Goal: Task Accomplishment & Management: Complete application form

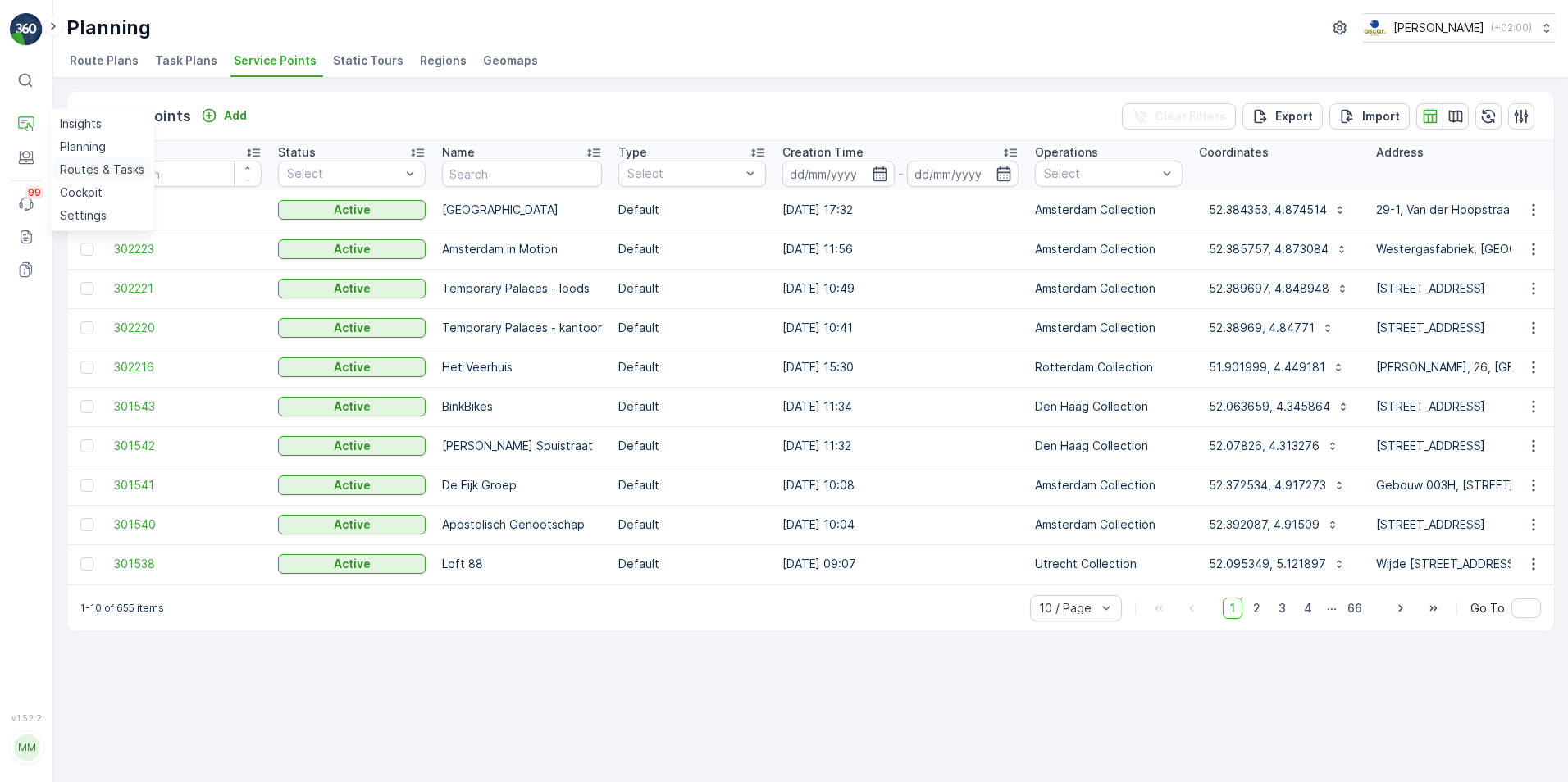
click at [85, 171] on p "Routes & Tasks" at bounding box center [102, 170] width 84 height 16
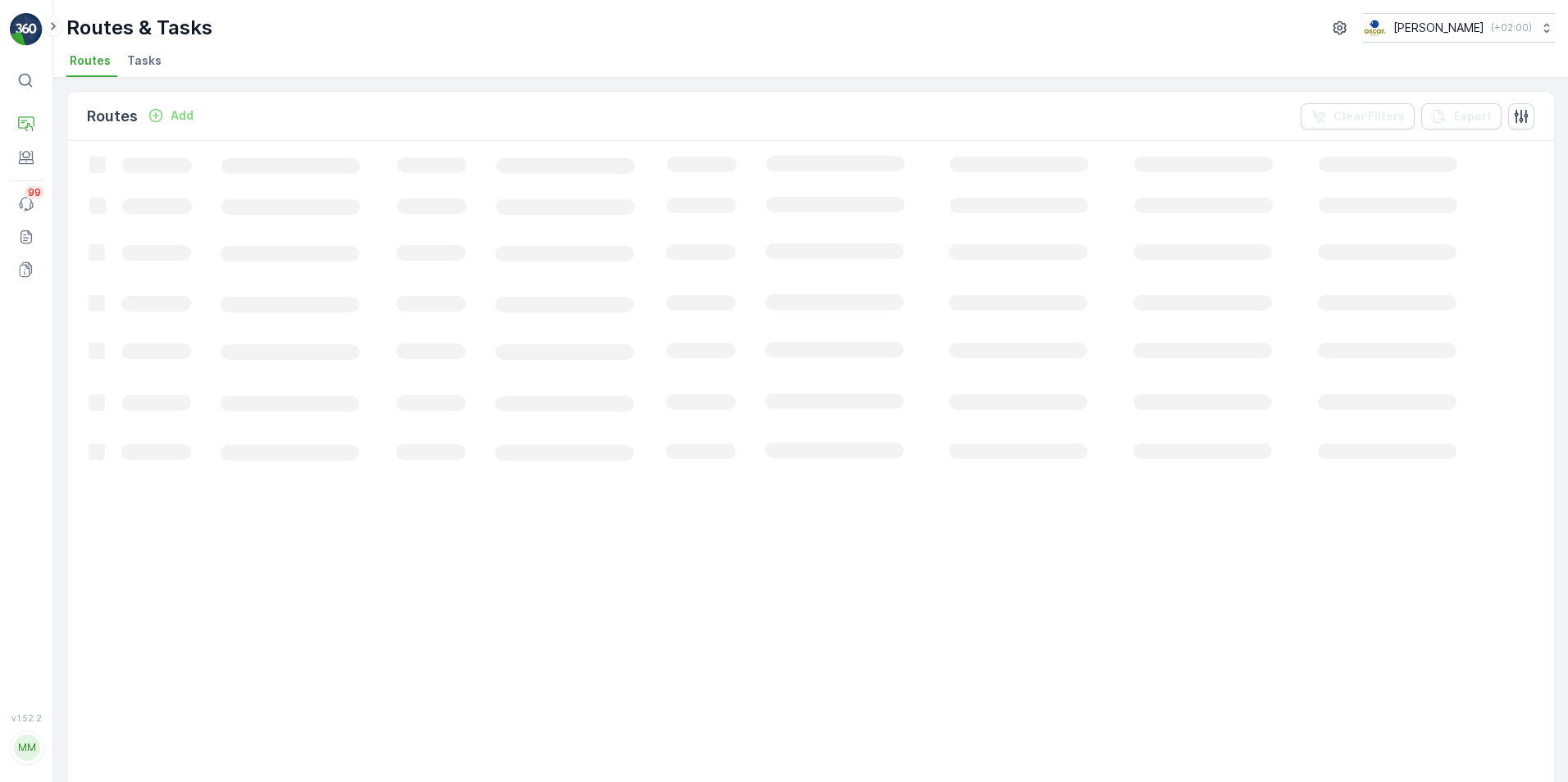
click at [157, 60] on span "Tasks" at bounding box center [144, 61] width 34 height 16
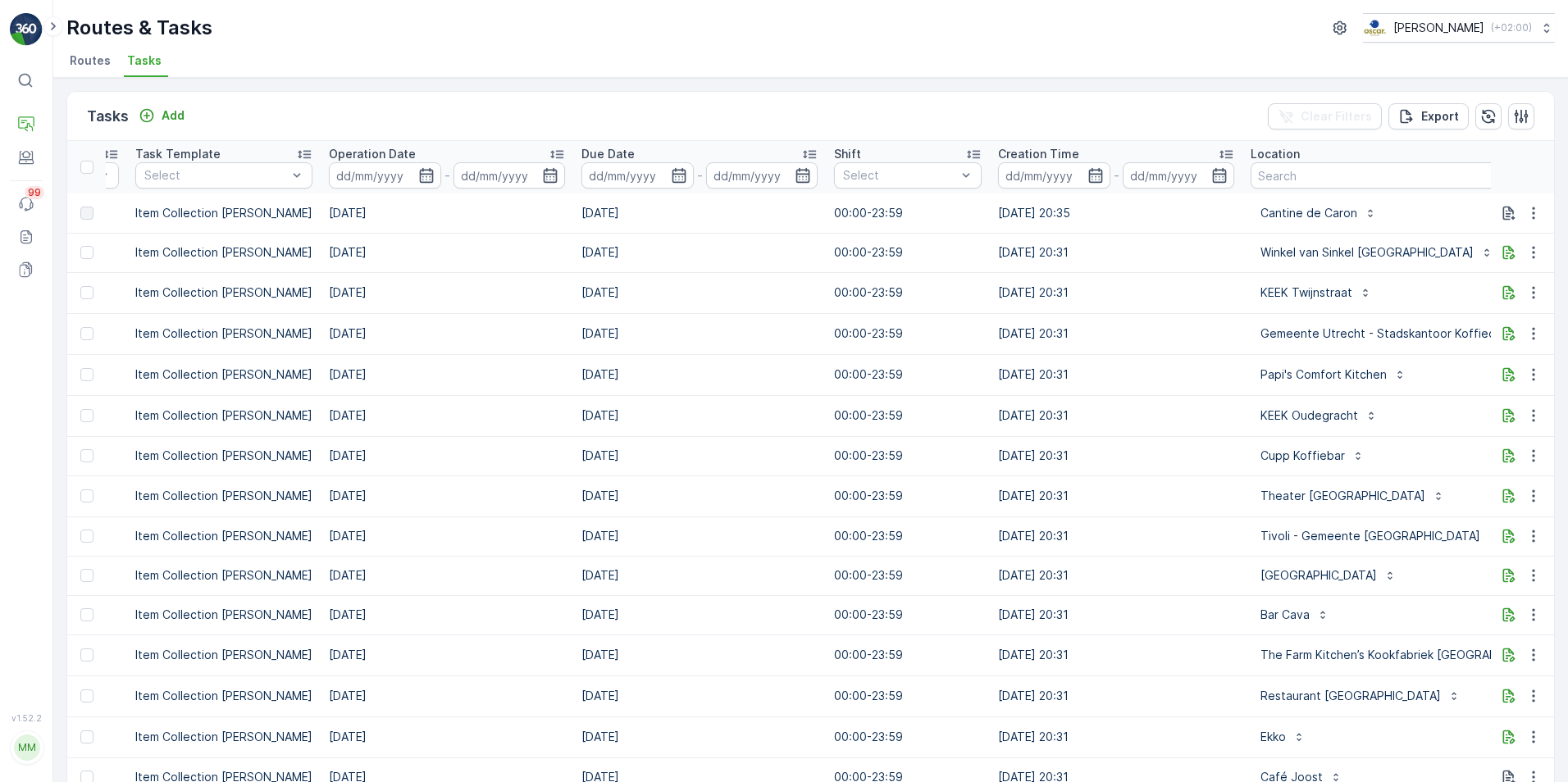
scroll to position [0, 472]
click at [1251, 175] on input "text" at bounding box center [1423, 175] width 347 height 26
type input "temporary"
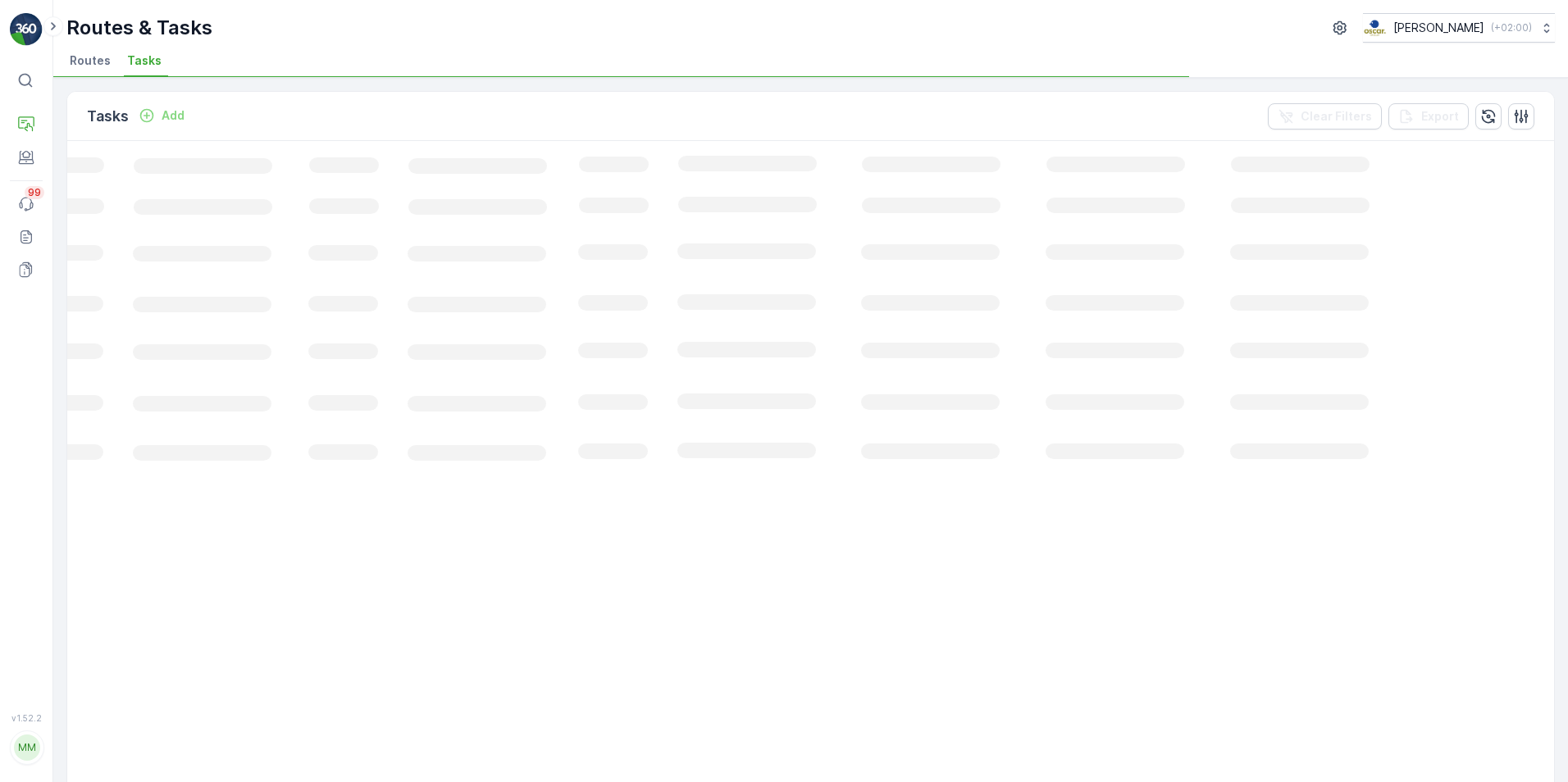
scroll to position [0, 92]
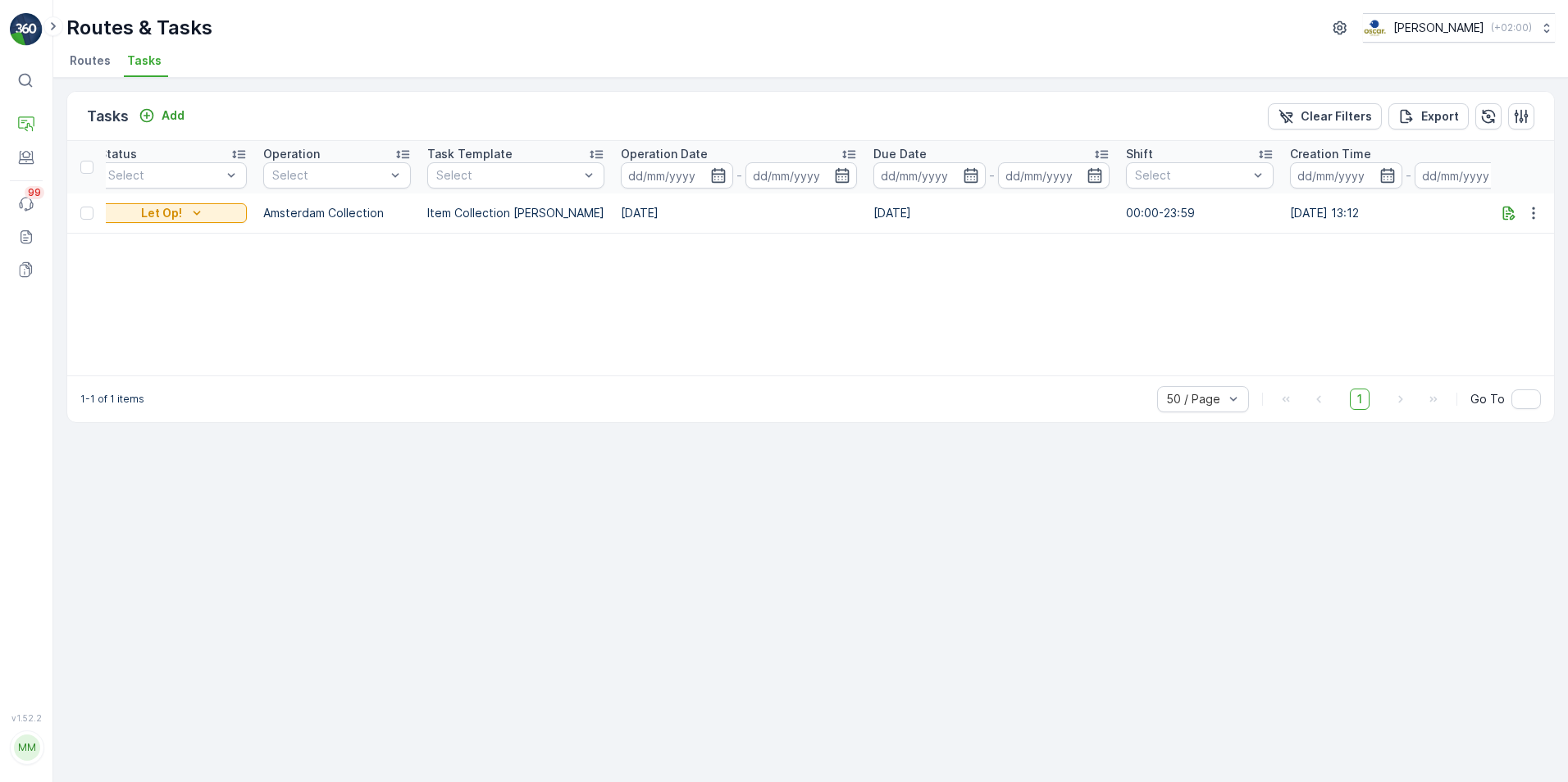
scroll to position [0, 181]
click at [1251, 210] on button "button" at bounding box center [1533, 213] width 30 height 20
click at [1251, 213] on icon "button" at bounding box center [1509, 212] width 13 height 14
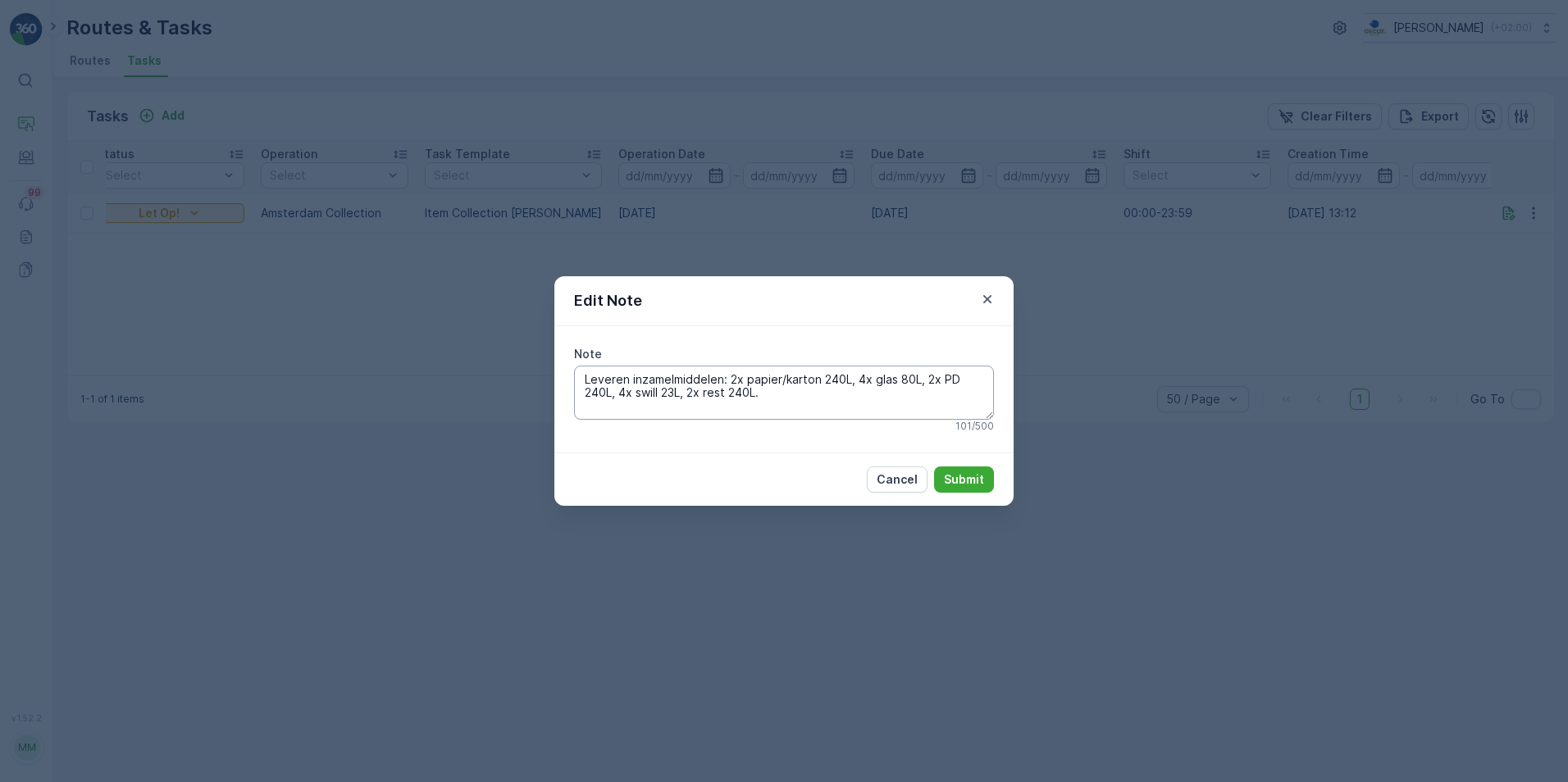
click at [930, 404] on textarea "Leveren inzamelmiddelen: 2x papier/karton 240L, 4x glas 80L, 2x PD 240L, 4x swi…" at bounding box center [784, 393] width 420 height 54
click at [850, 401] on textarea "Leveren inzamelmiddelen: 2x papier/karton 240L, 4x glas 80L, 2x PD 240L, 4x swi…" at bounding box center [784, 393] width 420 height 54
type textarea "Leveren inzamelmiddelen: 2x papier/karton 240L, 4x glas 80L, 2x PD 240L, 4x swi…"
click at [966, 469] on button "Submit" at bounding box center [964, 479] width 60 height 26
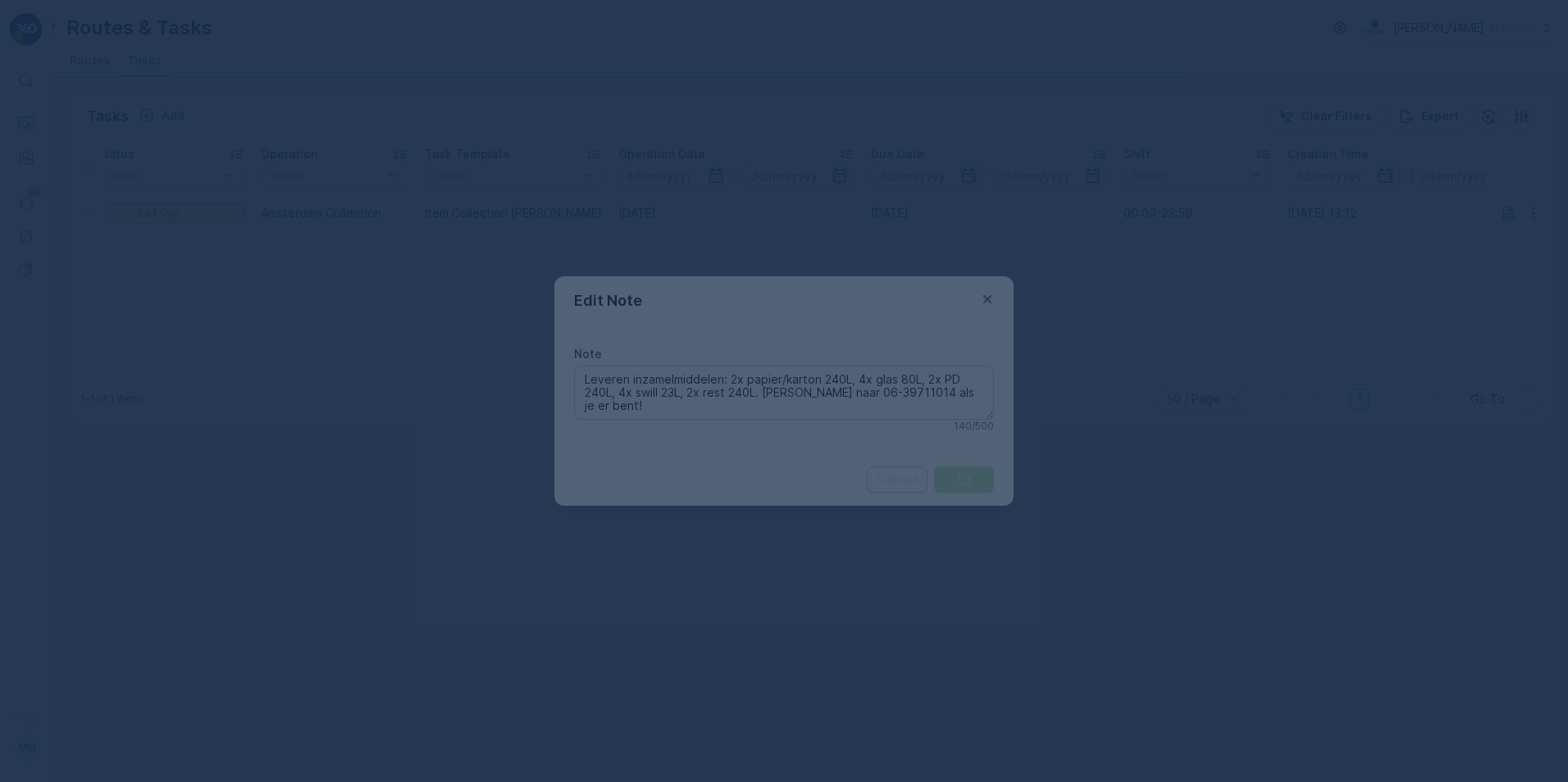
scroll to position [0, 92]
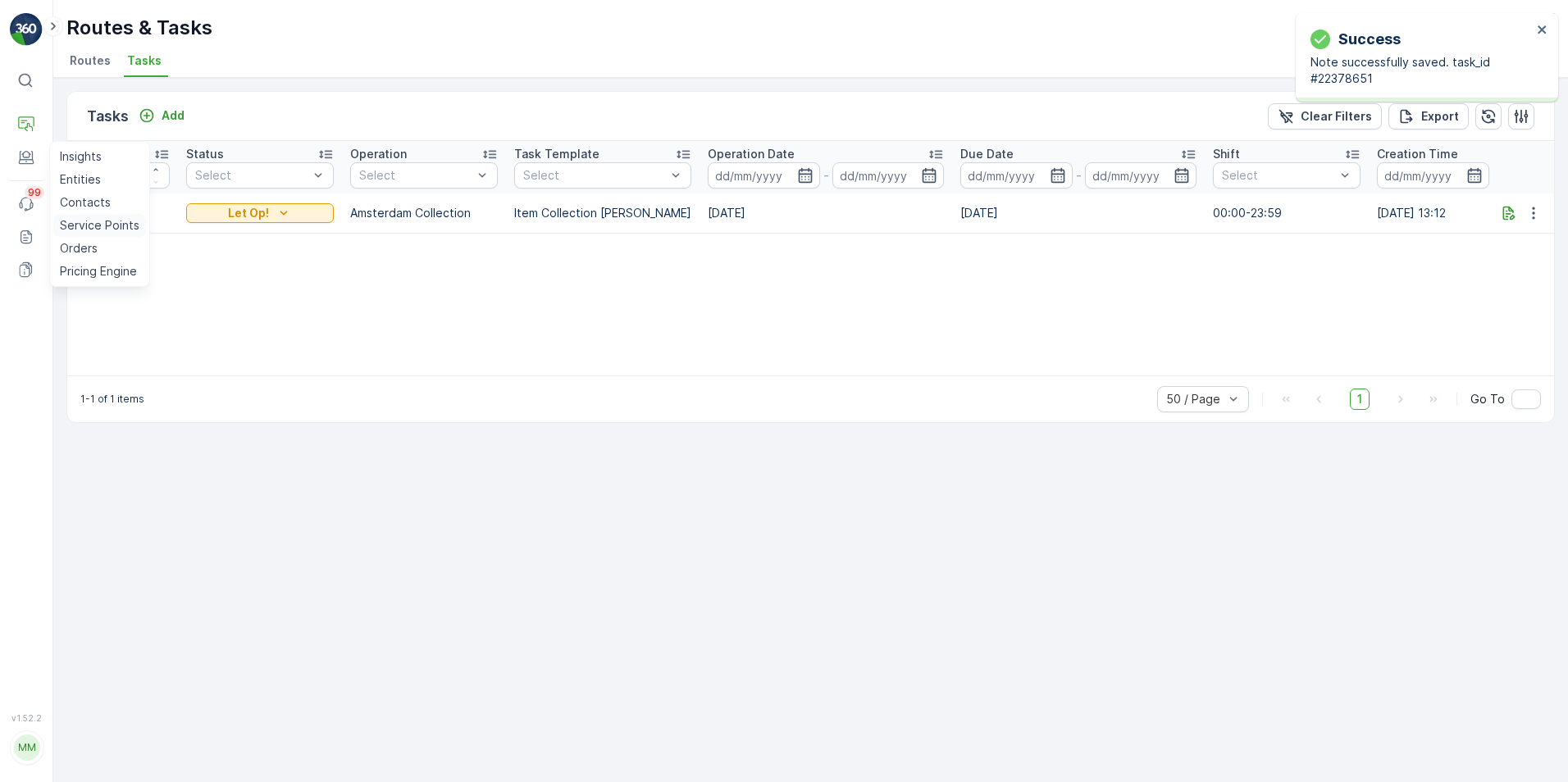
click at [75, 222] on p "Service Points" at bounding box center [100, 226] width 80 height 16
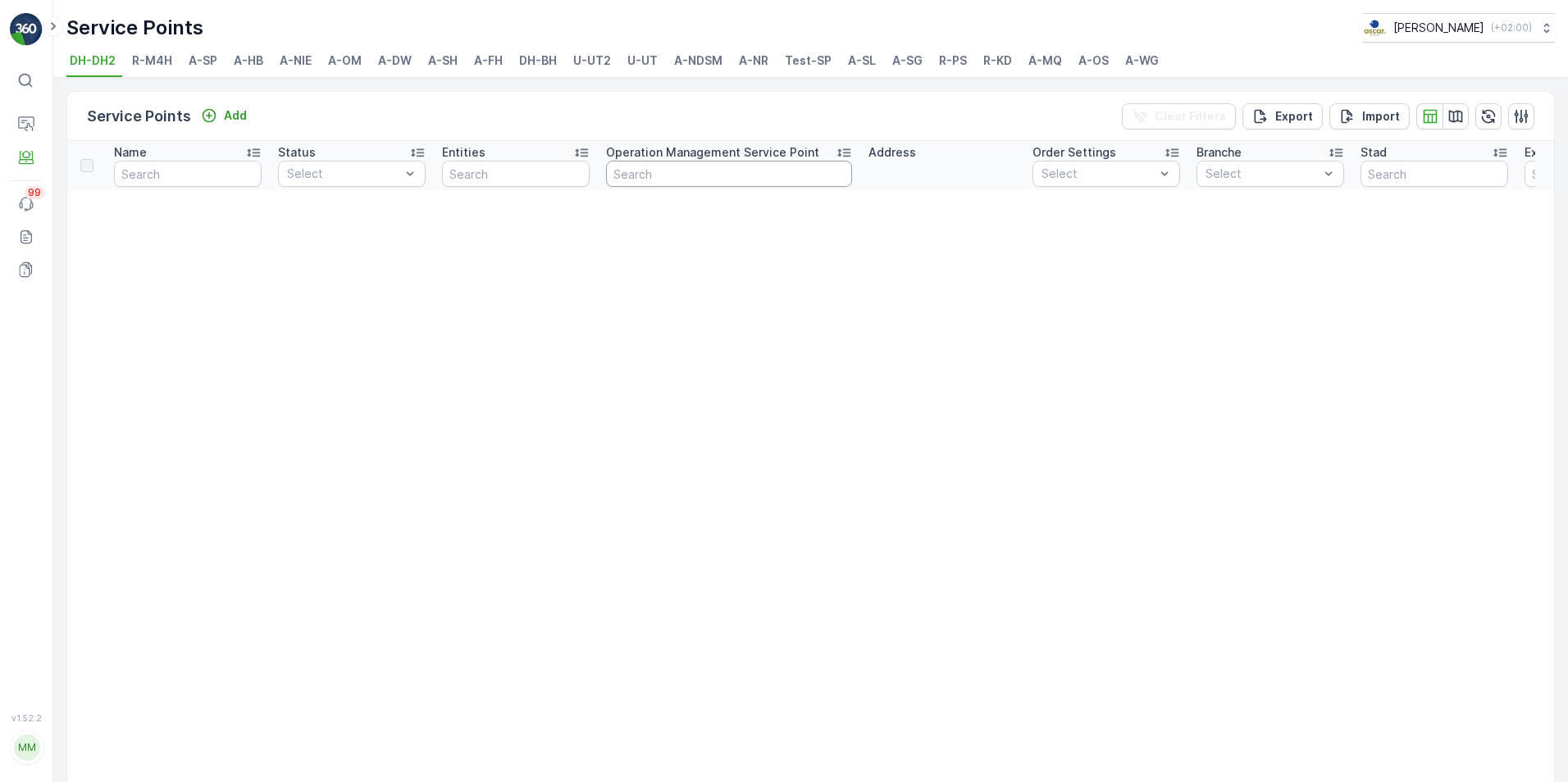
click at [645, 184] on input "text" at bounding box center [728, 173] width 246 height 26
click at [871, 63] on span "A-SL" at bounding box center [862, 61] width 28 height 16
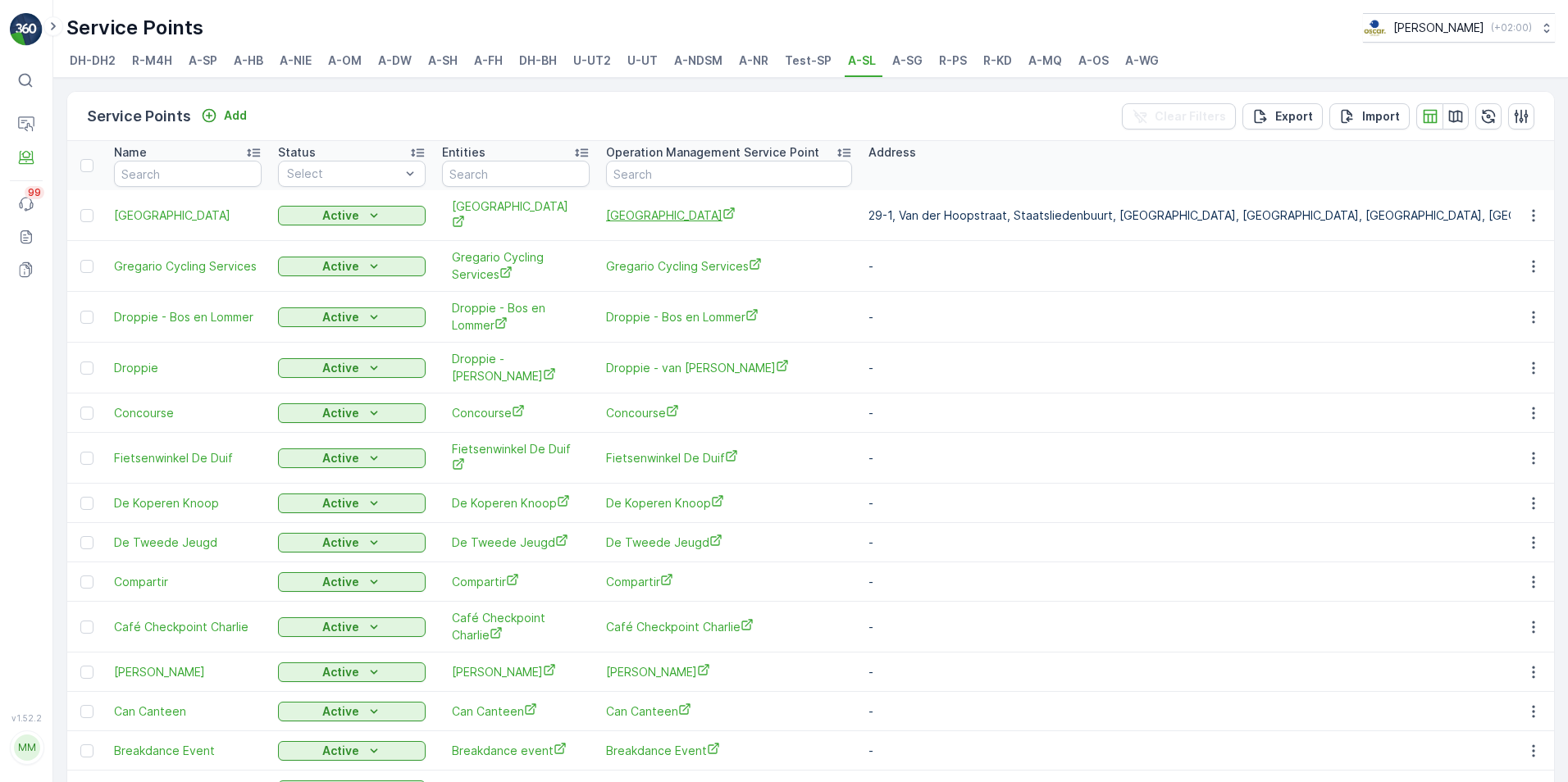
click at [642, 207] on span "[GEOGRAPHIC_DATA]" at bounding box center [728, 215] width 246 height 17
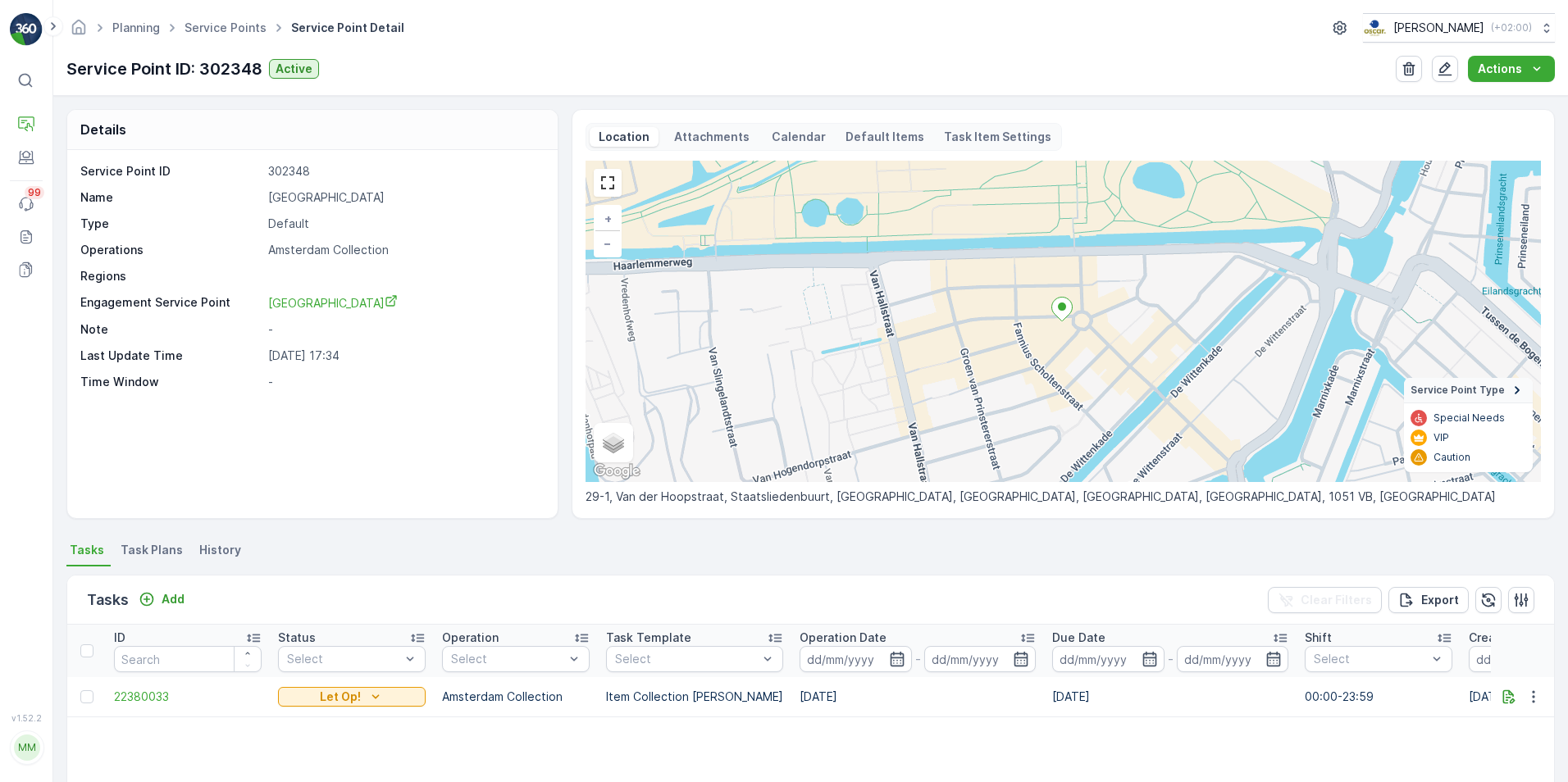
click at [145, 552] on span "Task Plans" at bounding box center [151, 551] width 63 height 16
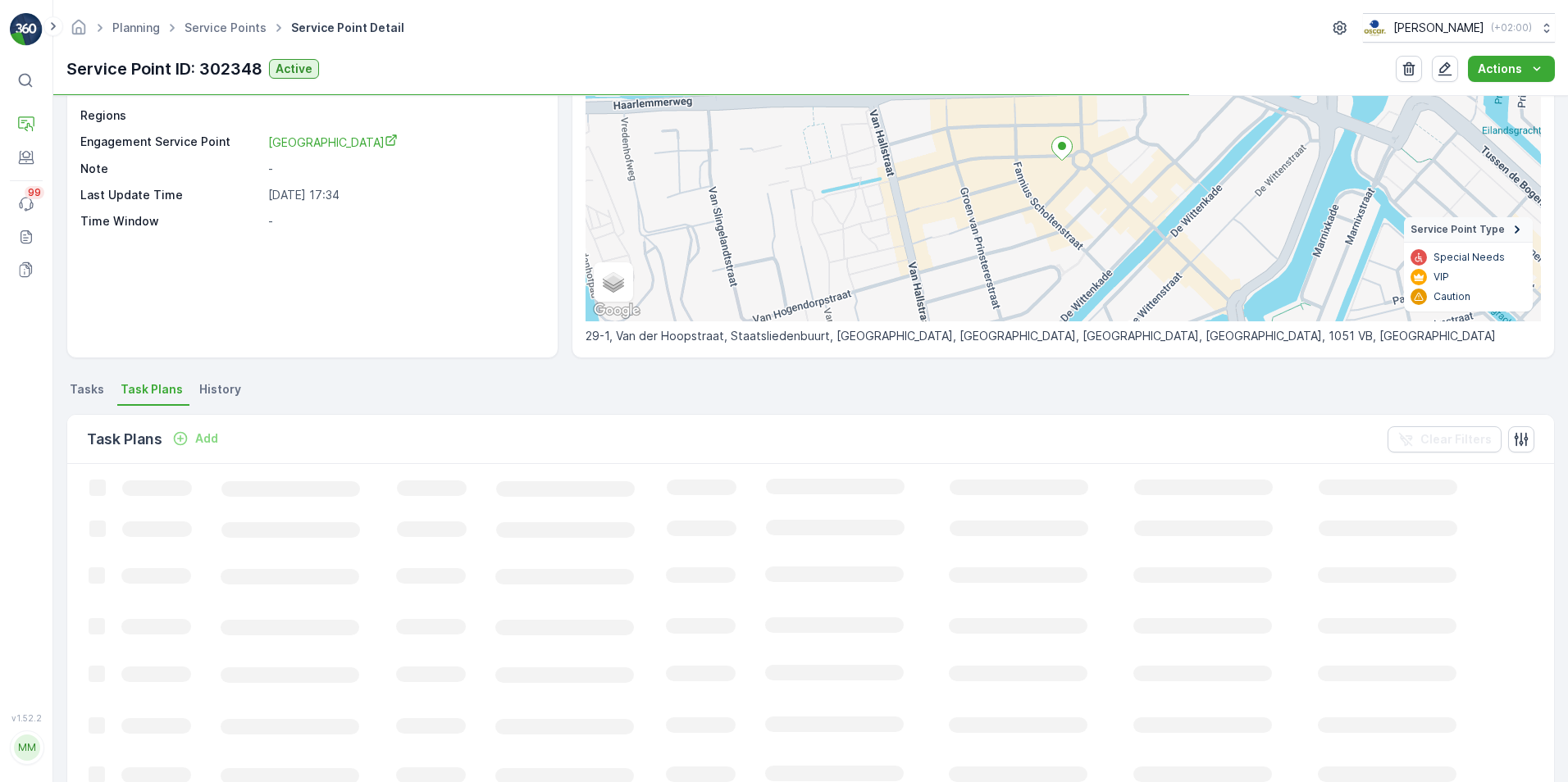
scroll to position [246, 0]
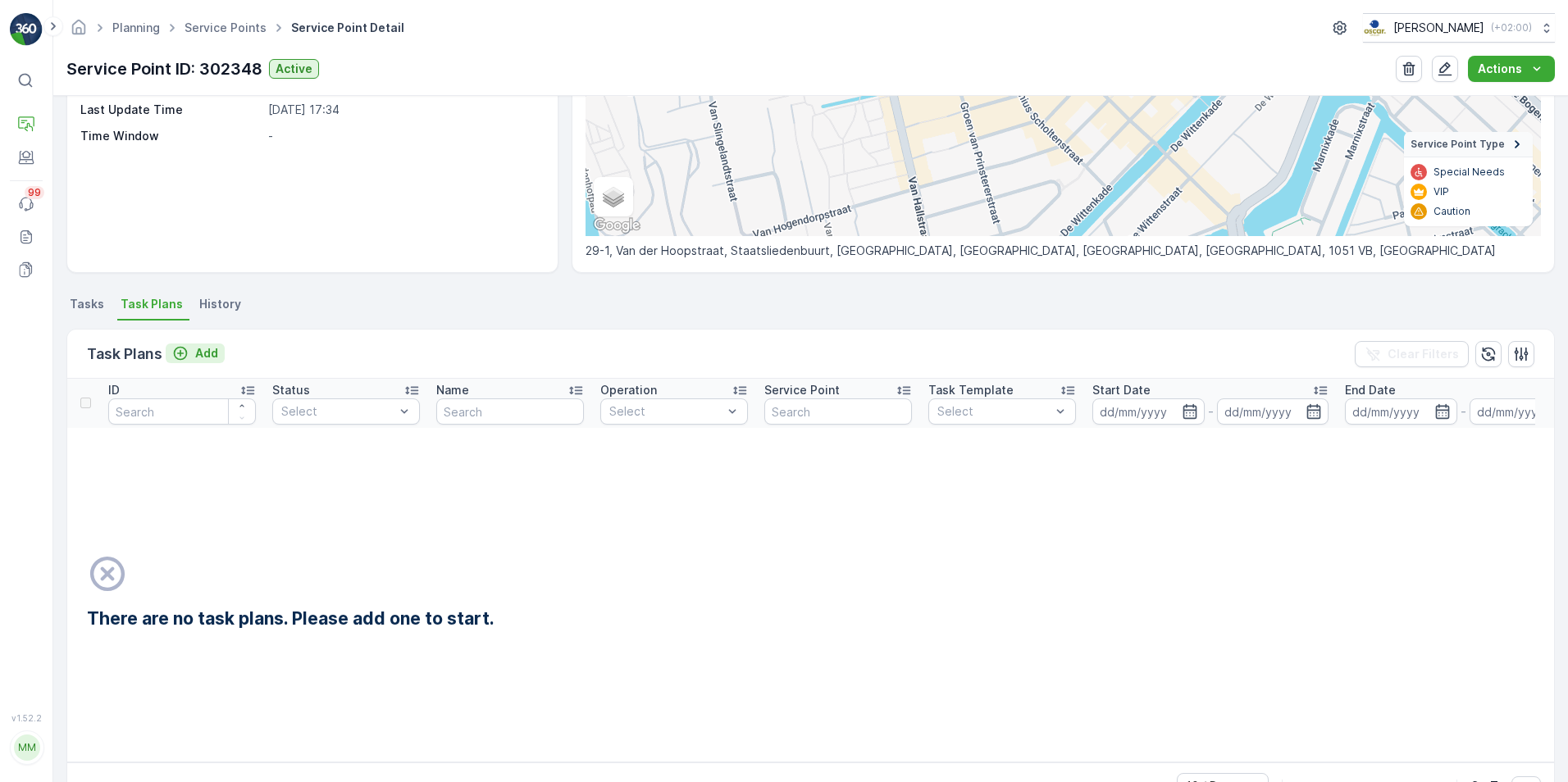
click at [185, 362] on button "Add" at bounding box center [195, 354] width 59 height 20
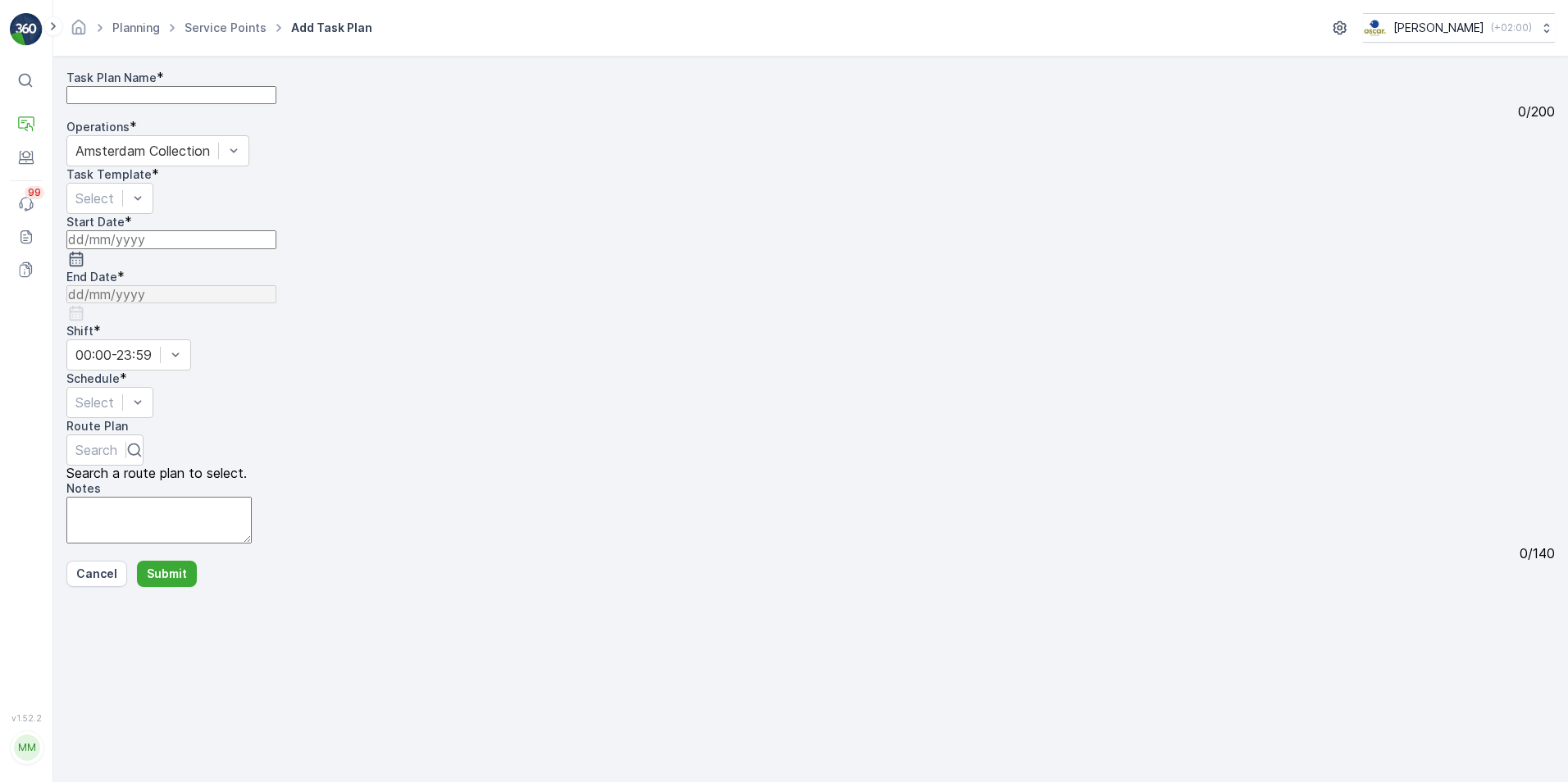
click at [227, 104] on Name "Task Plan Name" at bounding box center [170, 95] width 209 height 18
type Name "SLSH middag"
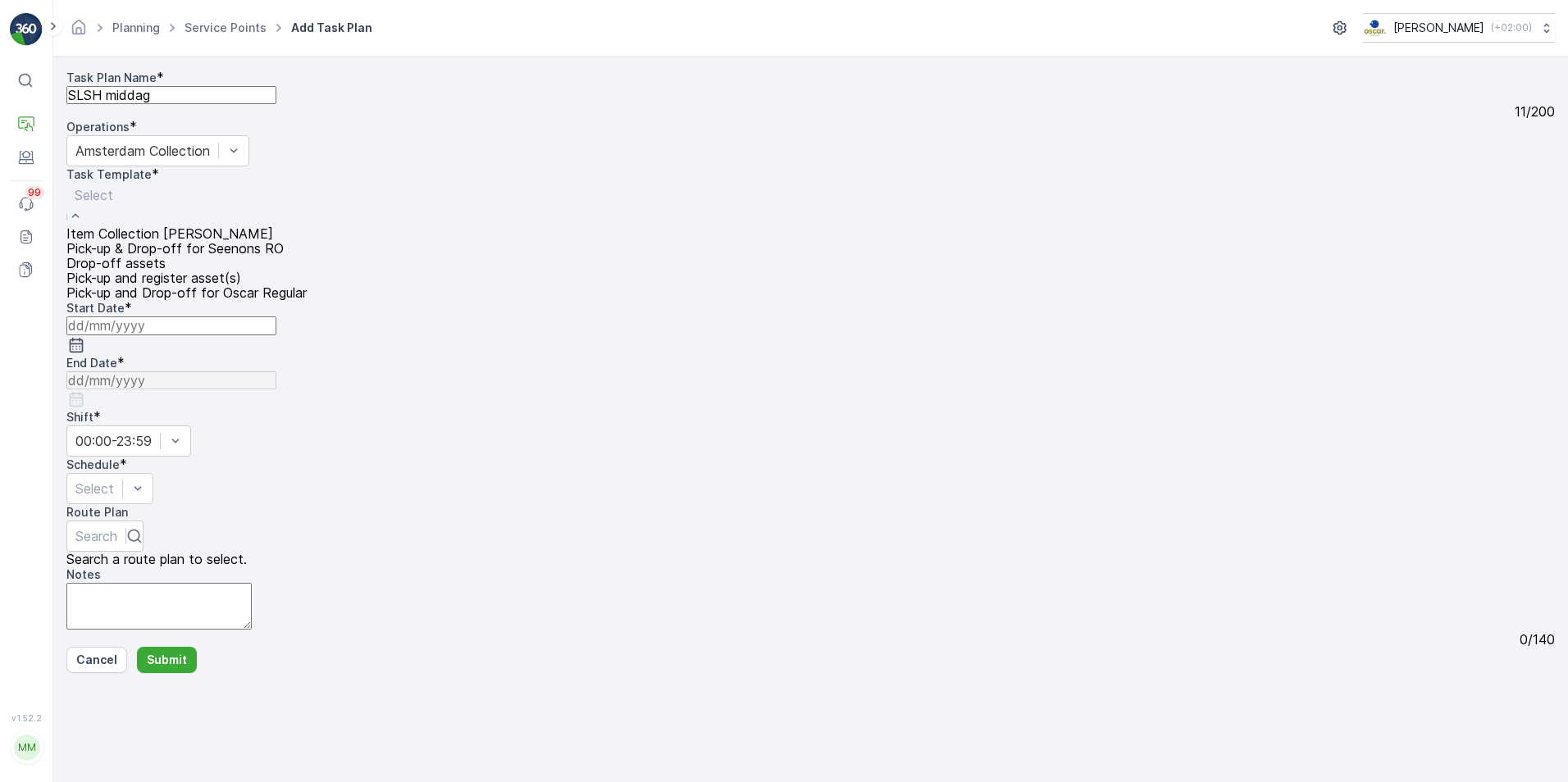
click at [273, 233] on span "Item Collection [PERSON_NAME]" at bounding box center [170, 234] width 207 height 15
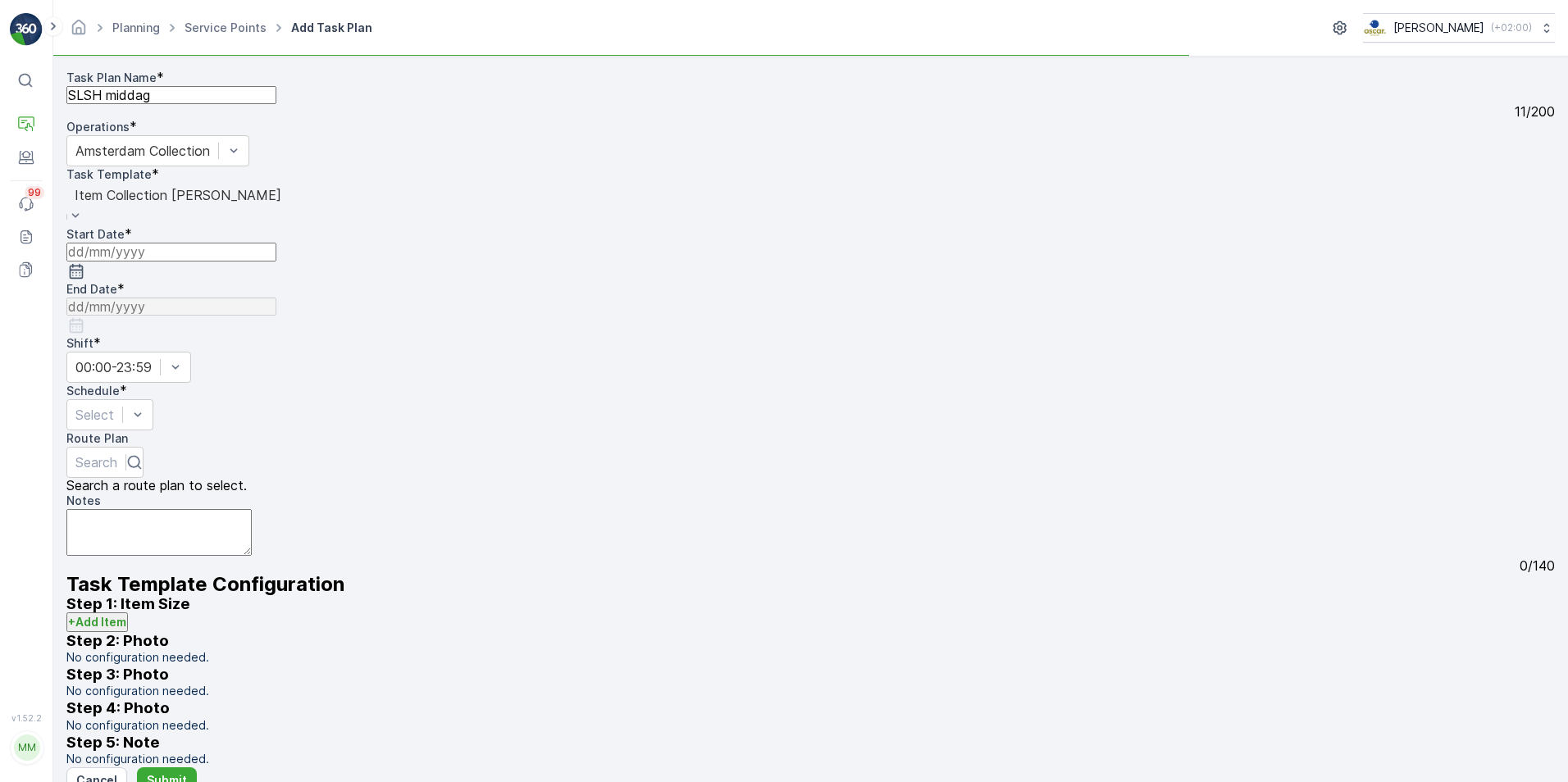
click at [434, 260] on div "Task Plan Name * SLSH middag 11 / 200 Operations * Amsterdam Collection Task Te…" at bounding box center [810, 418] width 1488 height 698
click at [84, 263] on icon "button" at bounding box center [76, 271] width 16 height 16
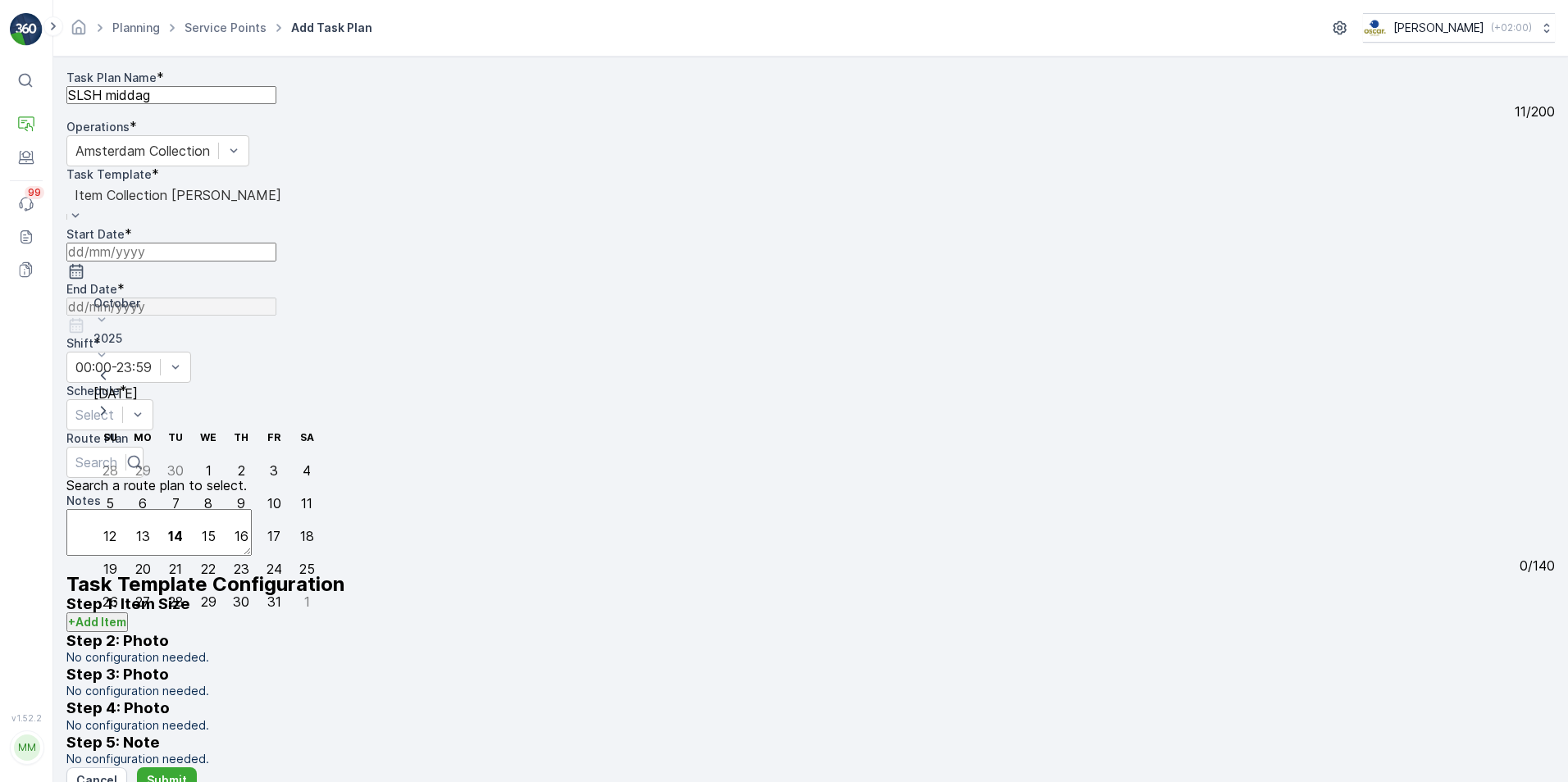
click at [201, 529] on div "15" at bounding box center [208, 536] width 14 height 15
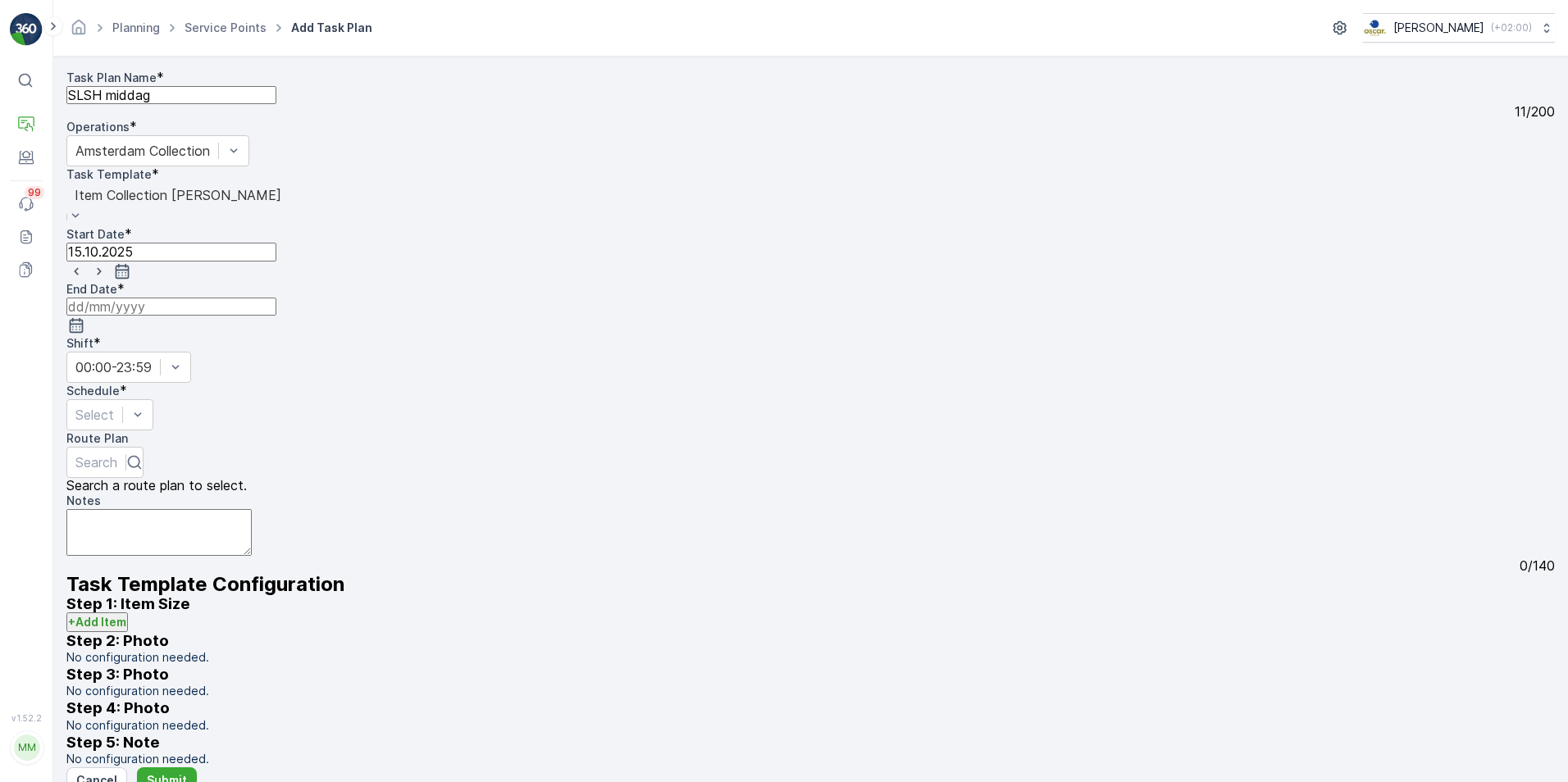
click at [84, 318] on icon "button" at bounding box center [76, 326] width 16 height 16
click at [499, 296] on p "October" at bounding box center [567, 303] width 229 height 16
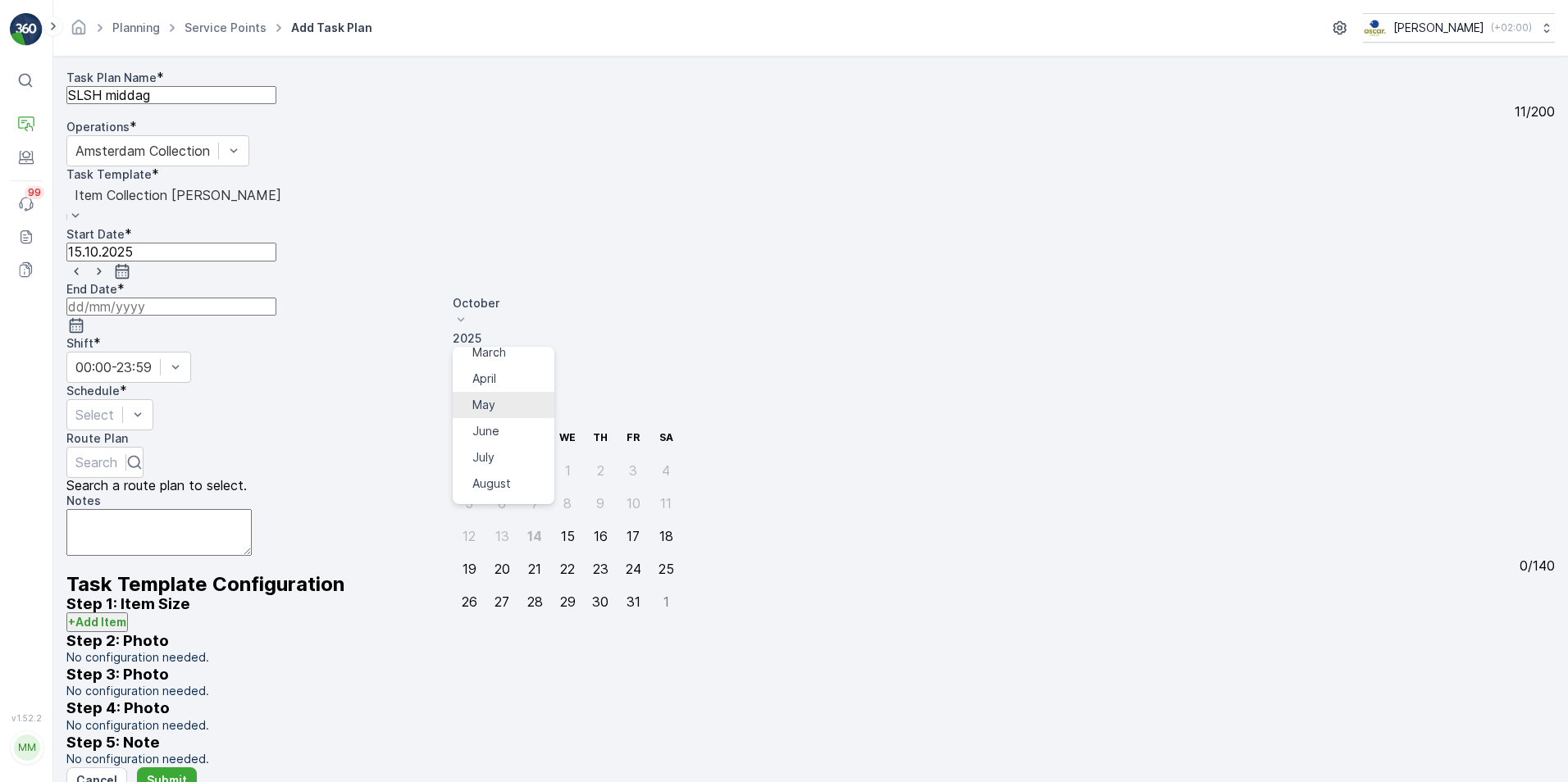
scroll to position [124, 0]
click at [500, 493] on span "November" at bounding box center [501, 501] width 57 height 16
click at [561, 330] on p "2025" at bounding box center [567, 338] width 229 height 16
click at [500, 552] on span "2030" at bounding box center [486, 560] width 28 height 16
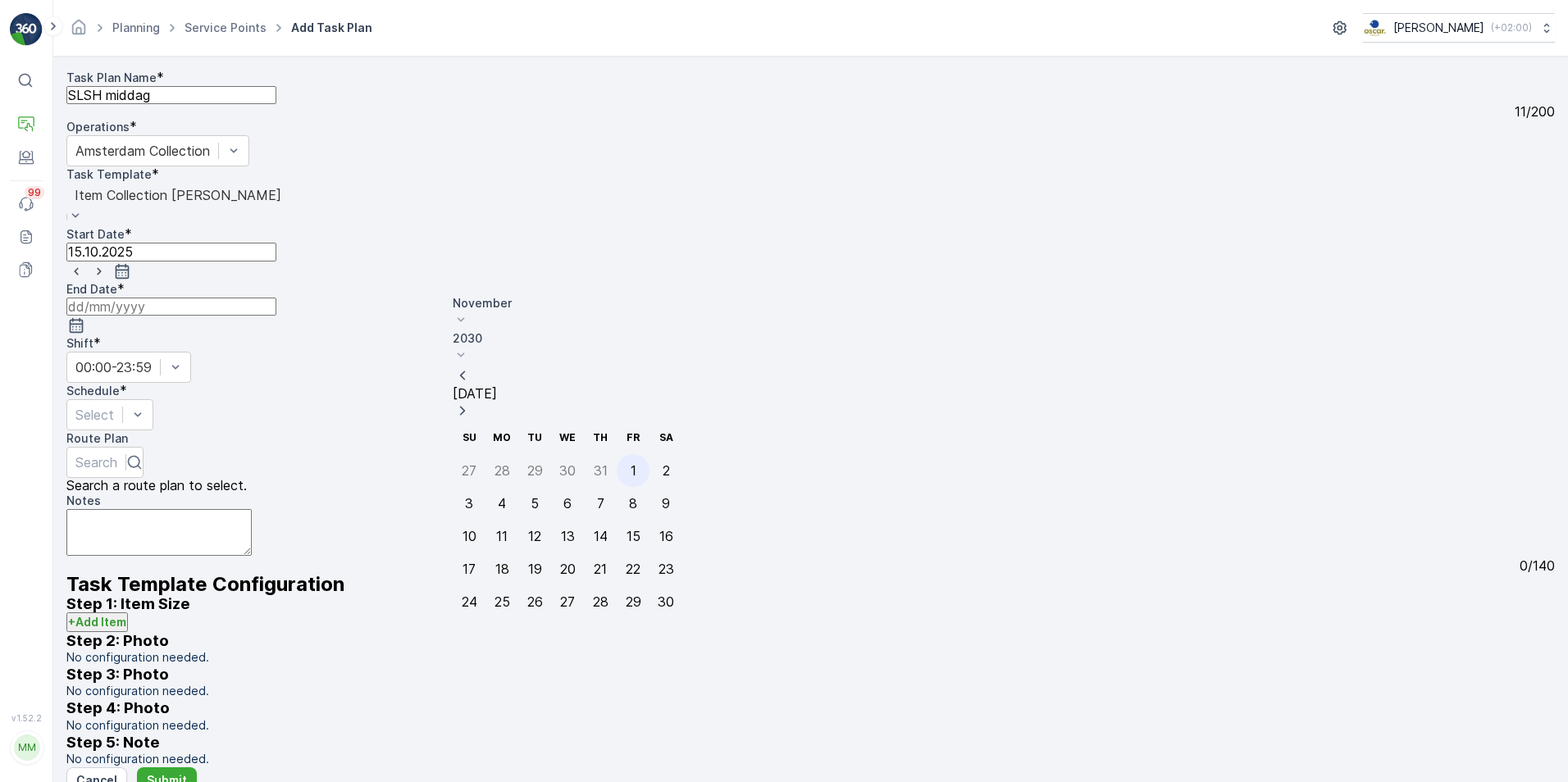
click at [630, 464] on div "1" at bounding box center [633, 471] width 5 height 15
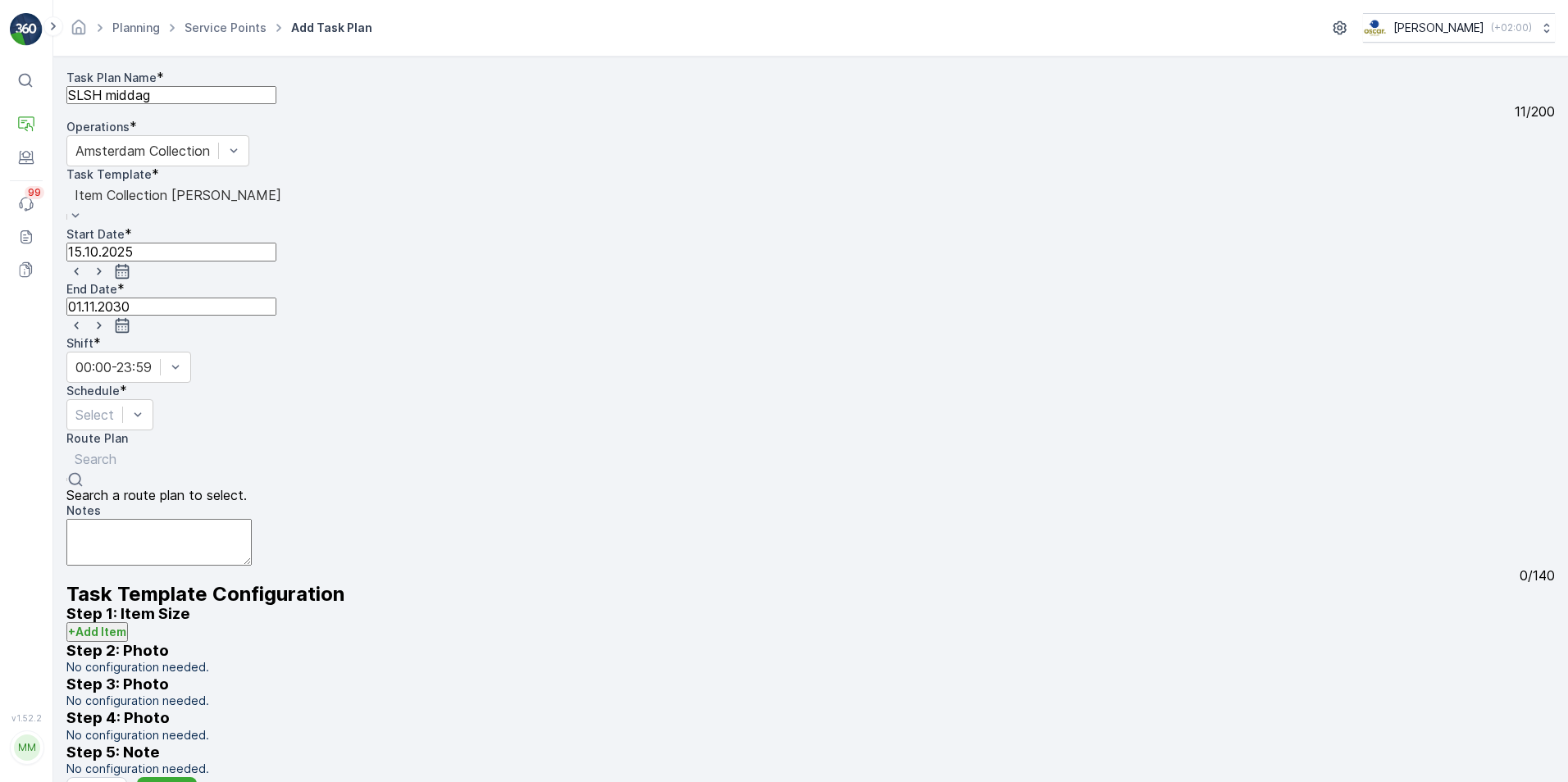
click at [116, 450] on div at bounding box center [95, 459] width 42 height 18
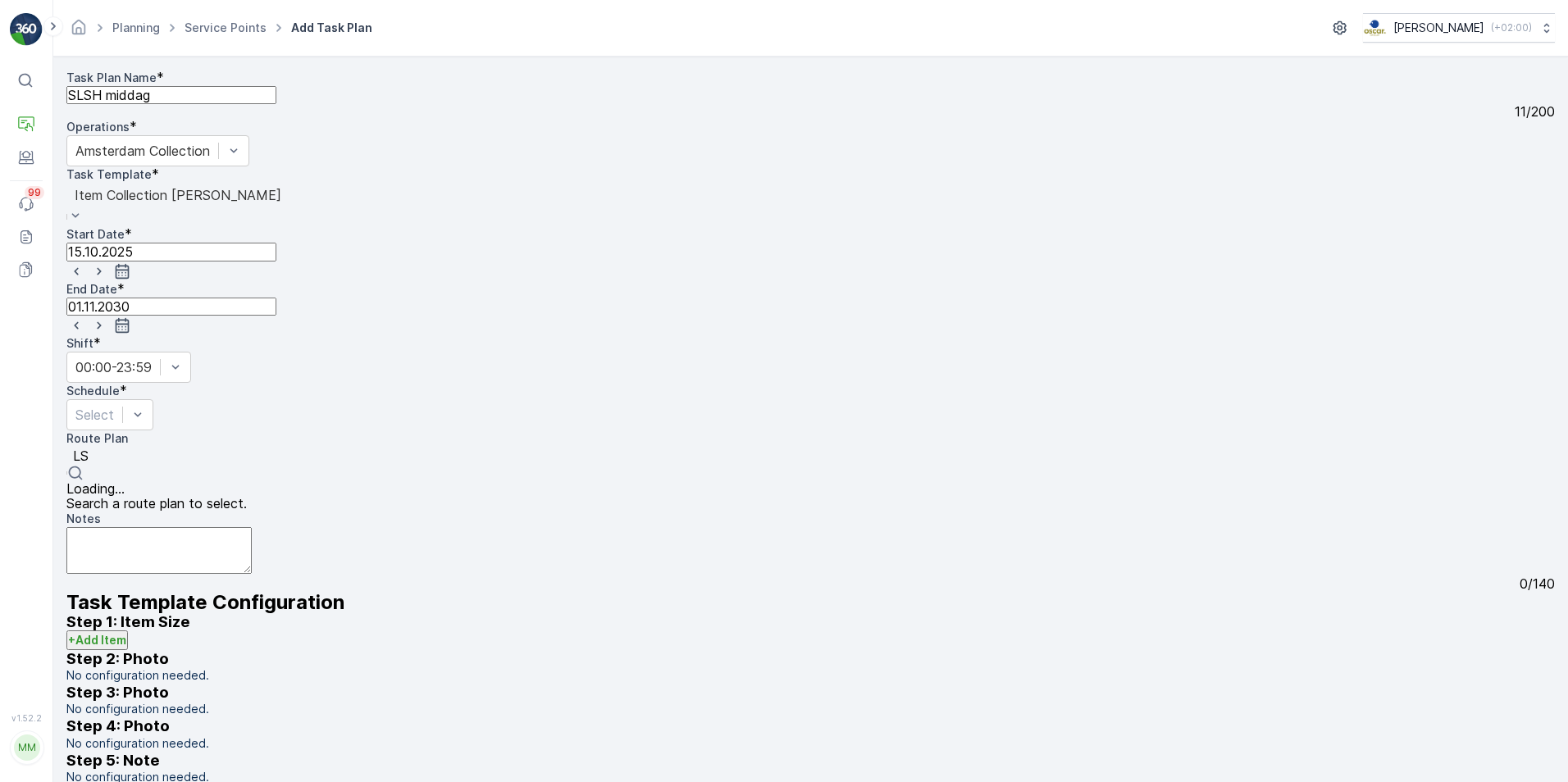
type input "L"
type input "SLSH"
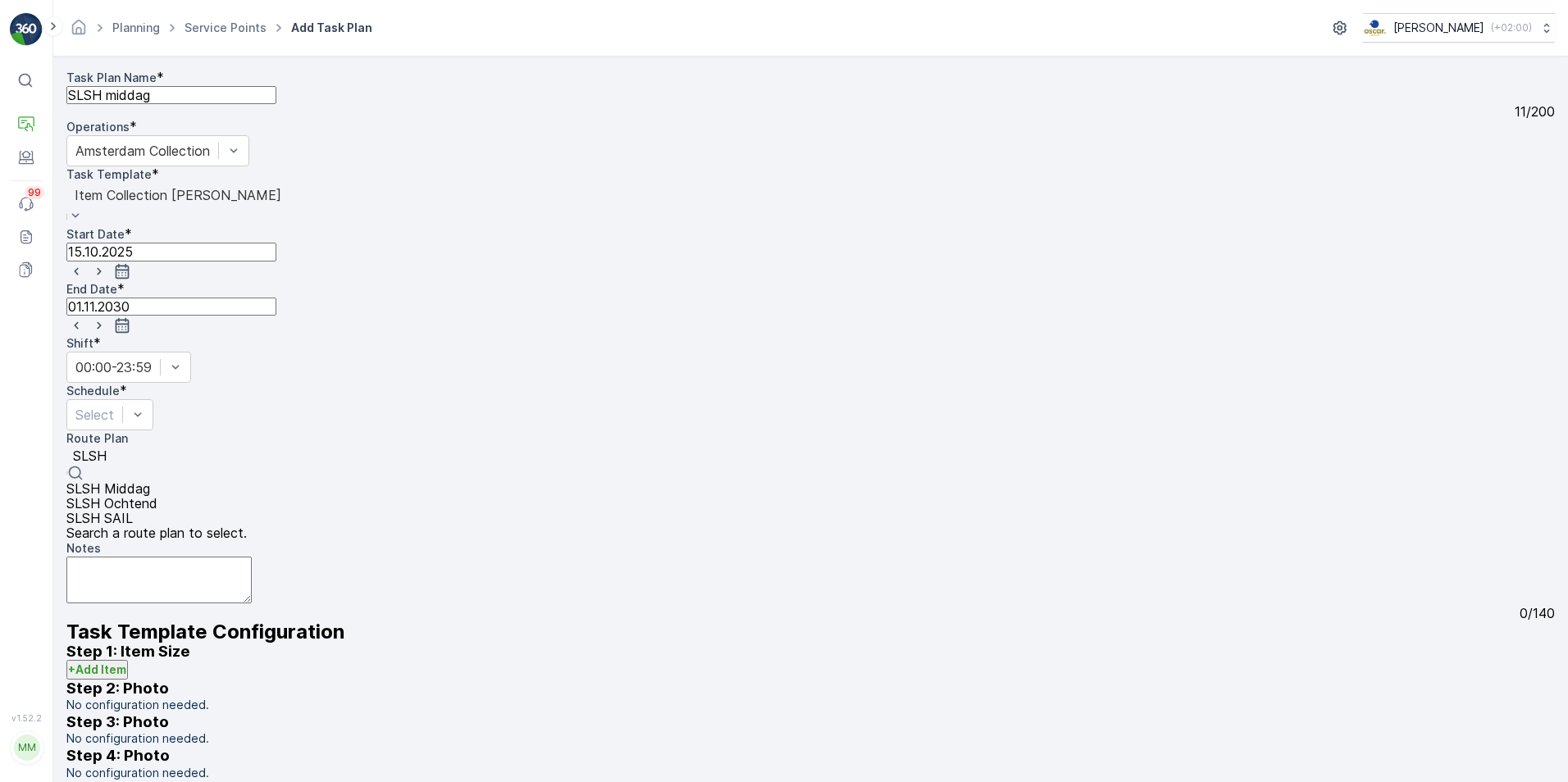
click at [150, 482] on span "SLSH Middag" at bounding box center [108, 489] width 83 height 15
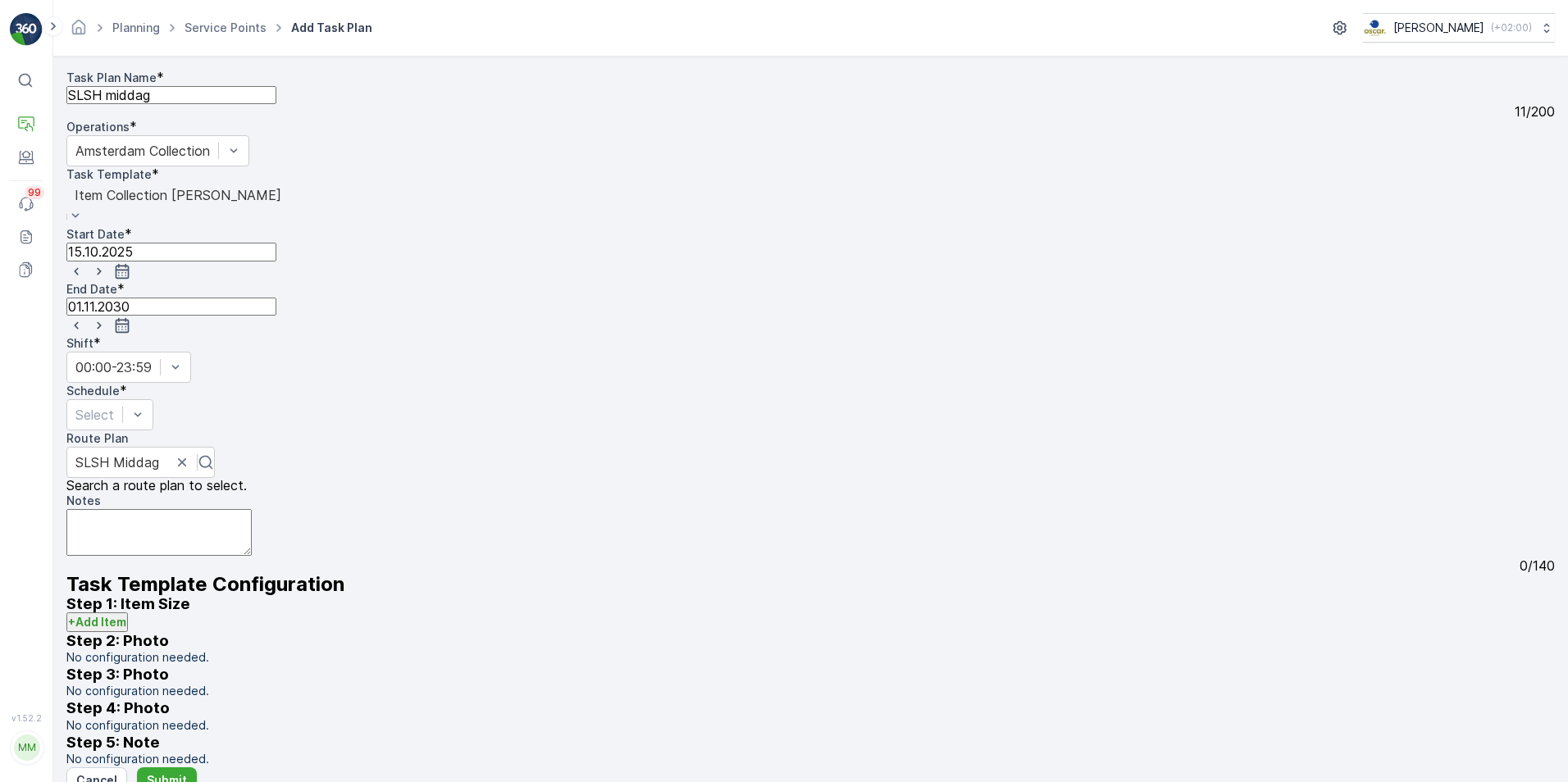
click at [171, 509] on textarea "Notes" at bounding box center [159, 533] width 185 height 47
type textarea "J"
type textarea "Vanaf 14:00 is er iemand aanwezig. Je kunt naar binnen via de take-away deur aa…"
click at [120, 614] on p "+ Add Item" at bounding box center [97, 622] width 58 height 16
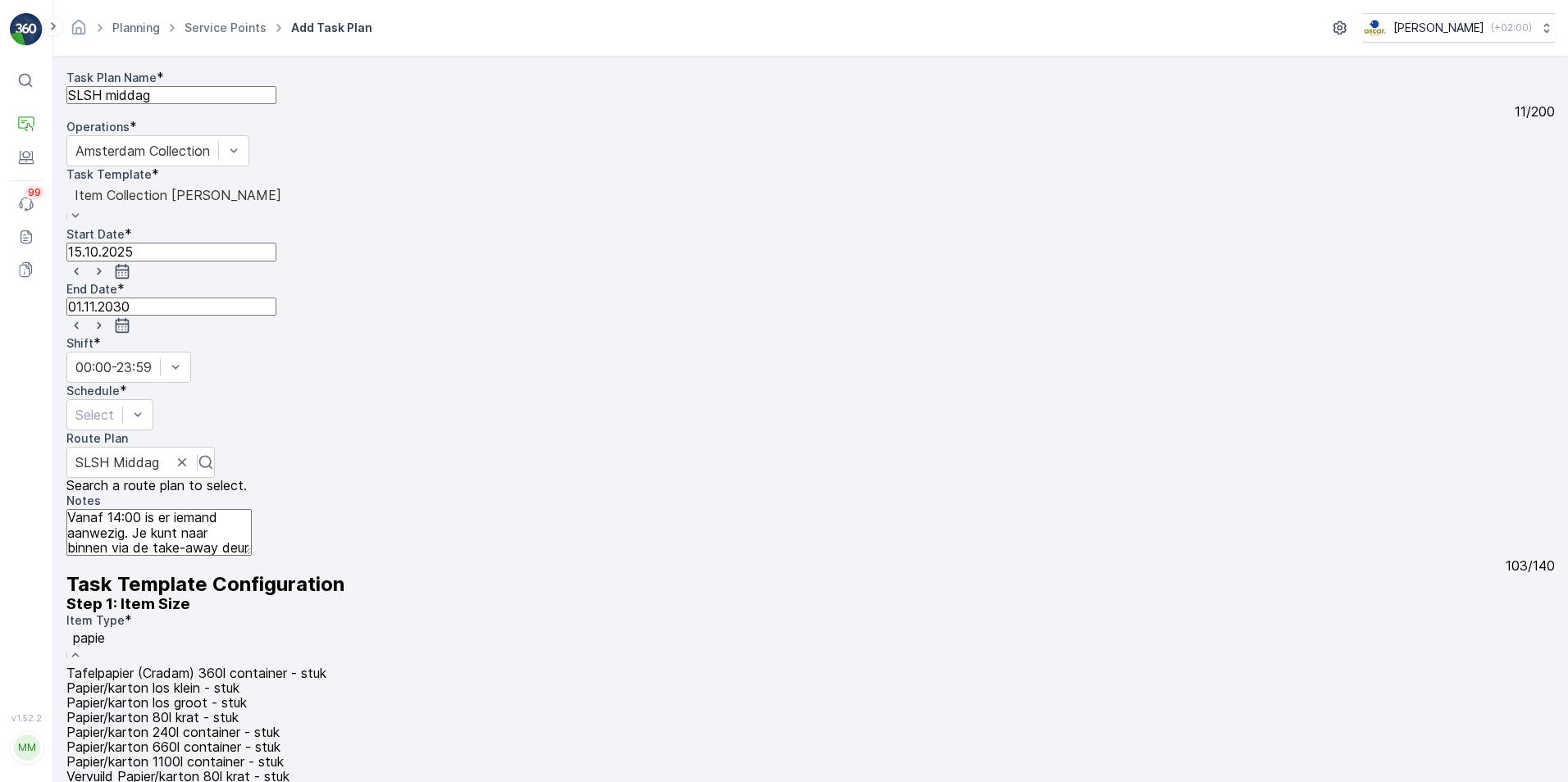
type input "papier"
click at [198, 725] on span "Papier/karton 240l container - stuk" at bounding box center [172, 732] width 213 height 15
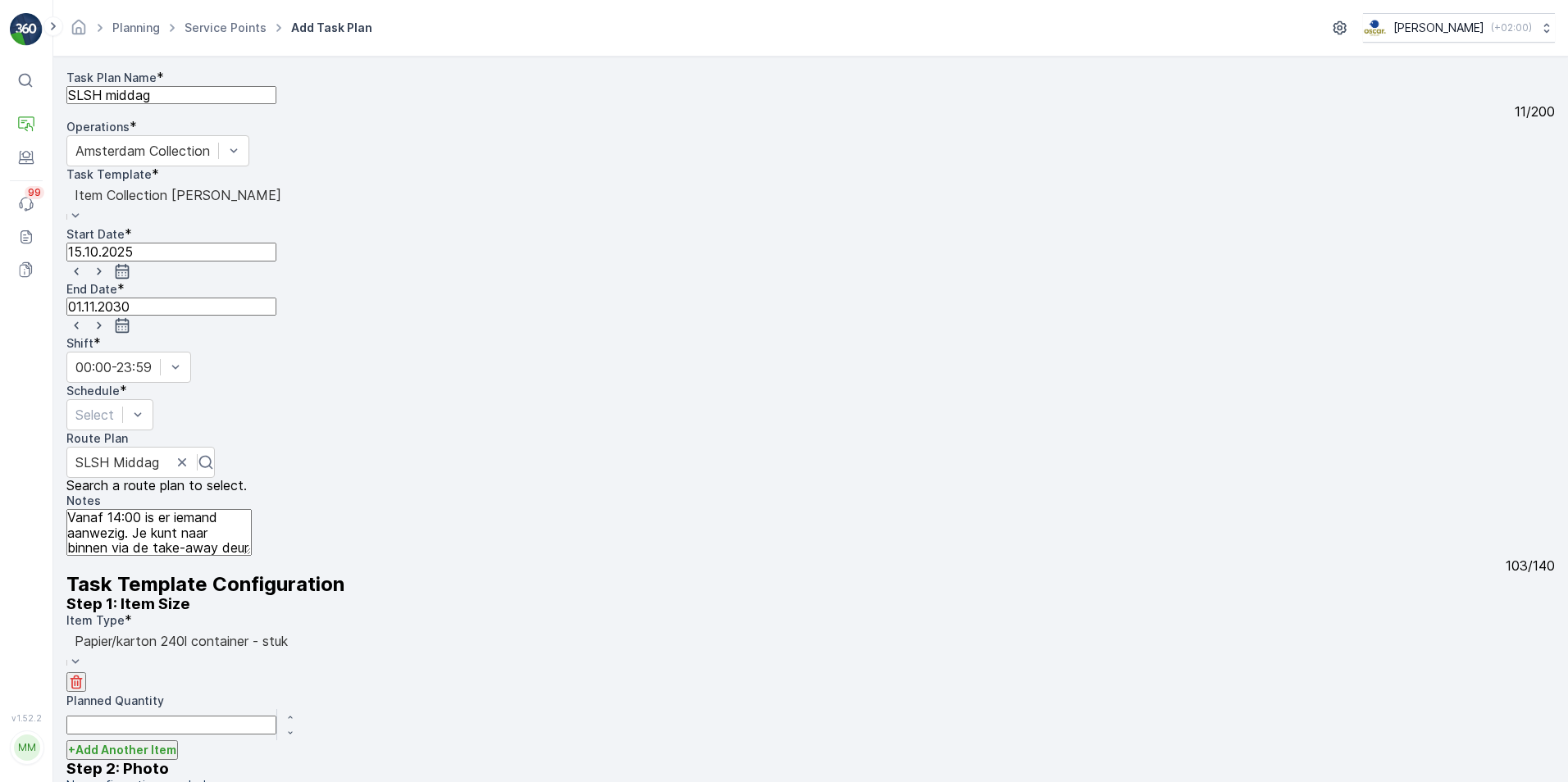
click at [304, 709] on div at bounding box center [290, 725] width 27 height 31
click at [304, 713] on div "button" at bounding box center [290, 718] width 26 height 10
click at [145, 730] on p "+ Add Another Item" at bounding box center [122, 738] width 108 height 16
type input "rest"
click at [174, 782] on span "Restafval zak-M (60) - stuk" at bounding box center [151, 789] width 171 height 15
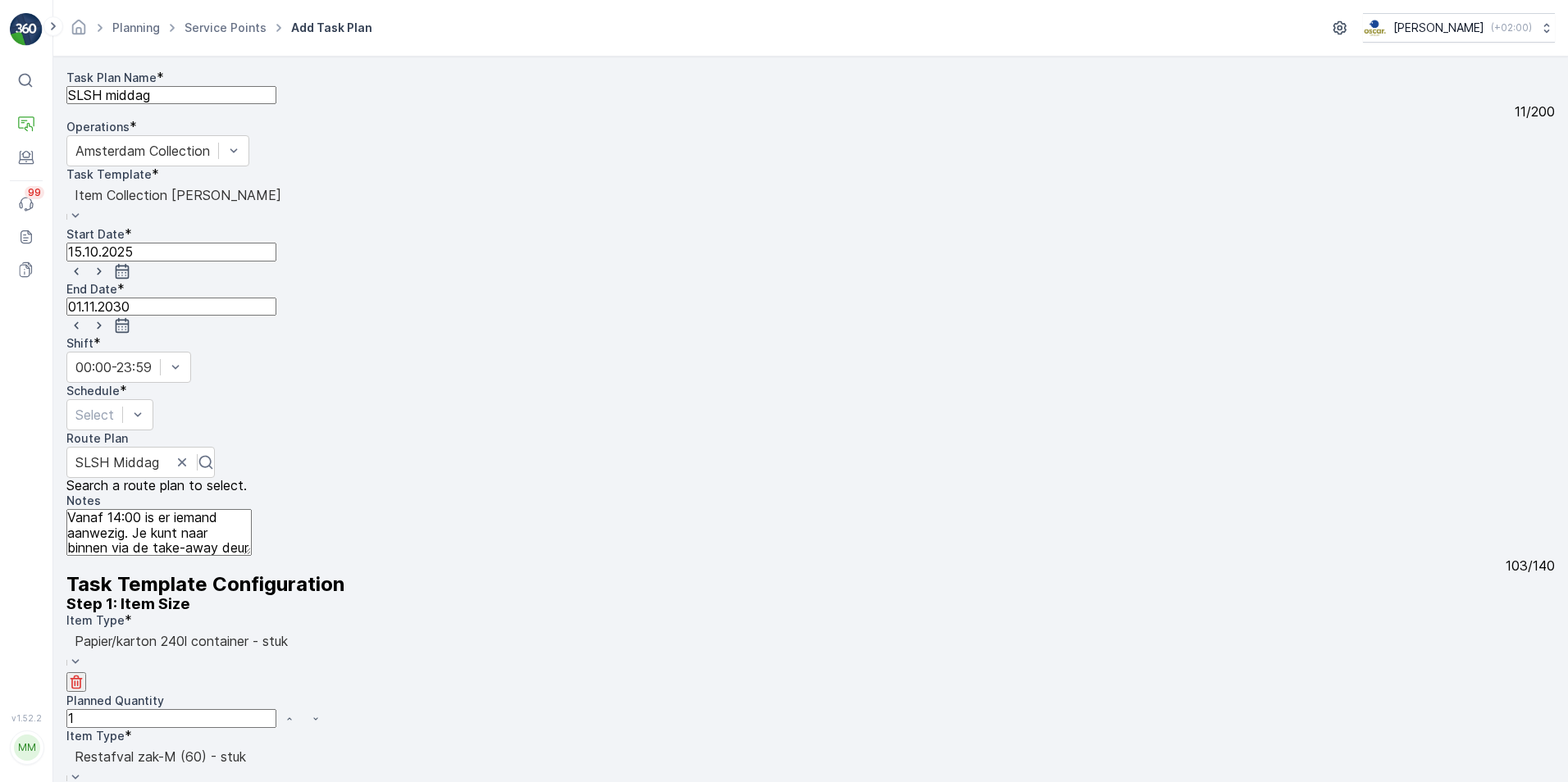
scroll to position [492, 0]
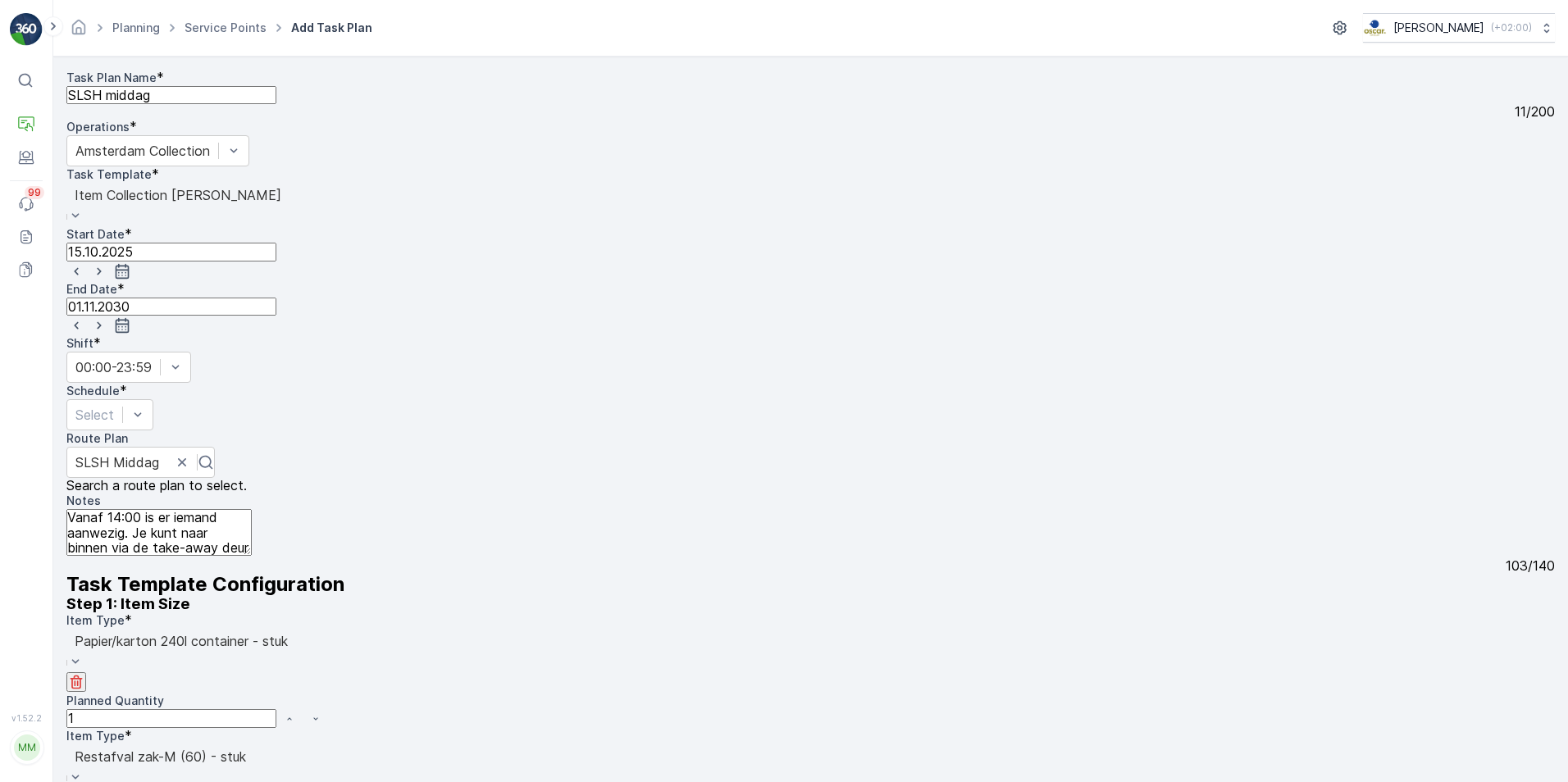
type input "p"
type input "pd"
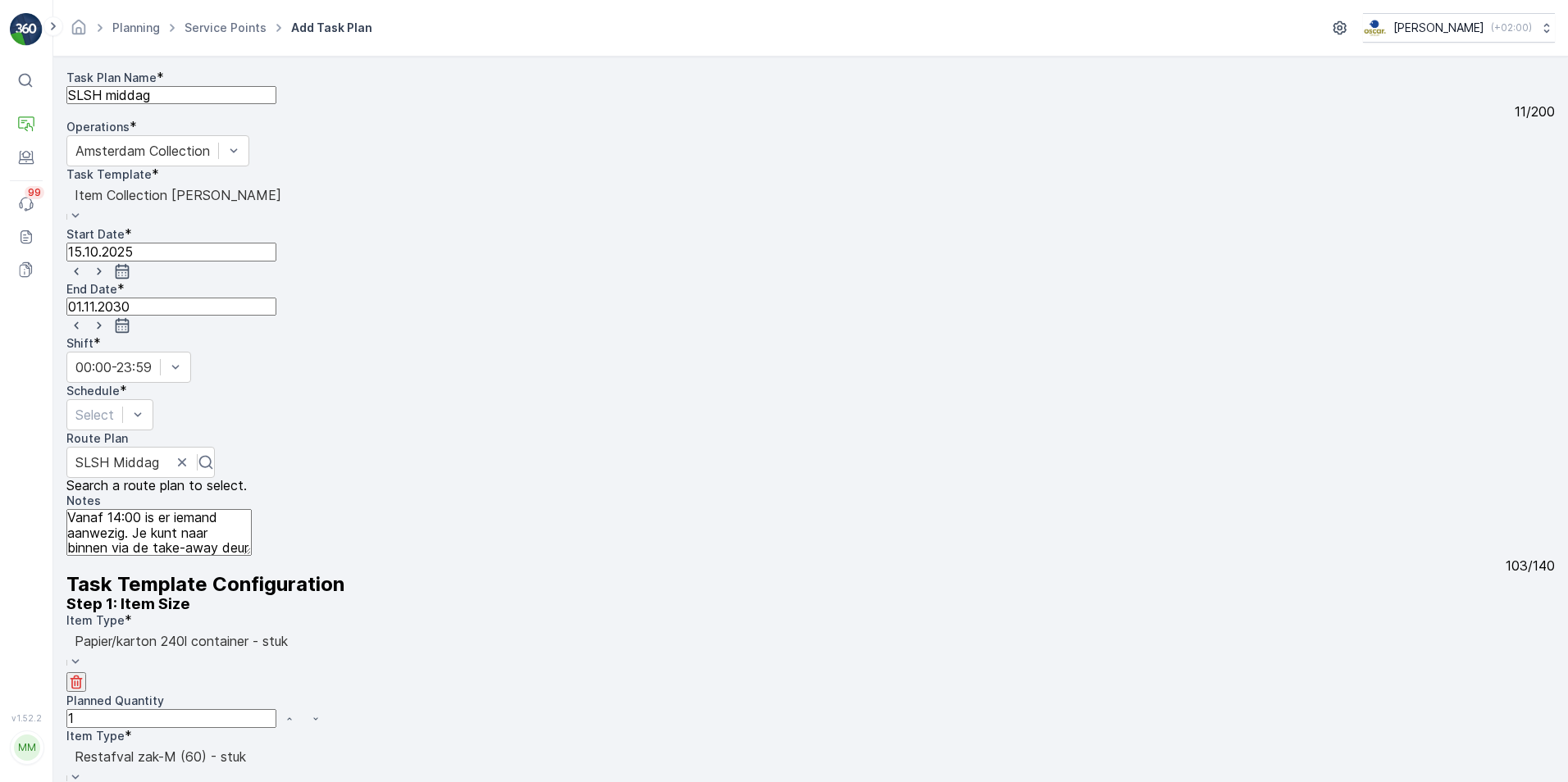
type input "glas"
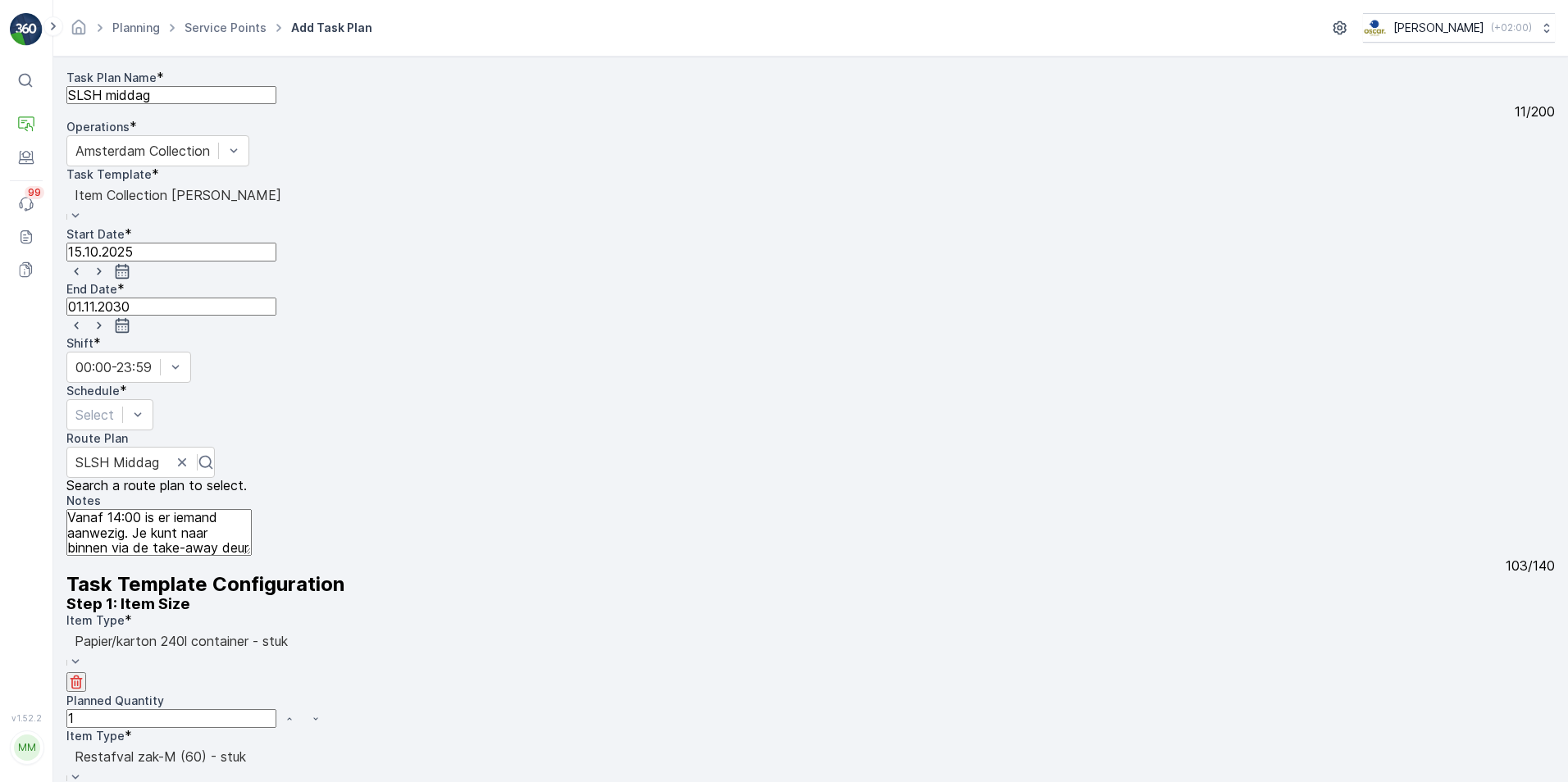
click at [252, 509] on textarea "Vanaf 14:00 is er iemand aanwezig. Je kunt naar binnen via de take-away deur aa…" at bounding box center [159, 533] width 185 height 47
type textarea "Vanaf 14:00 is er iemand aanwezig. Je kunt naar binnen via de take-away deur aa…"
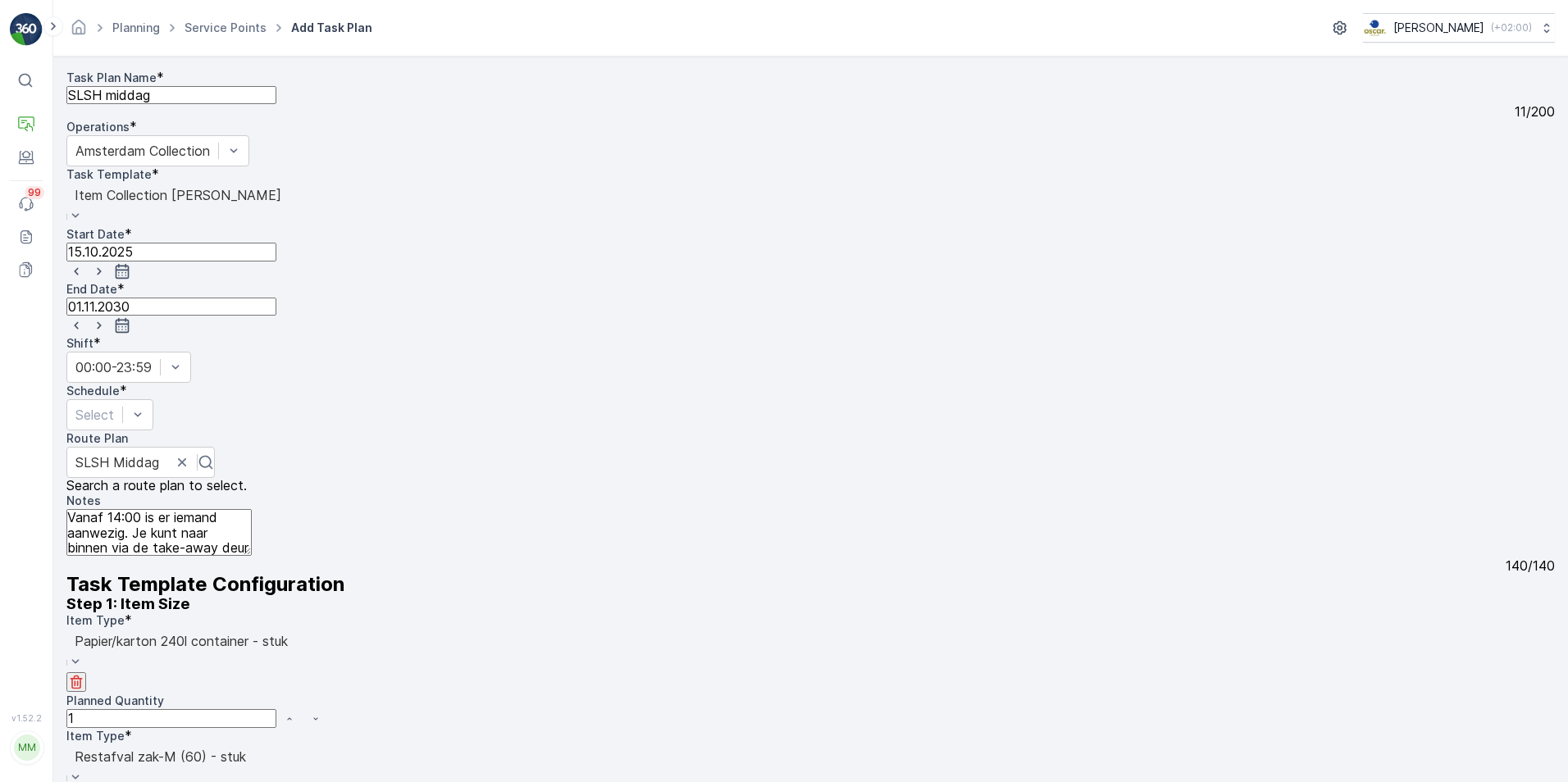
type input "swill"
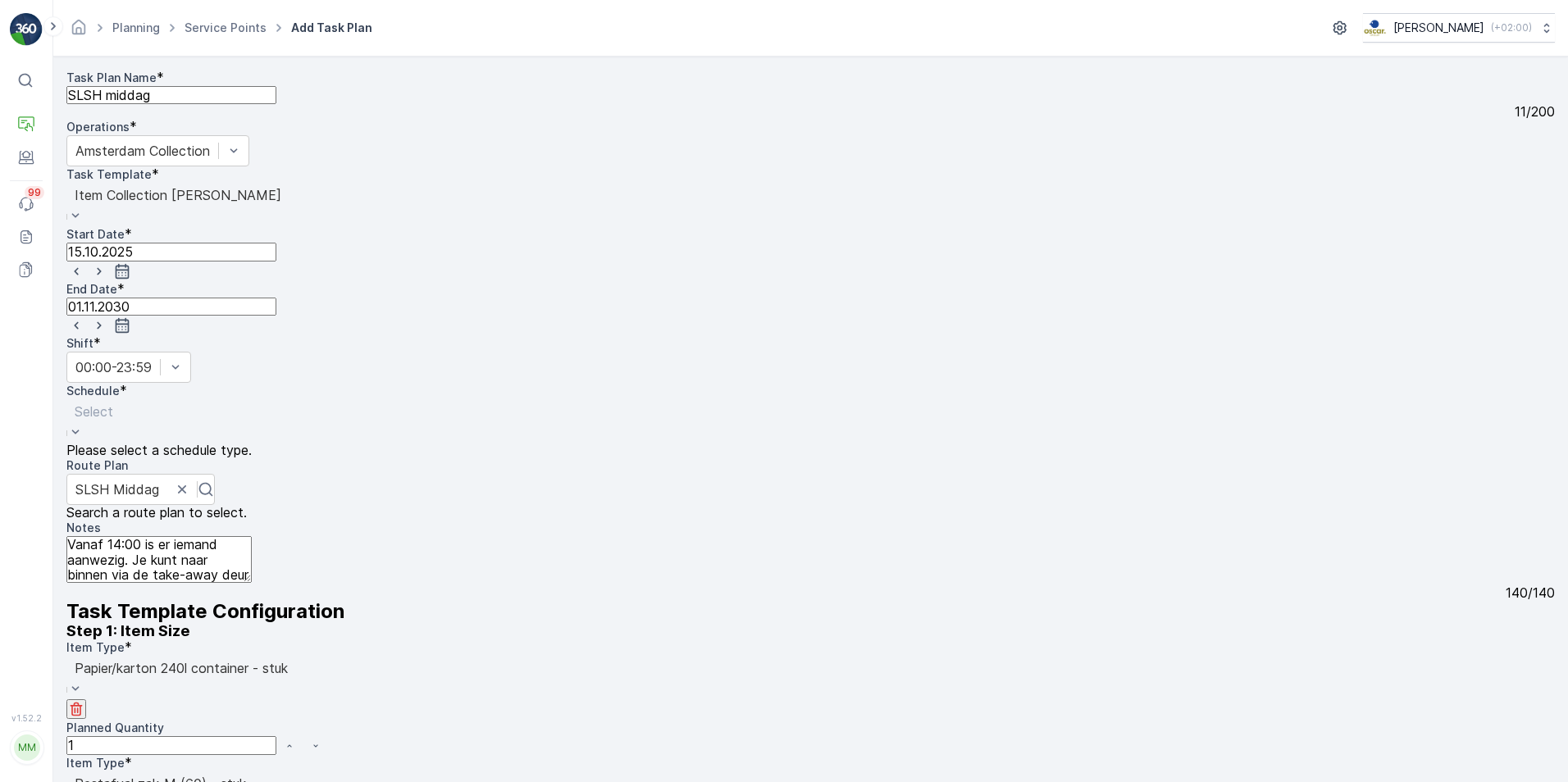
scroll to position [0, 0]
click at [113, 403] on div at bounding box center [93, 412] width 38 height 18
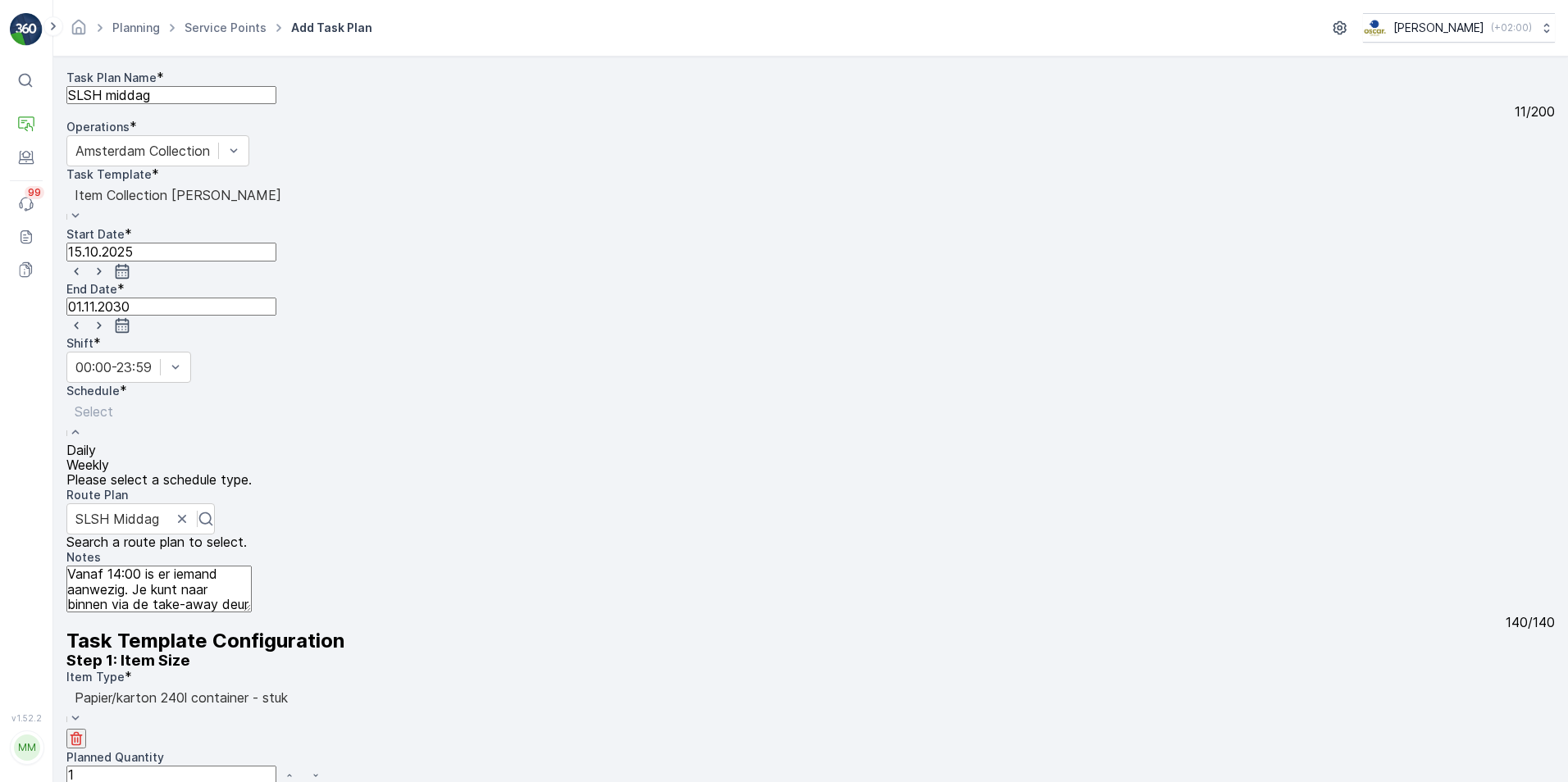
click at [122, 443] on div "Daily" at bounding box center [93, 450] width 55 height 15
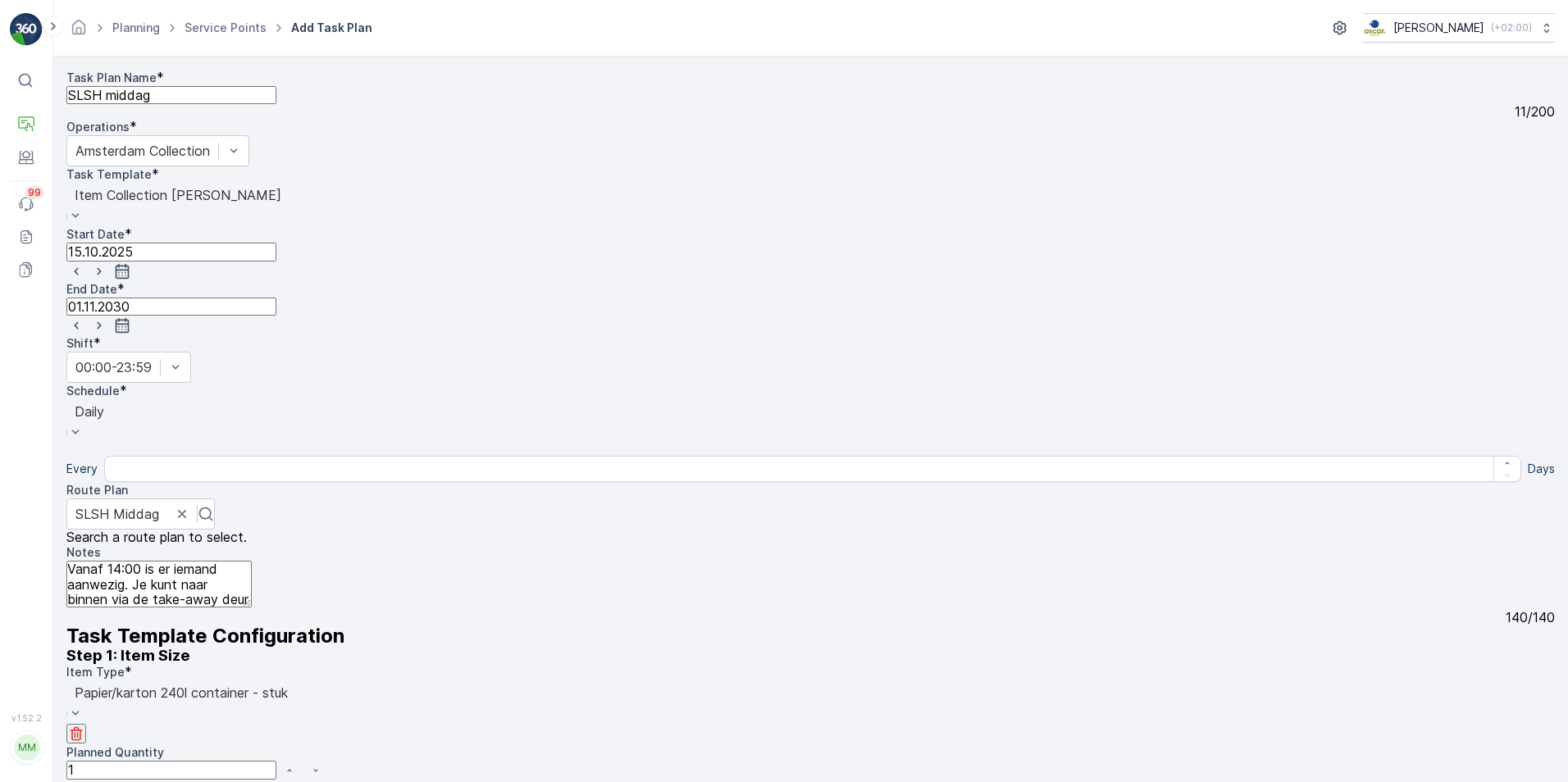
click at [104, 403] on div at bounding box center [89, 412] width 30 height 18
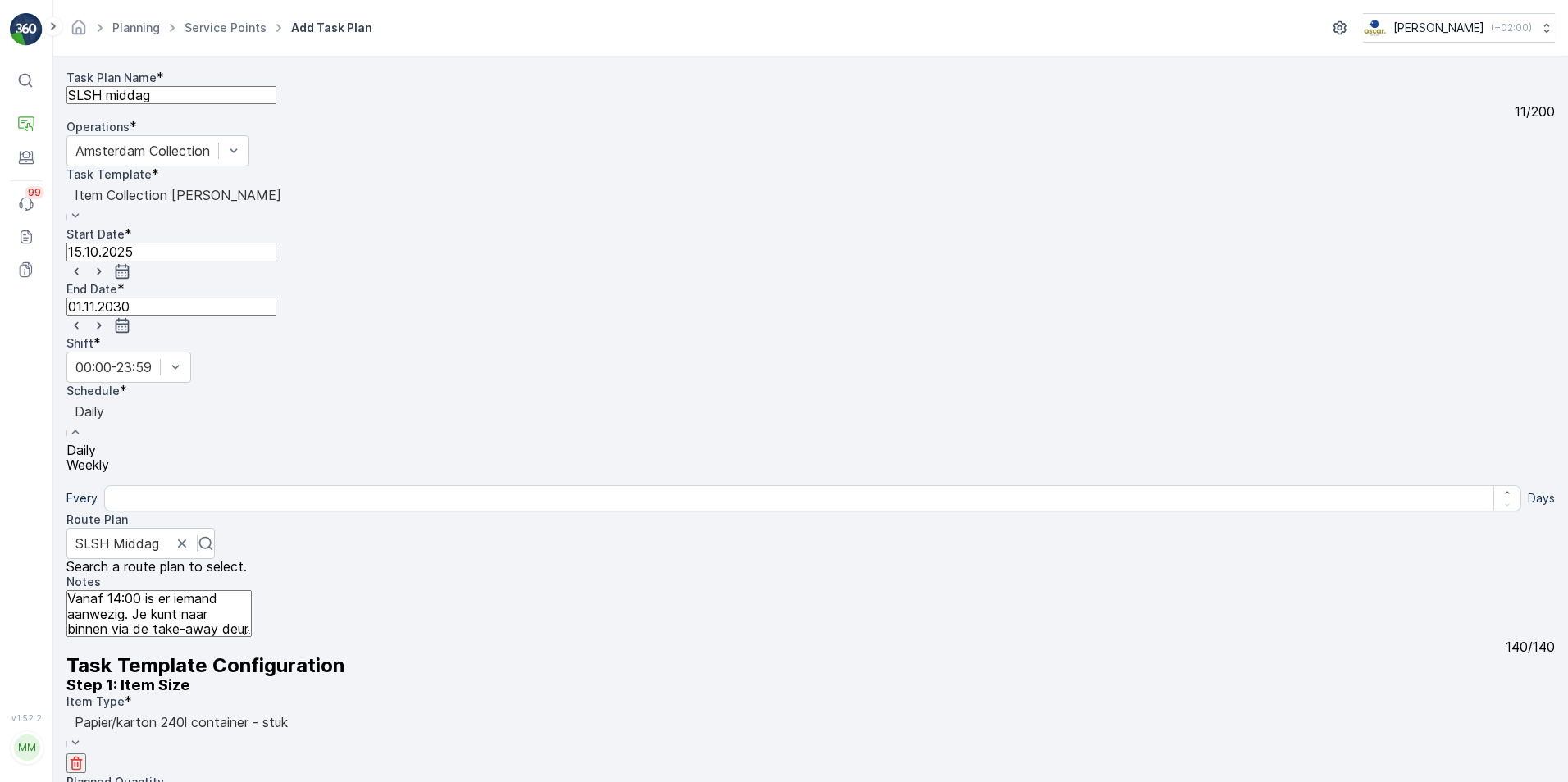
click at [112, 457] on div "Weekly" at bounding box center [89, 464] width 46 height 15
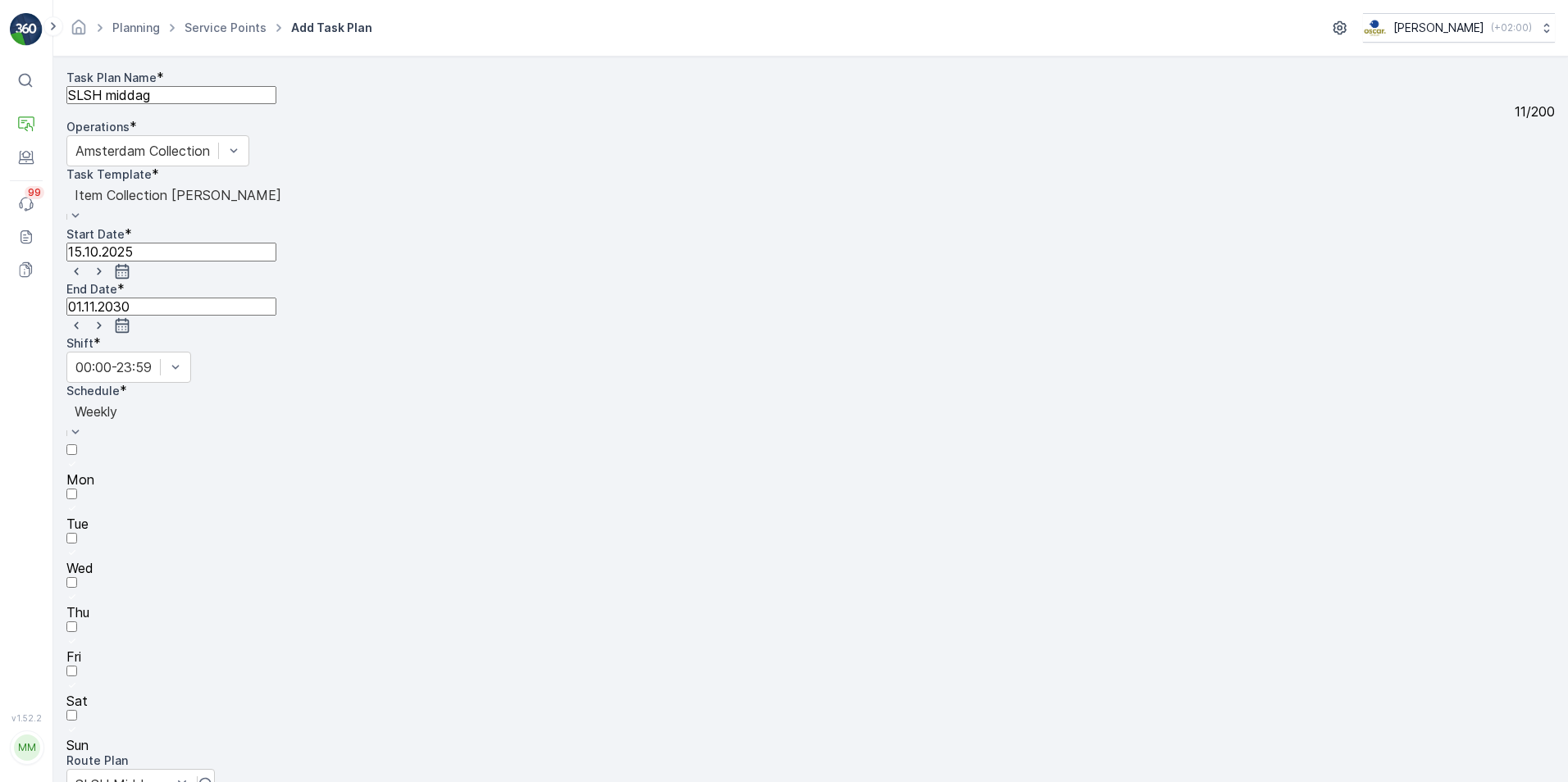
click at [457, 457] on div at bounding box center [810, 464] width 1488 height 15
click at [77, 445] on input "Mon" at bounding box center [72, 450] width 11 height 11
click at [499, 502] on div at bounding box center [810, 509] width 1488 height 15
click at [77, 489] on input "Tue" at bounding box center [72, 494] width 11 height 11
click at [534, 546] on div at bounding box center [810, 553] width 1488 height 15
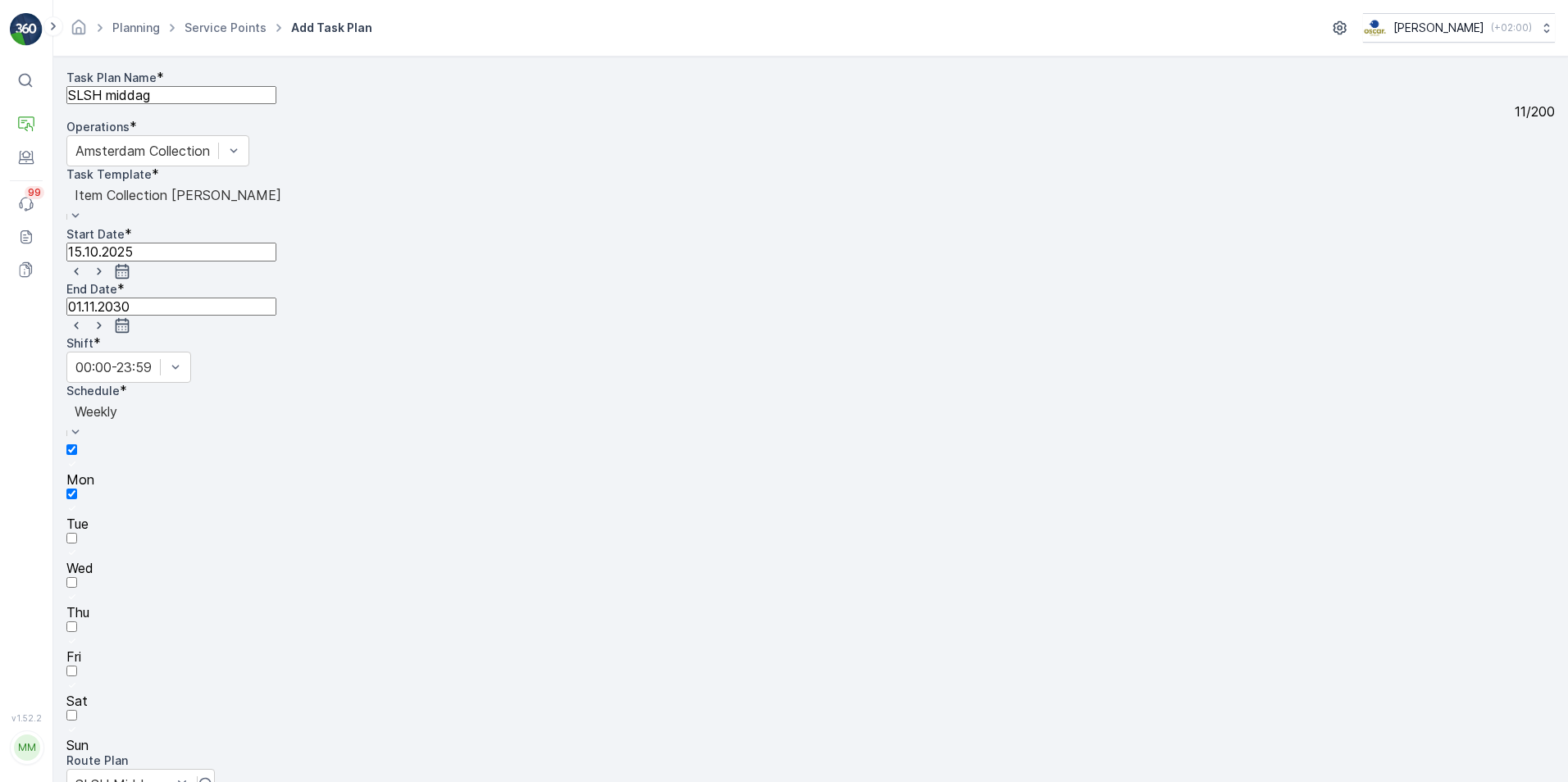
click at [77, 533] on input "Wed" at bounding box center [72, 539] width 11 height 11
click at [572, 591] on div at bounding box center [810, 598] width 1488 height 15
click at [77, 577] on input "Thu" at bounding box center [72, 582] width 11 height 11
drag, startPoint x: 615, startPoint y: 361, endPoint x: 673, endPoint y: 363, distance: 58.0
click at [618, 635] on div at bounding box center [810, 642] width 1488 height 15
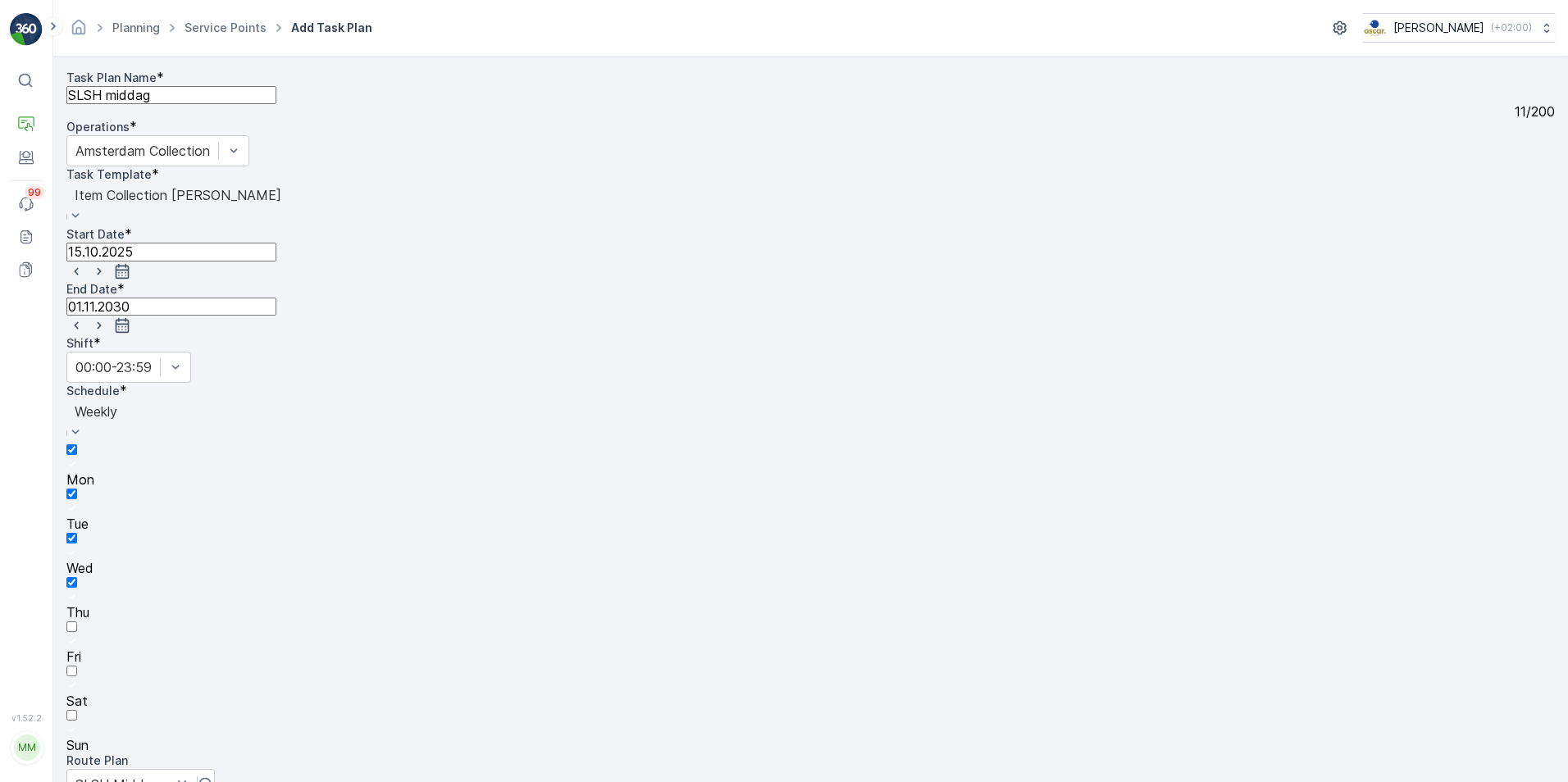
click at [77, 621] on input "Fri" at bounding box center [72, 627] width 11 height 11
click at [661, 679] on div at bounding box center [810, 687] width 1488 height 15
click at [77, 666] on input "Sat" at bounding box center [72, 671] width 11 height 11
click at [703, 723] on div at bounding box center [810, 730] width 1488 height 15
click at [77, 710] on input "Sun" at bounding box center [72, 716] width 11 height 11
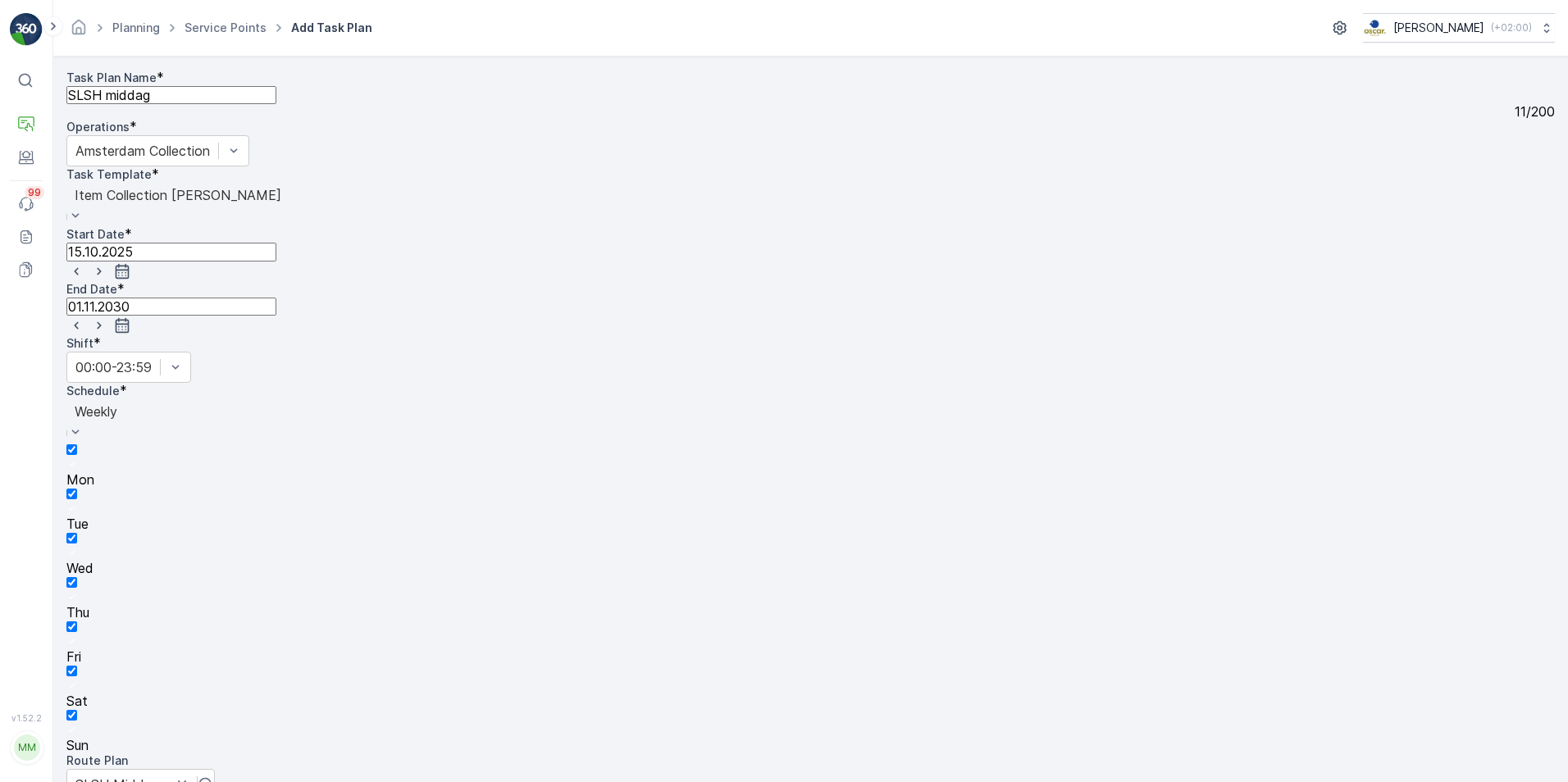
scroll to position [992, 0]
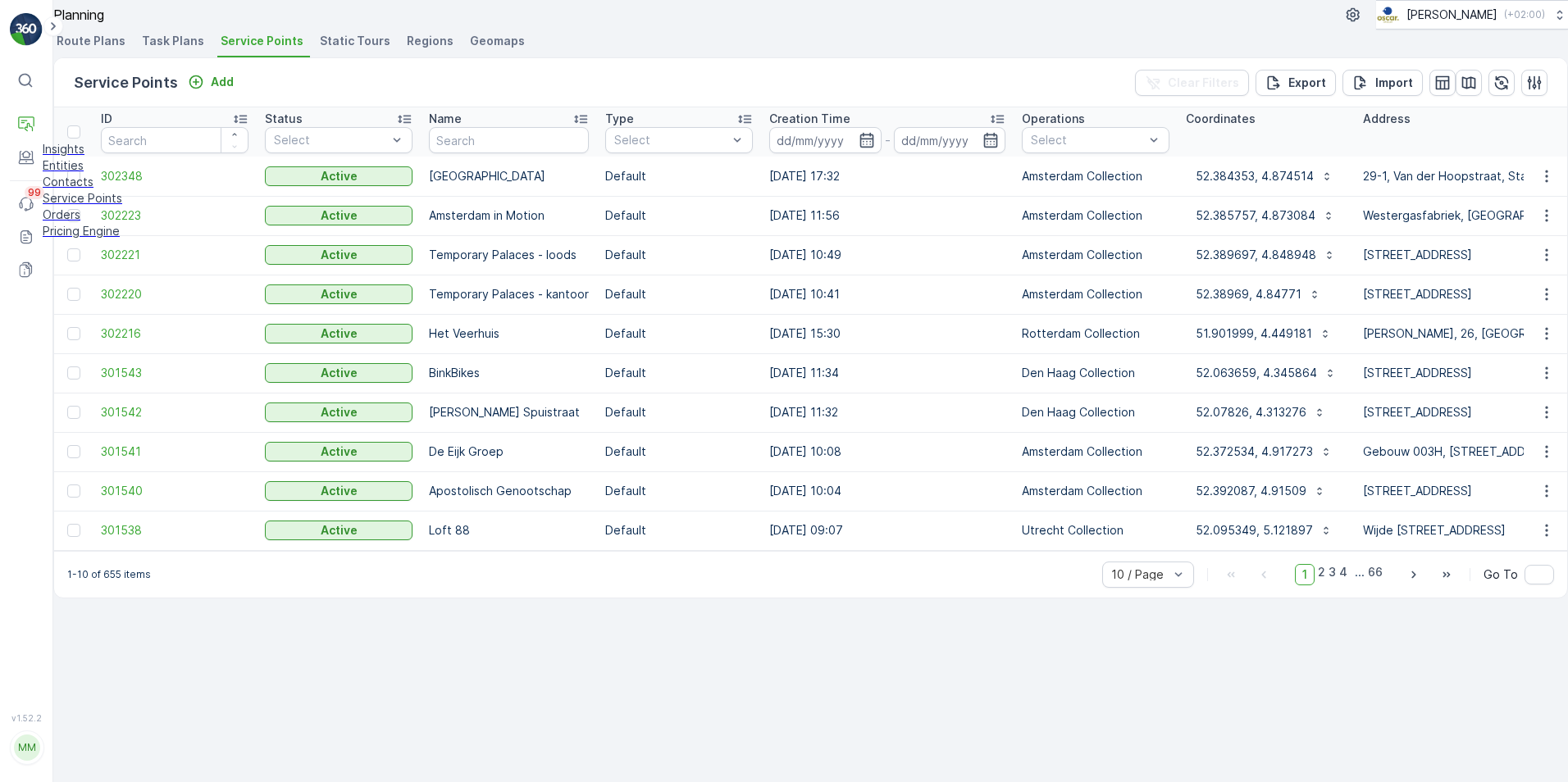
click at [73, 174] on p "Entities" at bounding box center [83, 166] width 80 height 16
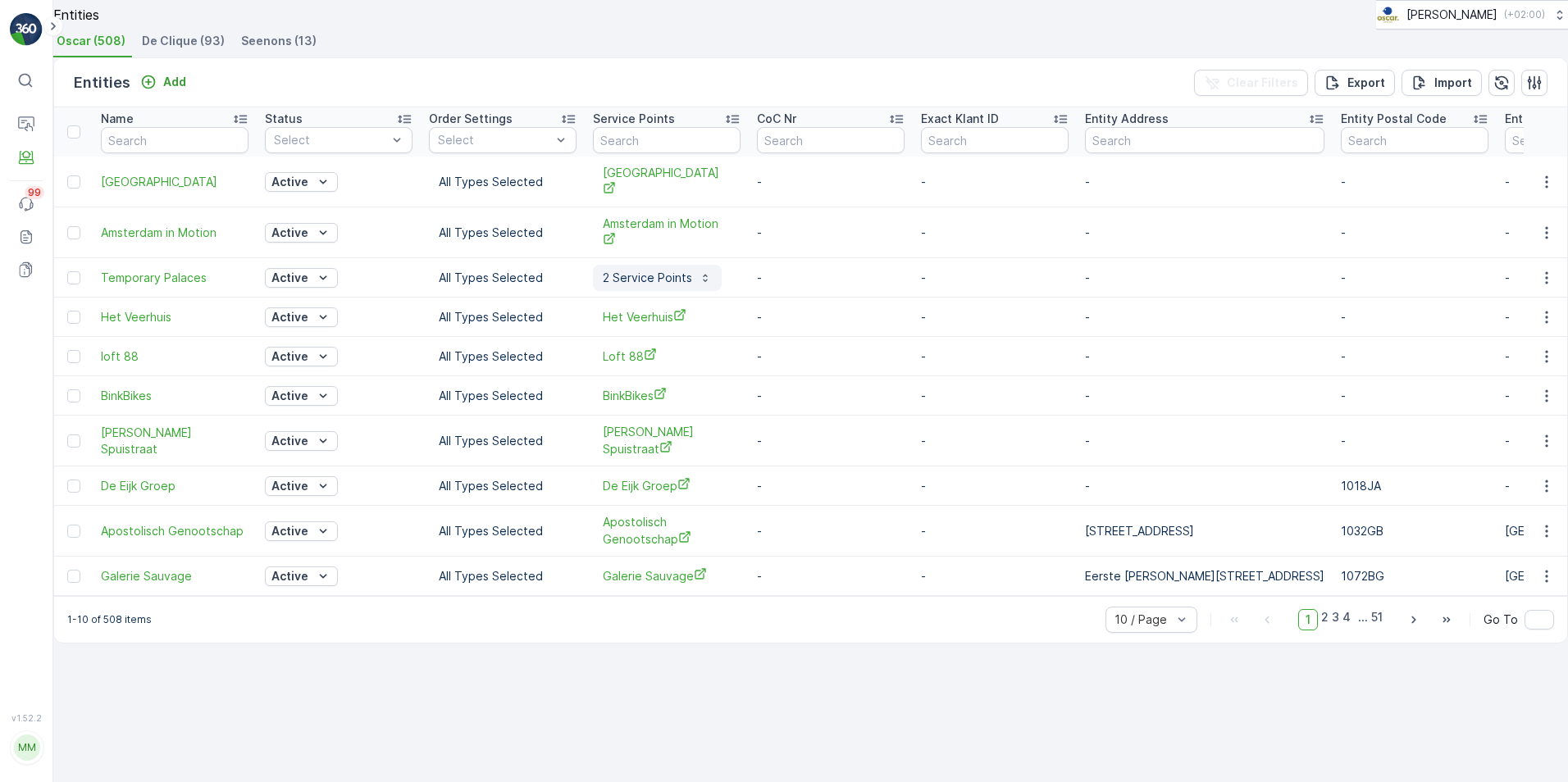
click at [664, 287] on p "2 Service Points" at bounding box center [647, 278] width 90 height 16
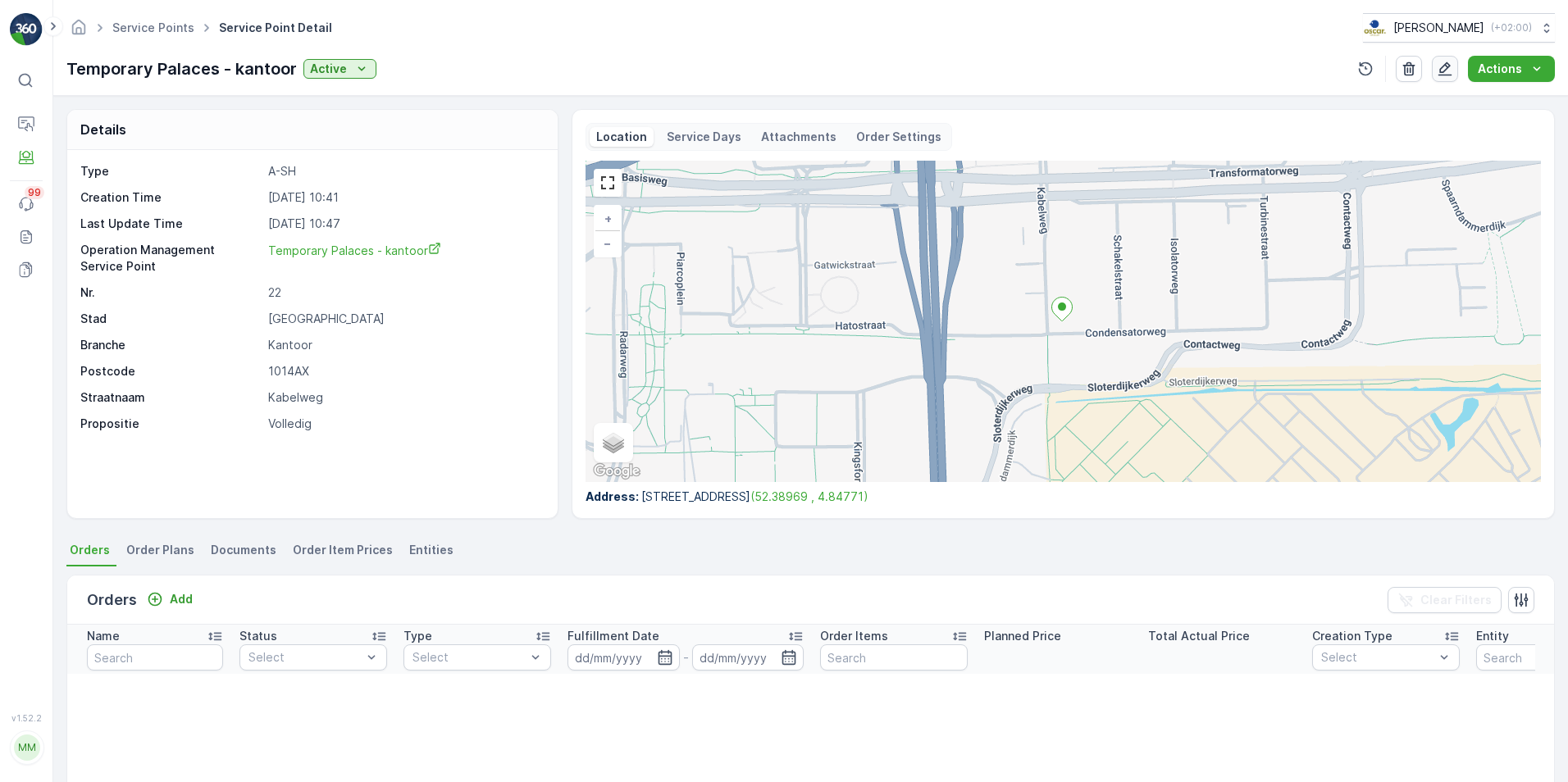
click at [1442, 71] on icon "button" at bounding box center [1445, 69] width 14 height 14
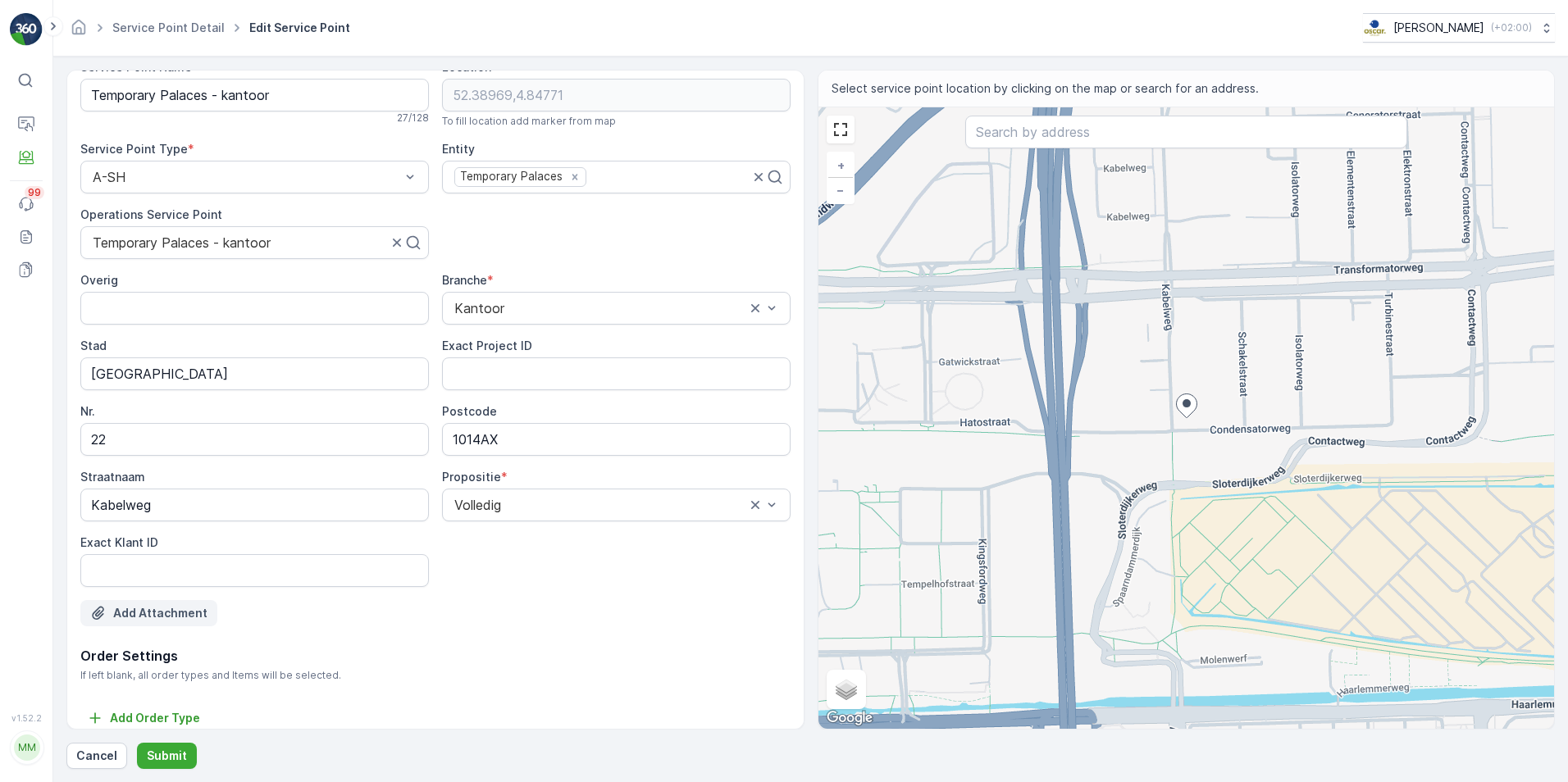
scroll to position [38, 0]
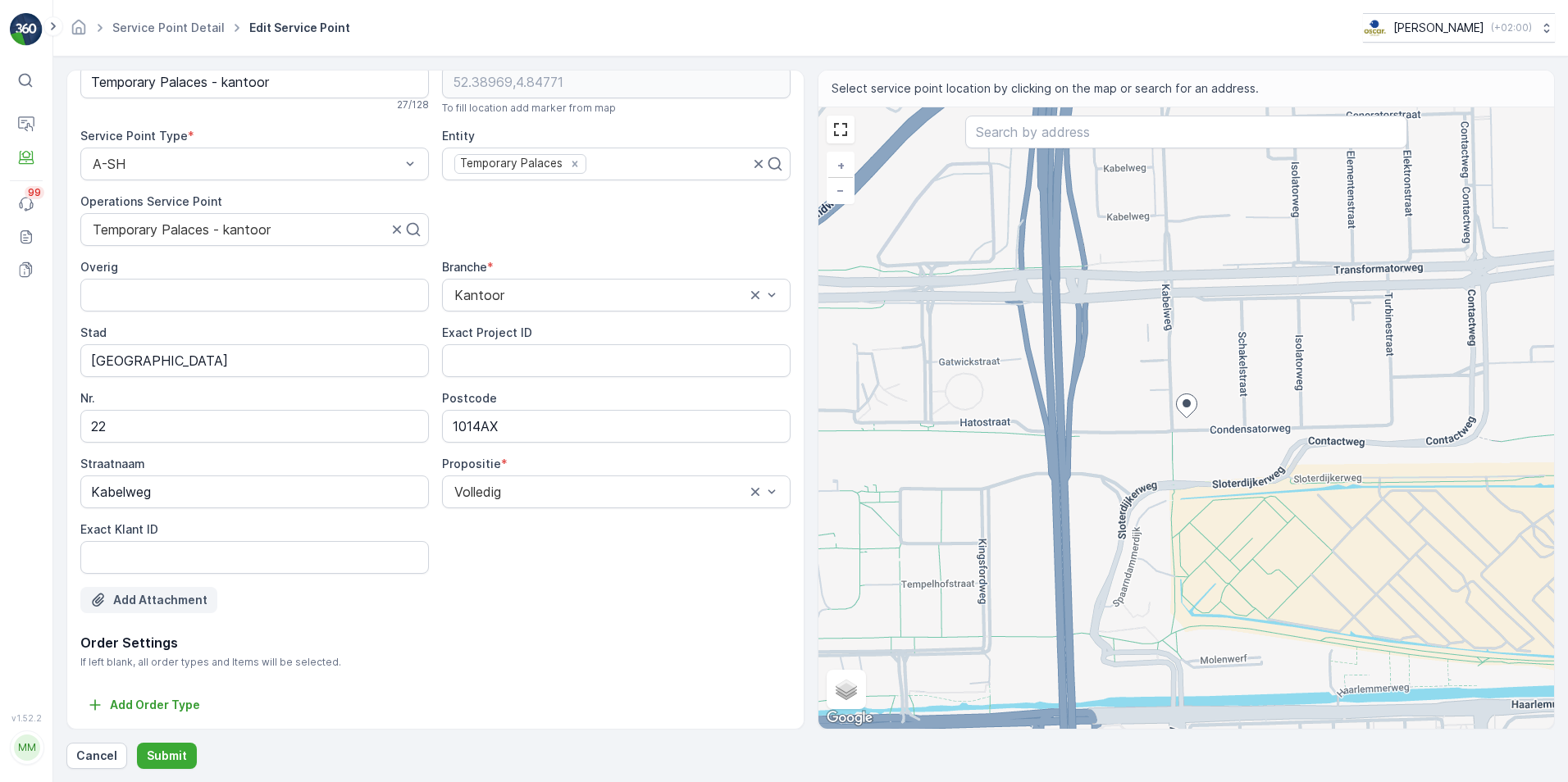
click at [174, 597] on p "Add Attachment" at bounding box center [161, 601] width 94 height 16
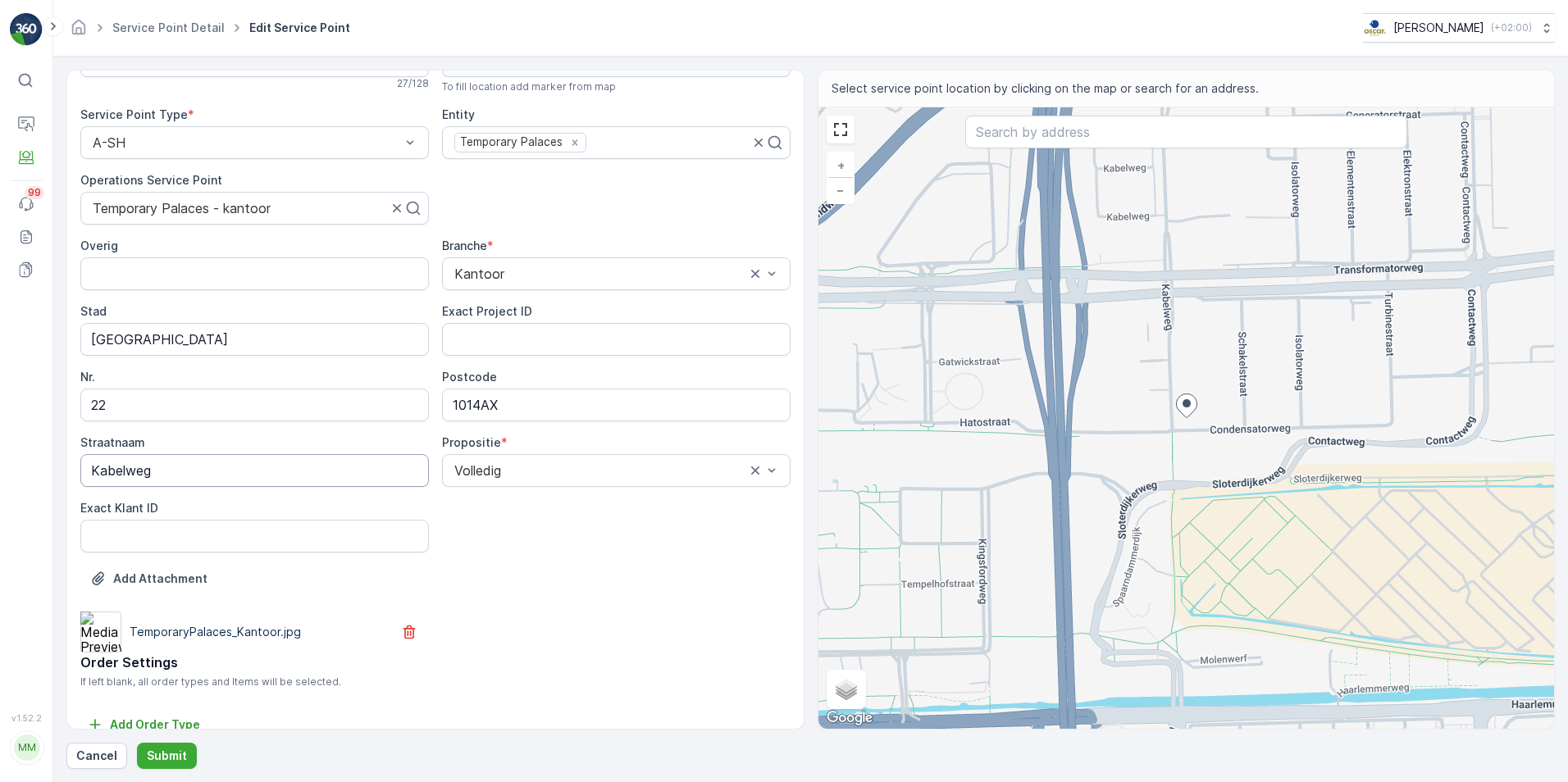
scroll to position [79, 0]
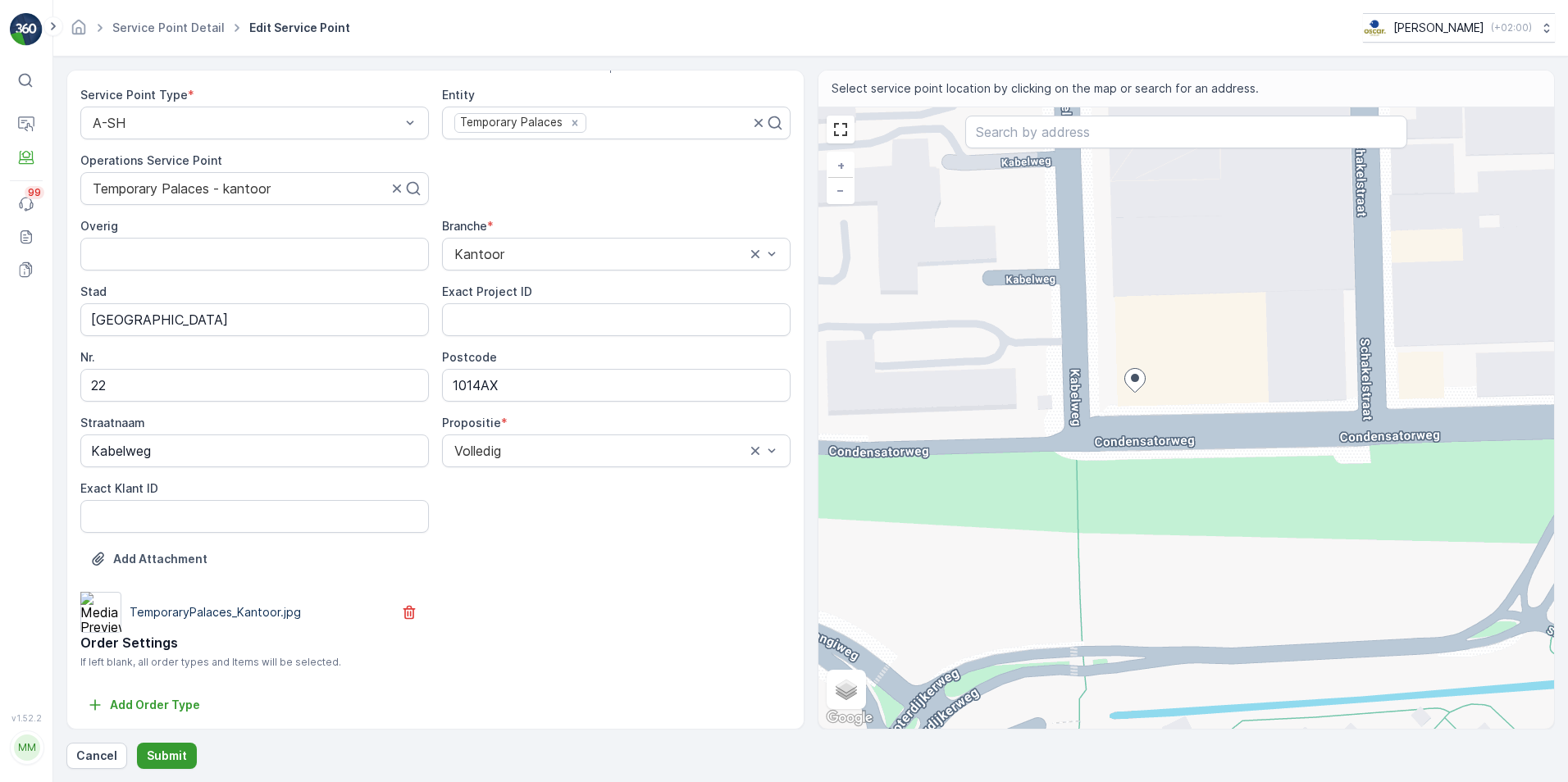
click at [153, 759] on p "Submit" at bounding box center [167, 757] width 40 height 16
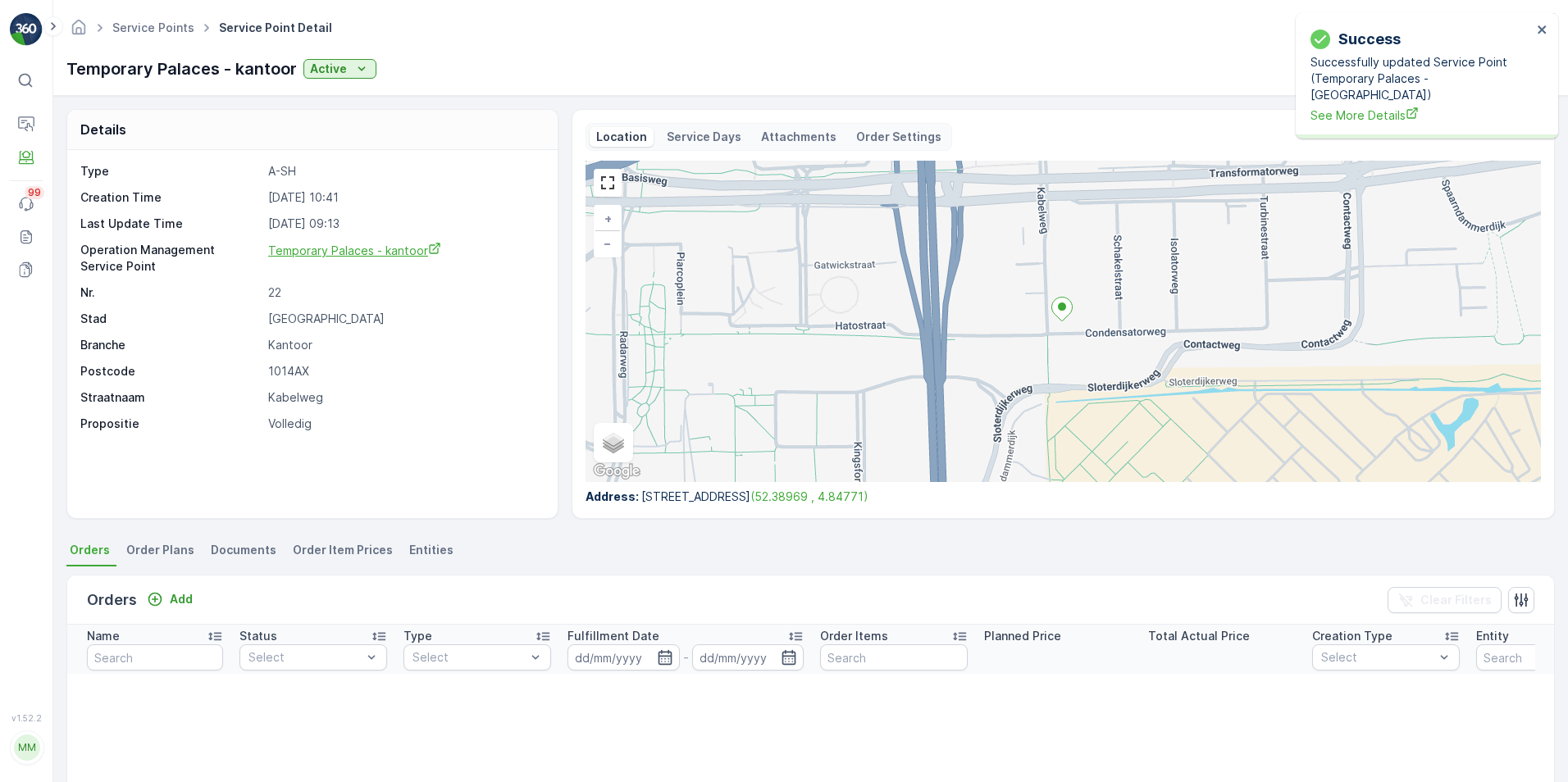
click at [397, 249] on span "Temporary Palaces - kantoor" at bounding box center [355, 250] width 173 height 14
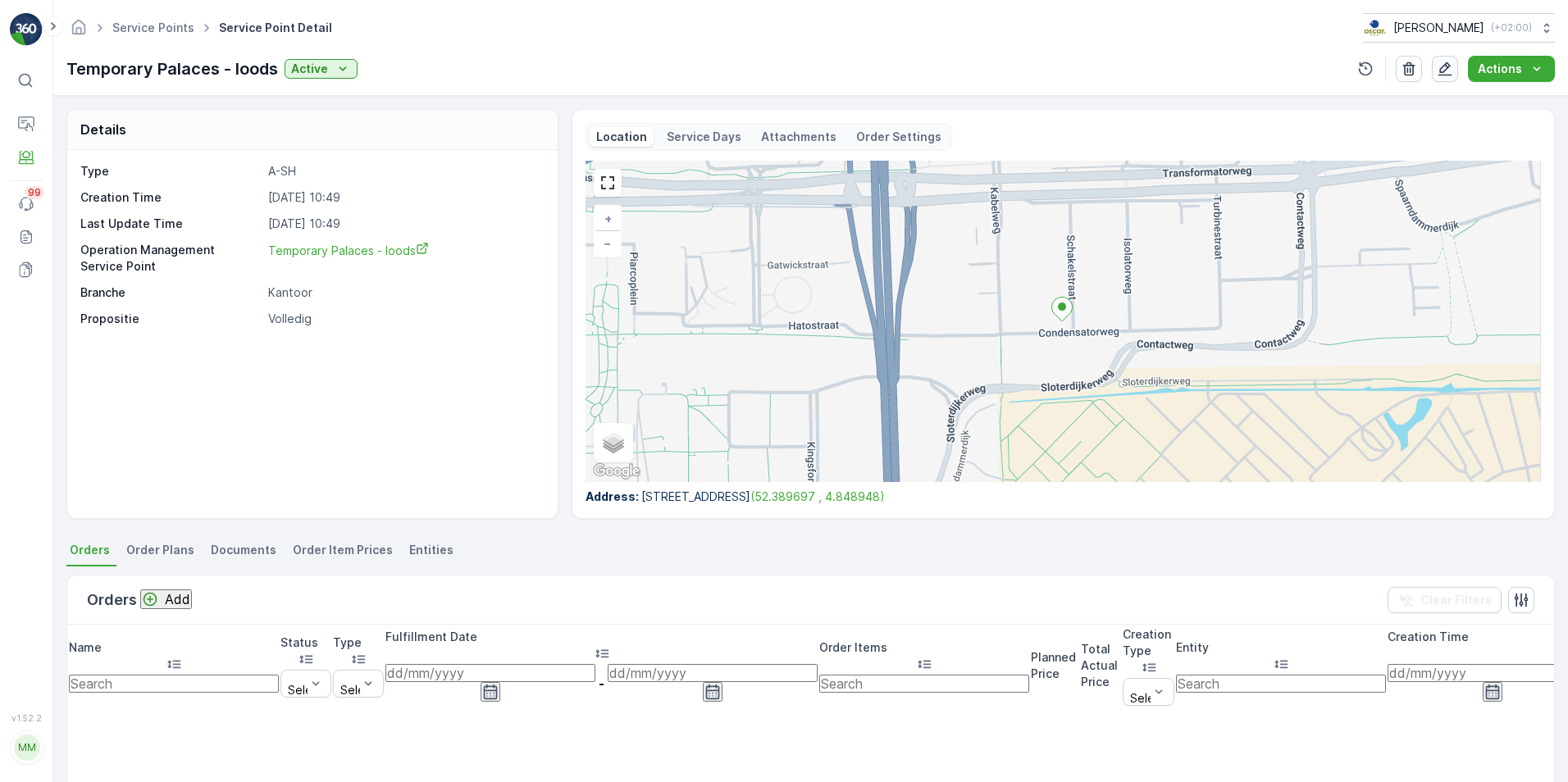
click at [1453, 73] on icon "button" at bounding box center [1445, 69] width 16 height 16
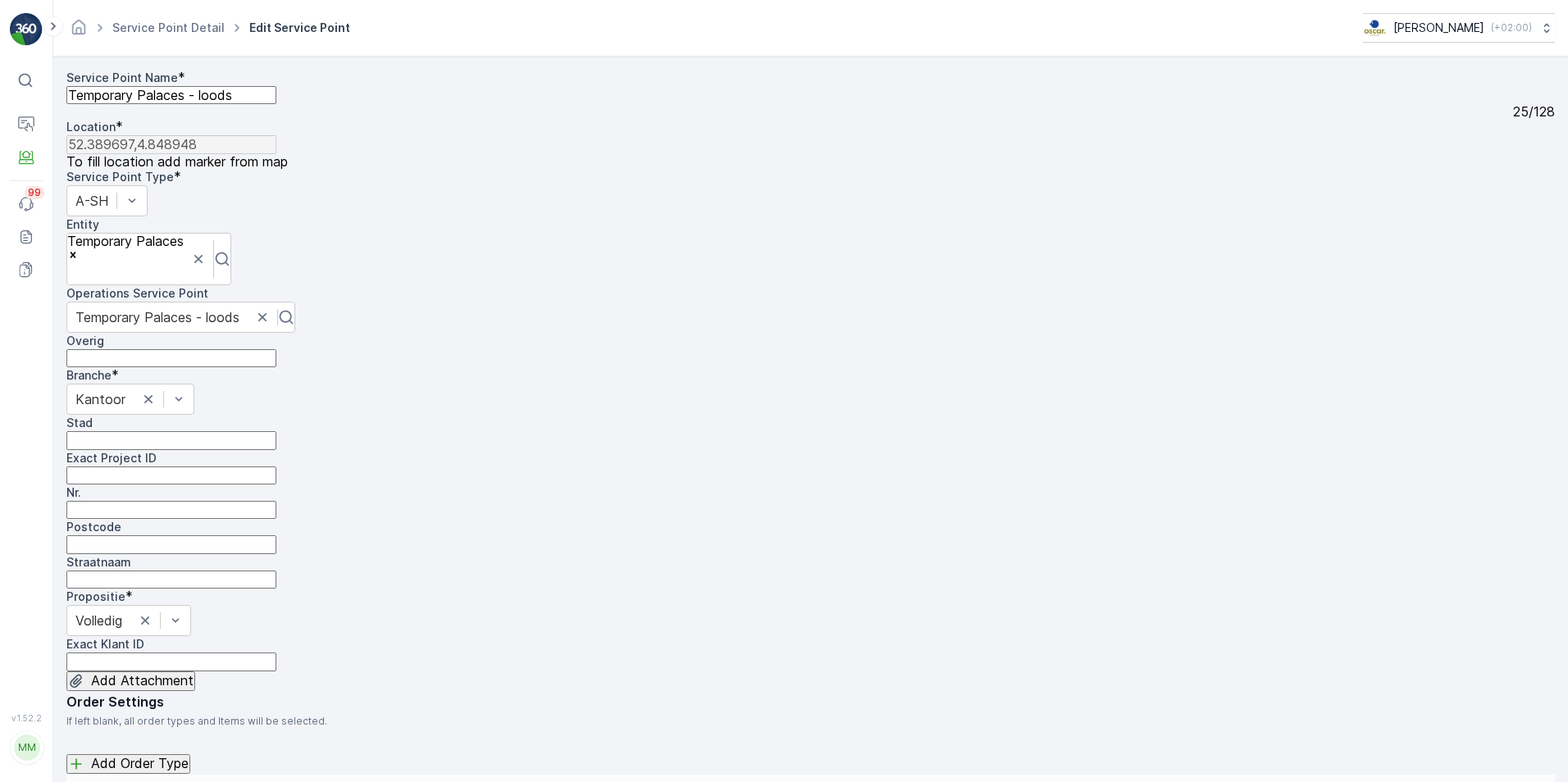
click at [156, 673] on p "Add Attachment" at bounding box center [141, 680] width 102 height 15
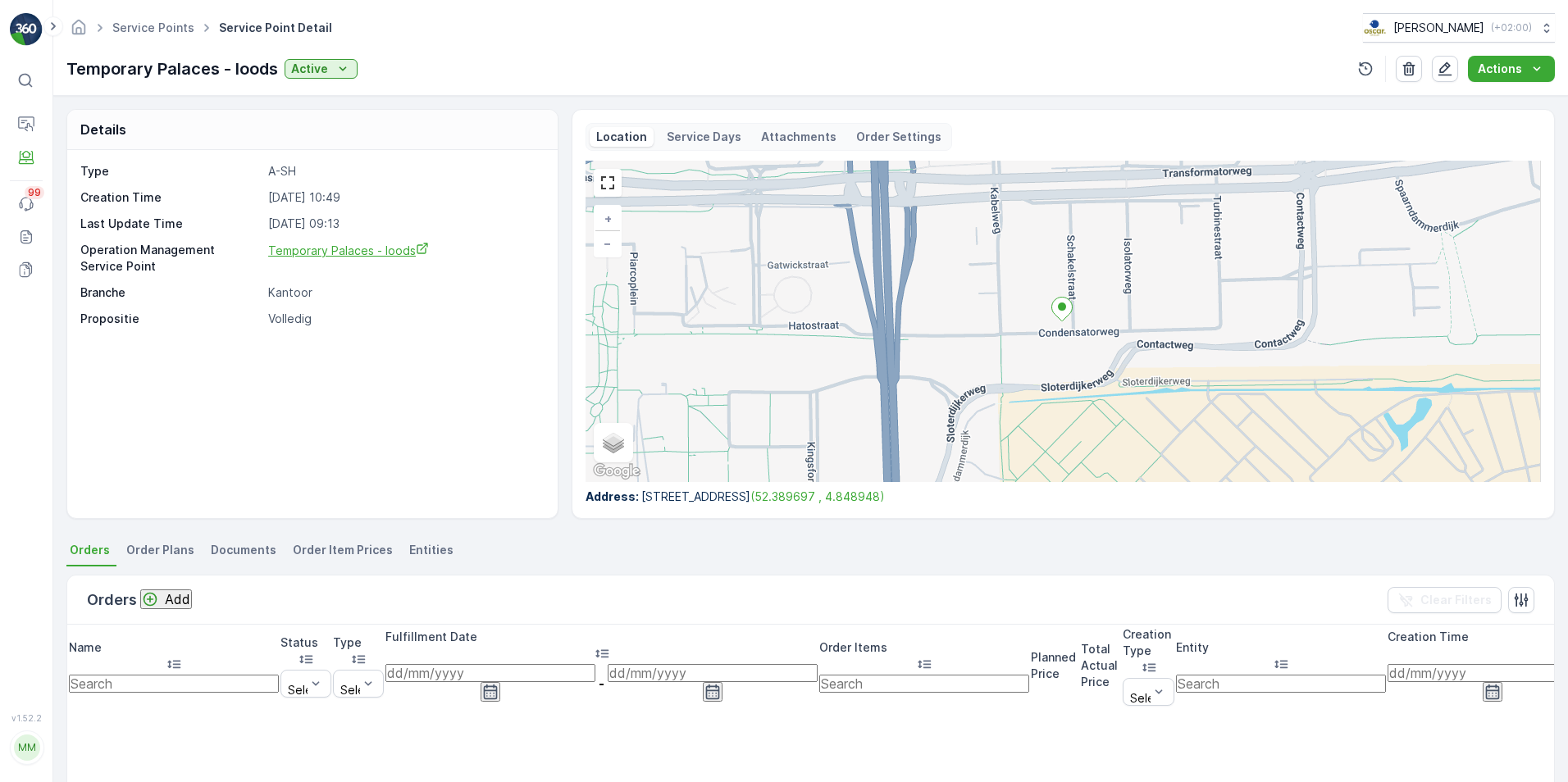
click at [389, 252] on span "Temporary Palaces - loods" at bounding box center [348, 250] width 161 height 14
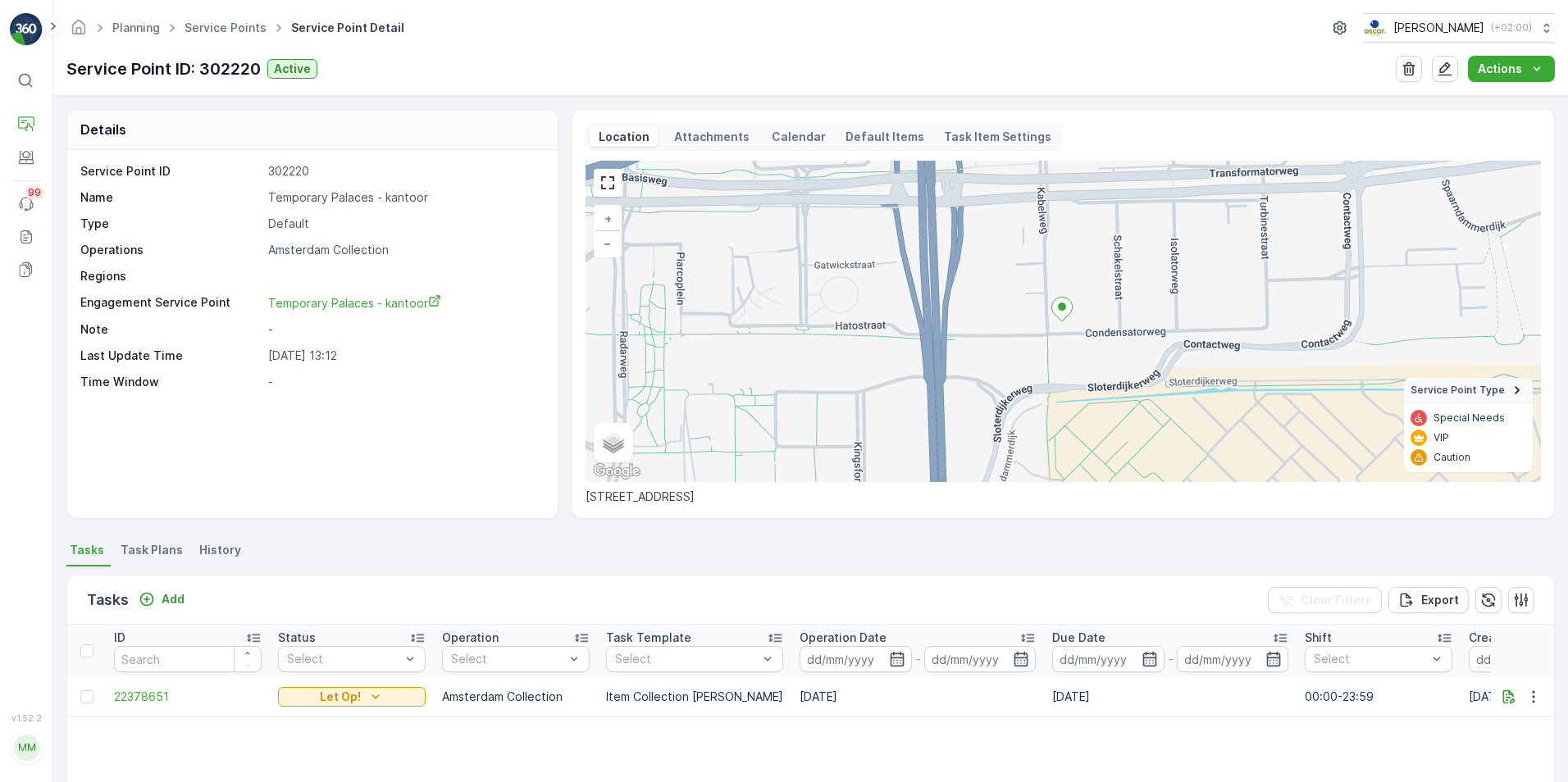
click at [162, 552] on span "Task Plans" at bounding box center [151, 551] width 63 height 16
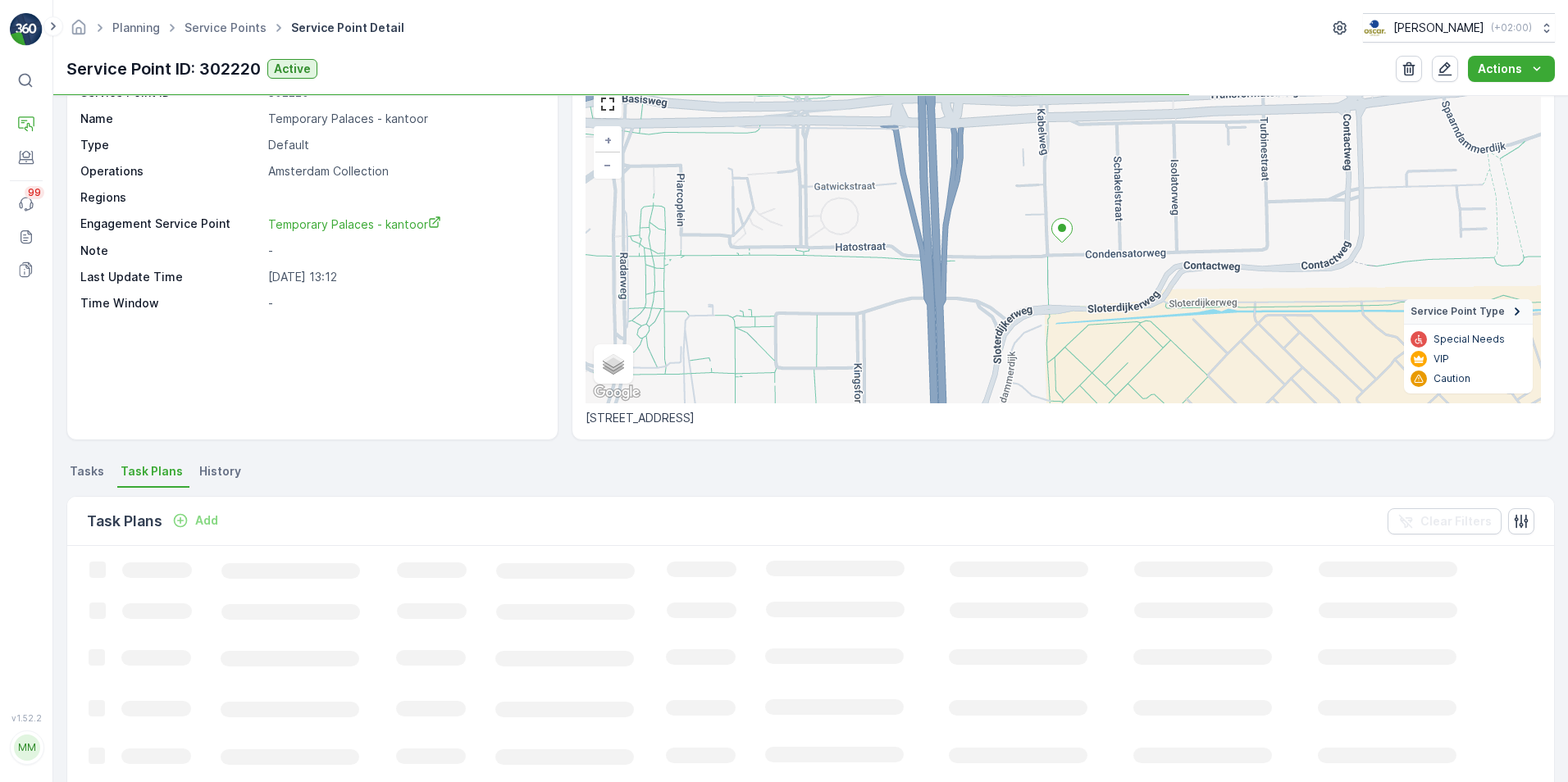
scroll to position [164, 0]
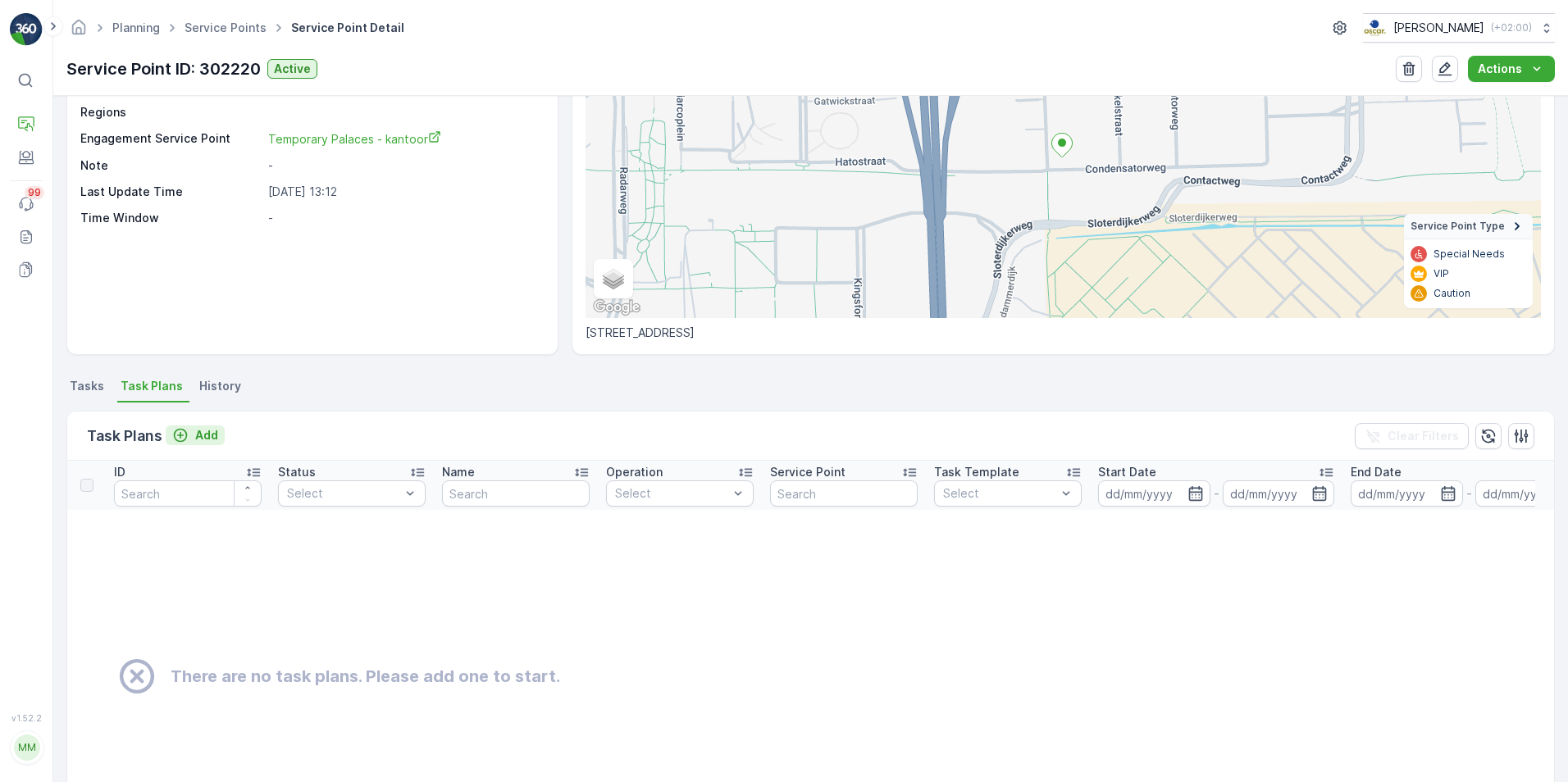
click at [197, 435] on p "Add" at bounding box center [206, 435] width 23 height 16
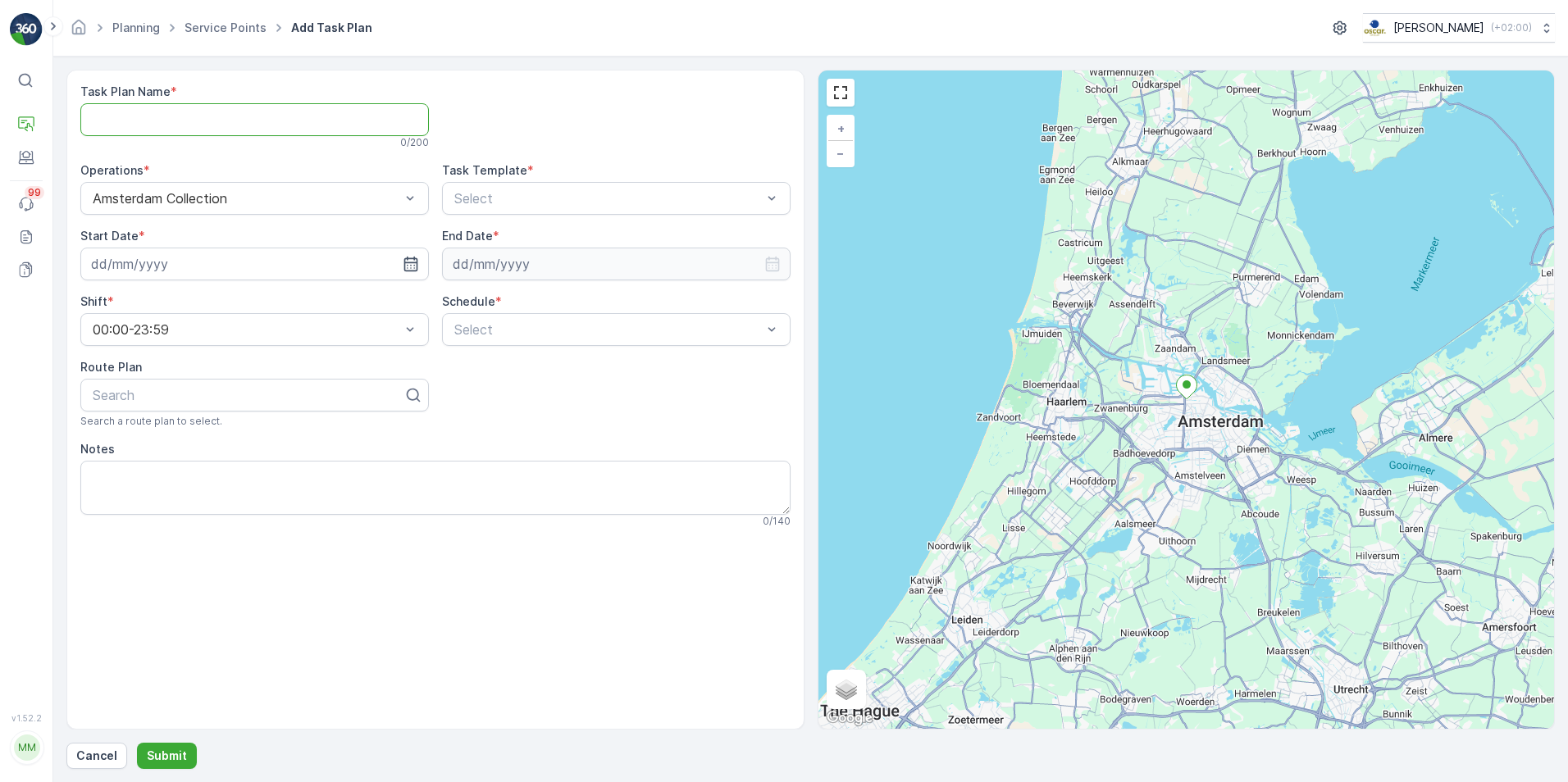
click at [275, 119] on Name "Task Plan Name" at bounding box center [255, 120] width 348 height 33
type Name "SLSH ochtend"
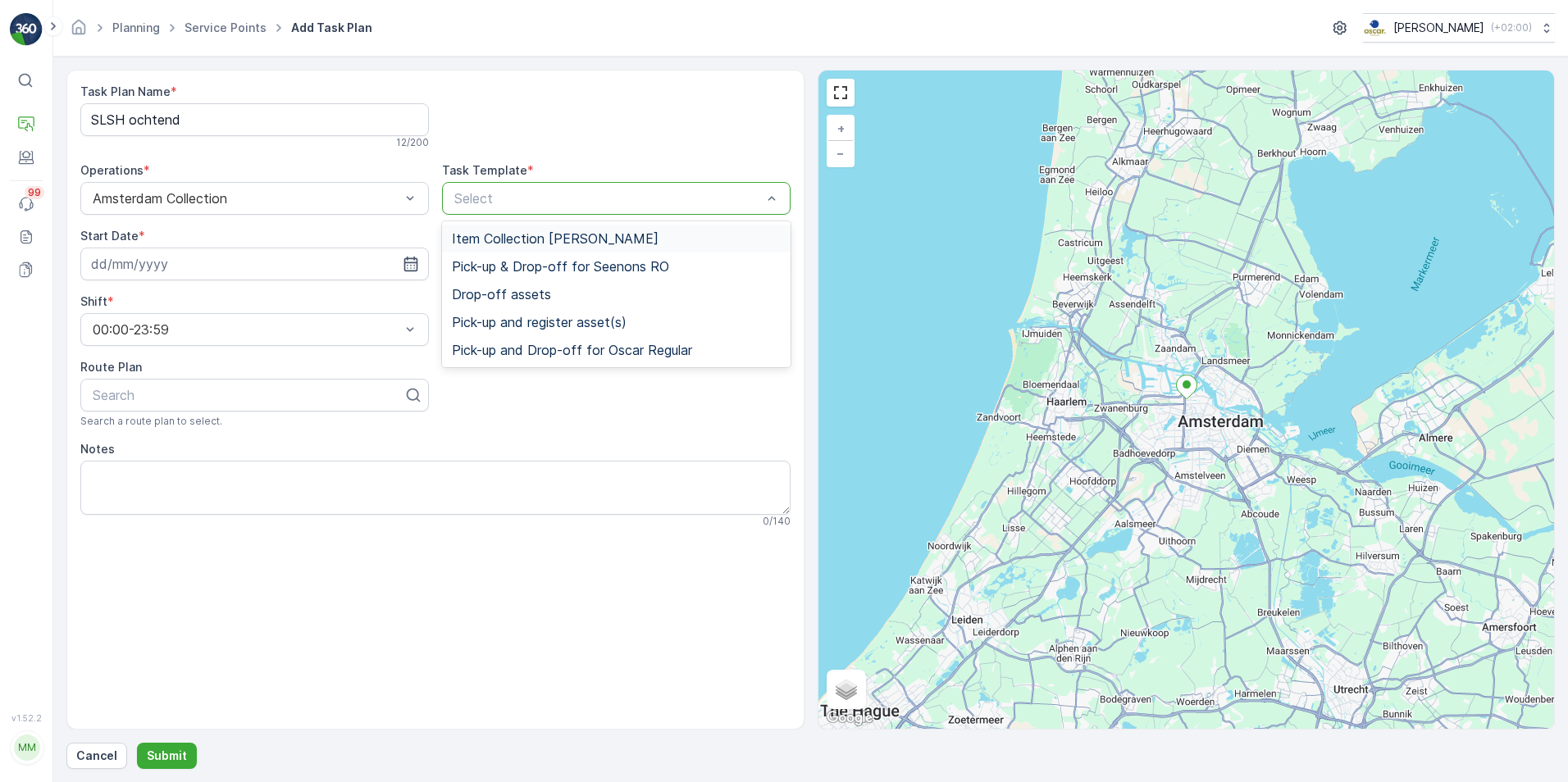
click at [534, 188] on div "Select" at bounding box center [616, 199] width 348 height 33
click at [535, 242] on span "Item Collection [PERSON_NAME]" at bounding box center [555, 239] width 207 height 15
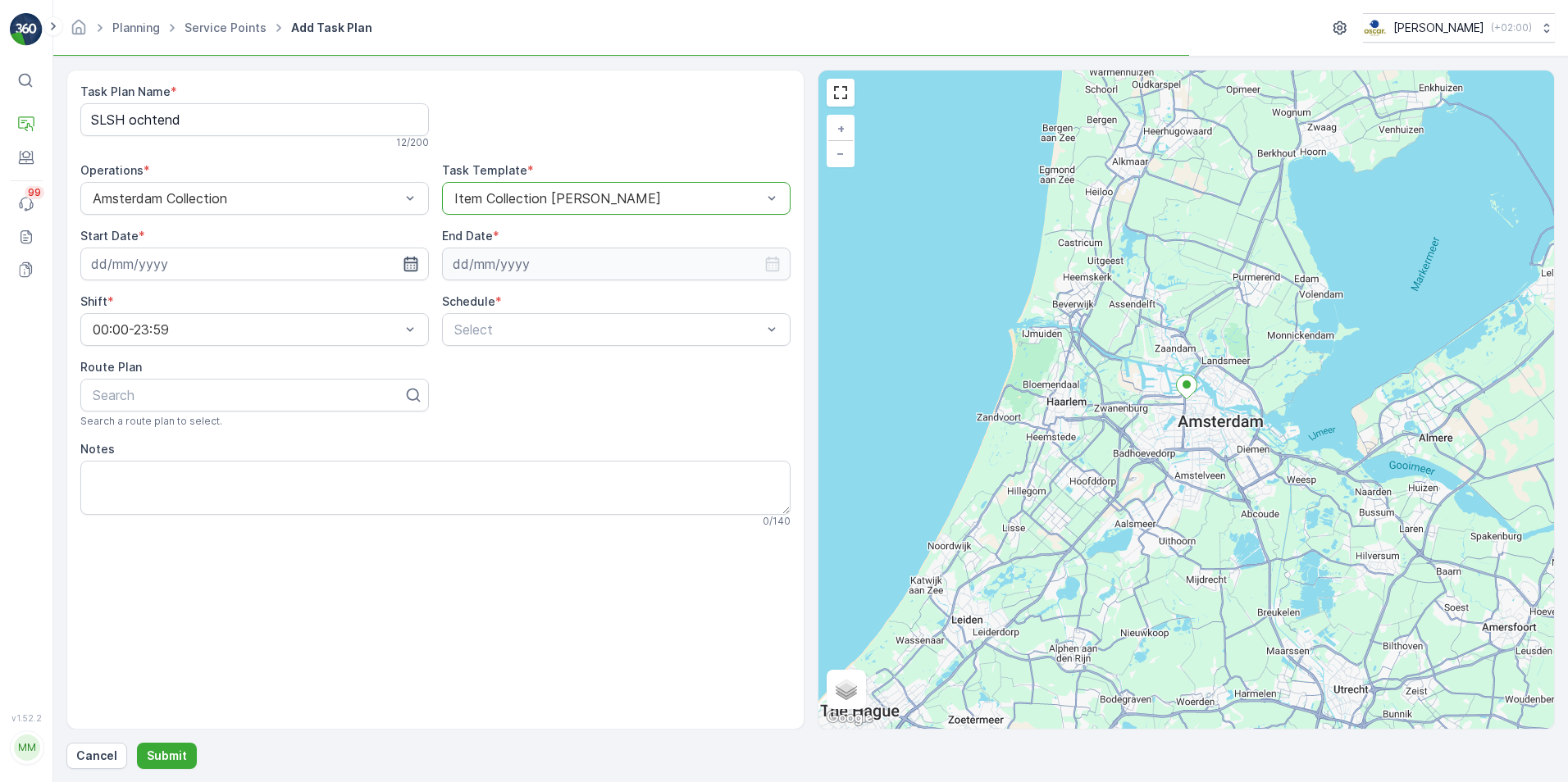
click at [414, 260] on icon "button" at bounding box center [411, 264] width 16 height 16
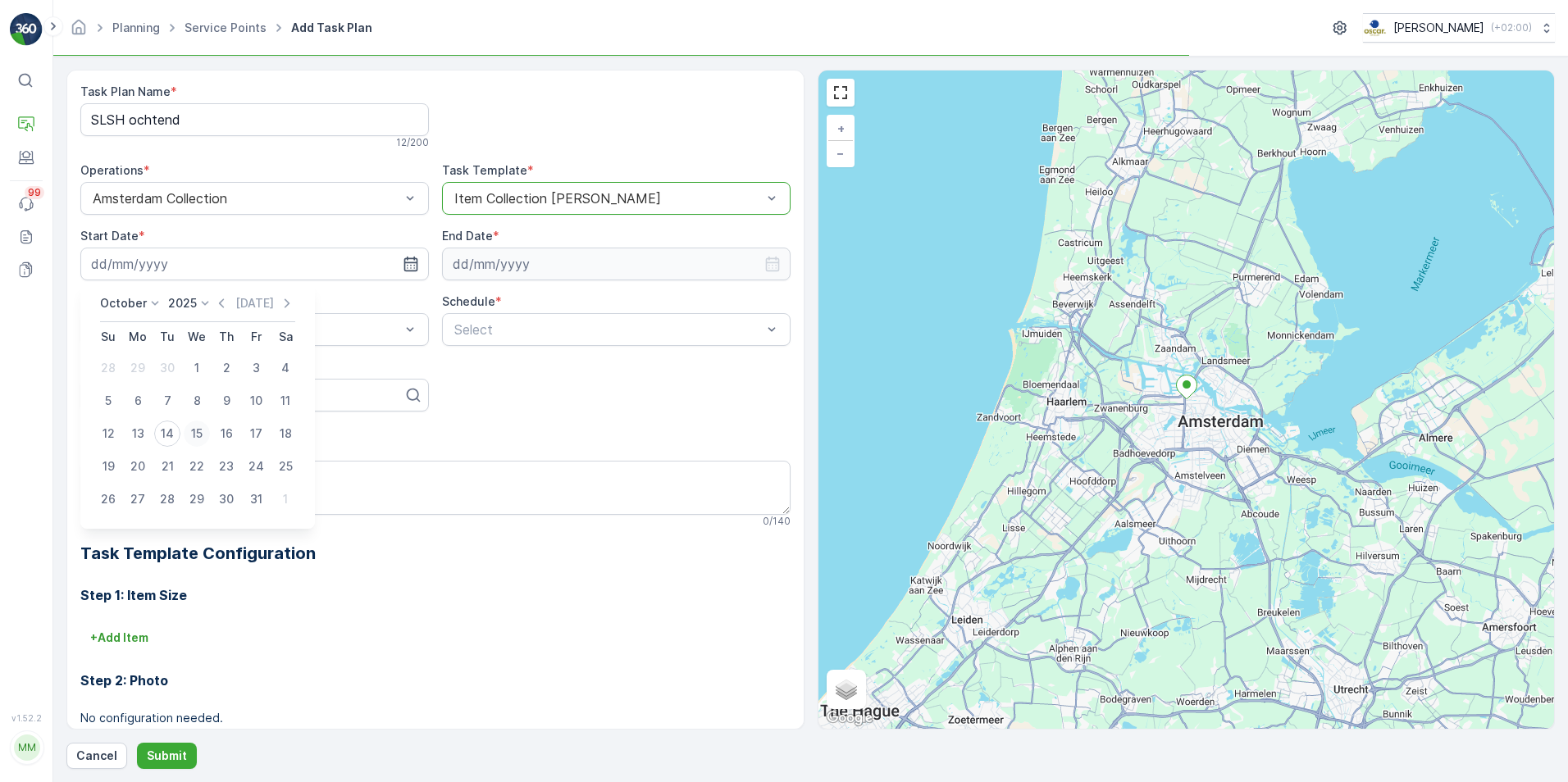
click at [190, 429] on div "15" at bounding box center [197, 434] width 26 height 26
type input "[DATE]"
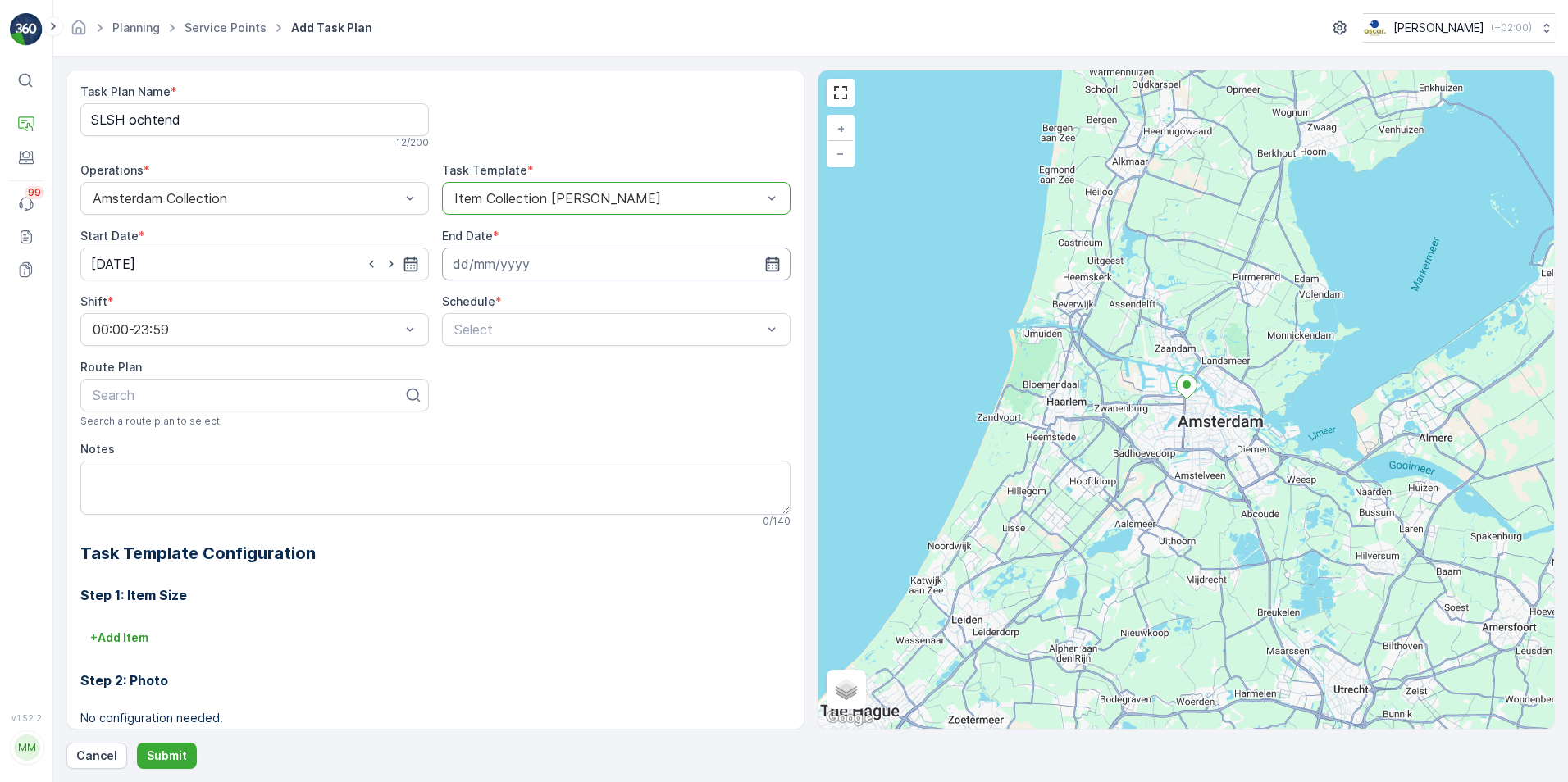
click at [758, 262] on input at bounding box center [616, 264] width 348 height 33
click at [556, 308] on icon at bounding box center [564, 303] width 16 height 16
click at [547, 454] on span "2030" at bounding box center [550, 455] width 28 height 16
click at [555, 397] on div "9" at bounding box center [555, 401] width 26 height 26
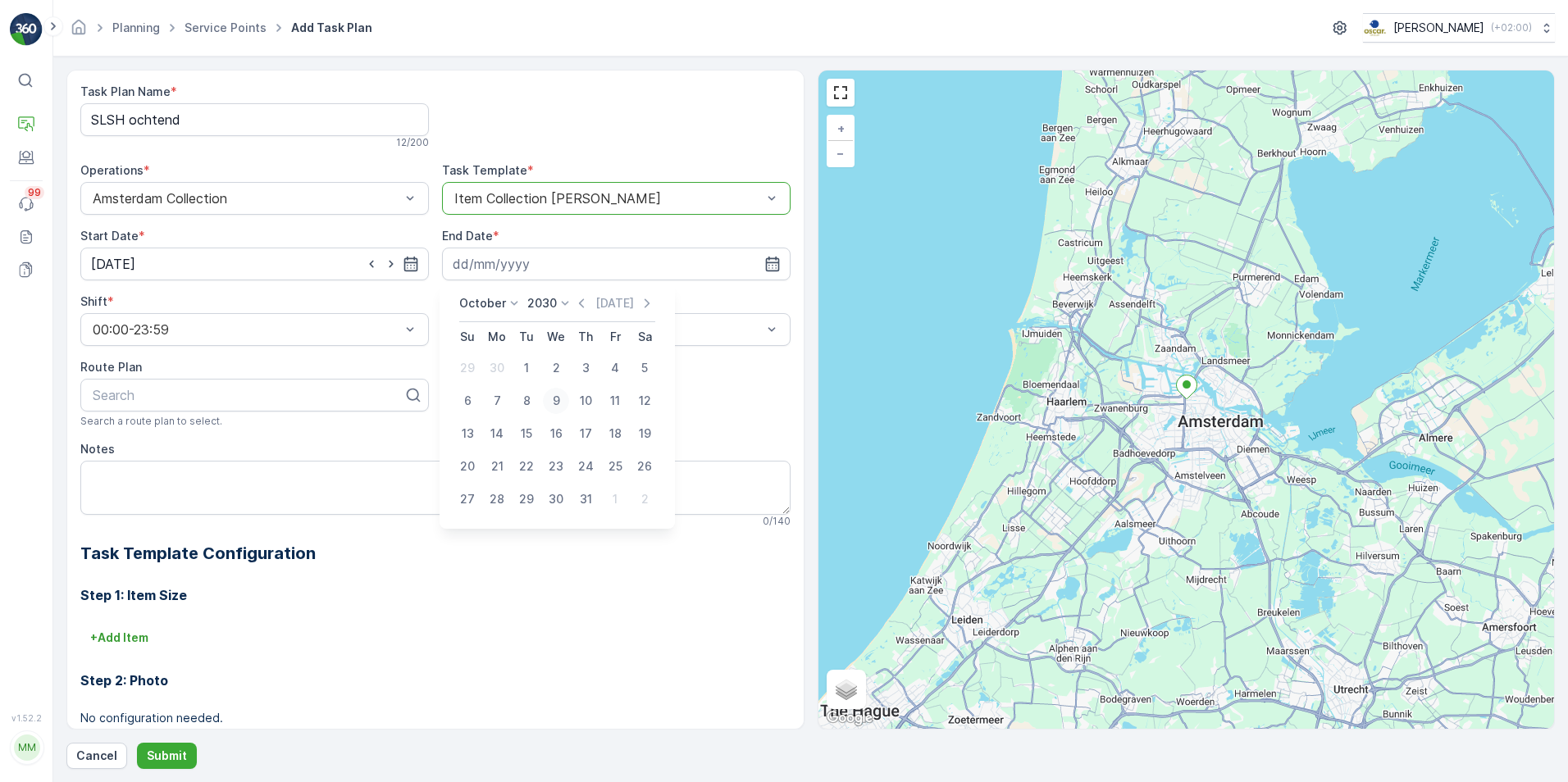
type input "09.10.2030"
click at [527, 309] on div "Schedule *" at bounding box center [616, 302] width 348 height 16
click at [529, 339] on div "Select" at bounding box center [616, 329] width 348 height 33
click at [508, 396] on div "Weekly" at bounding box center [616, 397] width 329 height 15
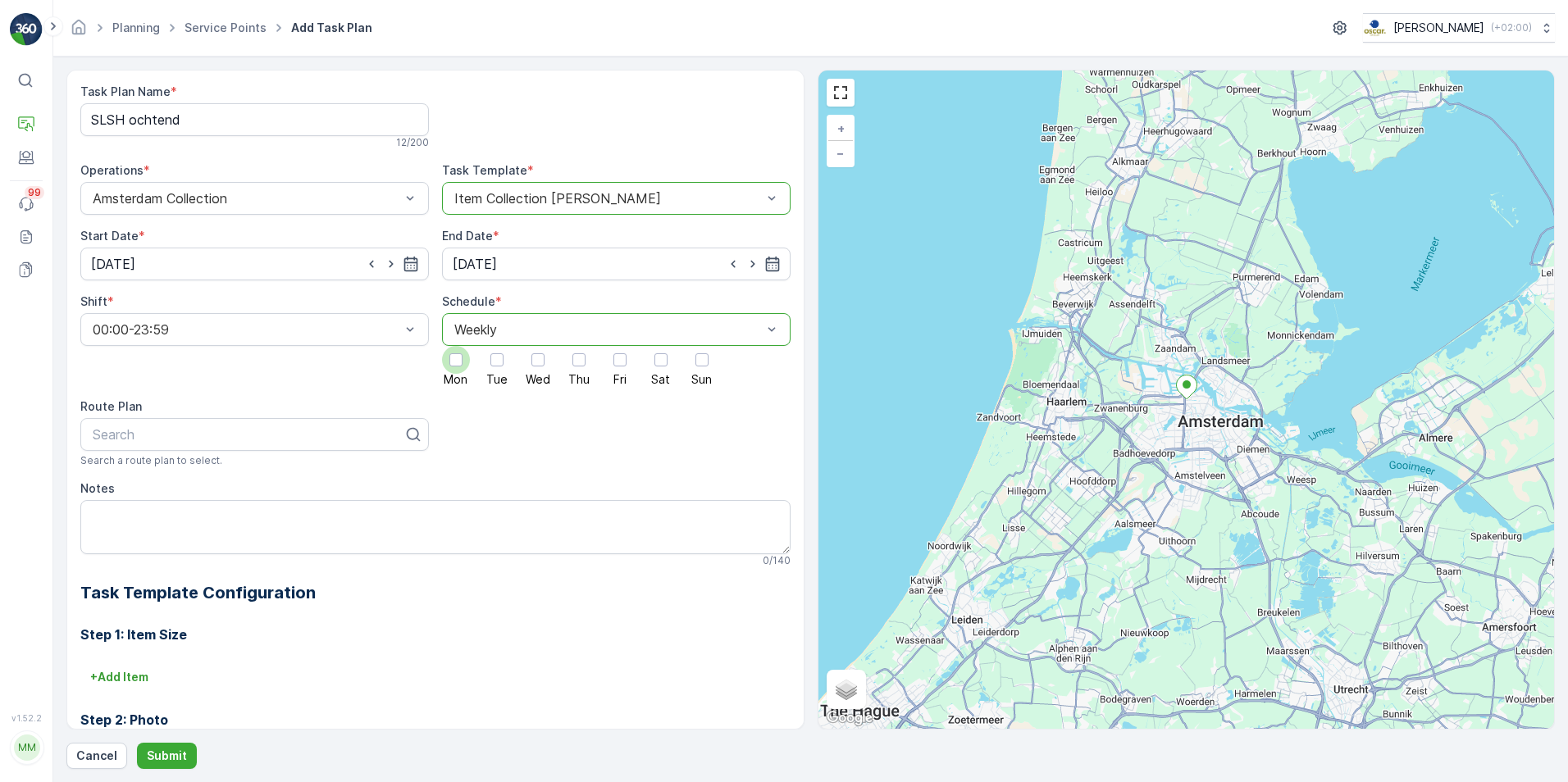
click at [460, 367] on div at bounding box center [455, 360] width 28 height 28
click at [456, 347] on input "Mon" at bounding box center [456, 347] width 0 height 0
click at [531, 367] on div at bounding box center [538, 360] width 13 height 13
click at [538, 347] on input "Wed" at bounding box center [538, 347] width 0 height 0
click at [606, 367] on div at bounding box center [619, 360] width 28 height 28
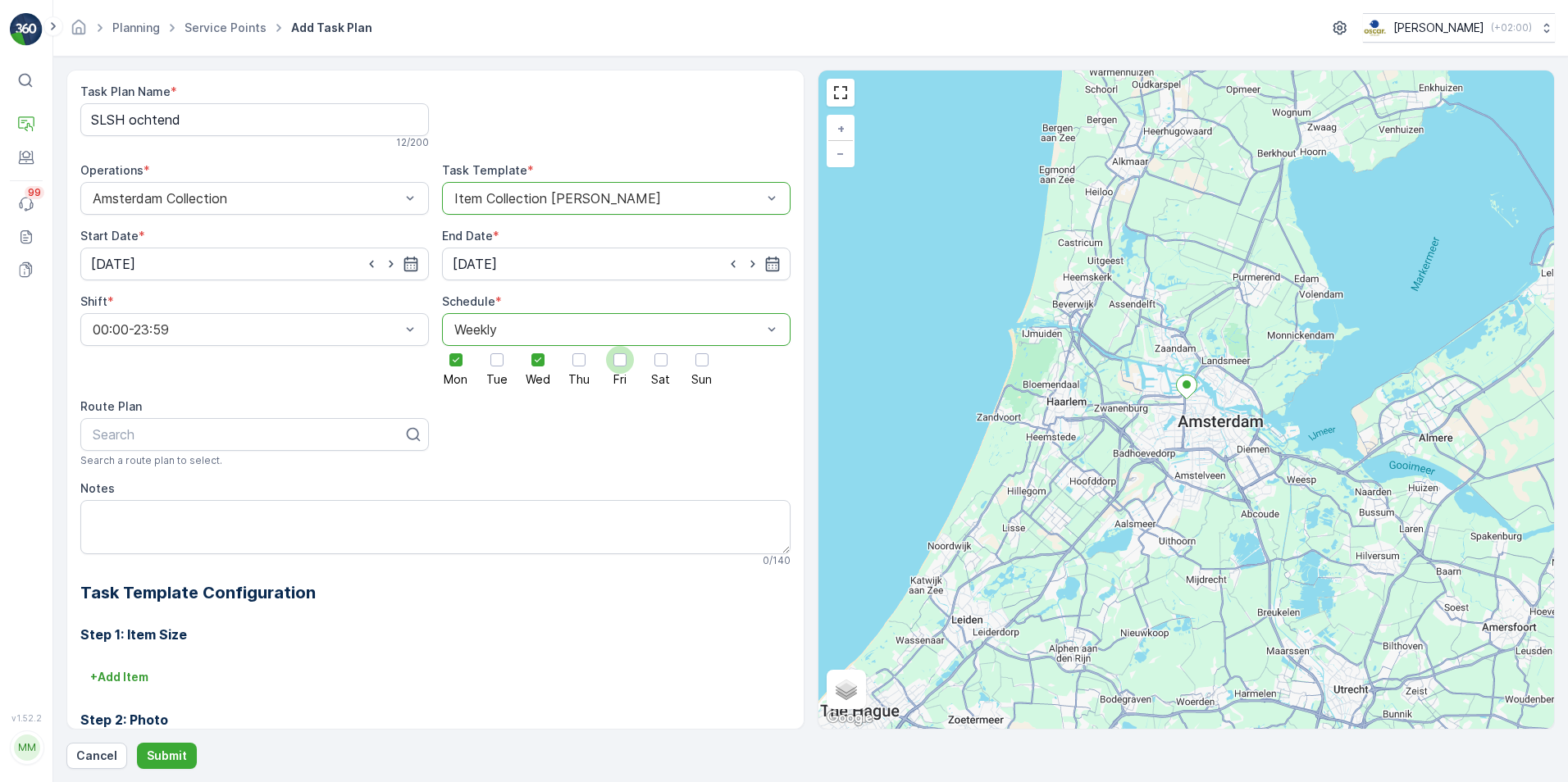
click at [619, 347] on input "Fri" at bounding box center [619, 347] width 0 height 0
click at [252, 433] on div at bounding box center [248, 435] width 314 height 15
type input "SLSH"
click at [209, 509] on div "SLSH Ochtend" at bounding box center [254, 503] width 329 height 15
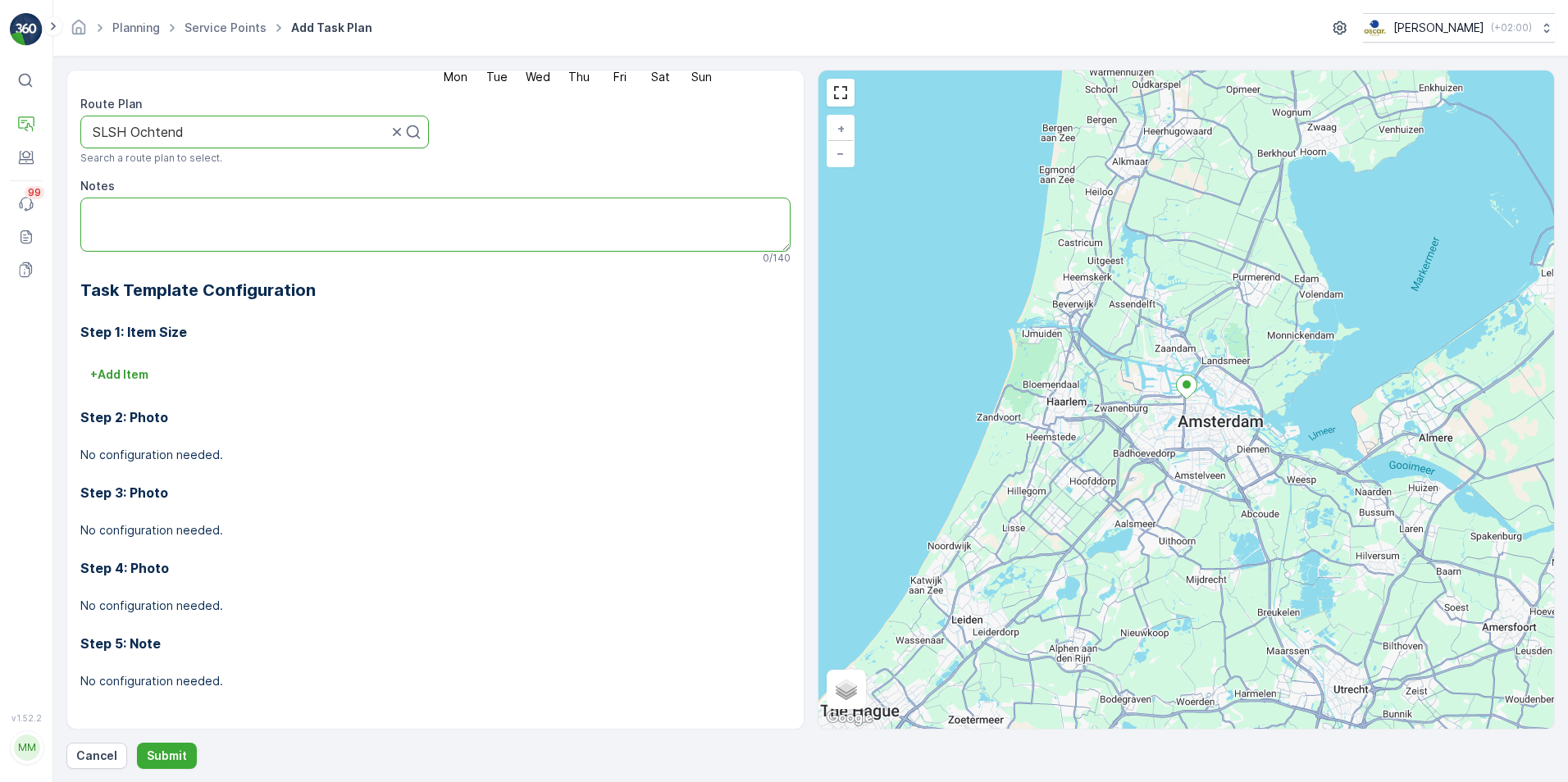
click at [244, 230] on textarea "Notes" at bounding box center [435, 225] width 710 height 54
click at [226, 227] on textarea "Bellen naar" at bounding box center [435, 225] width 710 height 54
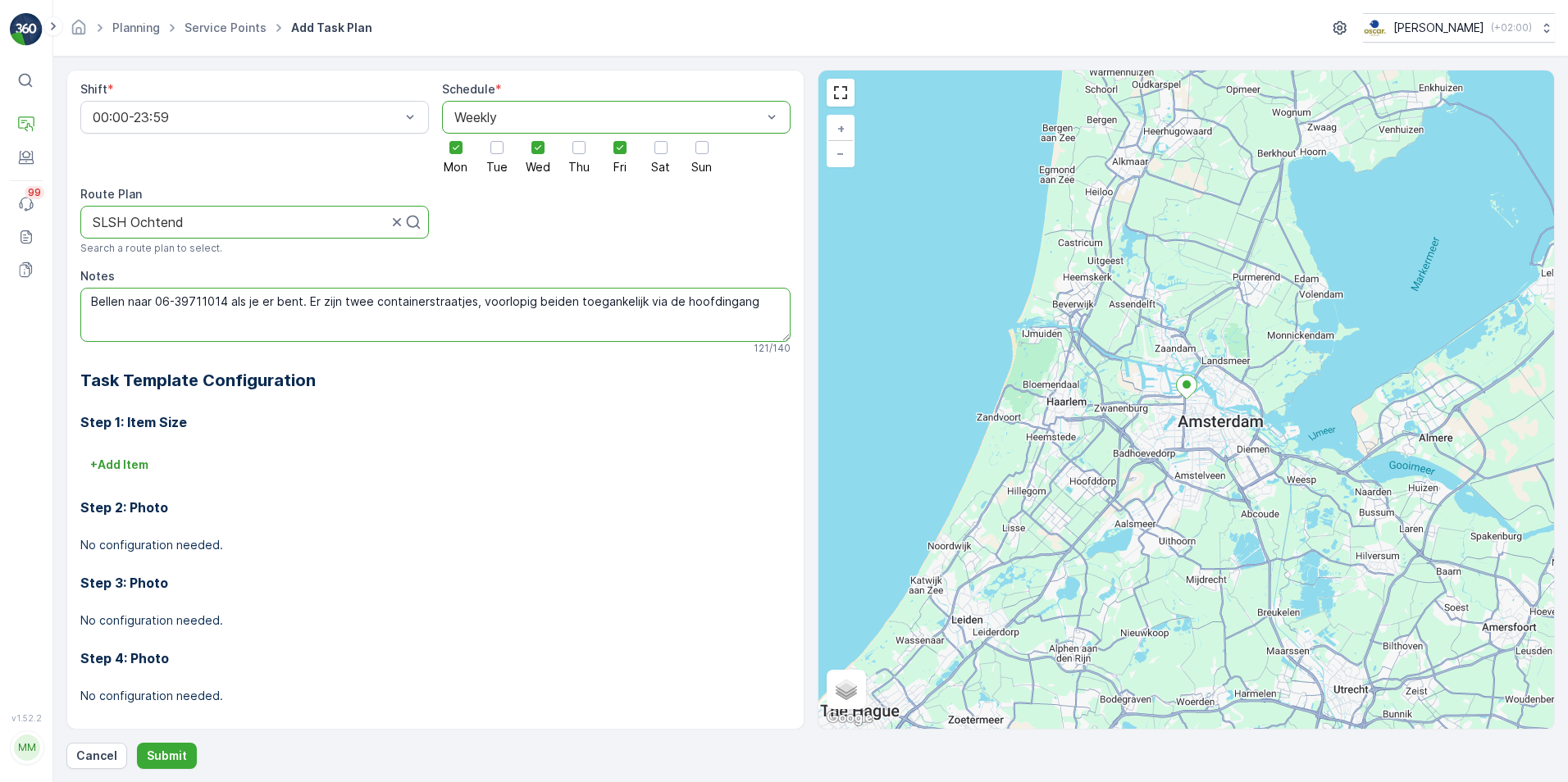
scroll to position [246, 0]
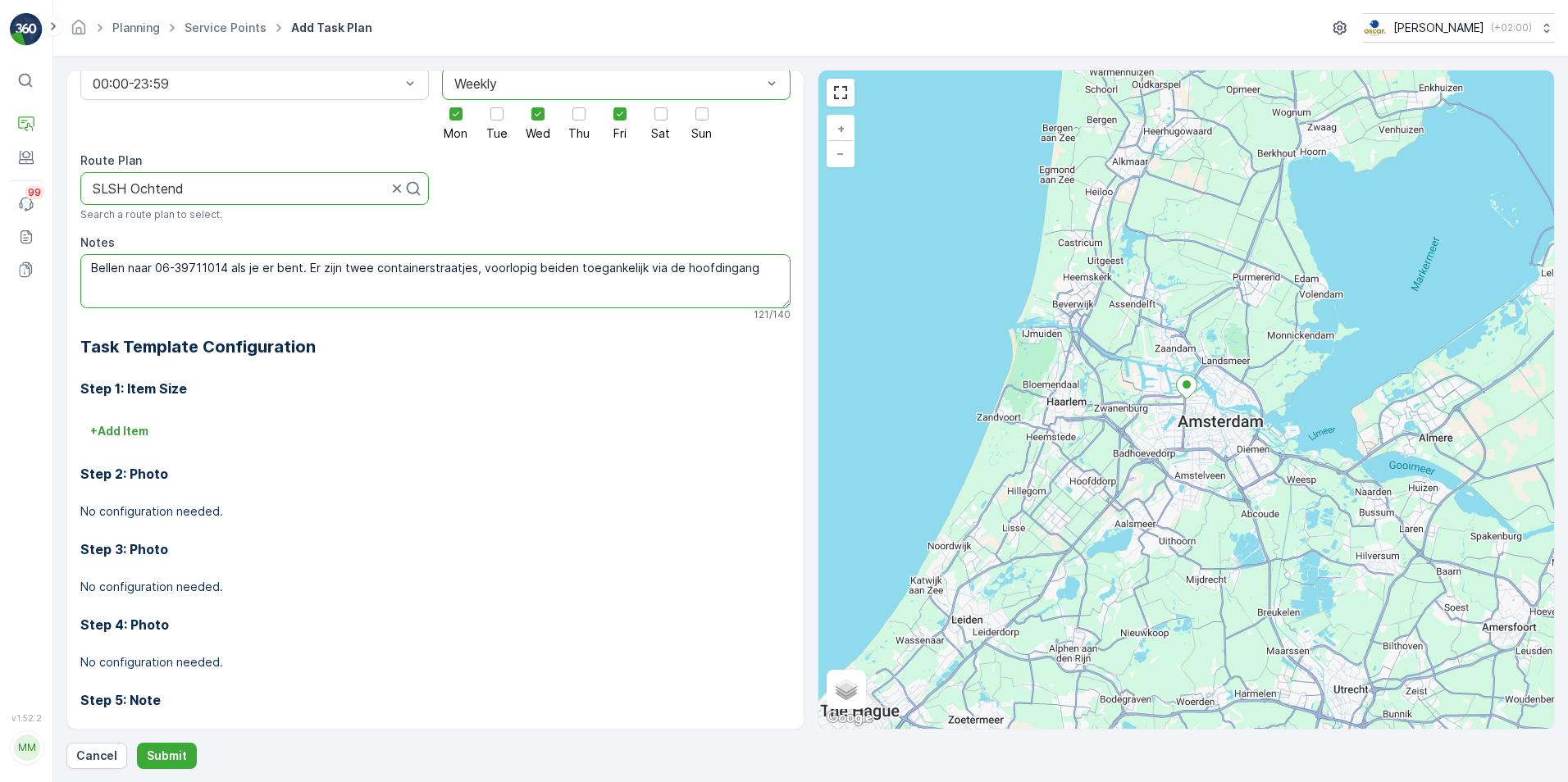
click at [466, 269] on textarea "Bellen naar 06-39711014 als je er bent. Er zijn twee containerstraatjes, voorlo…" at bounding box center [435, 281] width 710 height 54
type textarea "Bellen naar 06-39711014 als je er bent. Er zijn twee containerstraatjes (kantoo…"
click at [126, 425] on p "+ Add Item" at bounding box center [119, 431] width 58 height 16
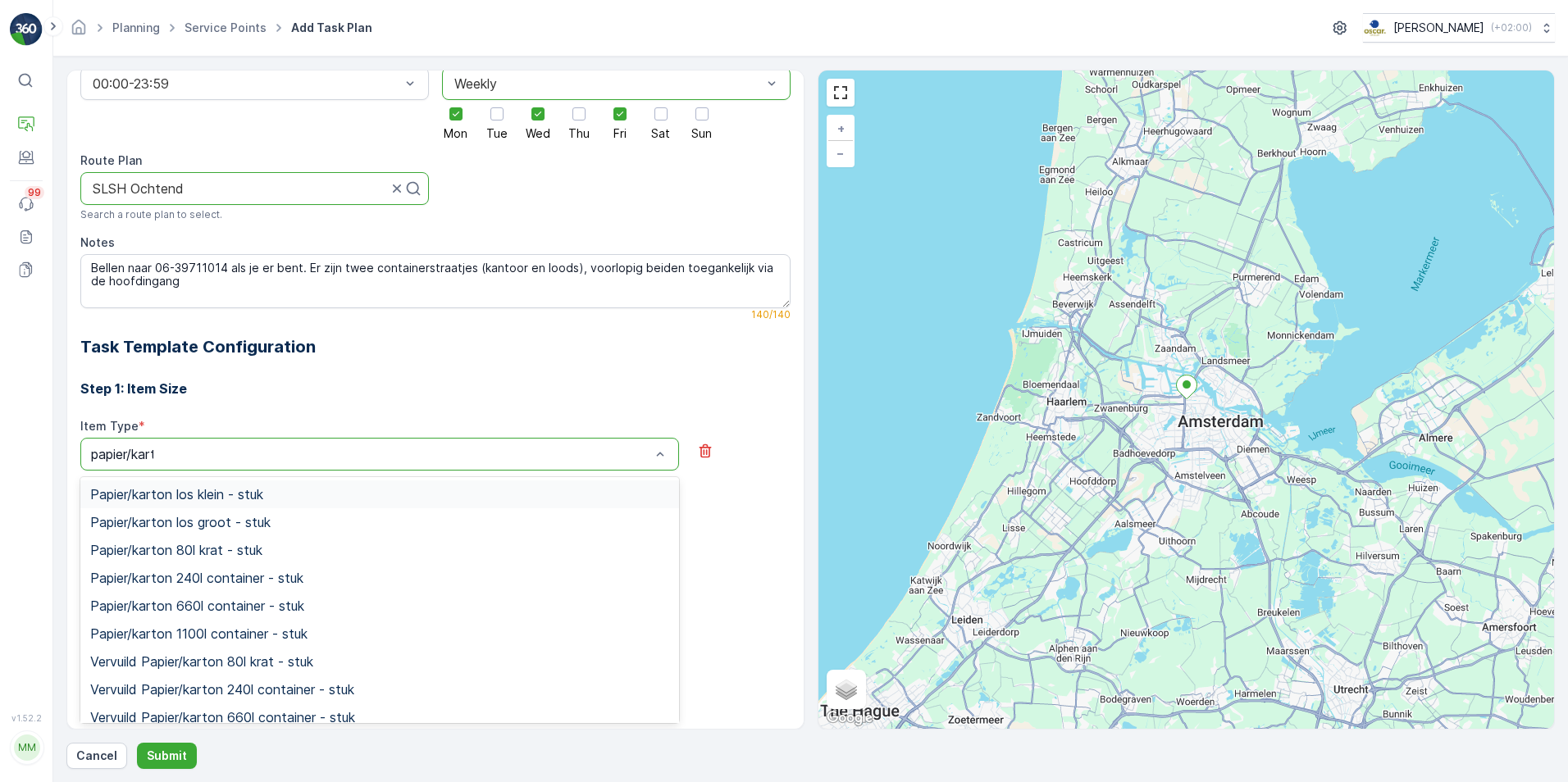
type input "papier/karton"
click at [244, 582] on span "Papier/karton 240l container - stuk" at bounding box center [196, 578] width 213 height 15
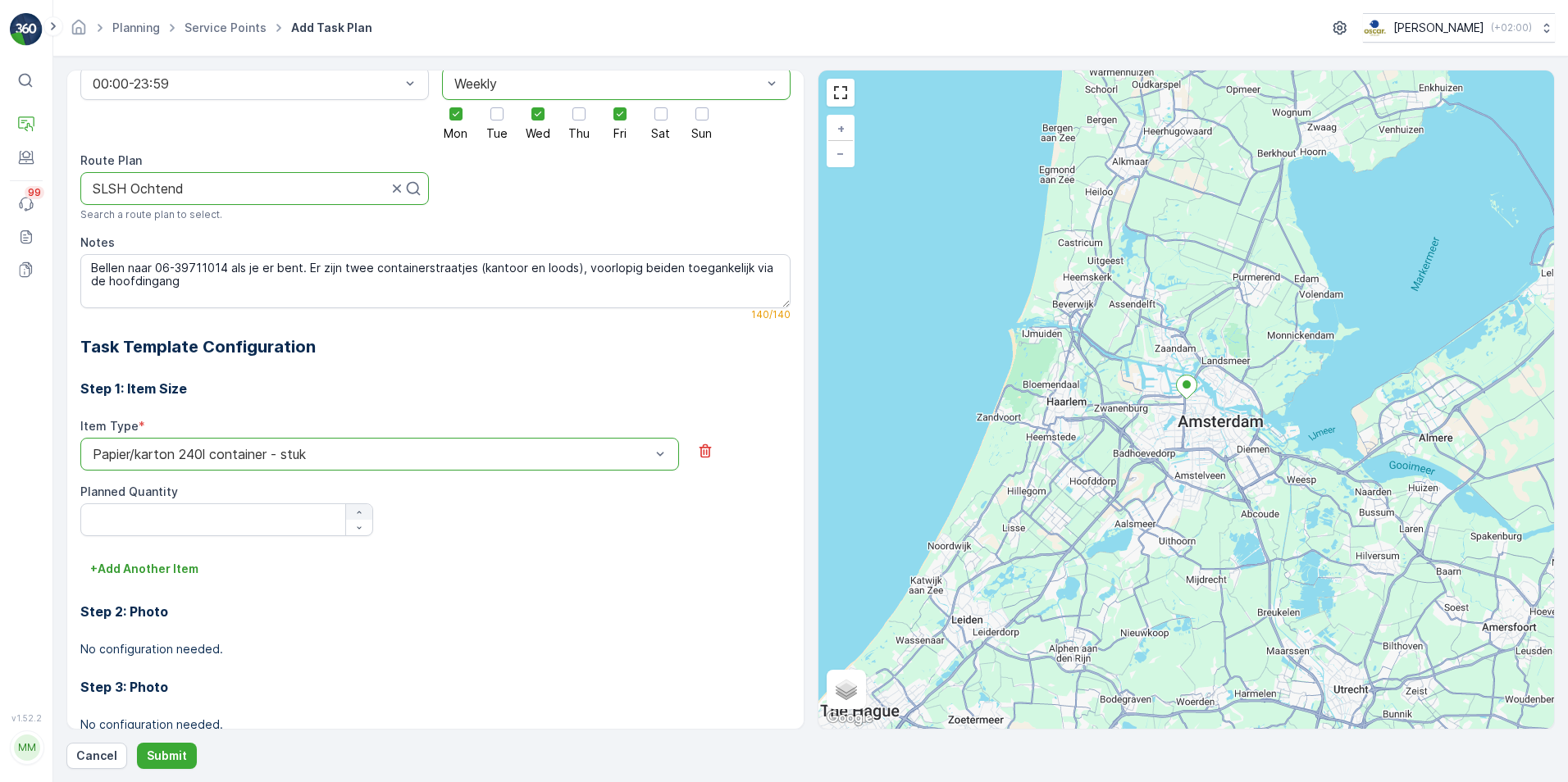
click at [355, 508] on icon "button" at bounding box center [359, 513] width 10 height 10
type Quantity "1"
drag, startPoint x: 160, startPoint y: 287, endPoint x: 90, endPoint y: 269, distance: 72.3
click at [90, 269] on textarea "Bellen naar 06-39711014 als je er bent. Er zijn twee containerstraatjes (kantoo…" at bounding box center [435, 281] width 710 height 54
click at [255, 298] on textarea "Bellen naar 06-39711014 als je er bent. Er zijn twee containerstraatjes (kantoo…" at bounding box center [435, 281] width 710 height 54
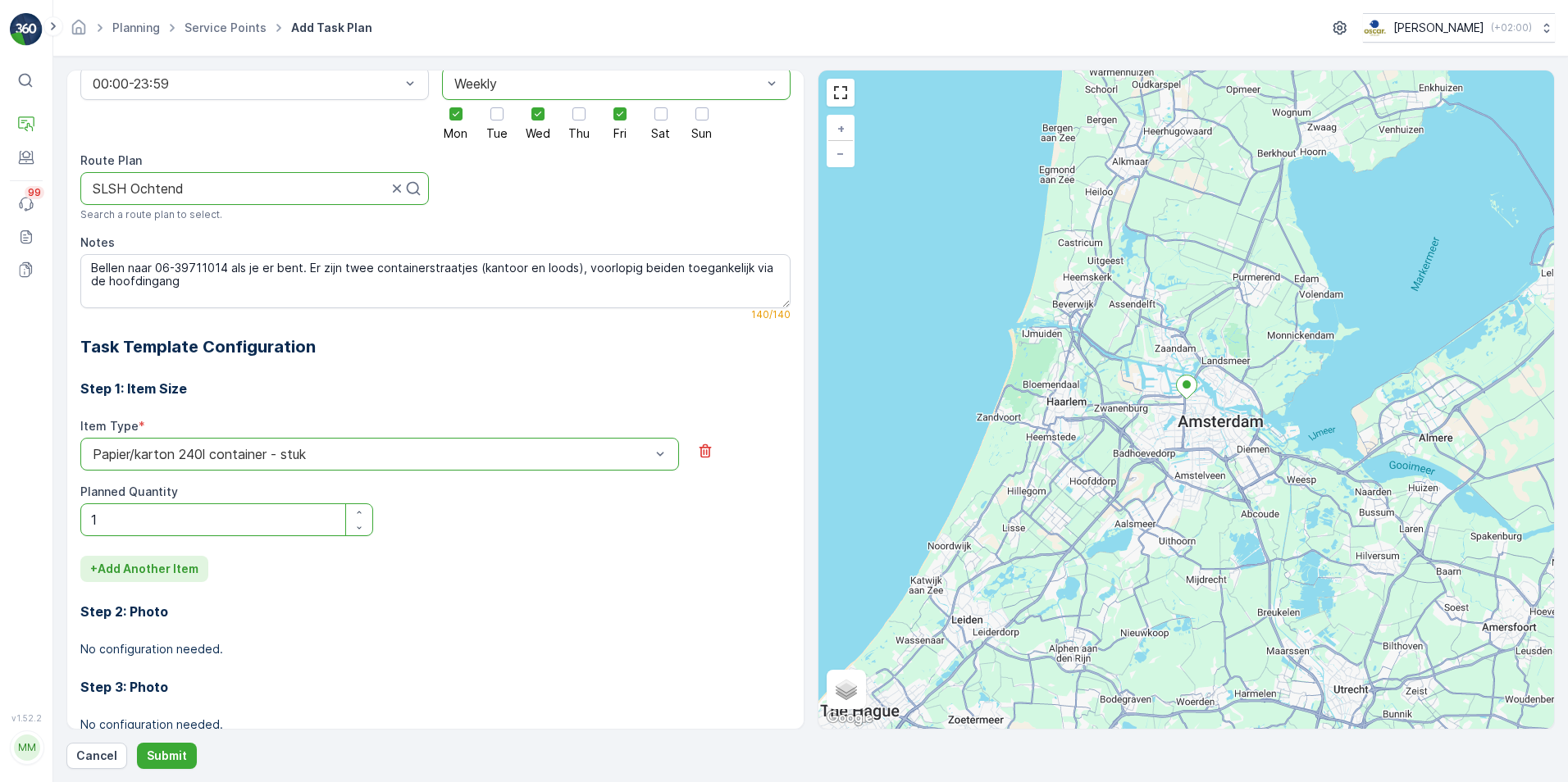
click at [164, 575] on p "+ Add Another Item" at bounding box center [143, 569] width 108 height 16
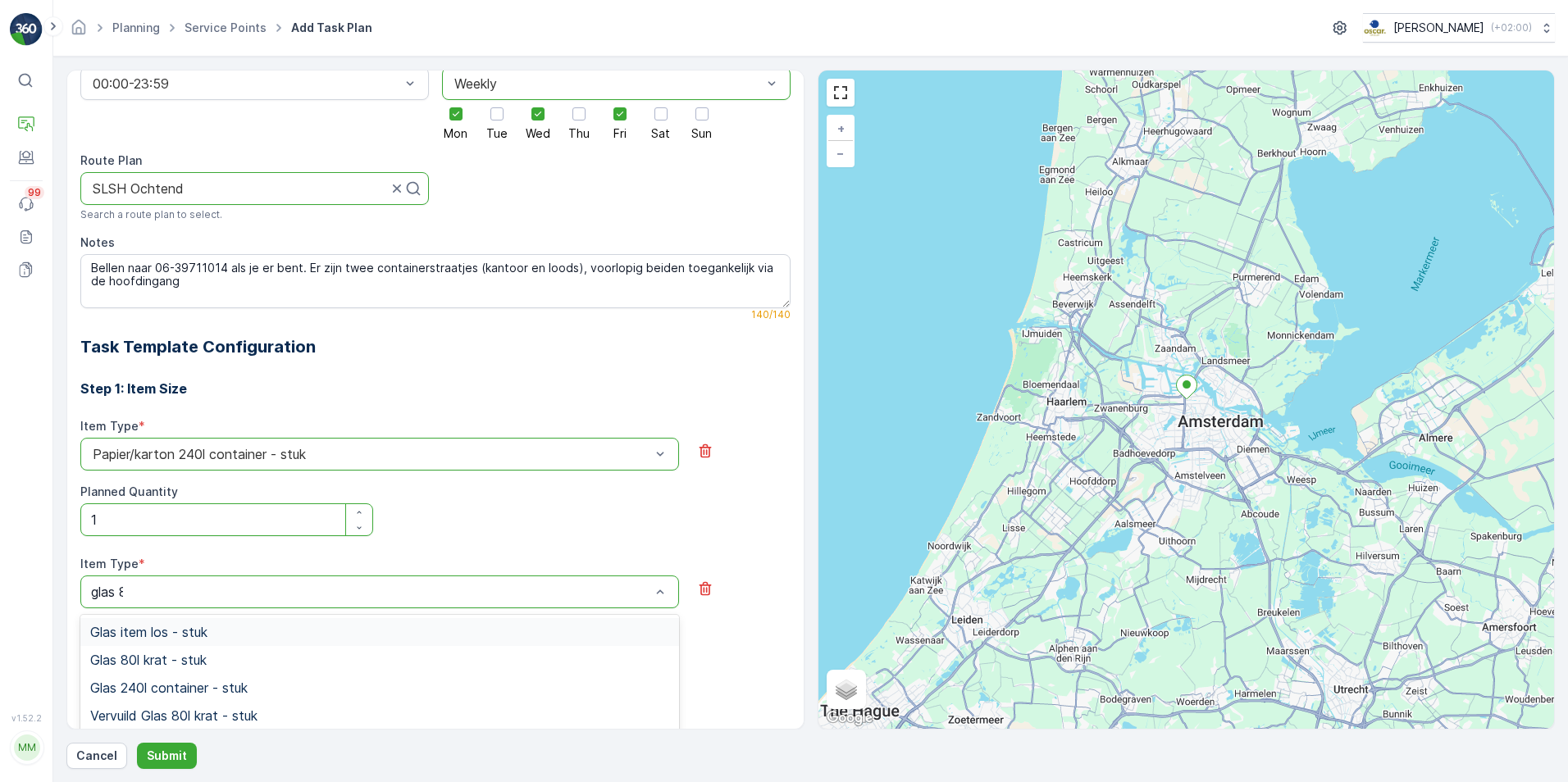
type input "glas 80"
click at [175, 631] on span "Glas 80l krat - stuk" at bounding box center [148, 632] width 116 height 15
click at [352, 648] on div "button" at bounding box center [359, 650] width 26 height 10
type Quantity "2"
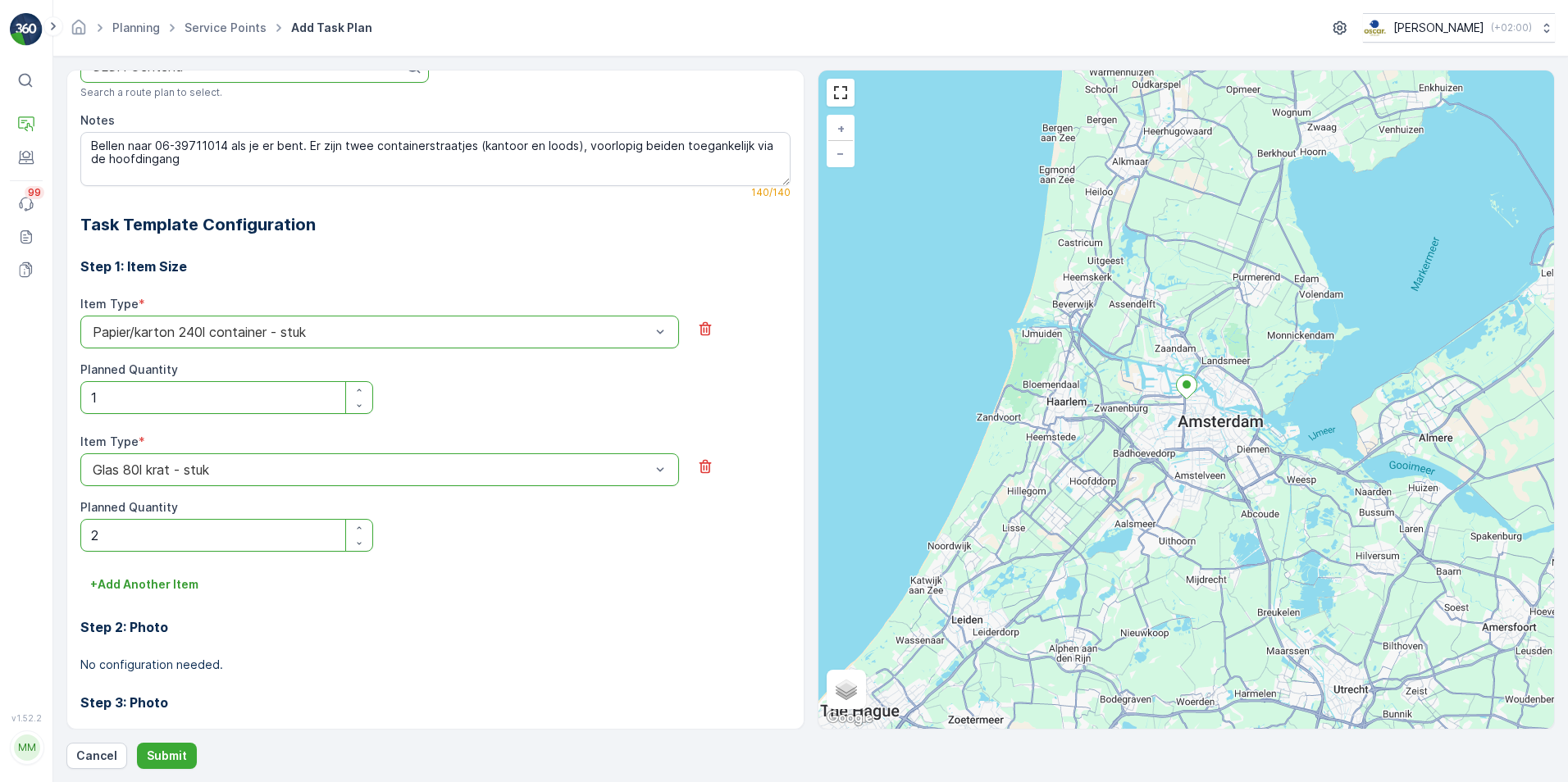
scroll to position [492, 0]
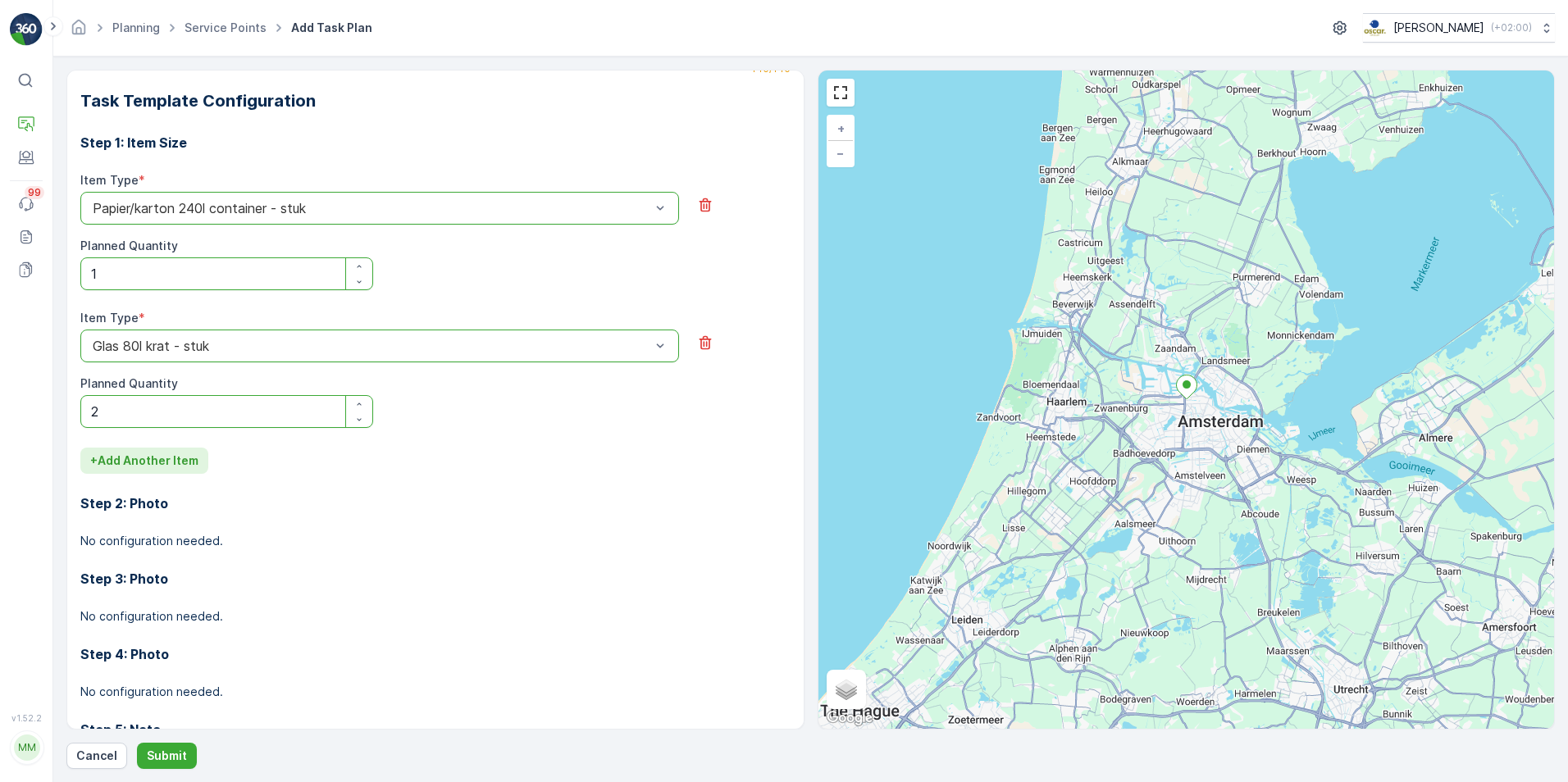
click at [132, 459] on p "+ Add Another Item" at bounding box center [143, 461] width 108 height 16
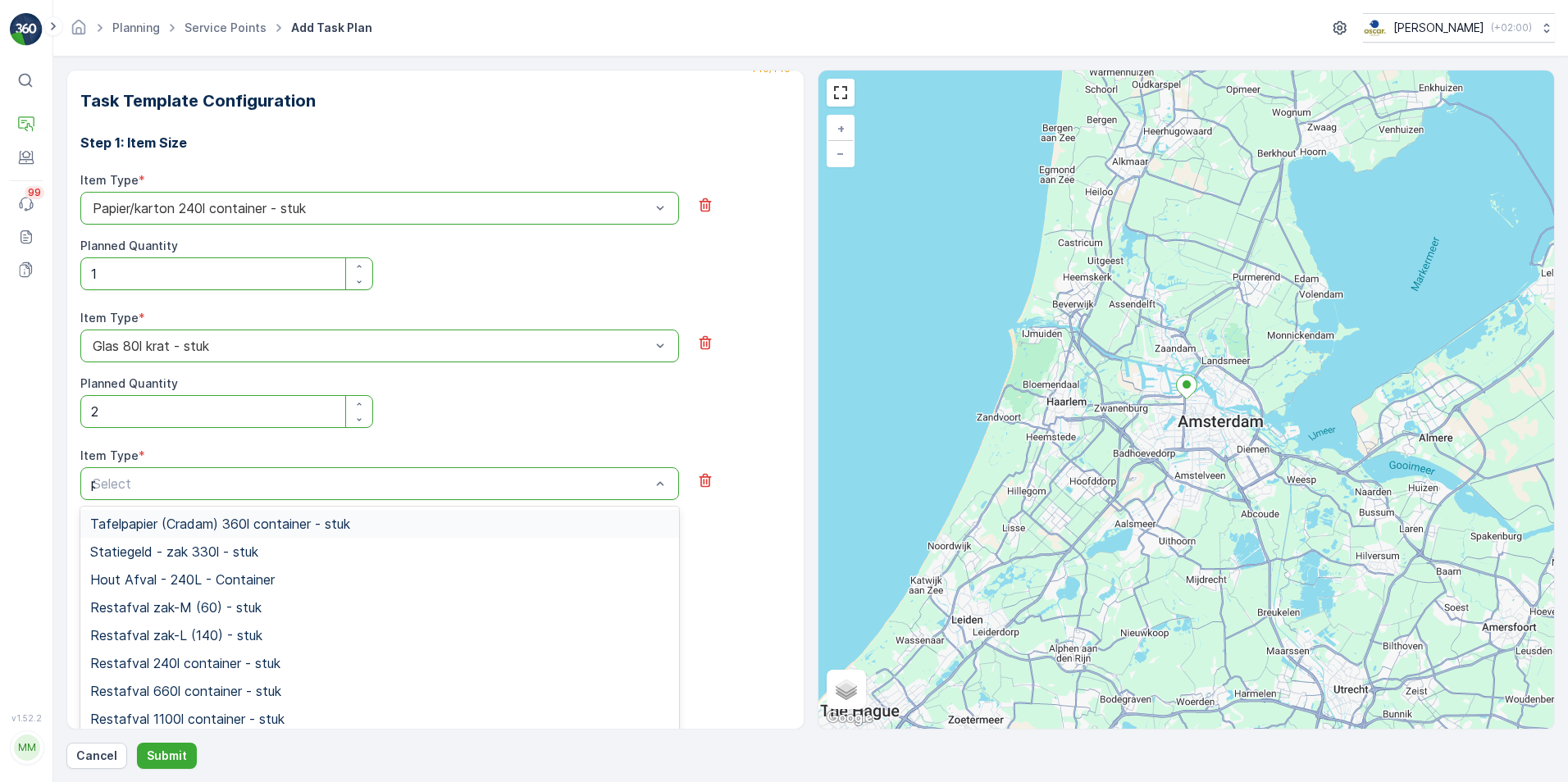
type input "pd"
click at [170, 613] on span "PD zak-XL (240) - stuk" at bounding box center [160, 608] width 141 height 15
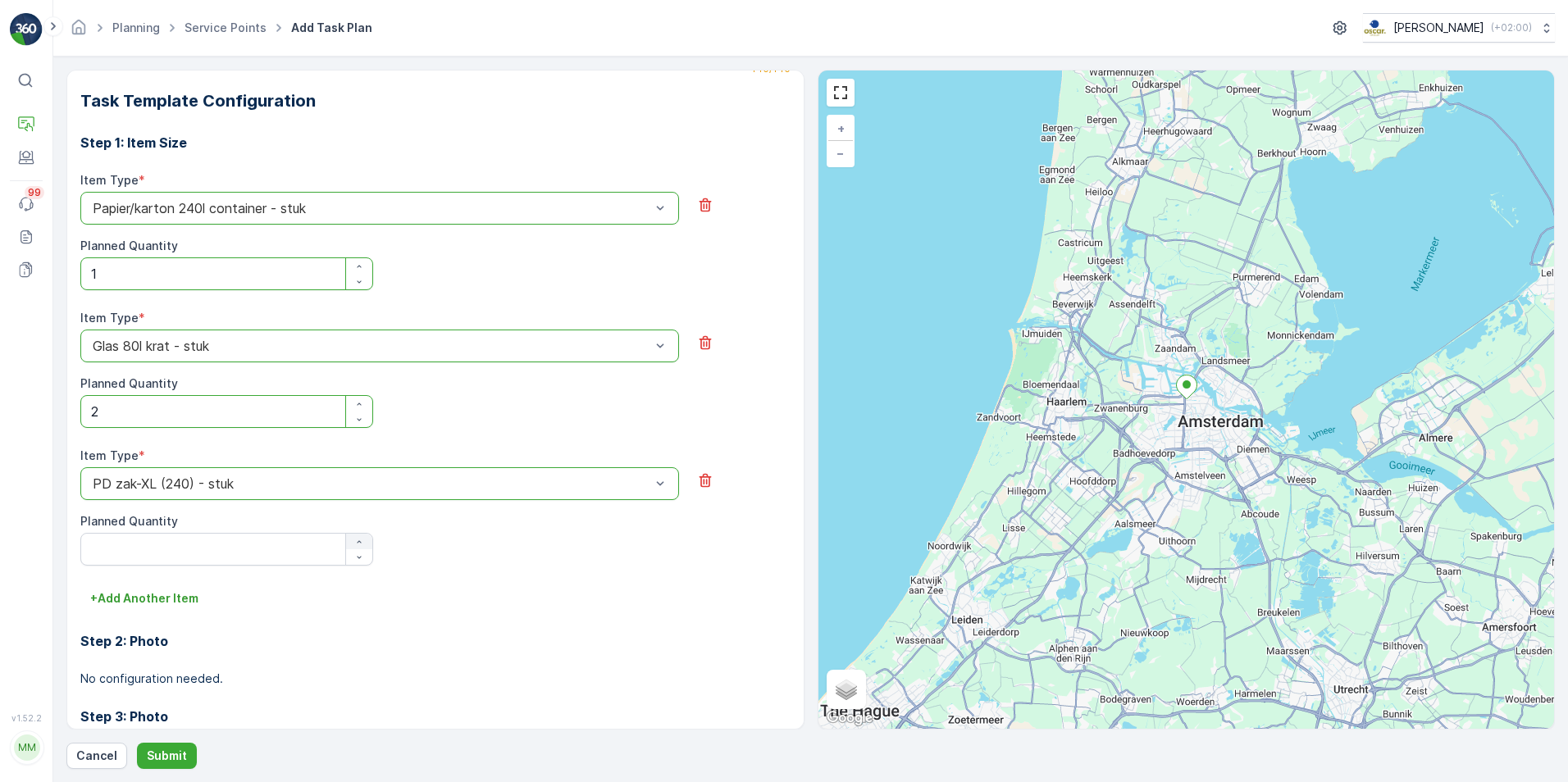
click at [359, 543] on icon "button" at bounding box center [359, 542] width 5 height 3
type Quantity "1"
click at [189, 593] on p "+ Add Another Item" at bounding box center [143, 599] width 108 height 16
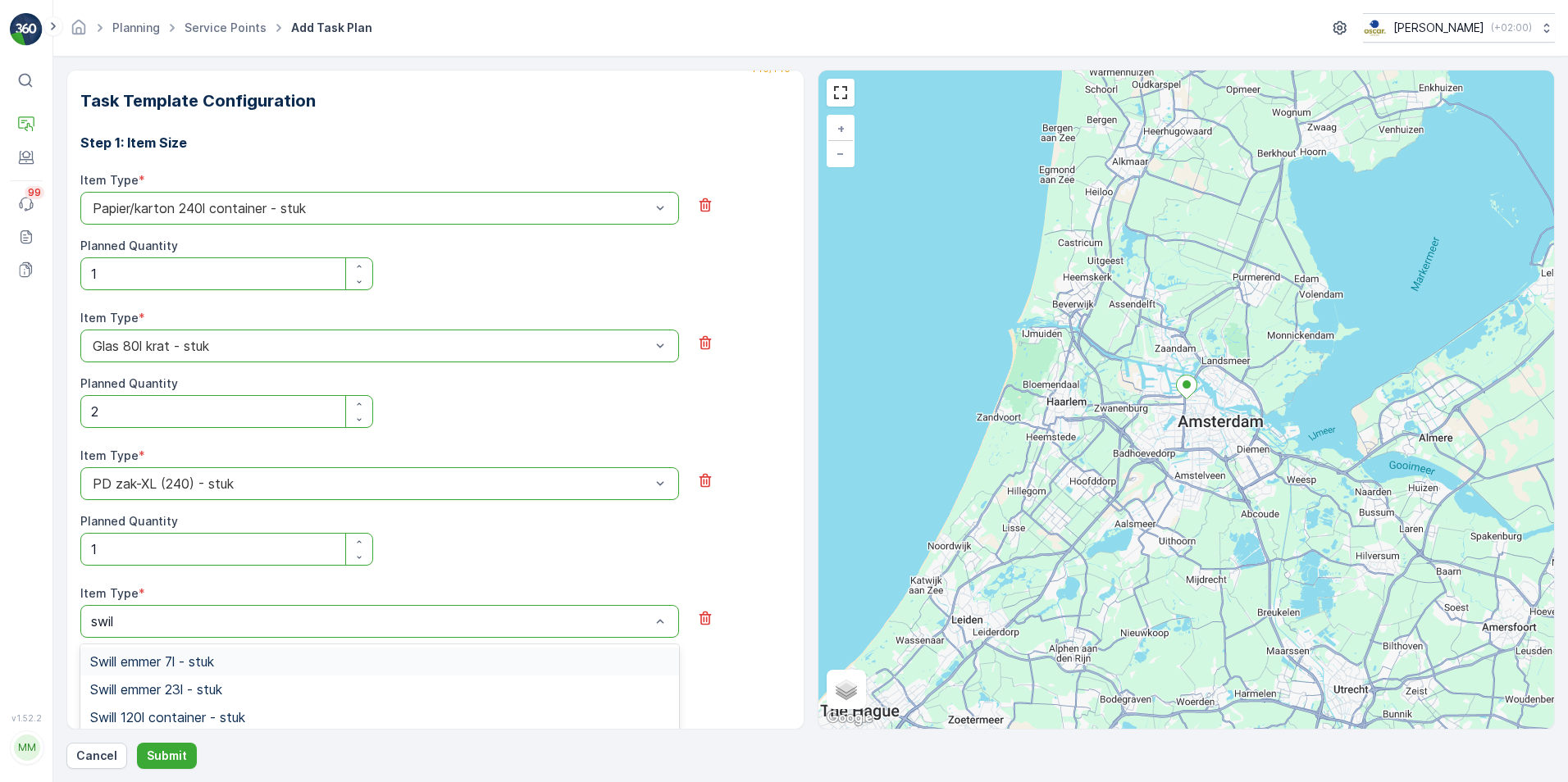
type input "swill"
click at [188, 682] on span "Swill emmer 23l - stuk" at bounding box center [156, 689] width 132 height 15
click at [355, 676] on icon "button" at bounding box center [359, 679] width 10 height 10
type Quantity "2"
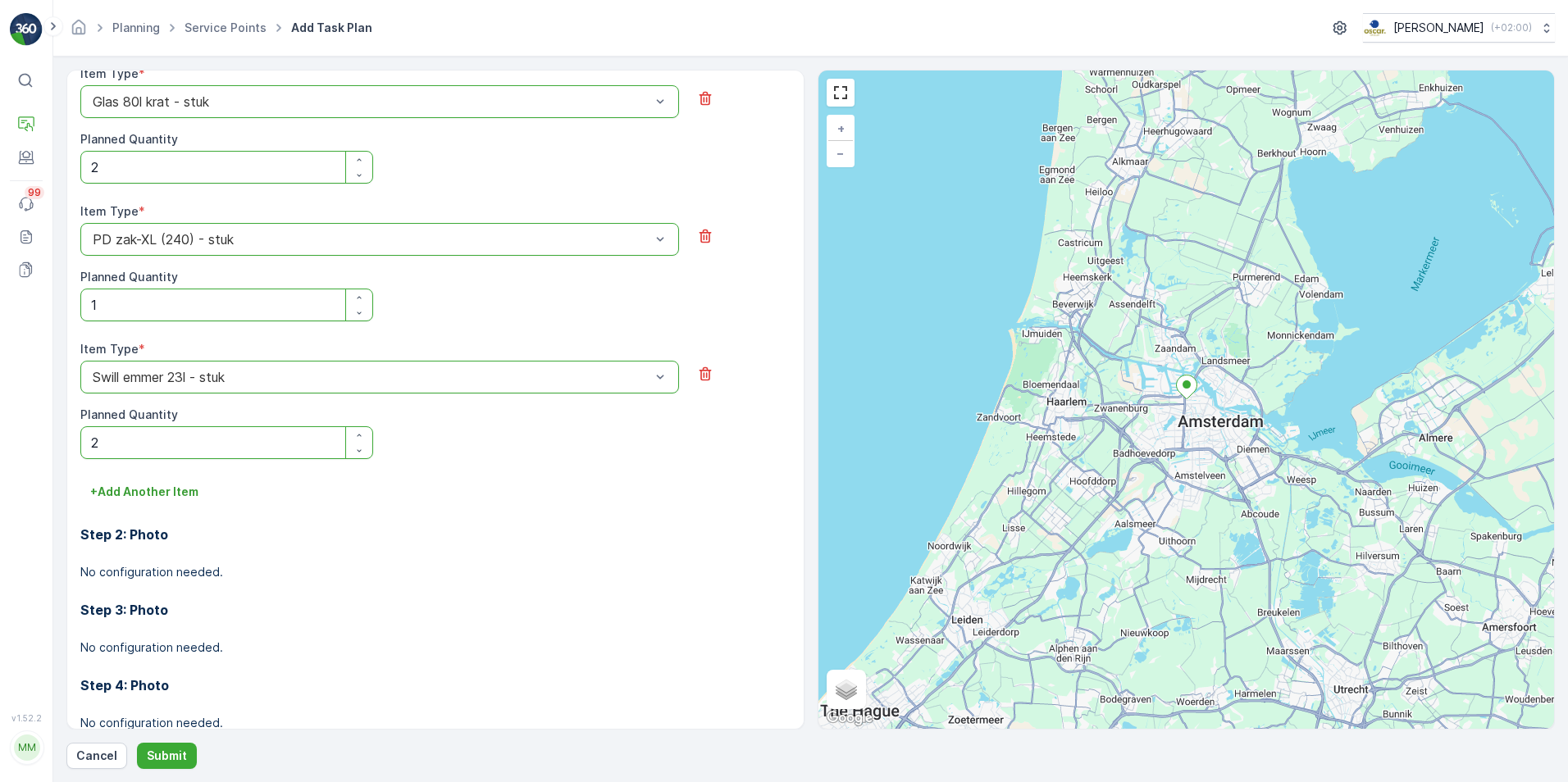
scroll to position [854, 0]
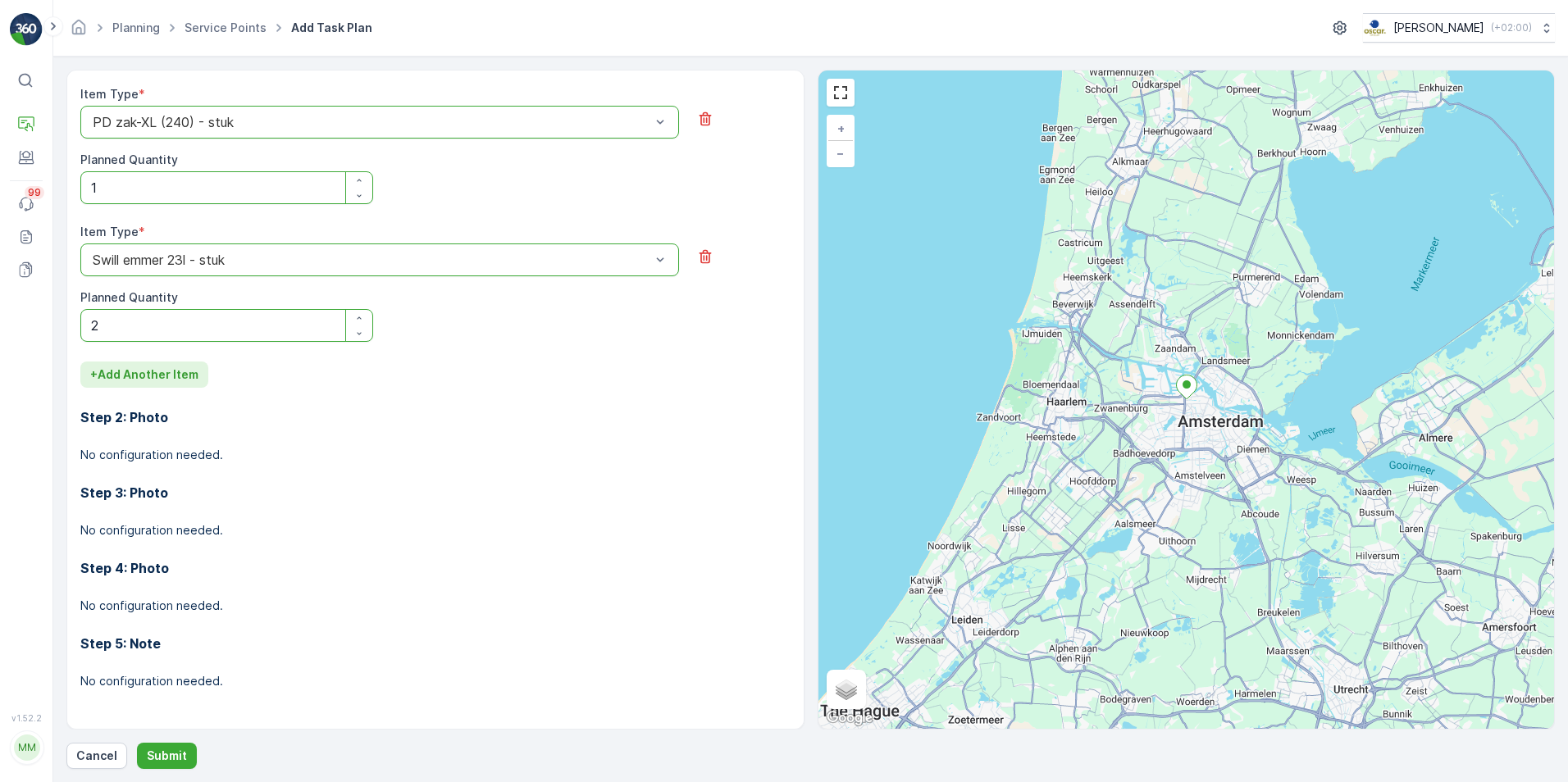
click at [170, 380] on p "+ Add Another Item" at bounding box center [143, 375] width 108 height 16
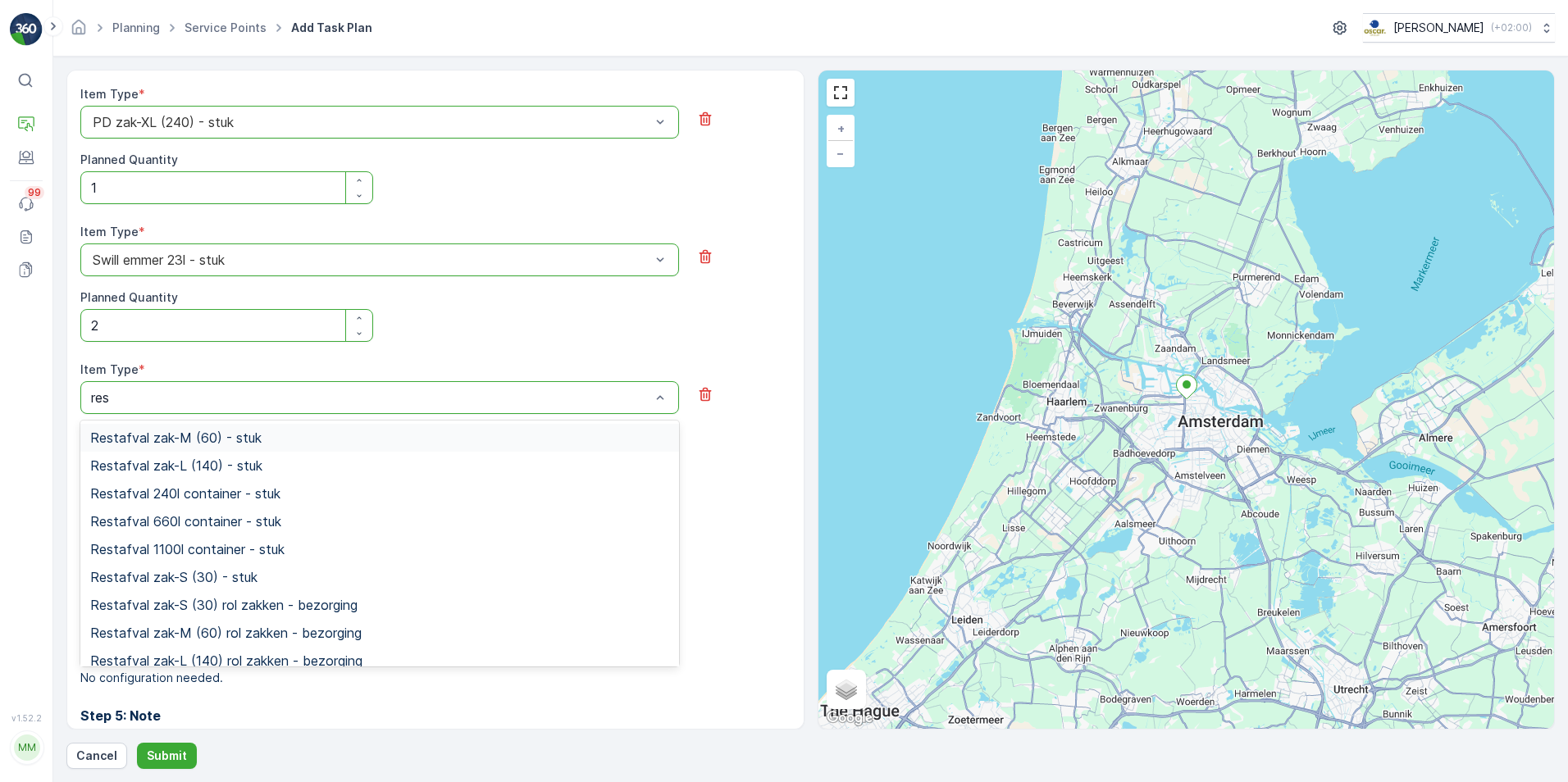
type input "rest"
click at [209, 496] on span "Restafval 240l container - stuk" at bounding box center [185, 494] width 190 height 15
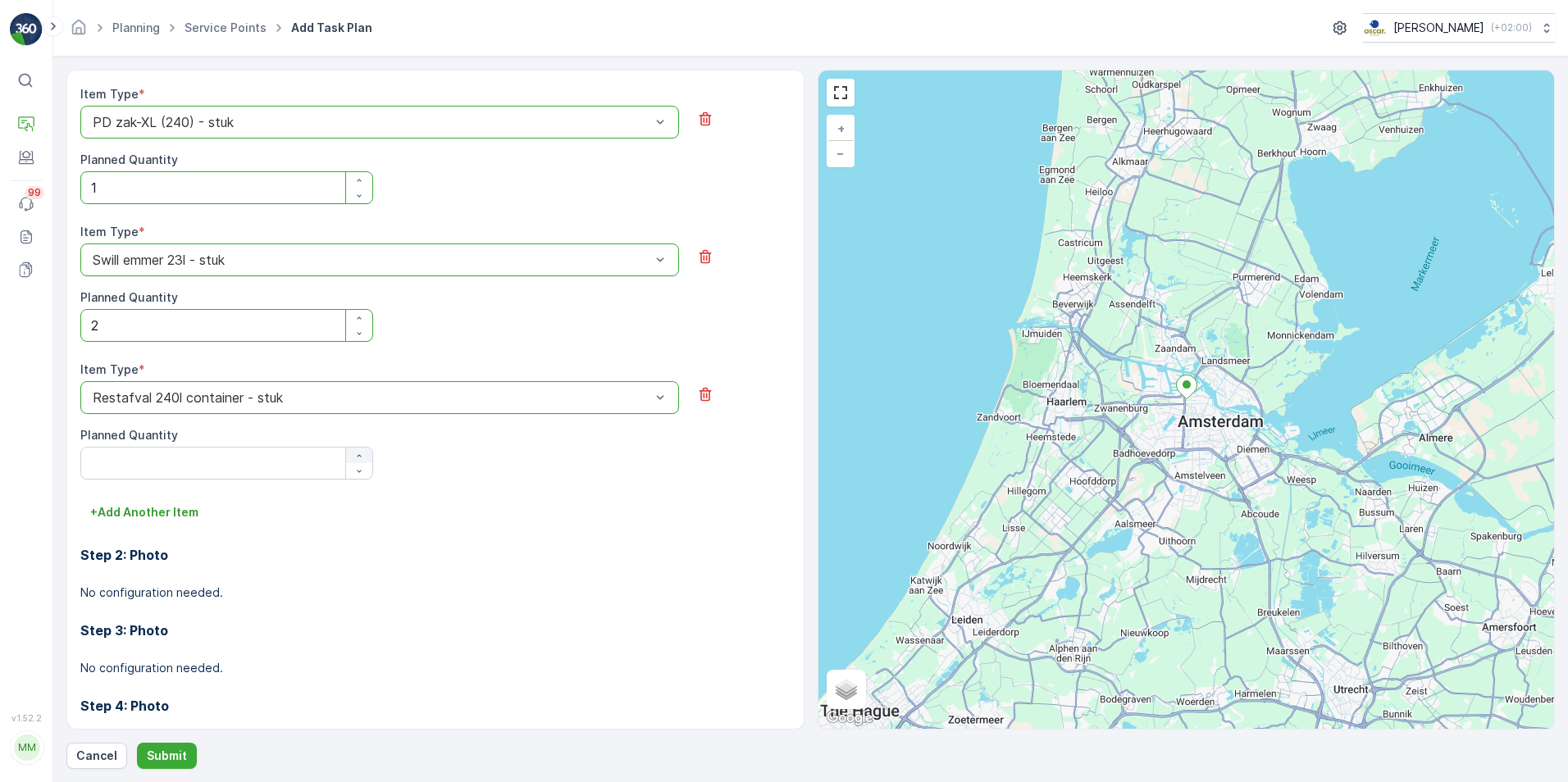
click at [362, 455] on icon "button" at bounding box center [359, 455] width 10 height 10
type Quantity "1"
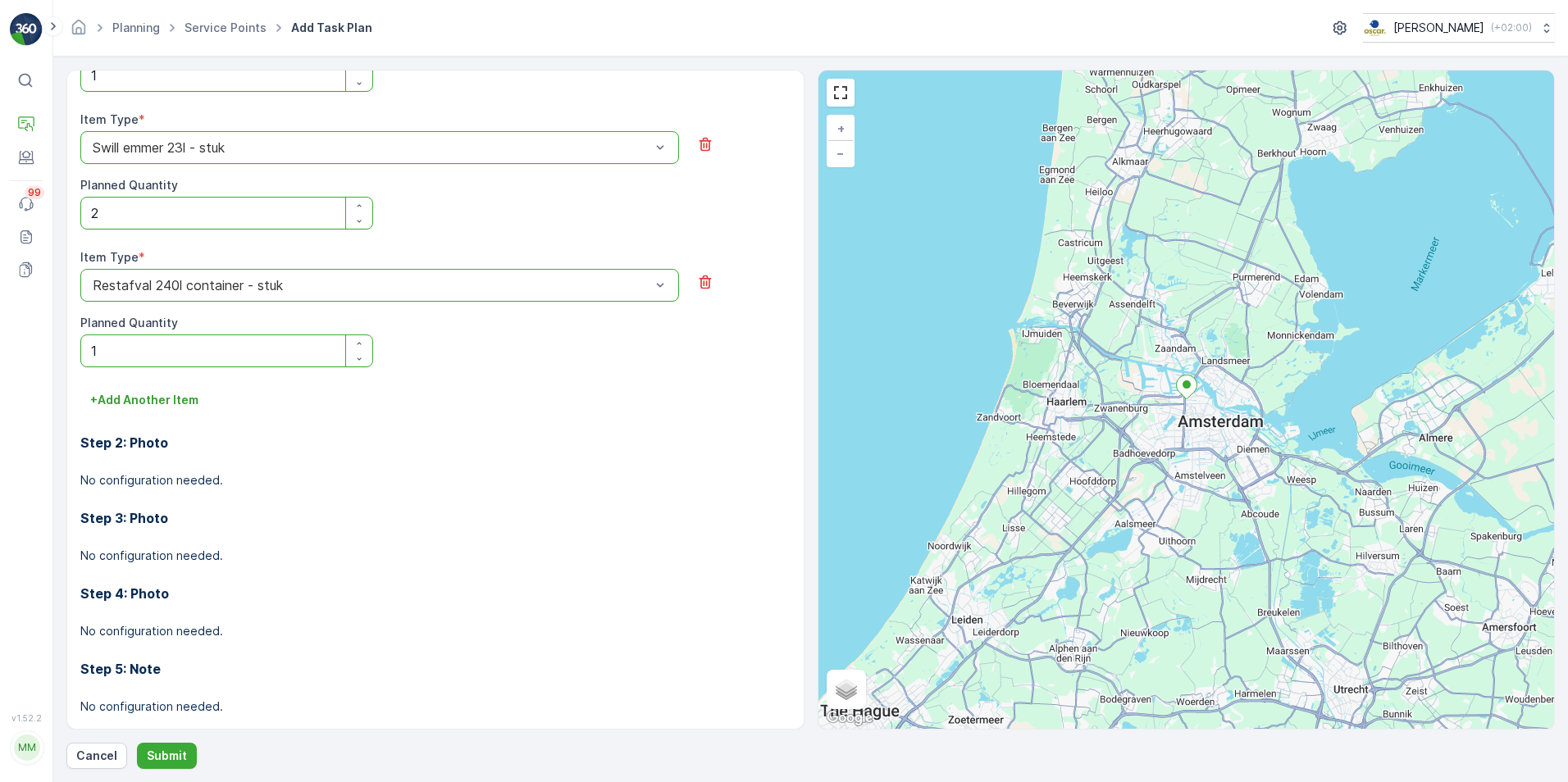
scroll to position [992, 0]
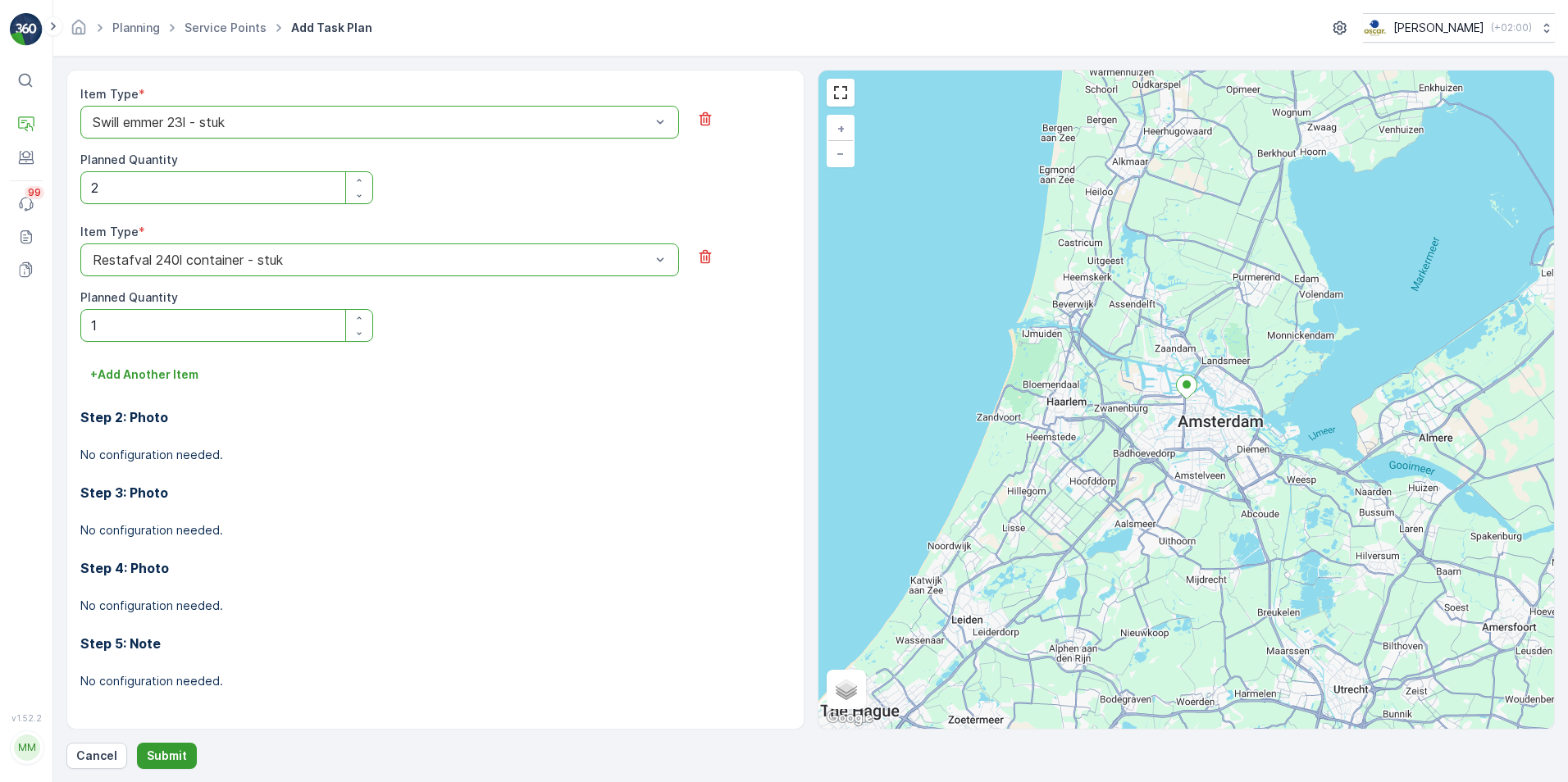
click at [180, 757] on p "Submit" at bounding box center [167, 757] width 40 height 16
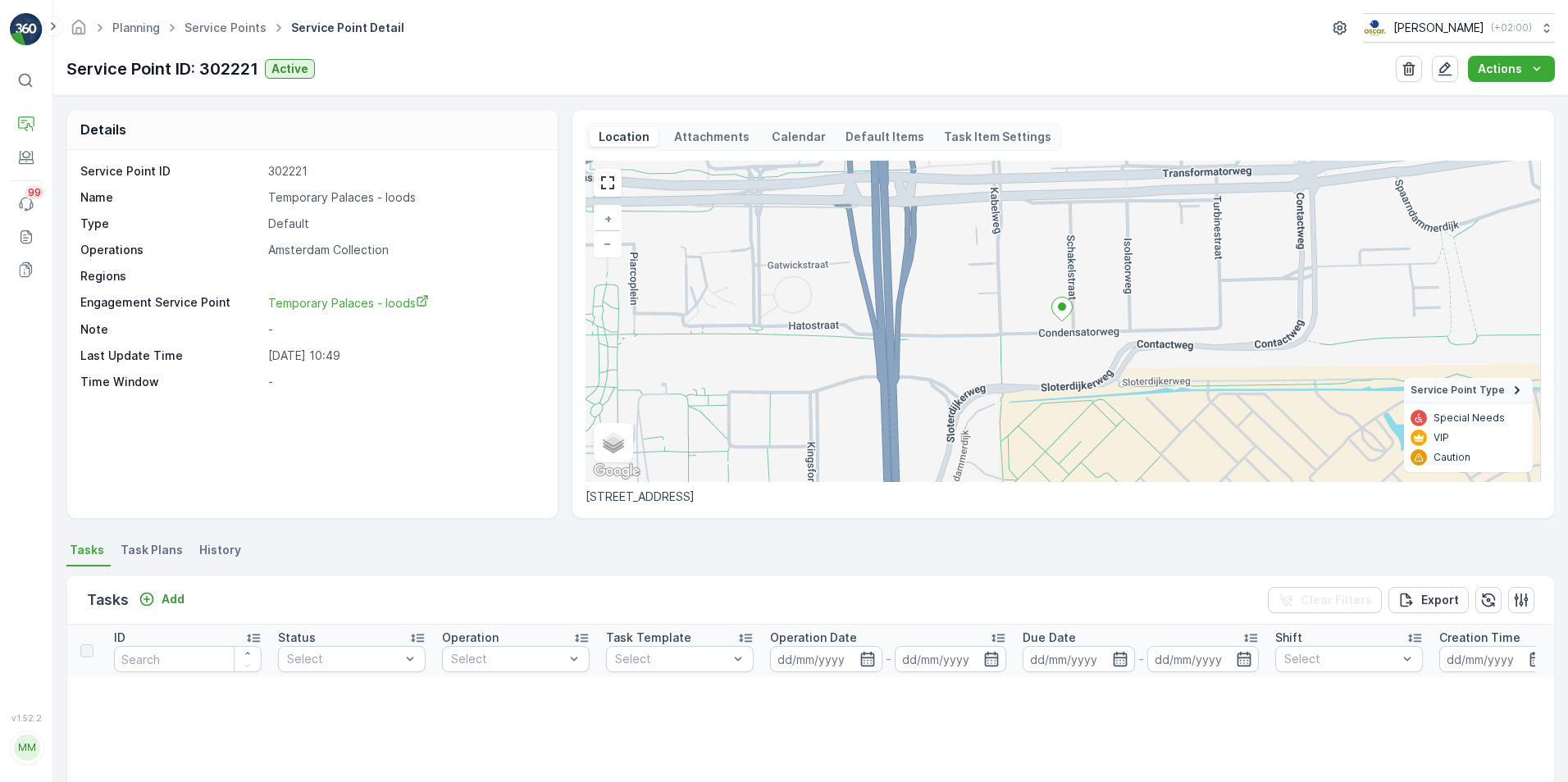
click at [142, 550] on span "Task Plans" at bounding box center [151, 551] width 63 height 16
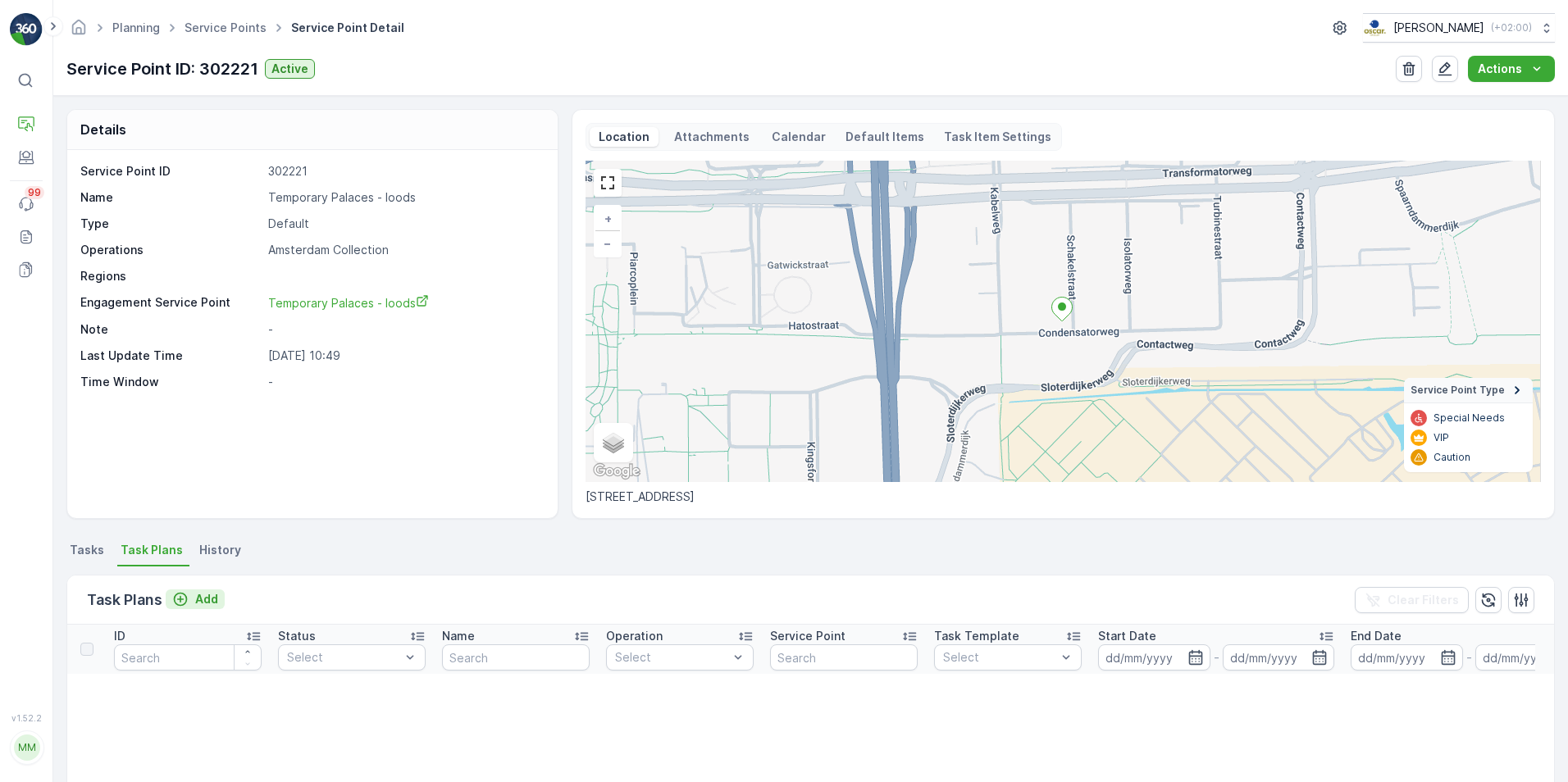
click at [192, 603] on div "Add" at bounding box center [195, 600] width 46 height 16
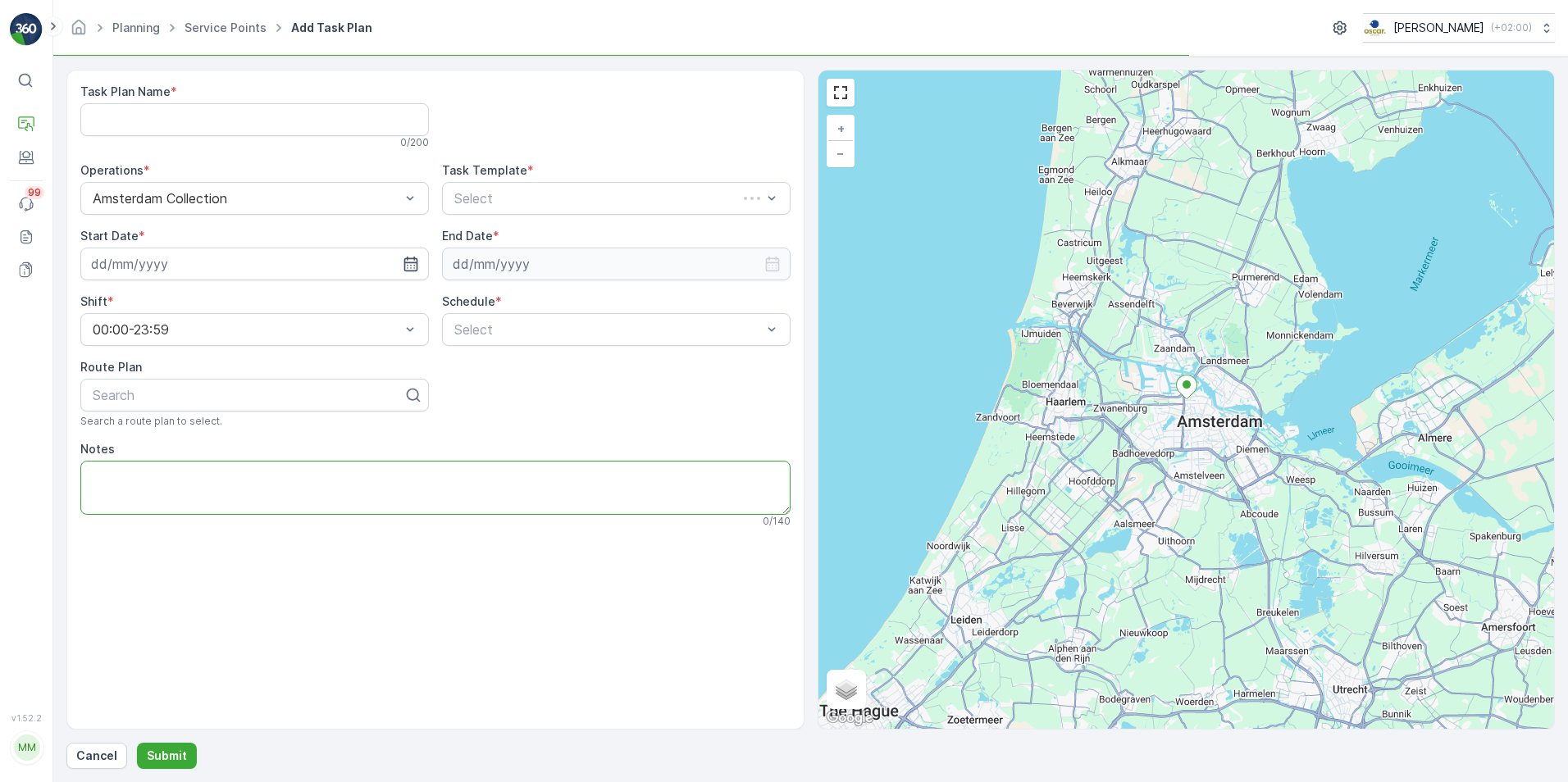
click at [158, 485] on textarea "Notes" at bounding box center [435, 488] width 710 height 54
paste textarea "Bellen naar 06-39711014 als je er bent. Er zijn twee containerstraatjes (kantoo…"
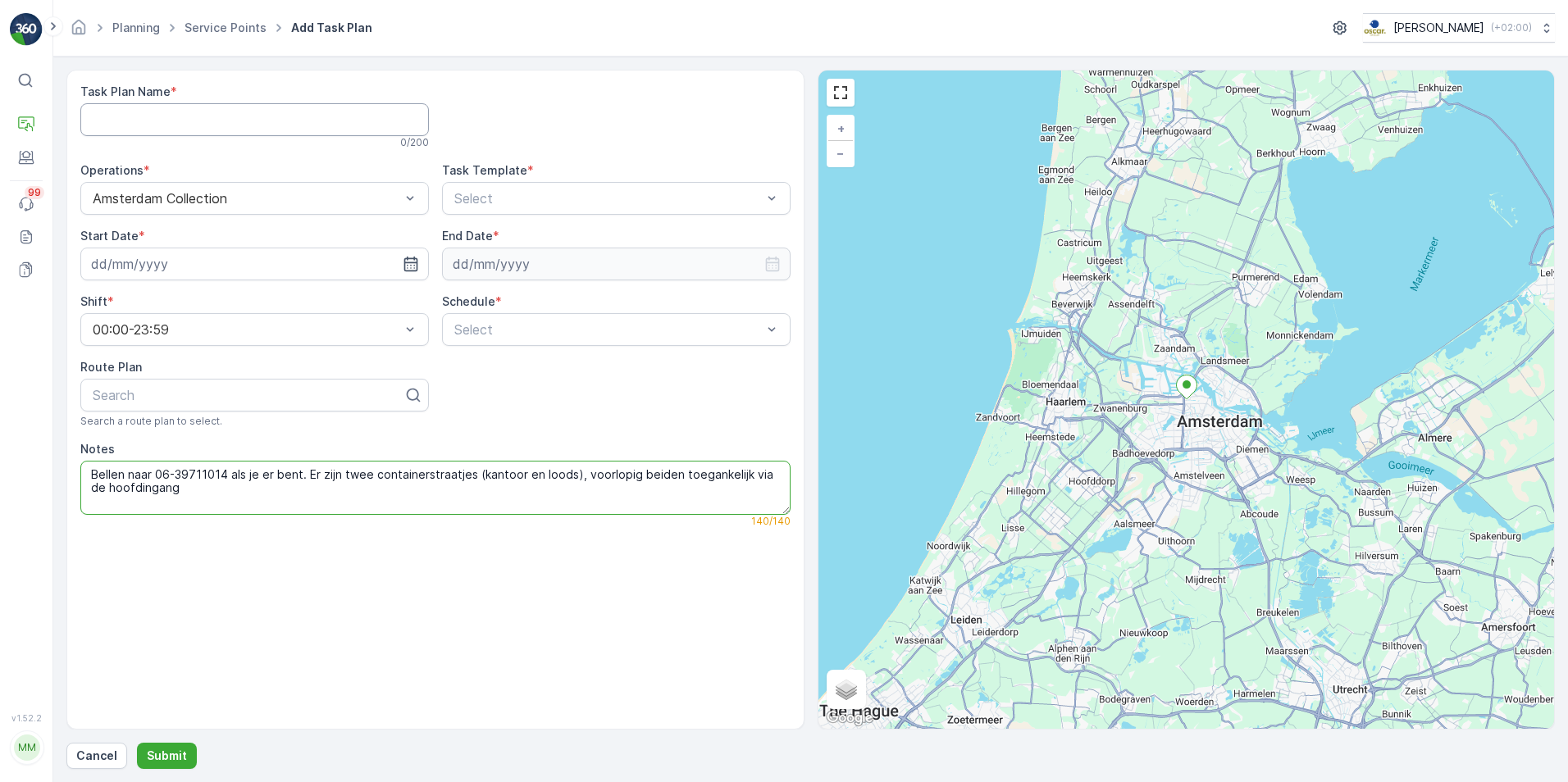
type textarea "Bellen naar 06-39711014 als je er bent. Er zijn twee containerstraatjes (kantoo…"
click at [206, 129] on Name "Task Plan Name" at bounding box center [255, 120] width 348 height 33
type Name "SLSH ochtend"
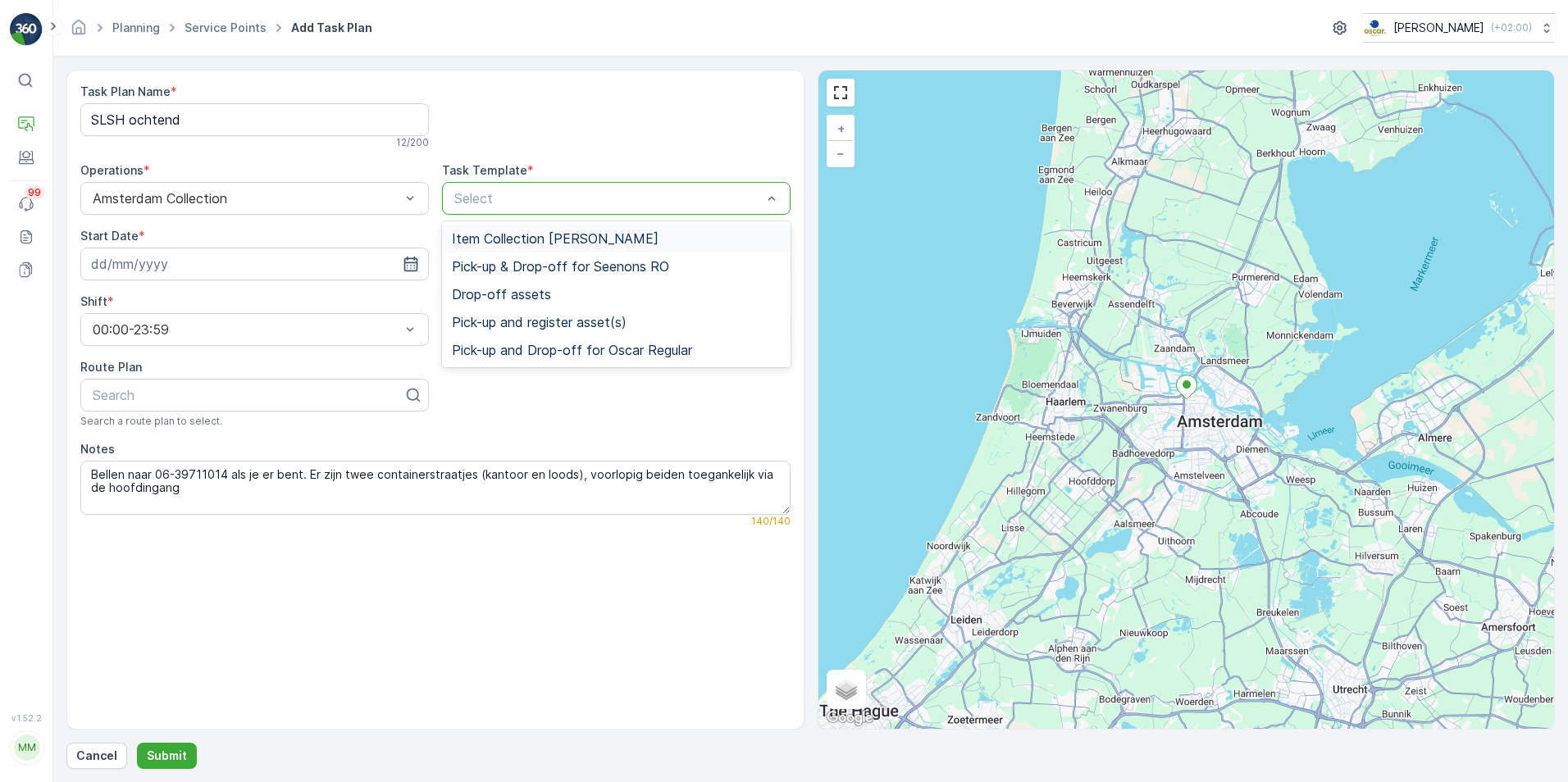
click at [502, 232] on span "Item Collection [PERSON_NAME]" at bounding box center [555, 239] width 207 height 15
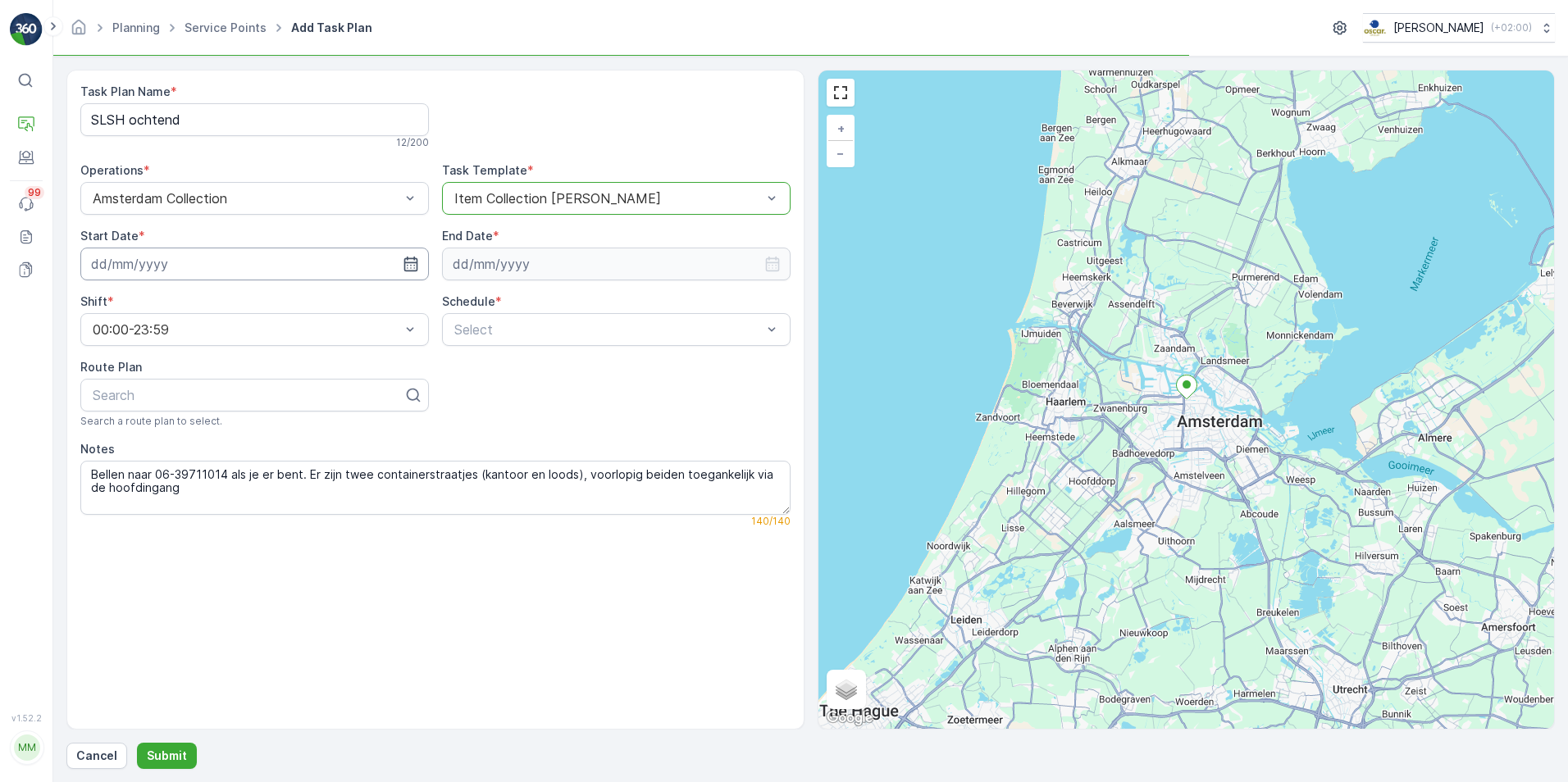
click at [398, 257] on input at bounding box center [255, 264] width 348 height 33
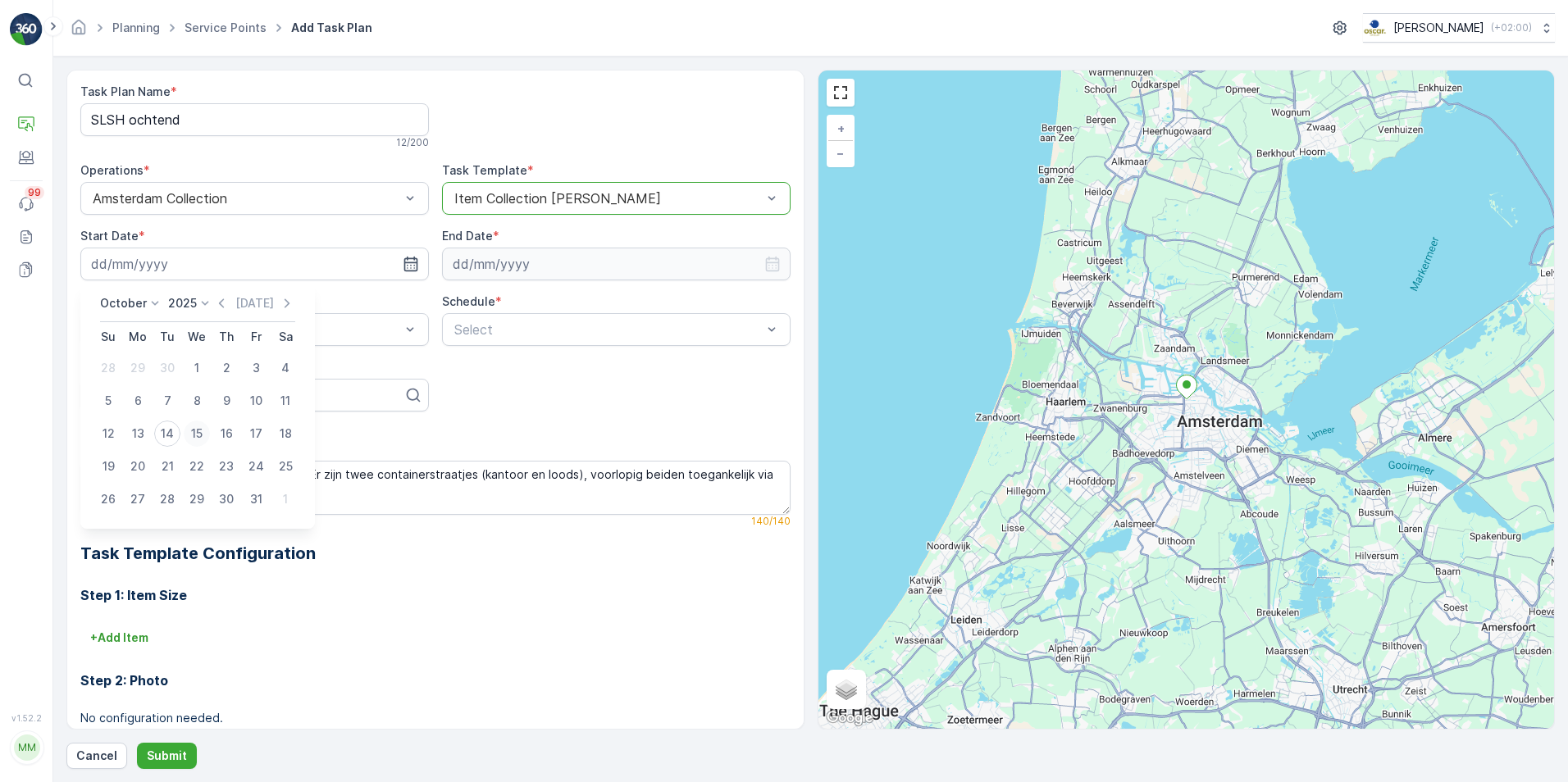
click at [196, 436] on div "15" at bounding box center [197, 434] width 26 height 26
type input "[DATE]"
click at [755, 267] on input at bounding box center [616, 264] width 348 height 33
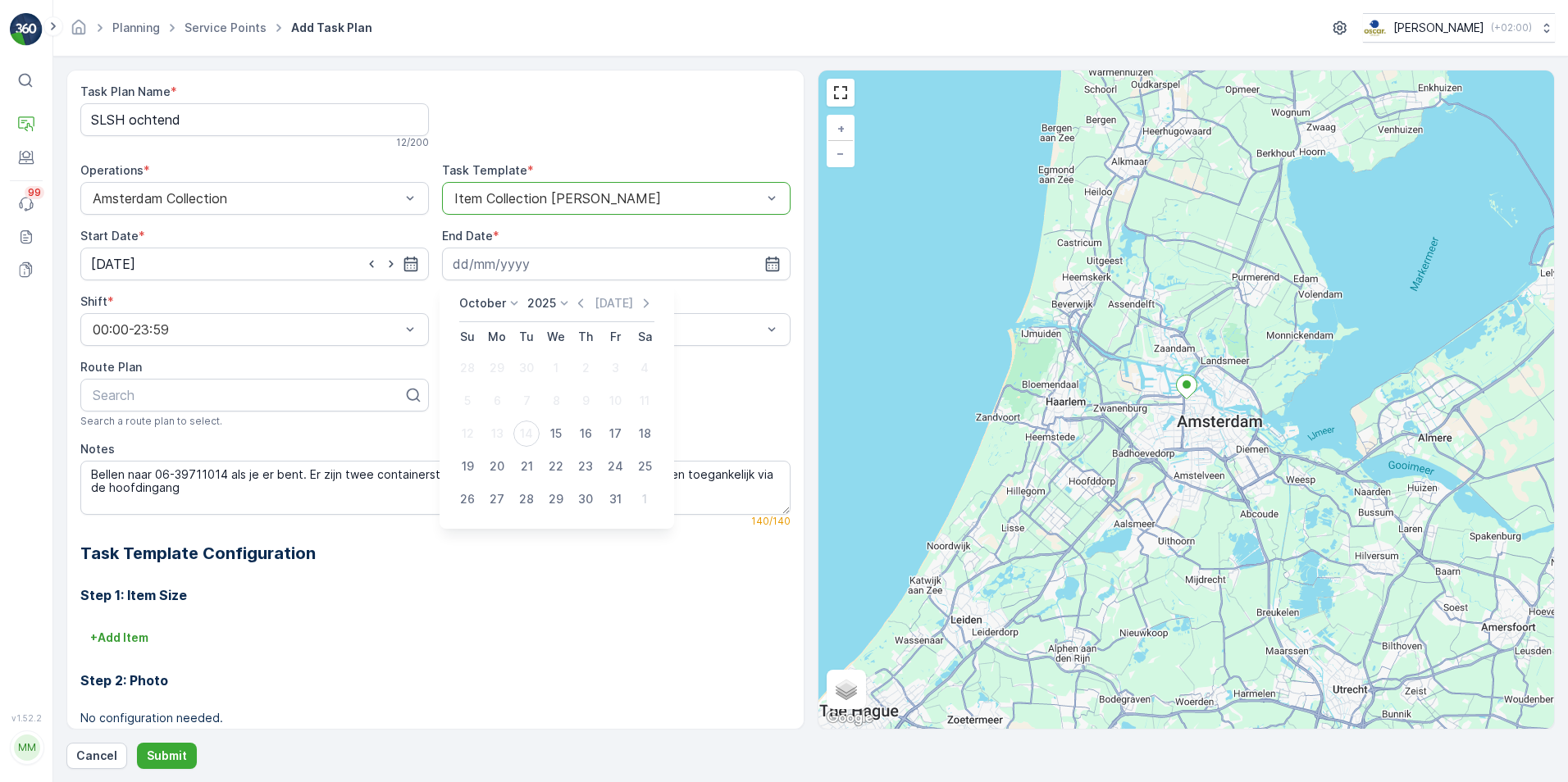
click at [549, 302] on p "2025" at bounding box center [541, 303] width 29 height 16
click at [551, 455] on span "2030" at bounding box center [550, 455] width 28 height 16
click at [585, 431] on div "17" at bounding box center [585, 434] width 26 height 26
type input "17.10.2030"
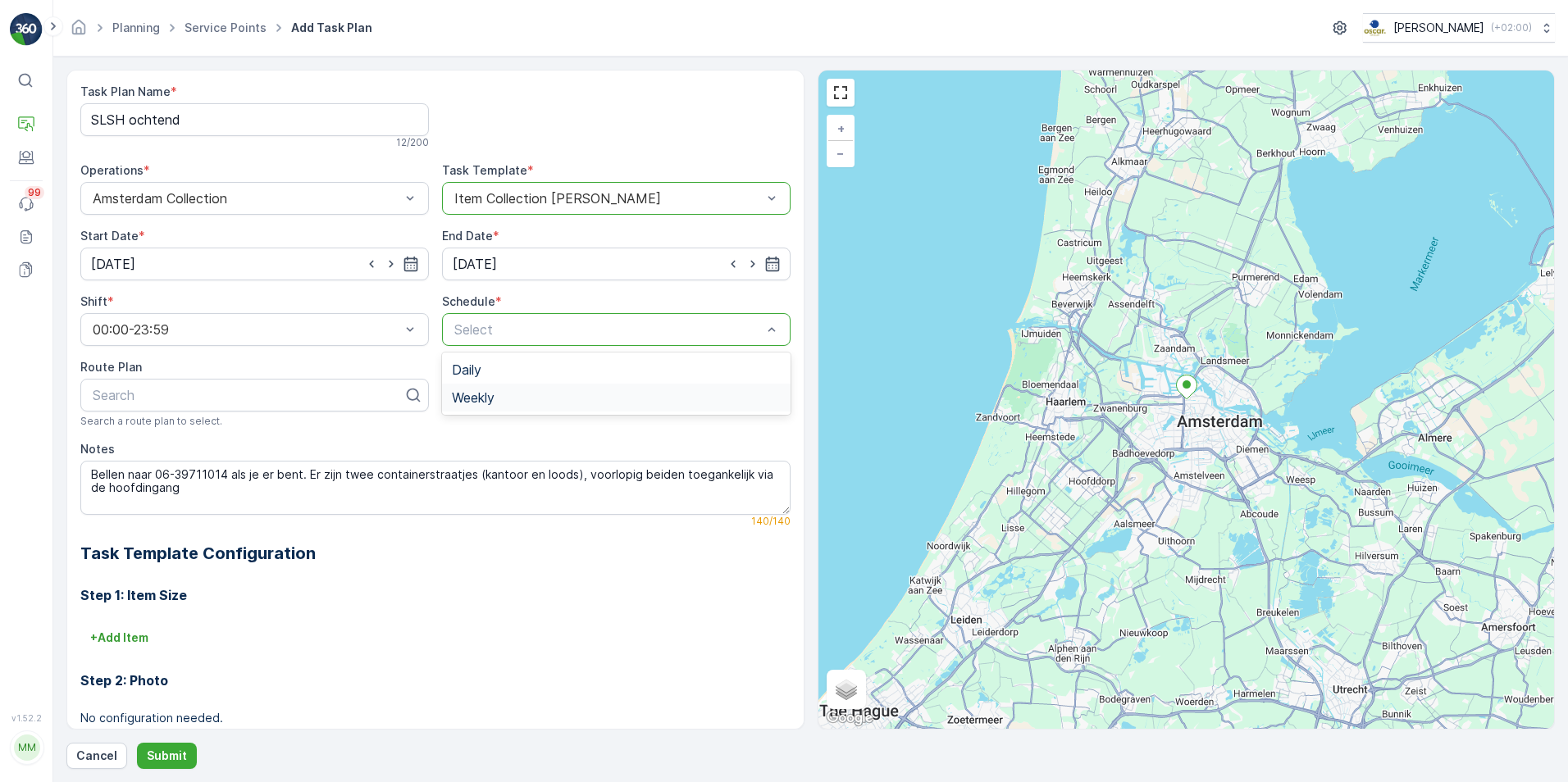
click at [513, 398] on div "Weekly" at bounding box center [616, 397] width 329 height 15
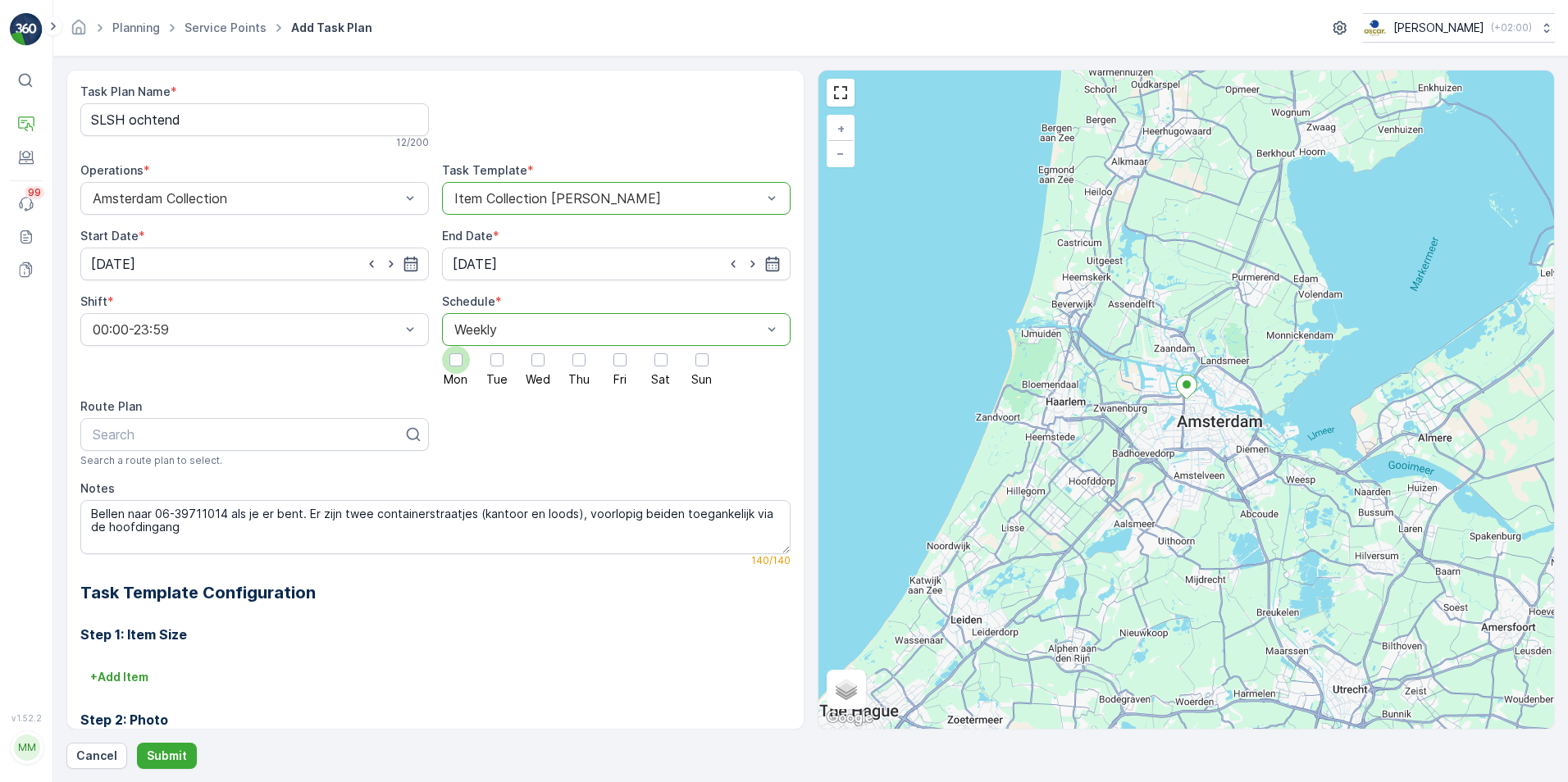
click at [464, 366] on div at bounding box center [455, 360] width 28 height 28
click at [456, 347] on input "Mon" at bounding box center [456, 347] width 0 height 0
drag, startPoint x: 525, startPoint y: 363, endPoint x: 542, endPoint y: 363, distance: 17.0
click at [540, 363] on div at bounding box center [538, 360] width 28 height 28
click at [538, 347] on input "Wed" at bounding box center [538, 347] width 0 height 0
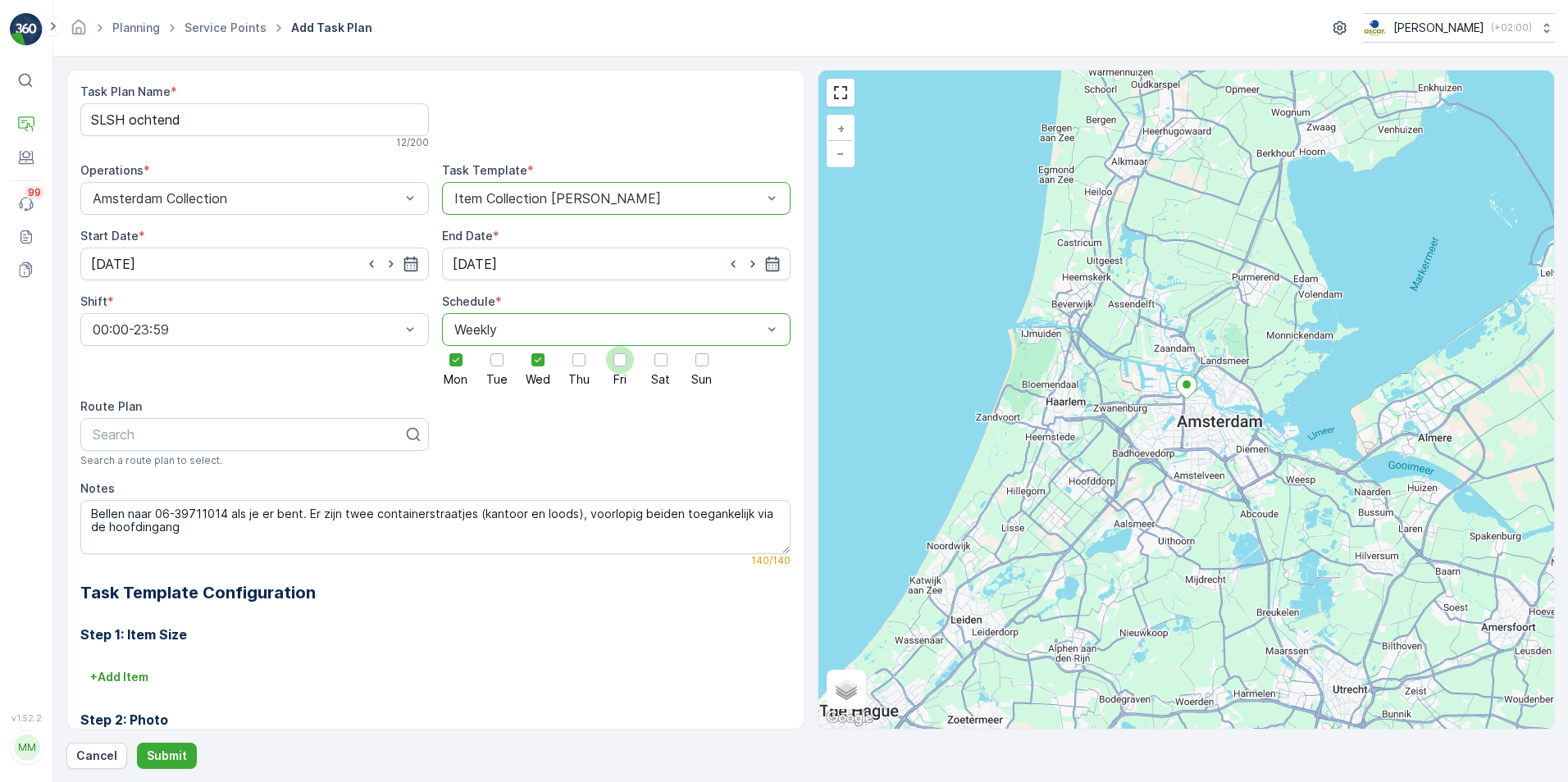
click at [609, 363] on div at bounding box center [619, 360] width 28 height 28
click at [619, 347] on input "Fri" at bounding box center [619, 347] width 0 height 0
click at [304, 432] on div at bounding box center [248, 435] width 314 height 15
type input "slsh"
click at [158, 502] on span "SLSH Ochtend" at bounding box center [135, 503] width 91 height 15
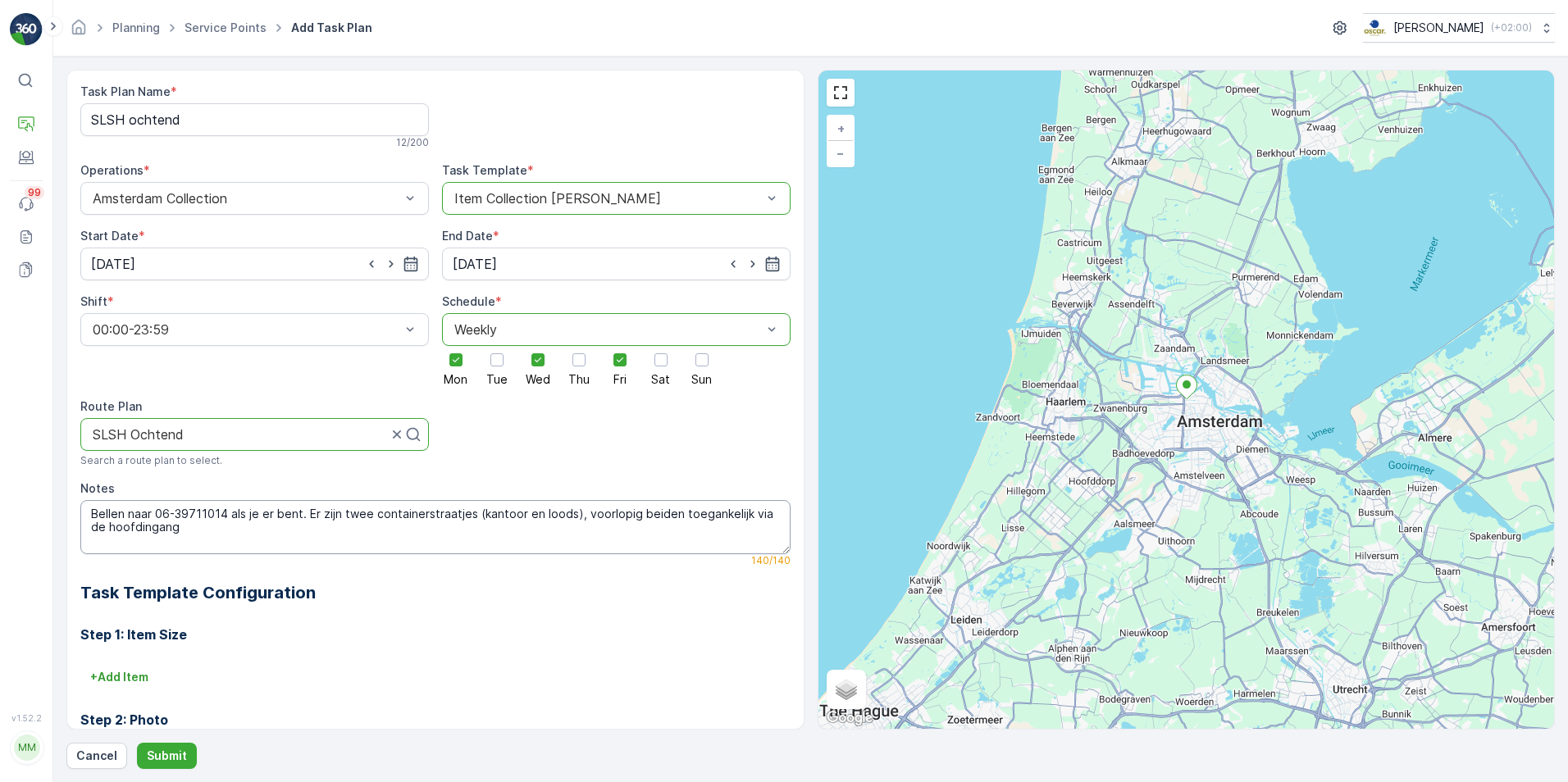
scroll to position [303, 0]
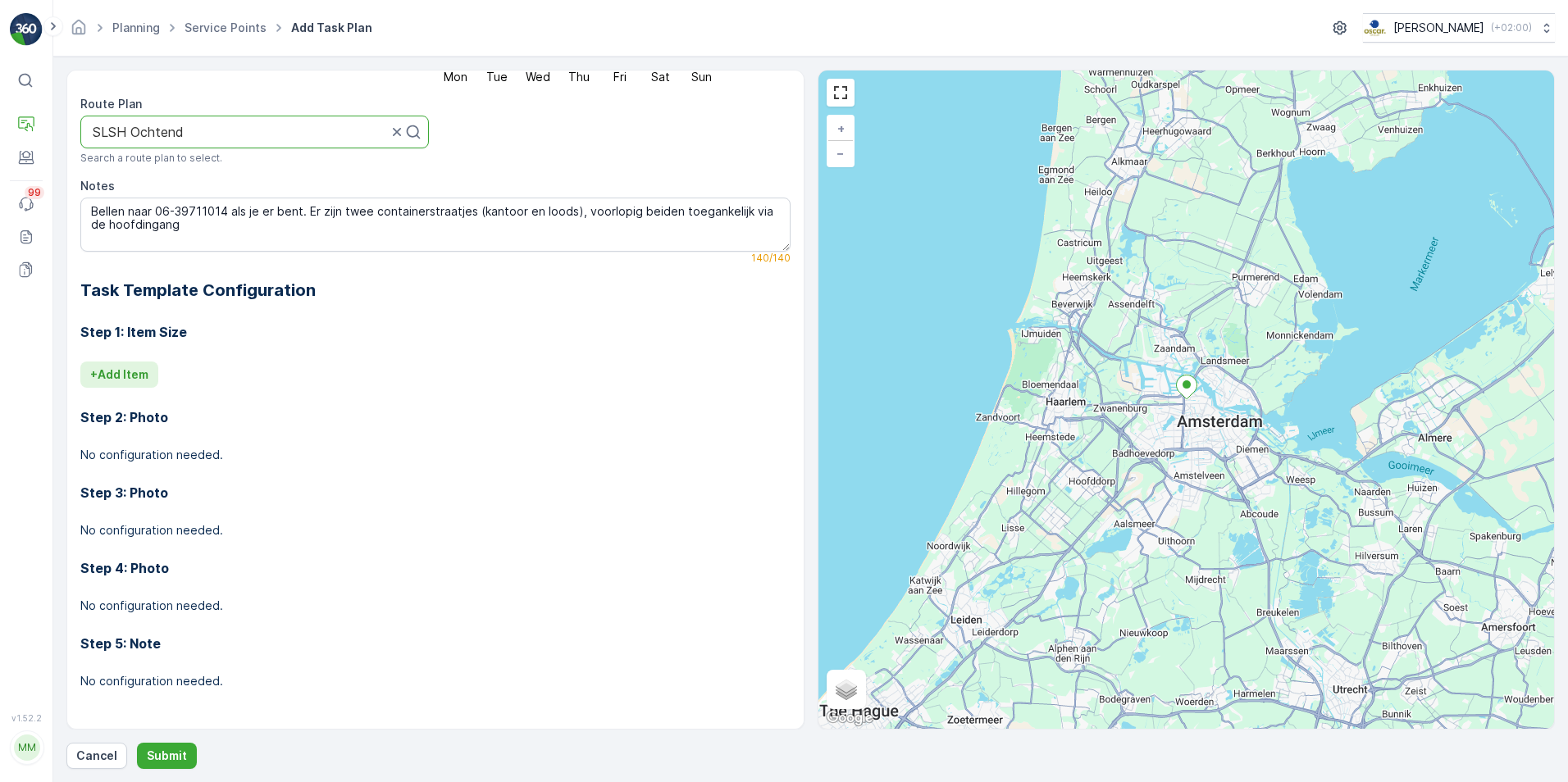
click at [126, 376] on p "+ Add Item" at bounding box center [119, 375] width 58 height 16
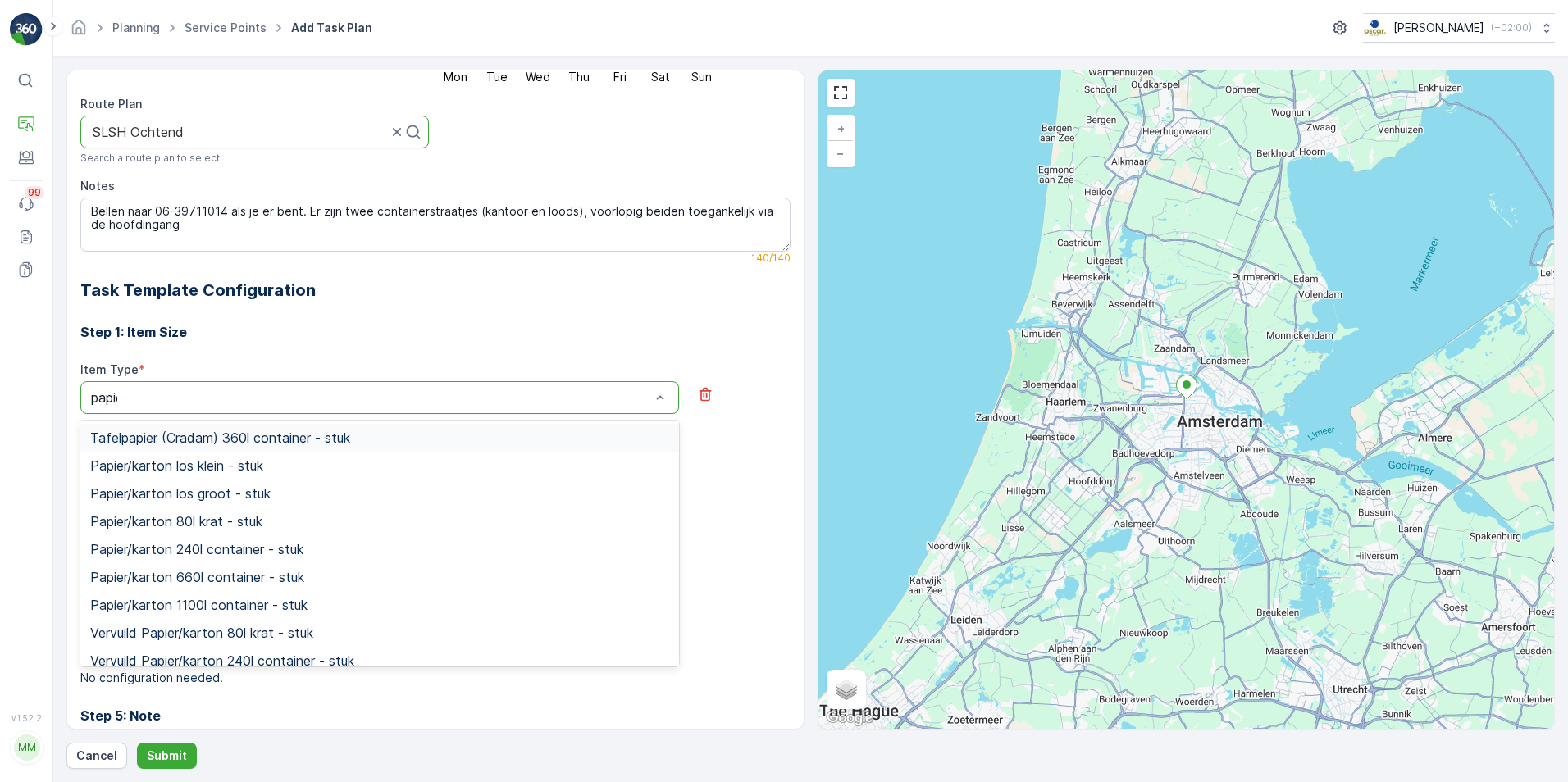
type input "papier"
click at [221, 544] on span "Papier/karton 240l container - stuk" at bounding box center [196, 550] width 213 height 15
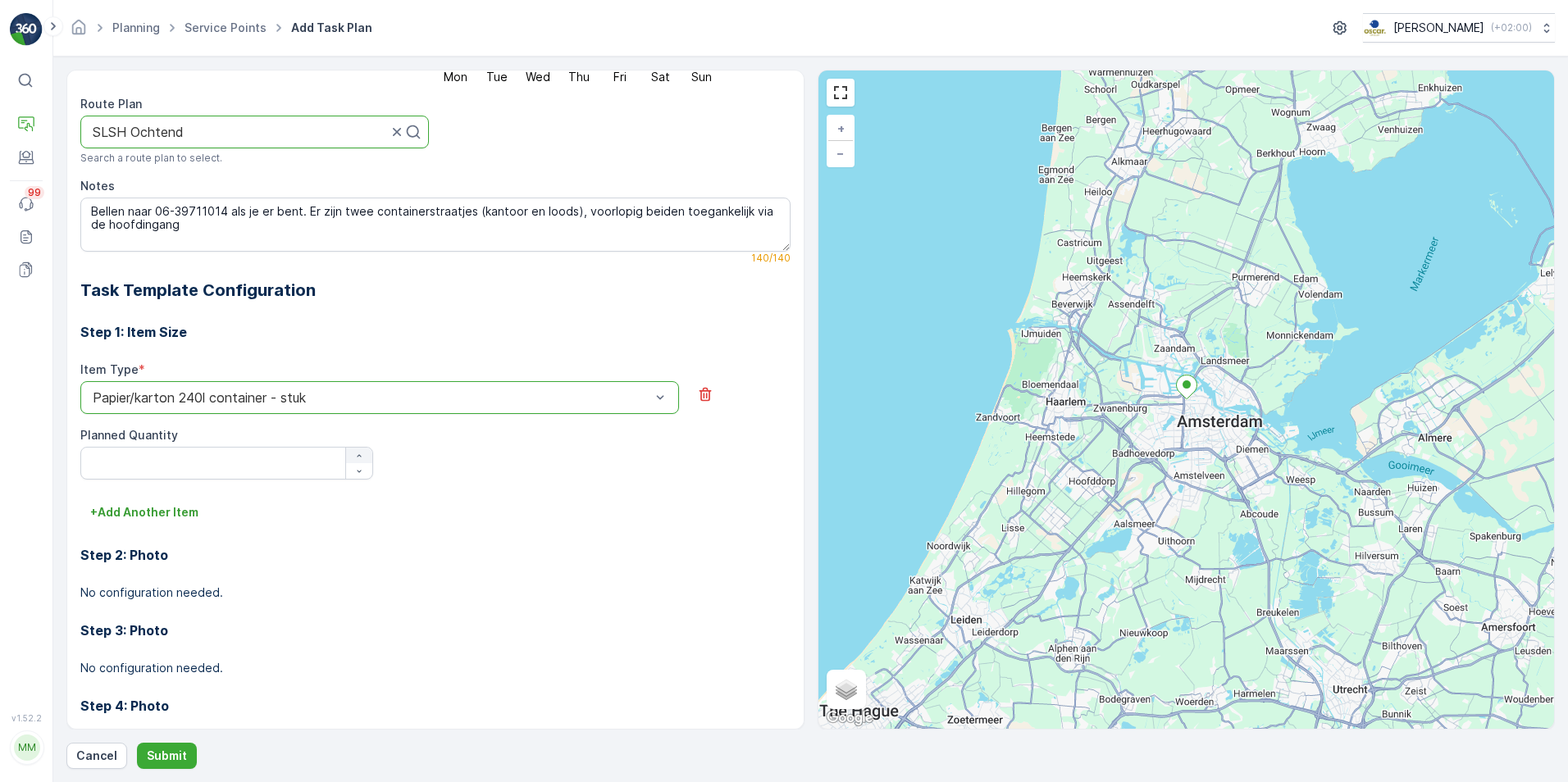
click at [356, 451] on icon "button" at bounding box center [359, 455] width 10 height 10
type Quantity "1"
click at [148, 510] on p "+ Add Another Item" at bounding box center [143, 513] width 108 height 16
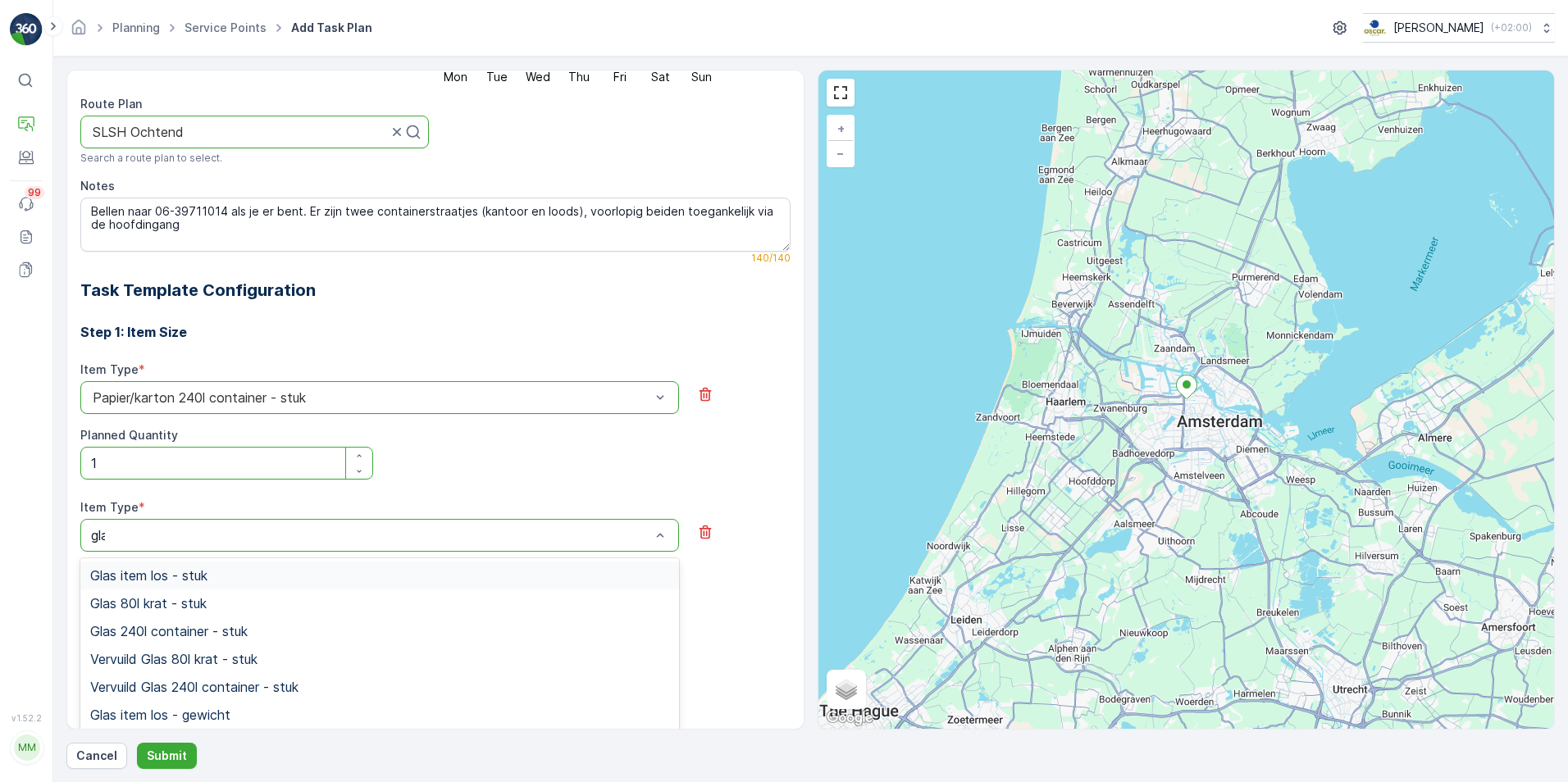
type input "glas"
click at [165, 605] on span "Glas 80l krat - stuk" at bounding box center [148, 603] width 116 height 15
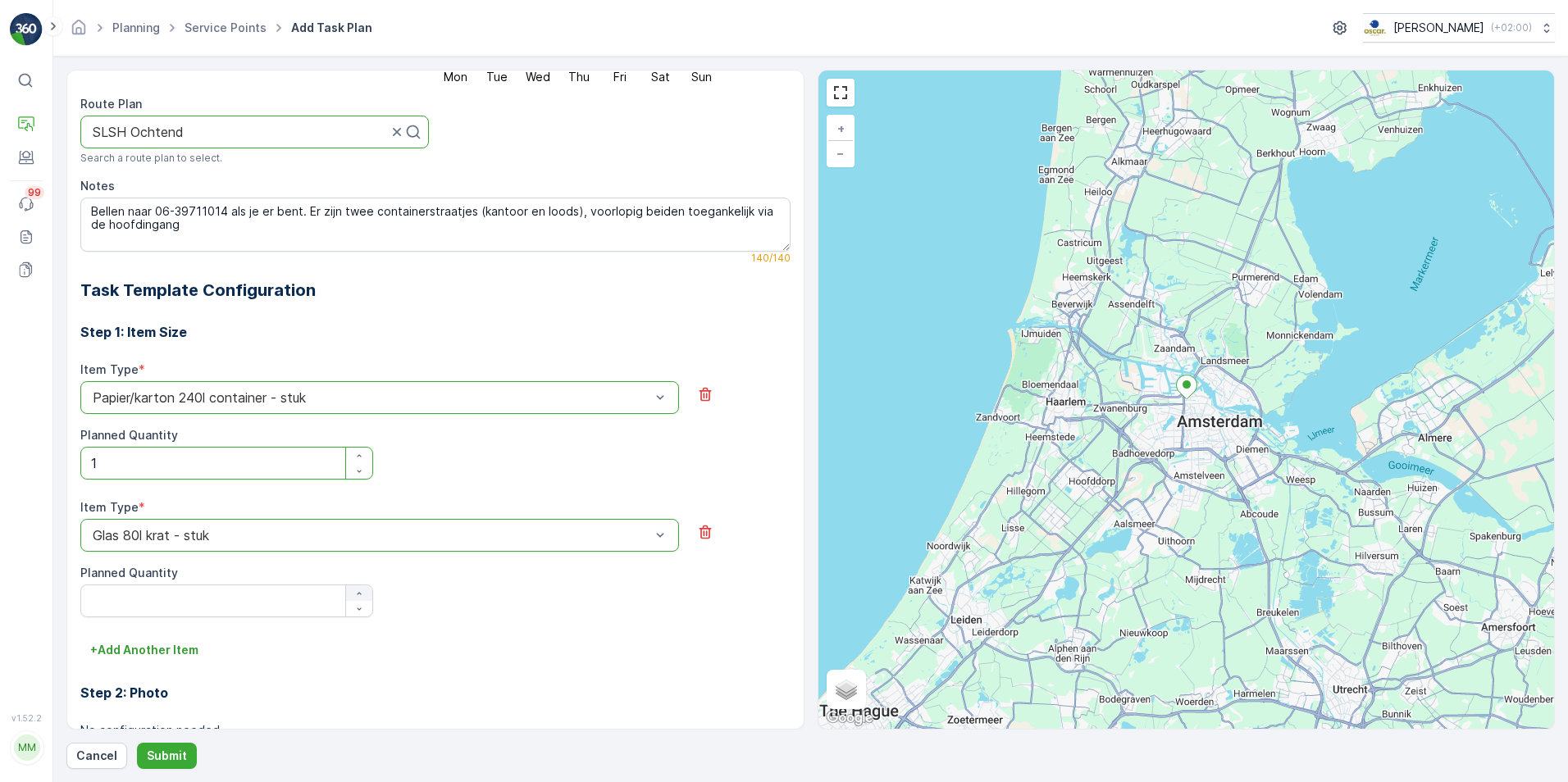
click at [361, 594] on icon "button" at bounding box center [359, 593] width 10 height 10
type Quantity "2"
click at [181, 650] on p "+ Add Another Item" at bounding box center [143, 650] width 108 height 16
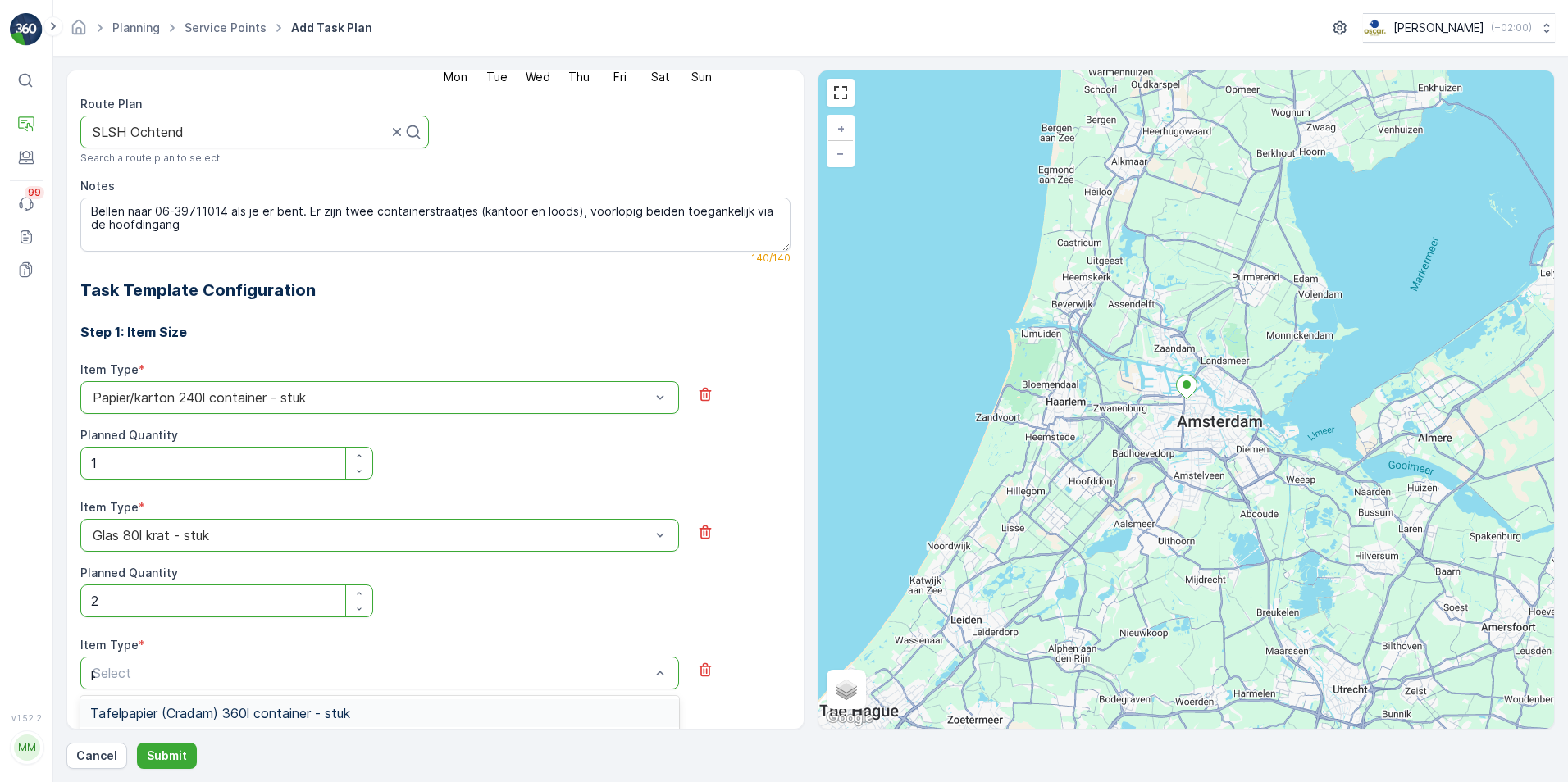
type input "pd"
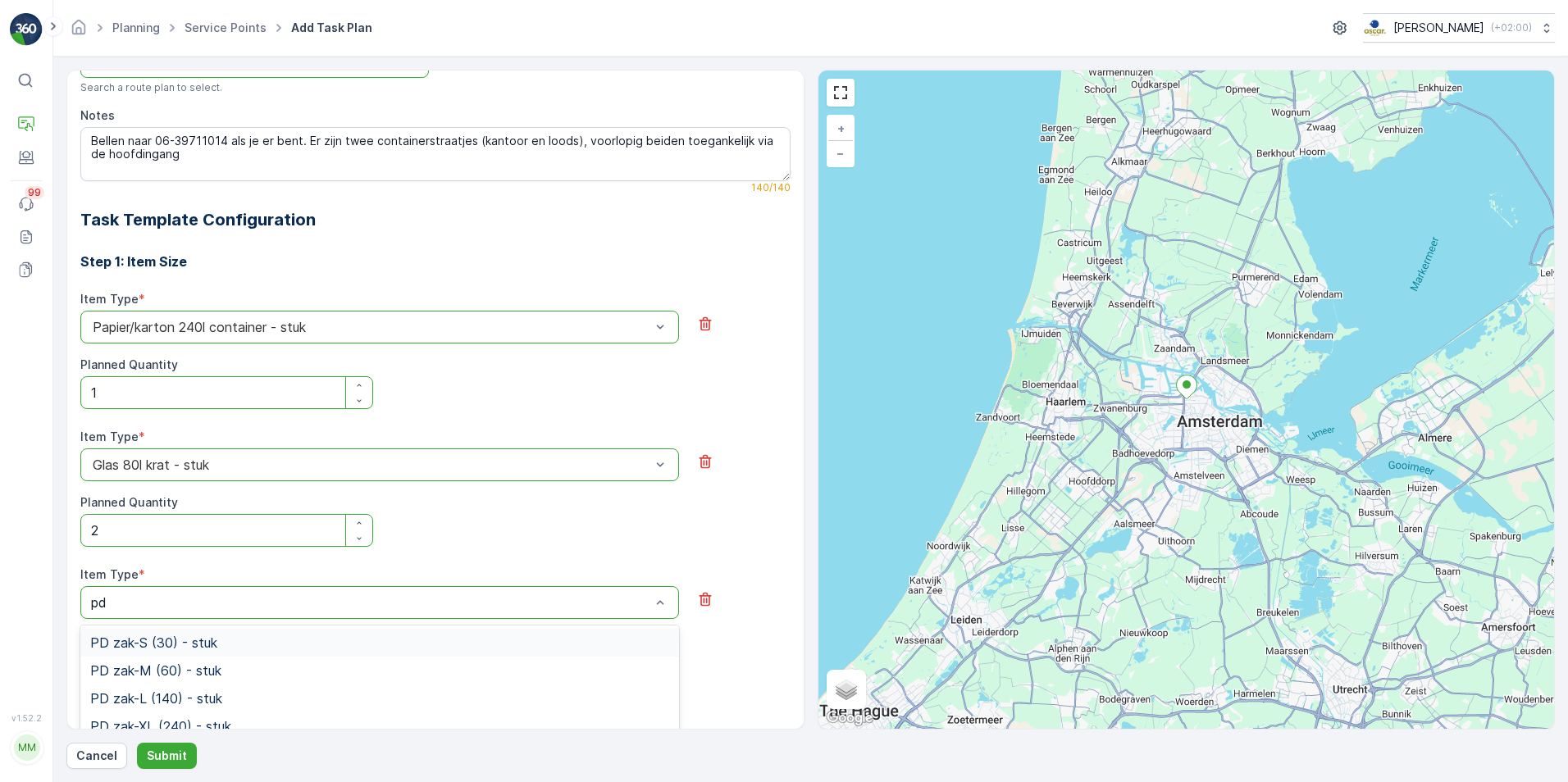
scroll to position [466, 0]
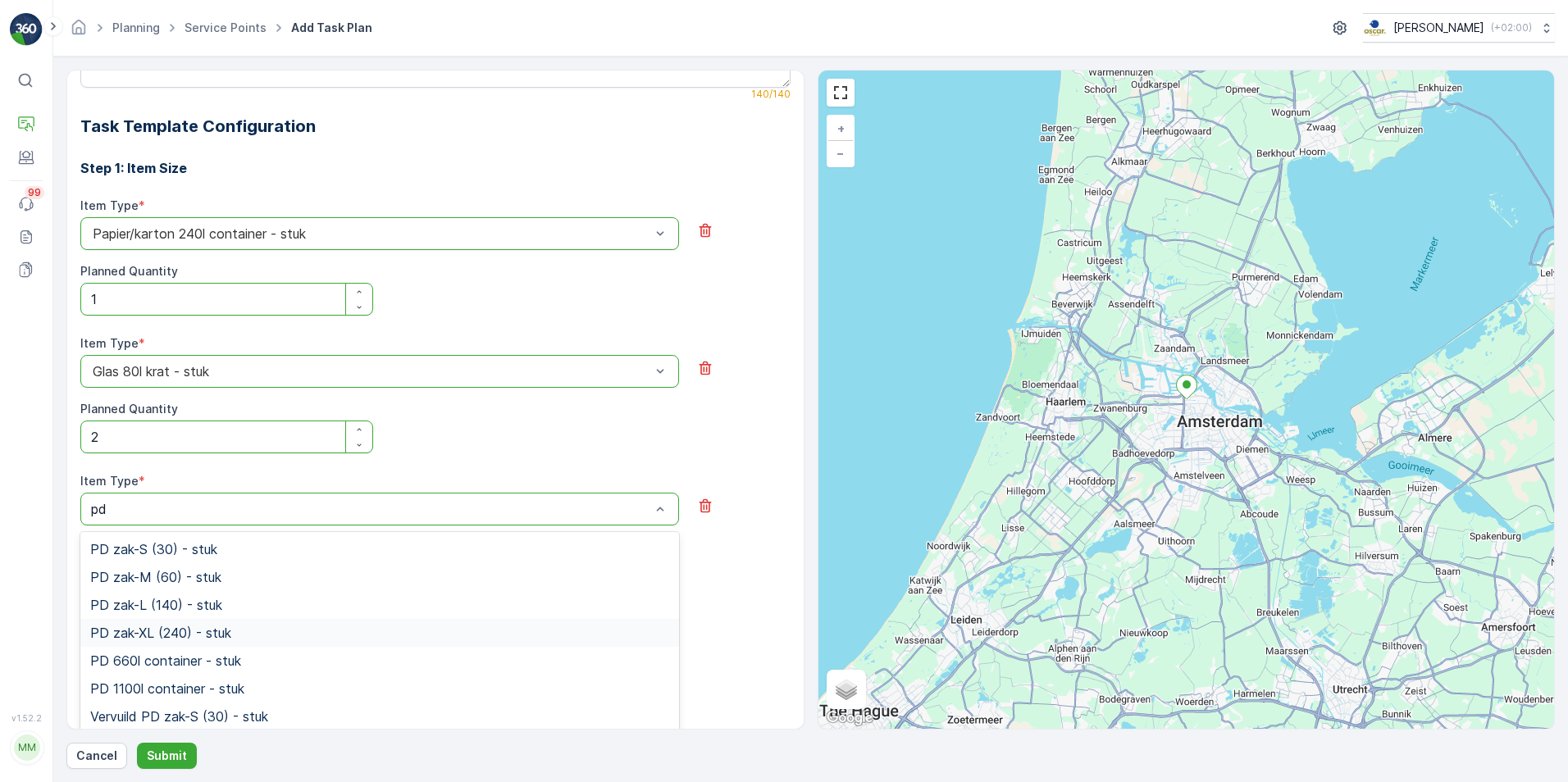
click at [198, 629] on span "PD zak-XL (240) - stuk" at bounding box center [160, 633] width 141 height 15
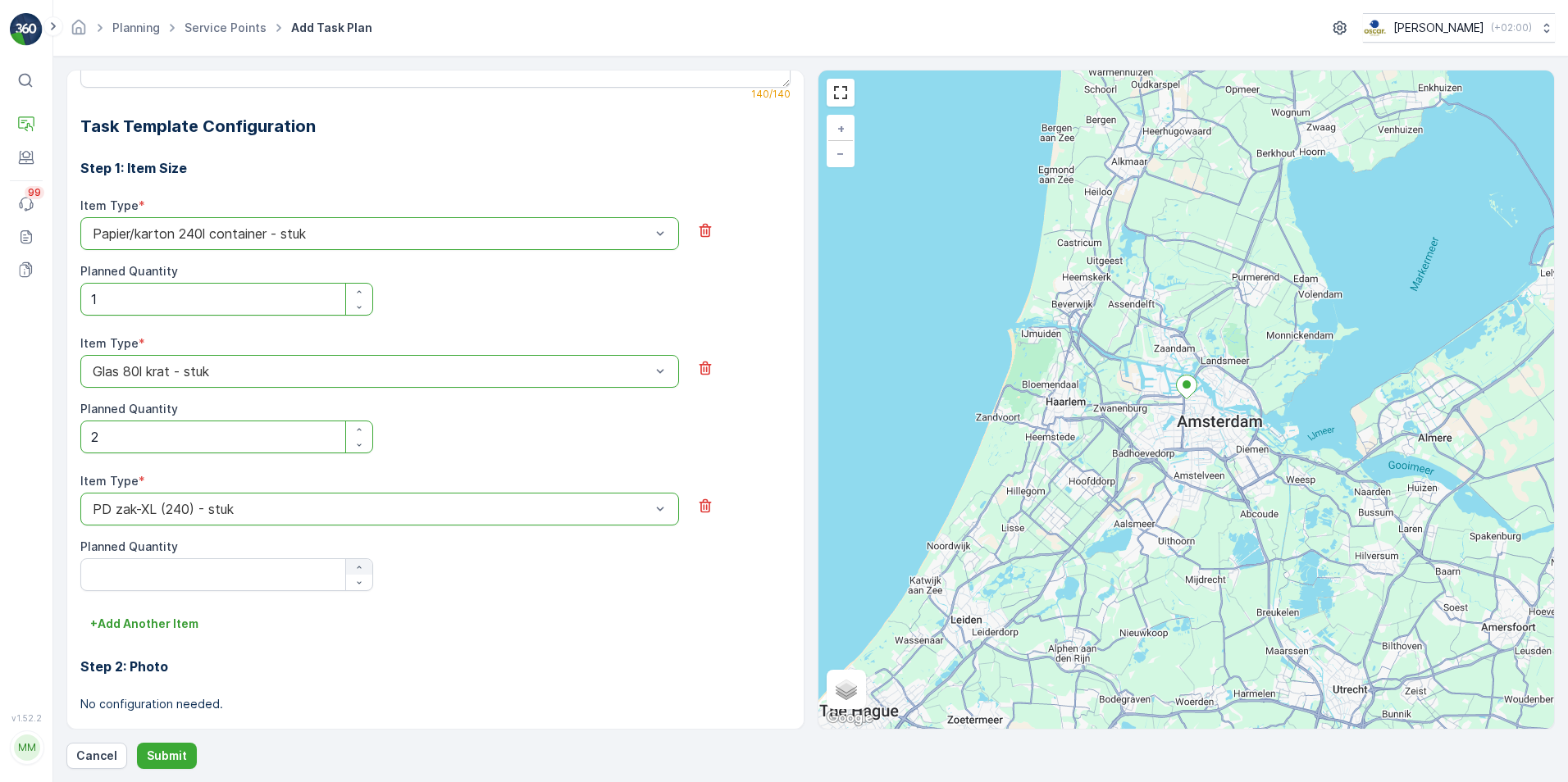
click at [366, 565] on div "button" at bounding box center [359, 567] width 26 height 10
type Quantity "1"
click at [153, 623] on p "+ Add Another Item" at bounding box center [143, 624] width 108 height 16
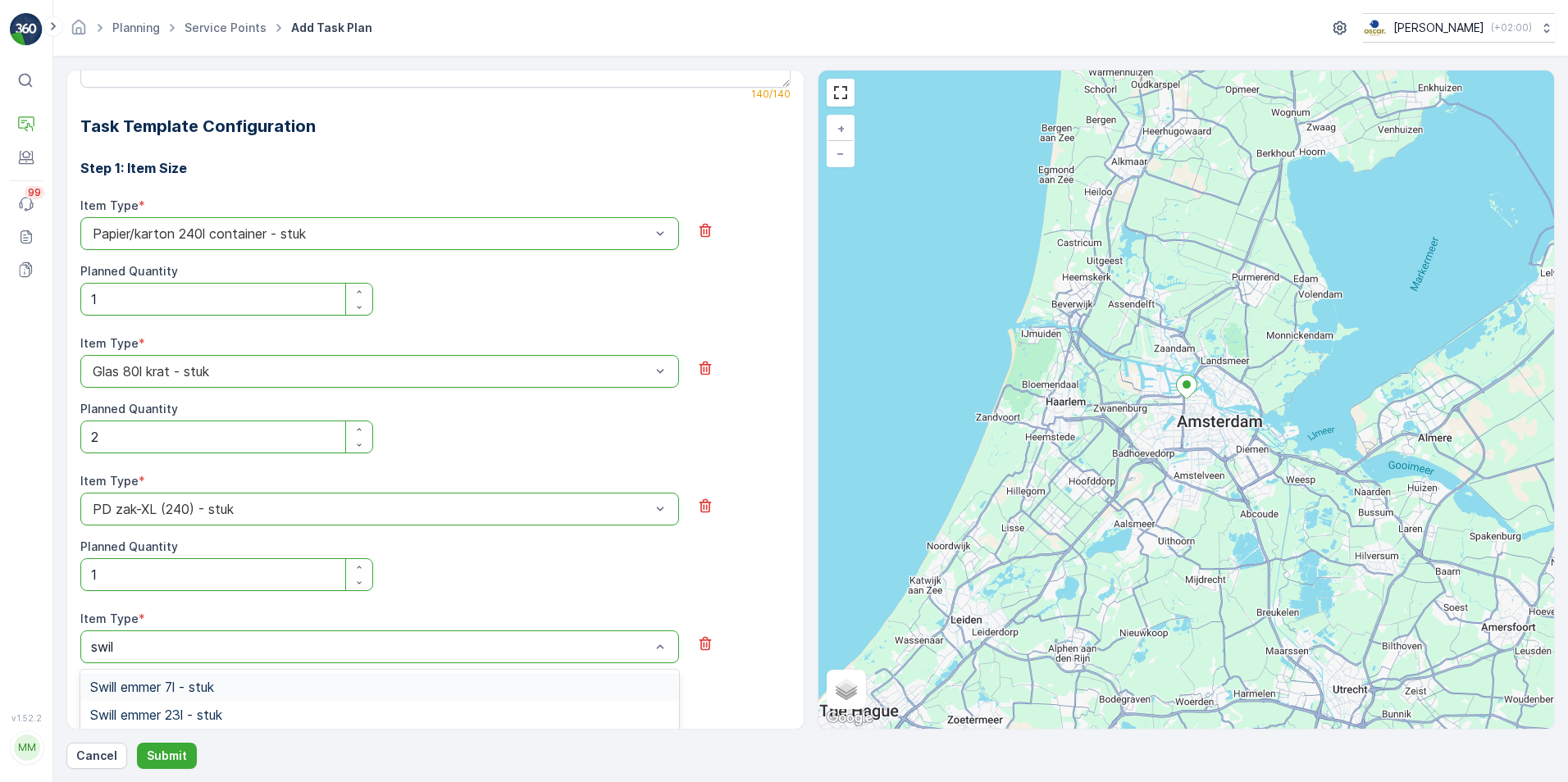
type input "swill"
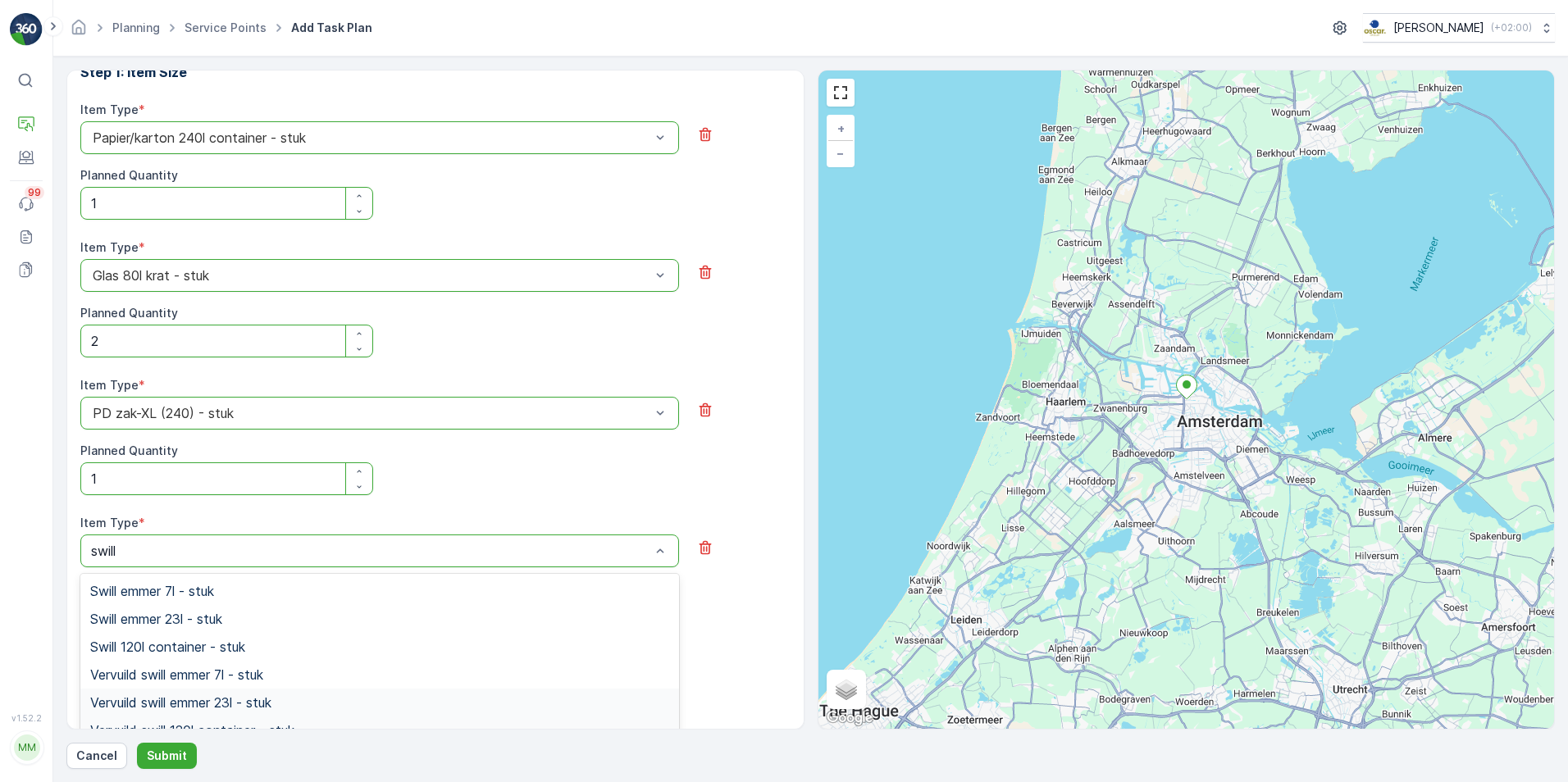
scroll to position [713, 0]
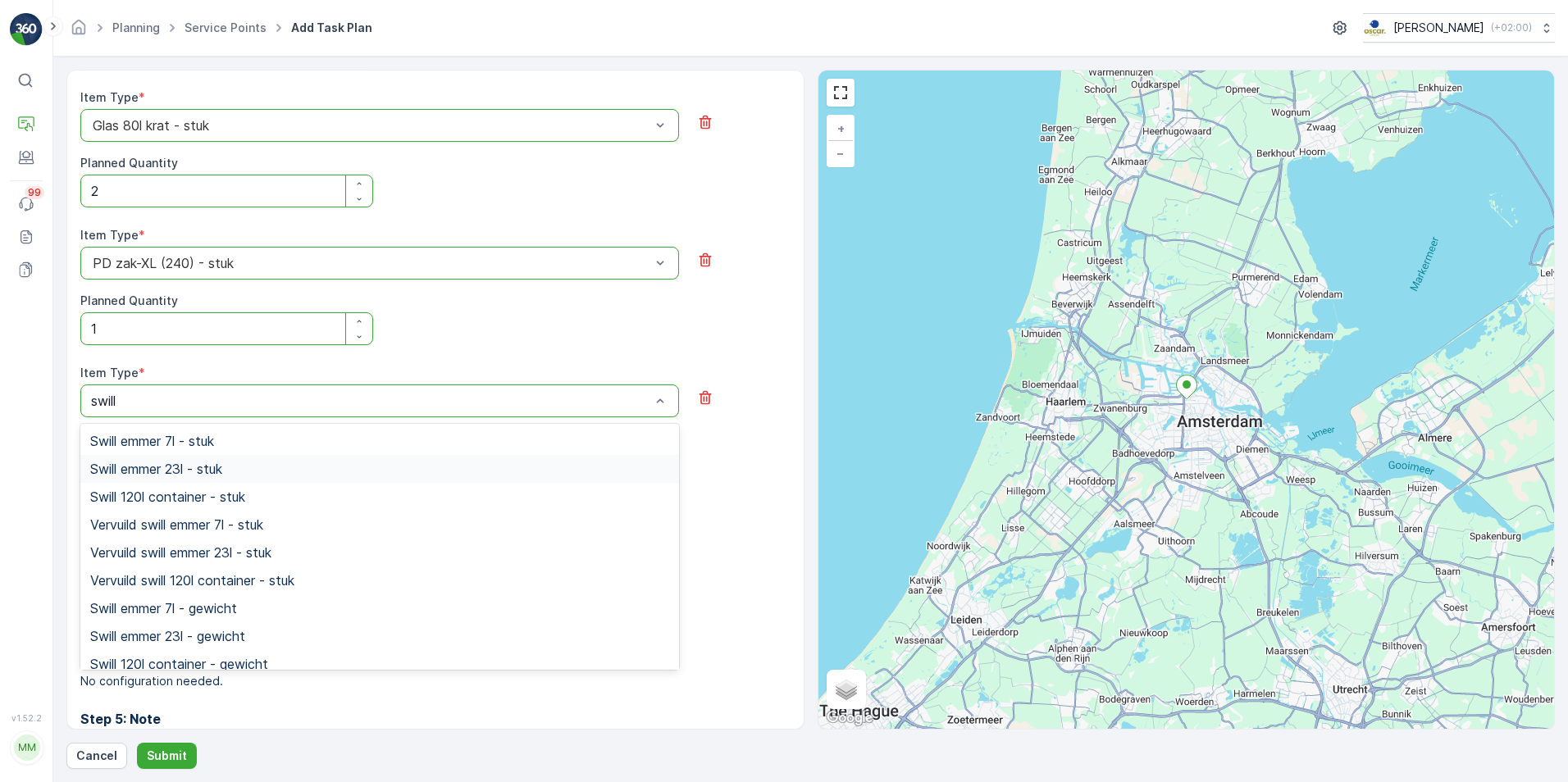
click at [193, 467] on span "Swill emmer 23l - stuk" at bounding box center [156, 469] width 132 height 15
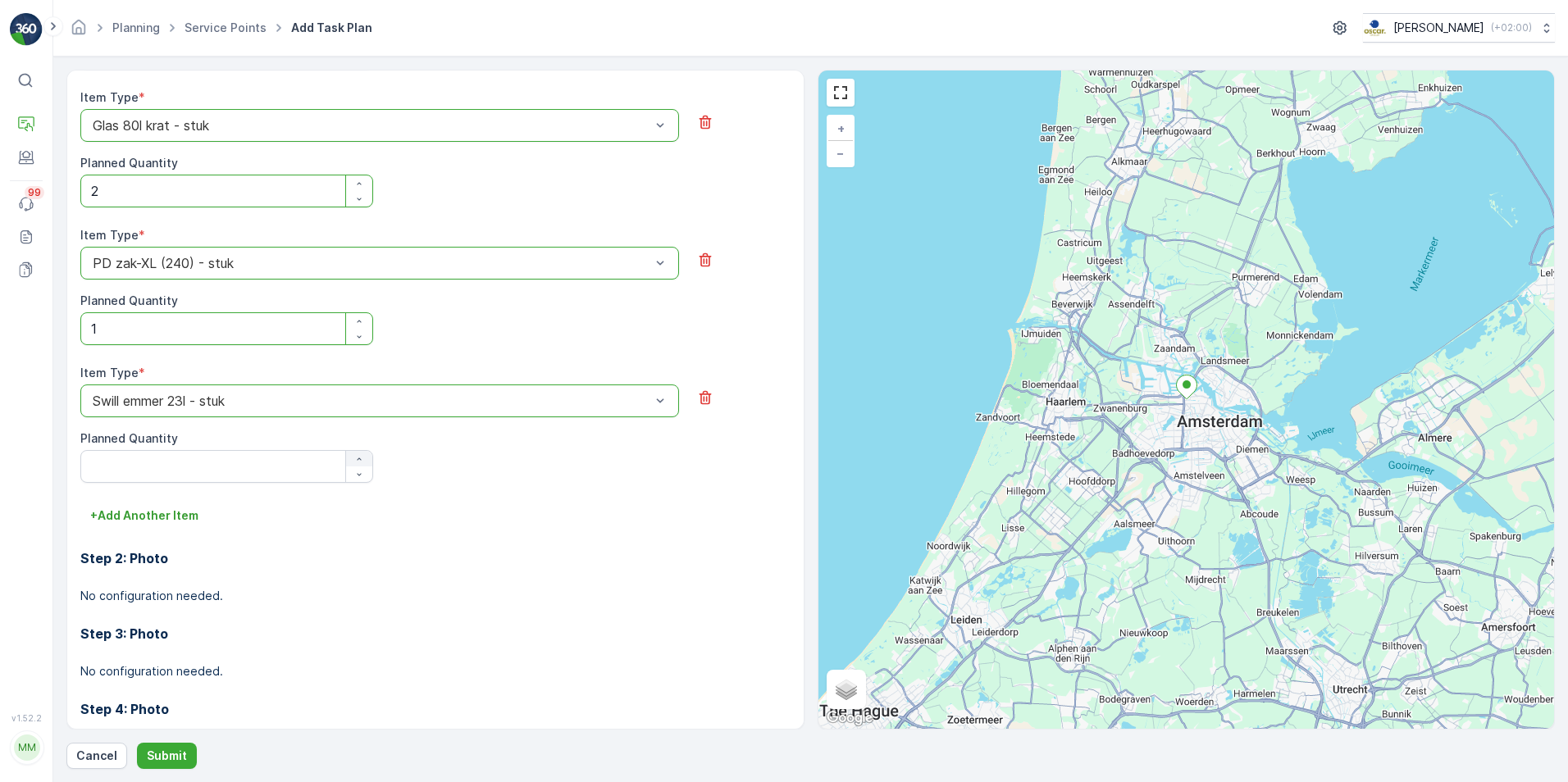
click at [357, 457] on icon "button" at bounding box center [359, 459] width 10 height 10
type Quantity "2"
click at [128, 513] on p "+ Add Another Item" at bounding box center [143, 516] width 108 height 16
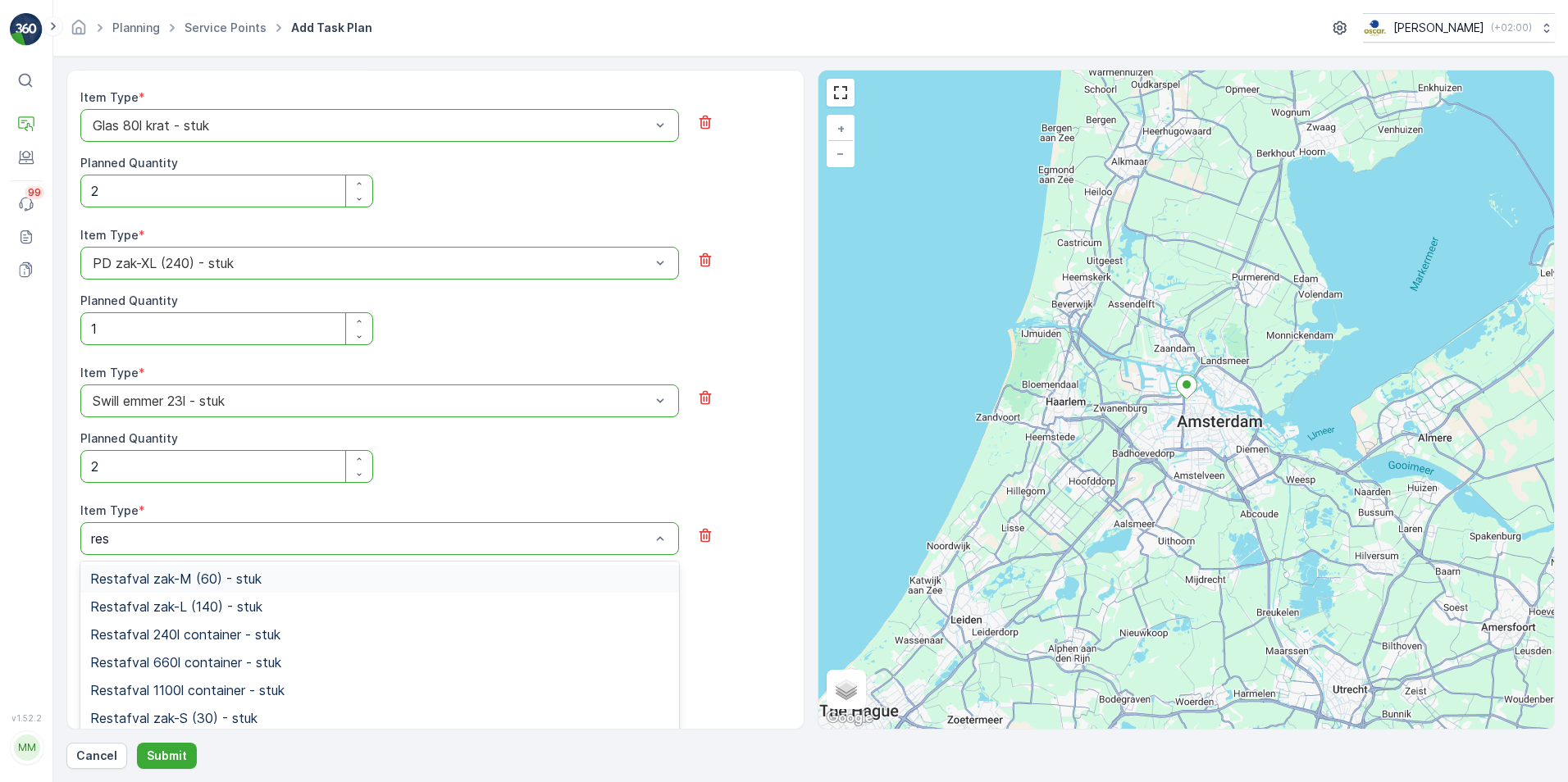
type input "rest"
click at [235, 633] on span "Restafval 240l container - stuk" at bounding box center [185, 635] width 190 height 15
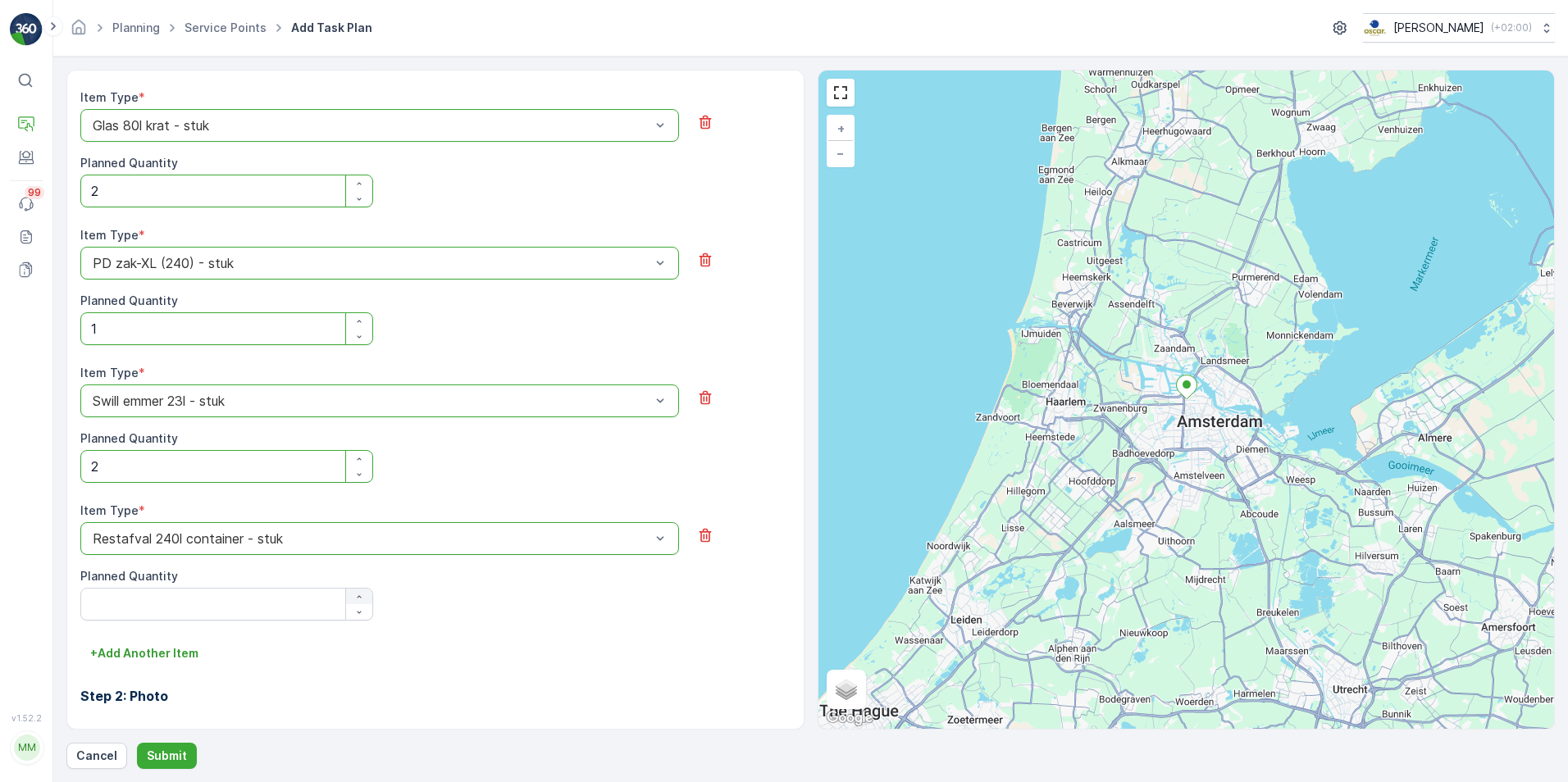
click at [347, 597] on div "button" at bounding box center [359, 597] width 26 height 10
type Quantity "1"
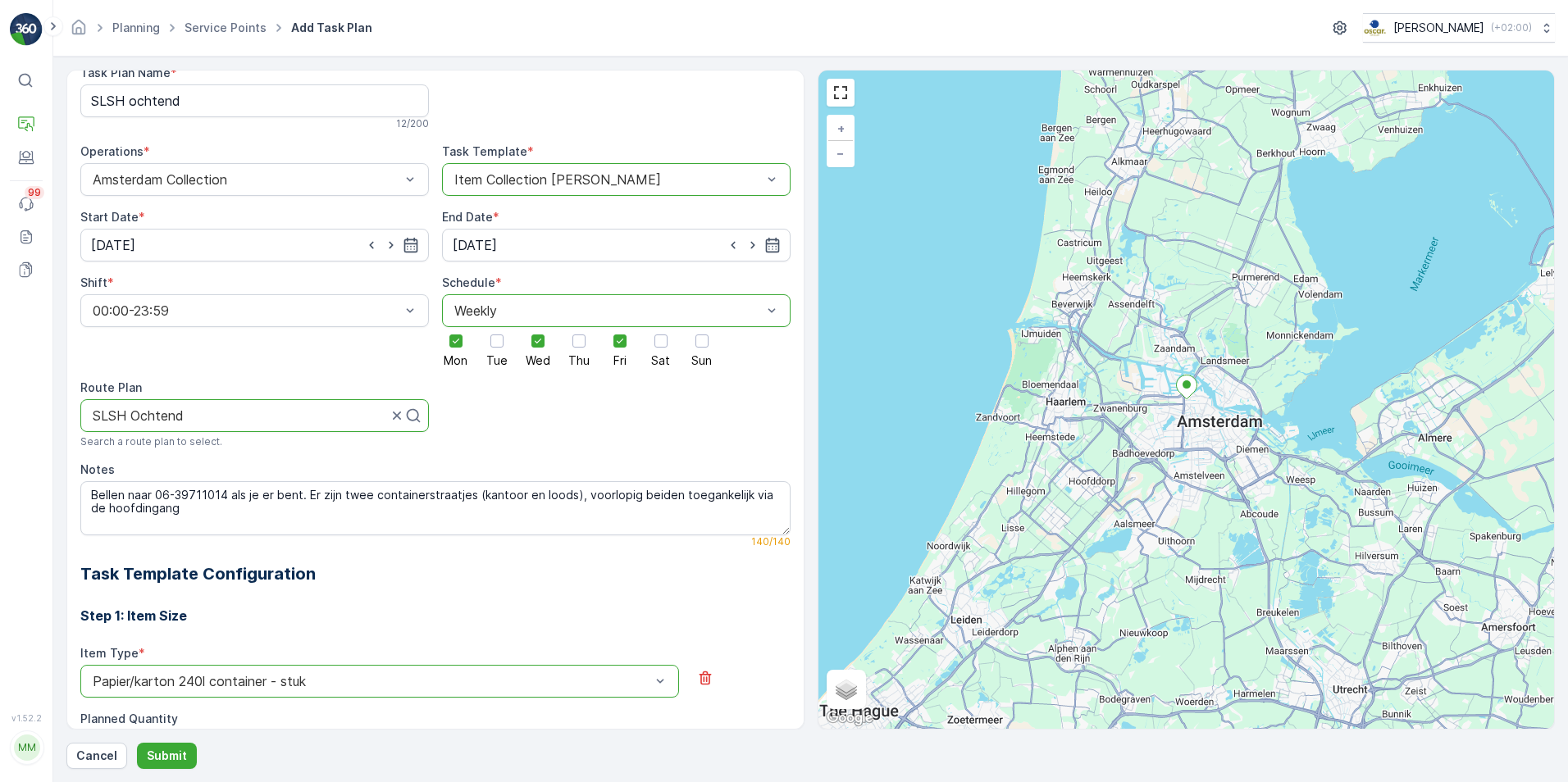
scroll to position [0, 0]
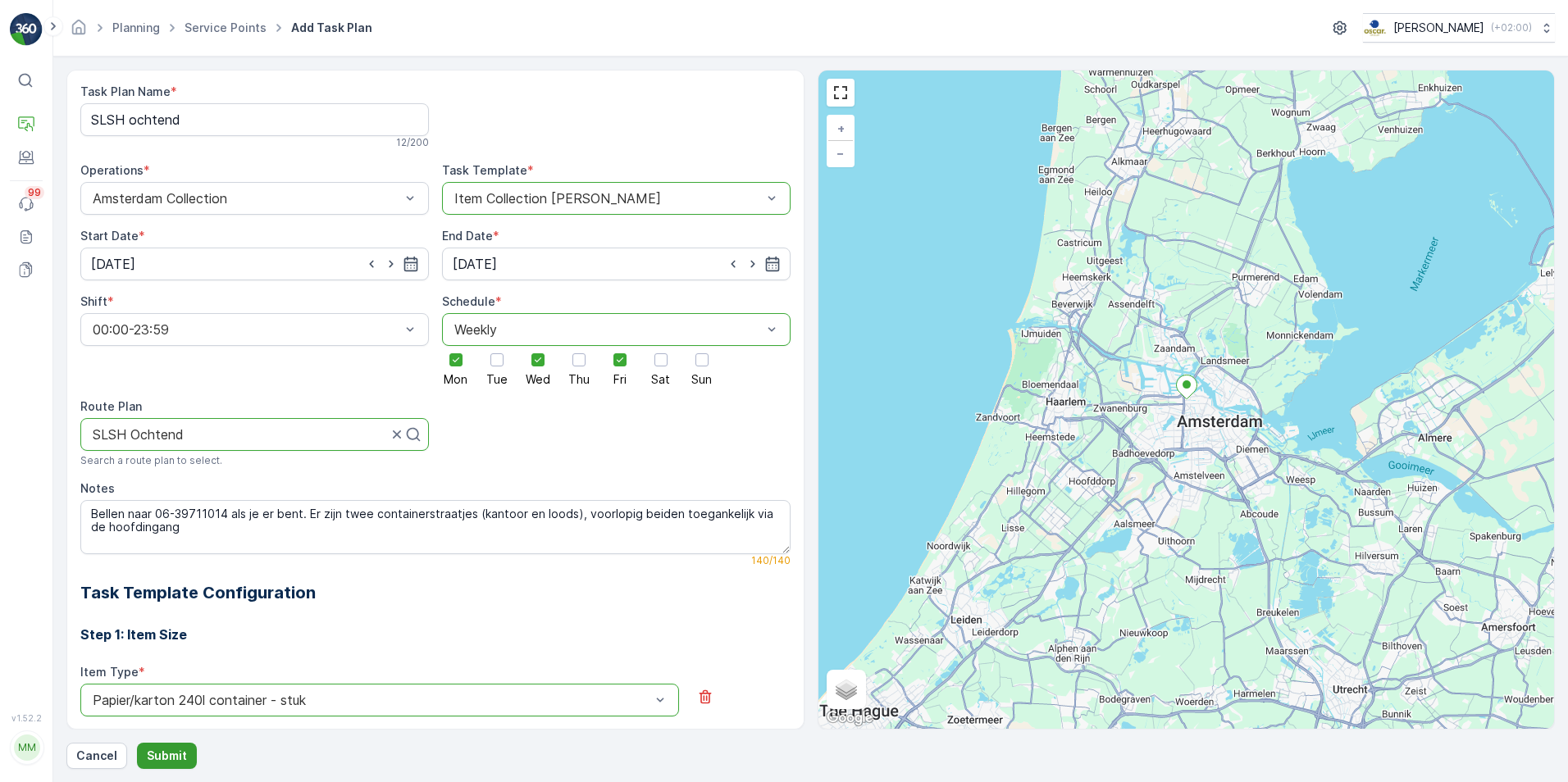
click at [175, 758] on p "Submit" at bounding box center [167, 757] width 40 height 16
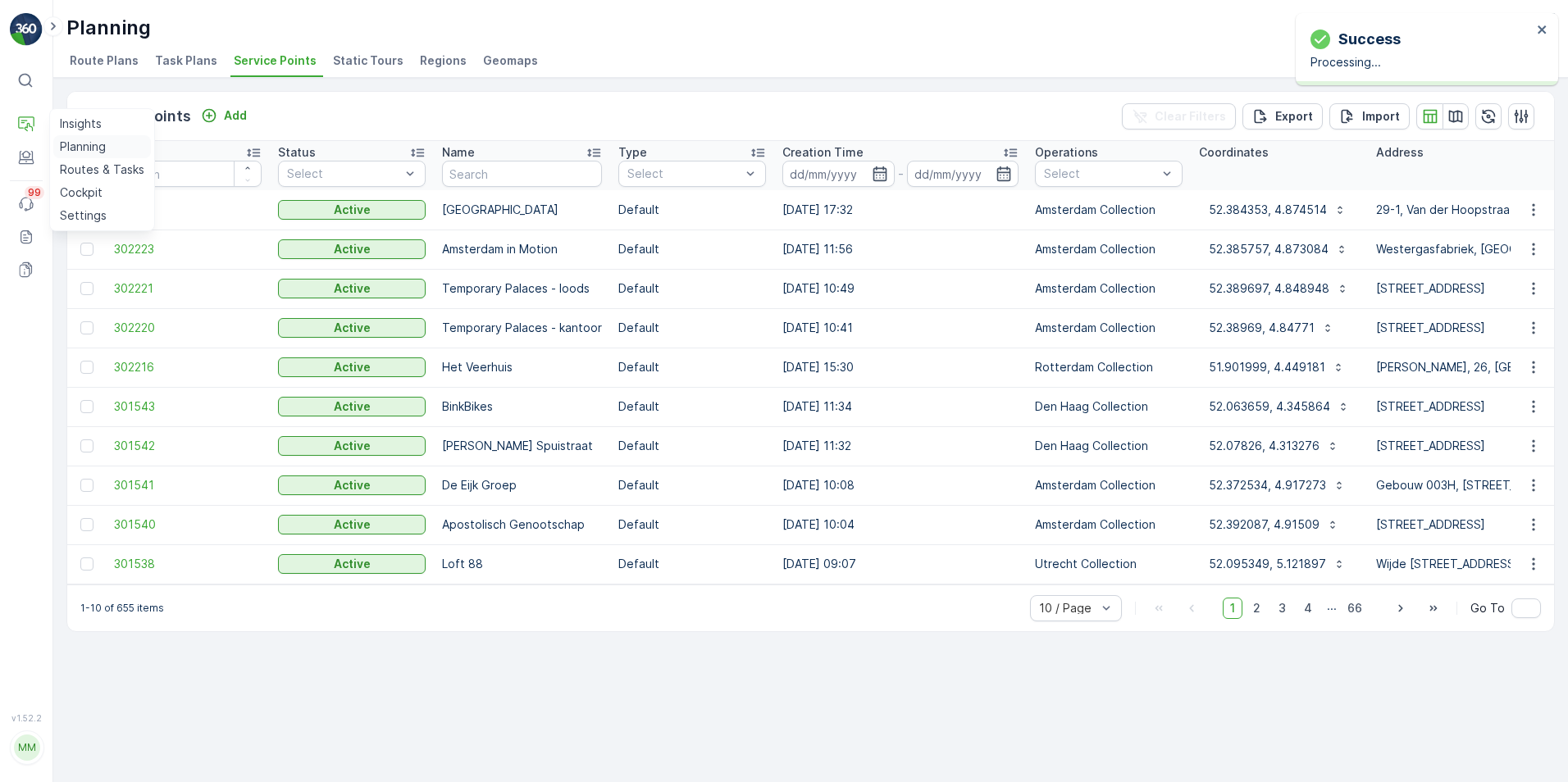
drag, startPoint x: 85, startPoint y: 165, endPoint x: 102, endPoint y: 146, distance: 25.5
click at [85, 165] on p "Routes & Tasks" at bounding box center [102, 170] width 84 height 16
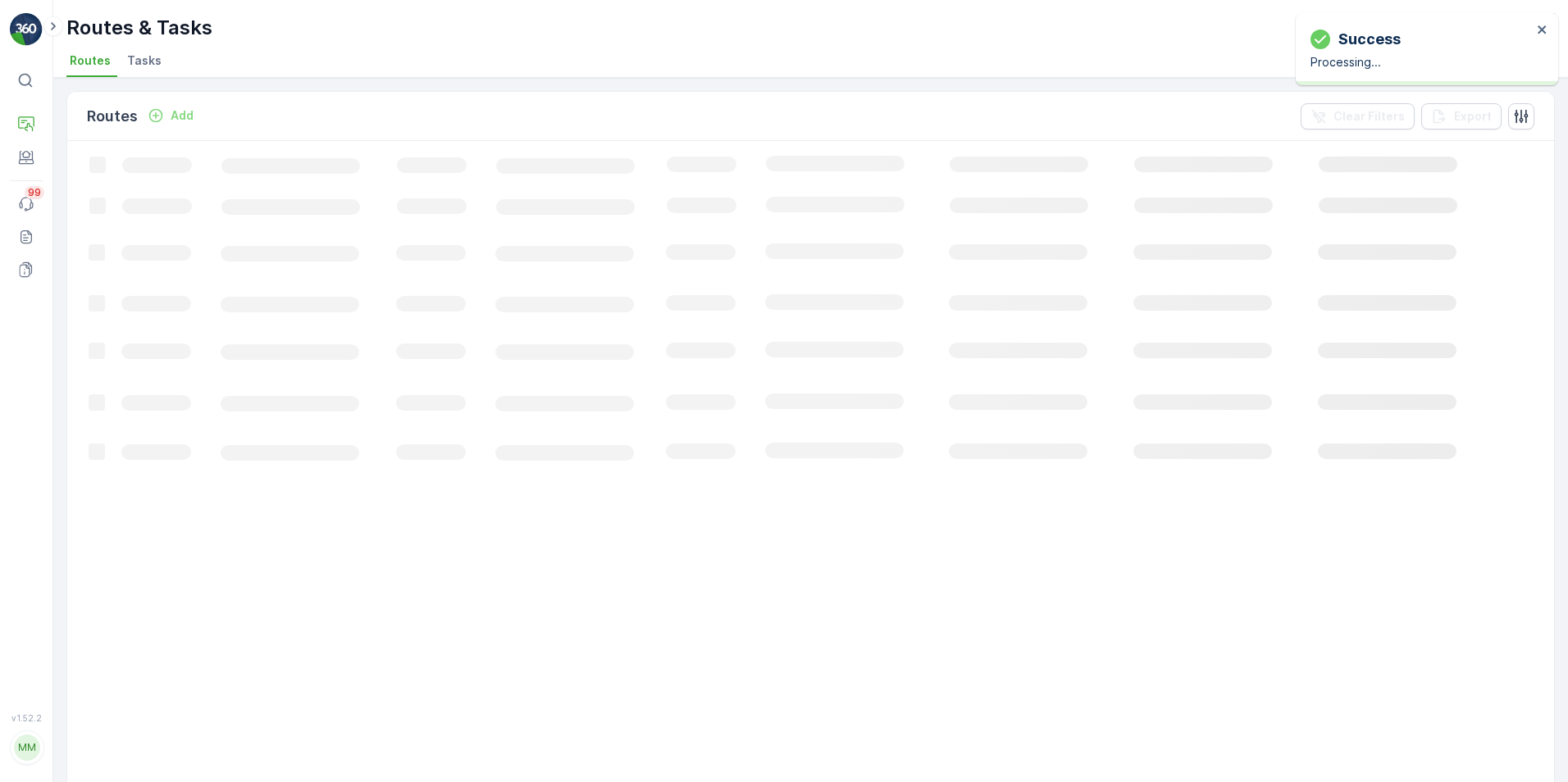
click at [124, 63] on li "Tasks" at bounding box center [146, 63] width 44 height 28
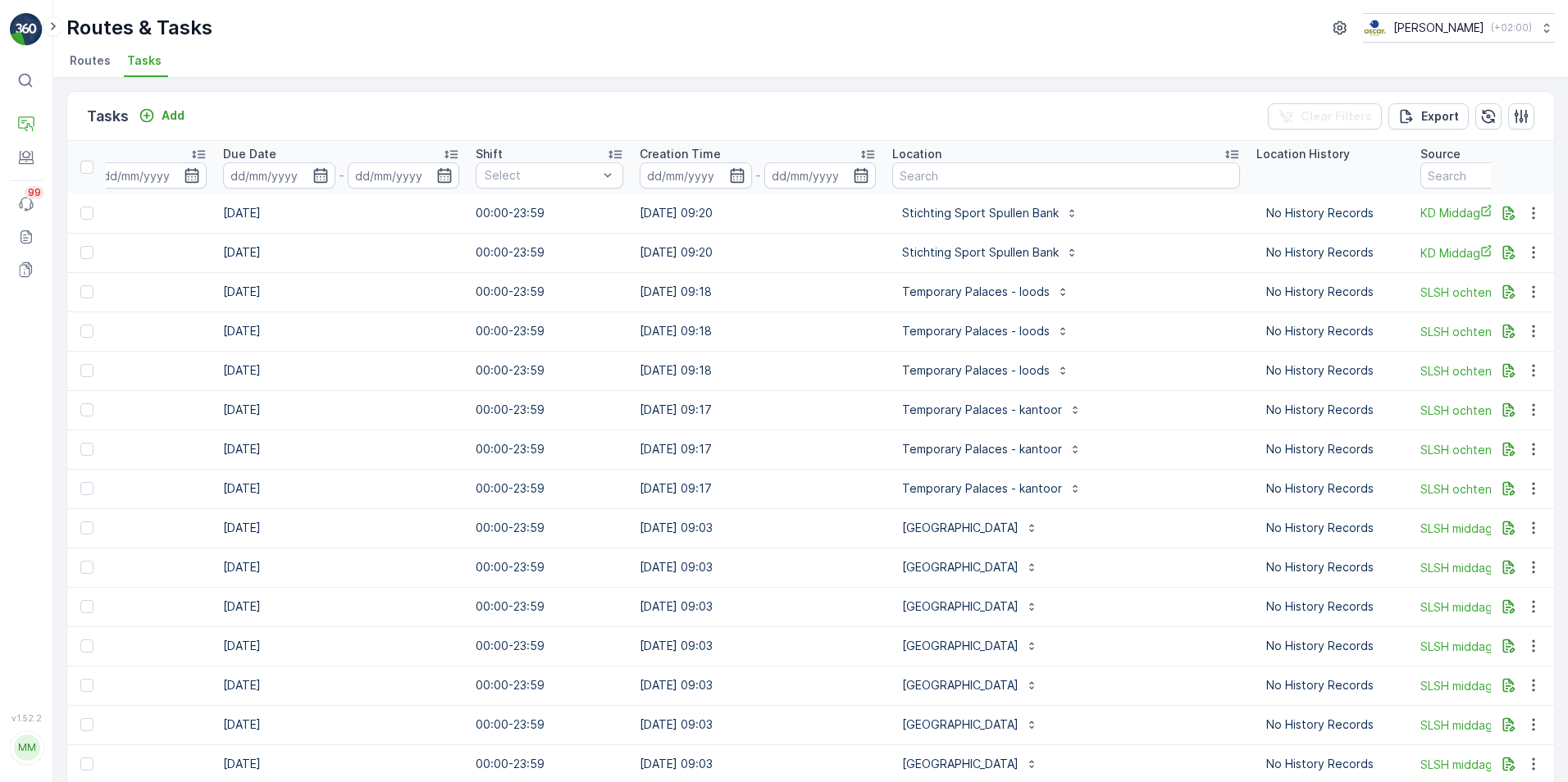
scroll to position [0, 830]
click at [897, 176] on input "text" at bounding box center [1065, 175] width 347 height 26
type input "double"
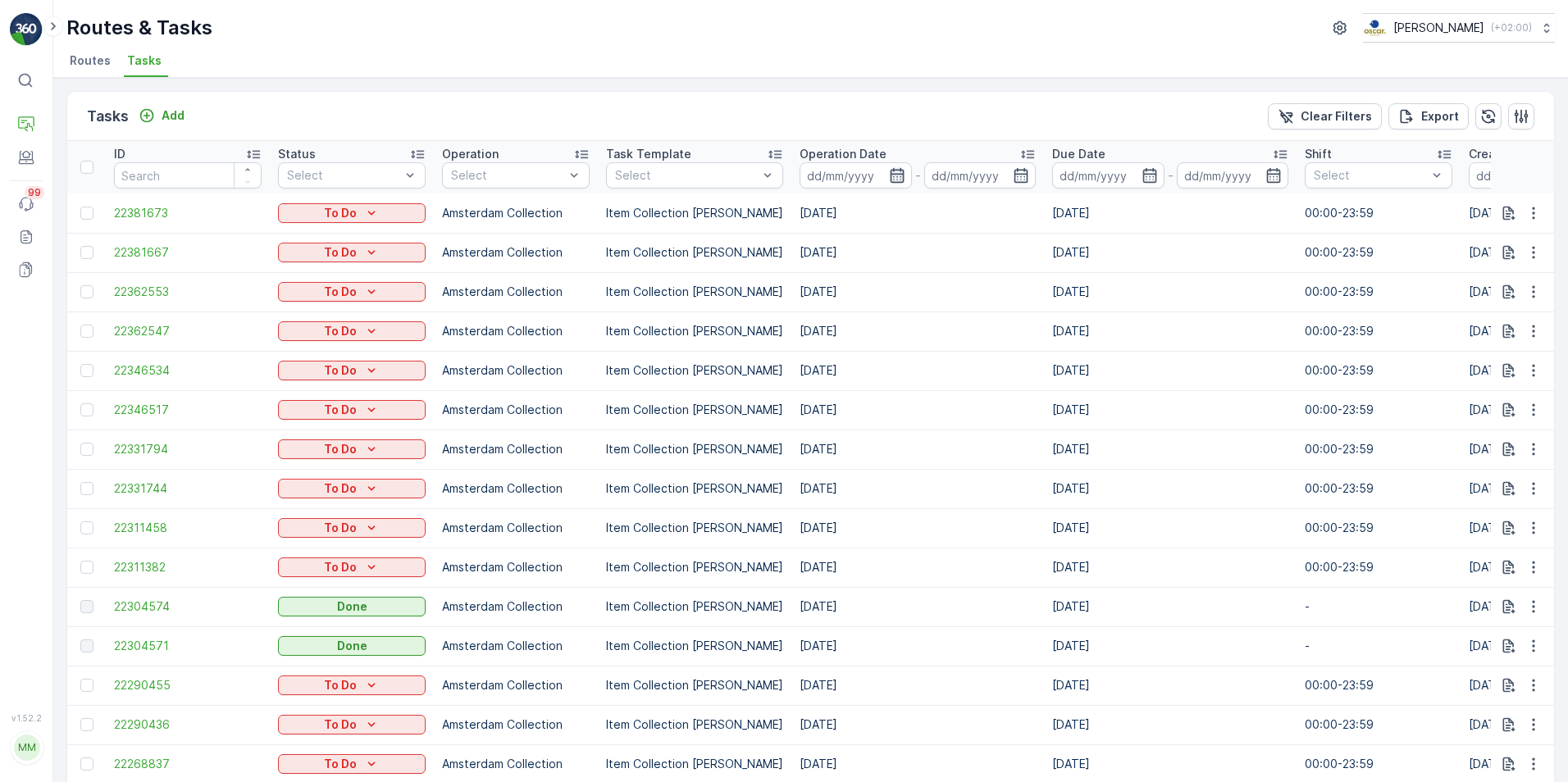
click at [890, 174] on icon "button" at bounding box center [896, 175] width 14 height 15
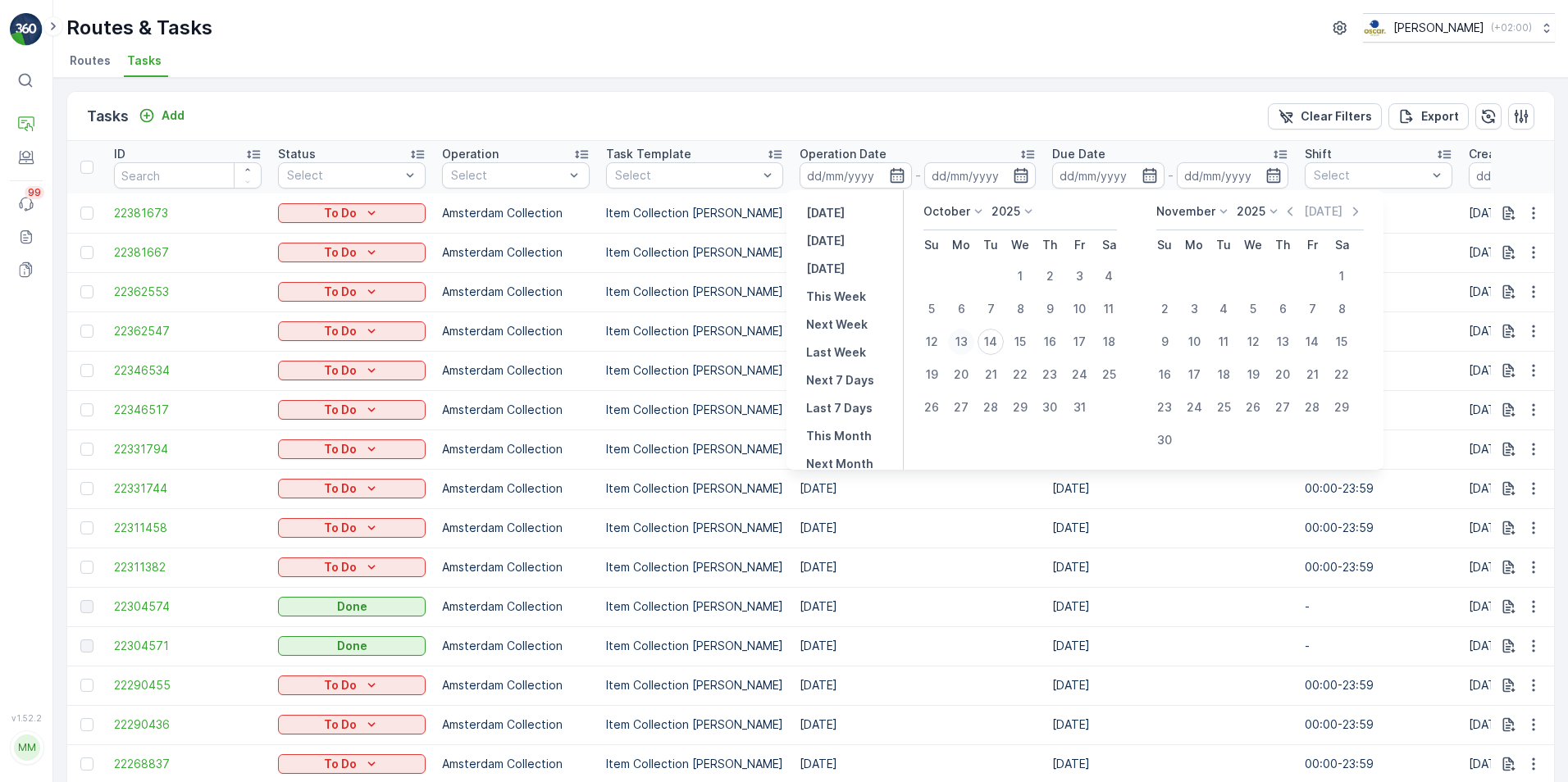
click at [969, 337] on div "13" at bounding box center [960, 342] width 26 height 26
type input "13.10.2025"
click at [969, 337] on div "13" at bounding box center [960, 342] width 26 height 26
type input "13.10.2025"
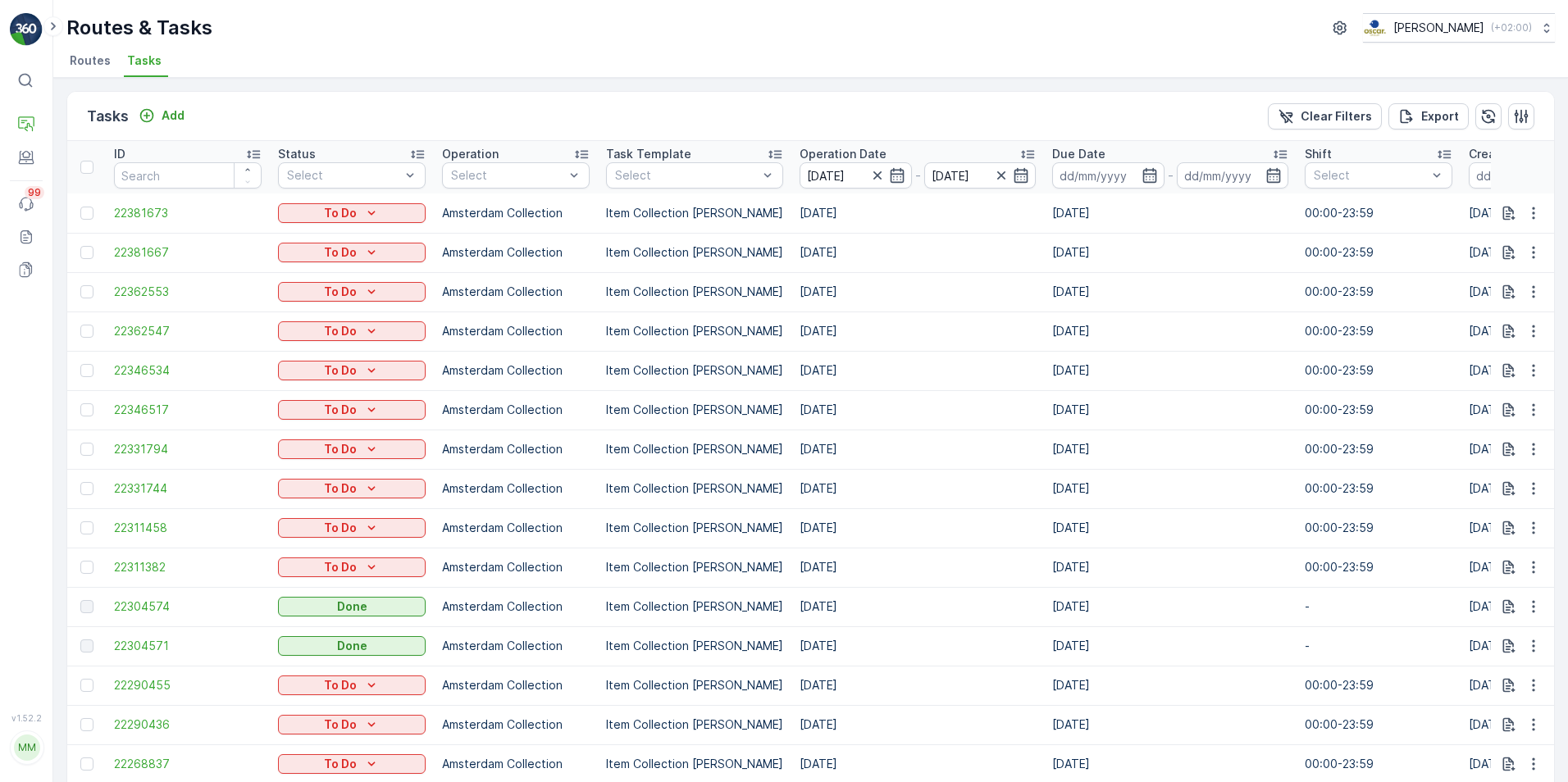
click at [973, 125] on div "Tasks Add Clear Filters Export" at bounding box center [810, 116] width 1486 height 49
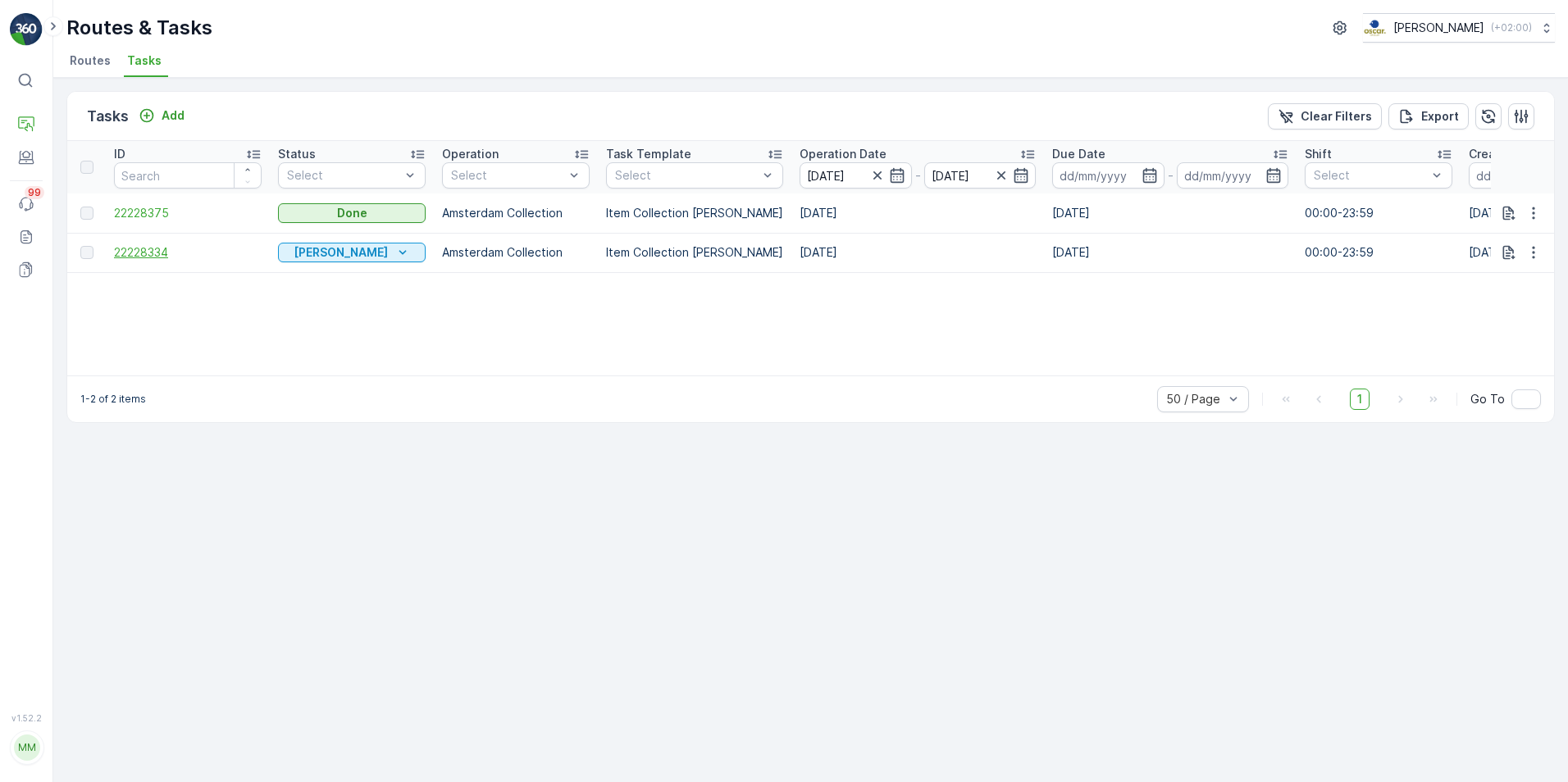
click at [154, 256] on span "22228334" at bounding box center [188, 252] width 148 height 16
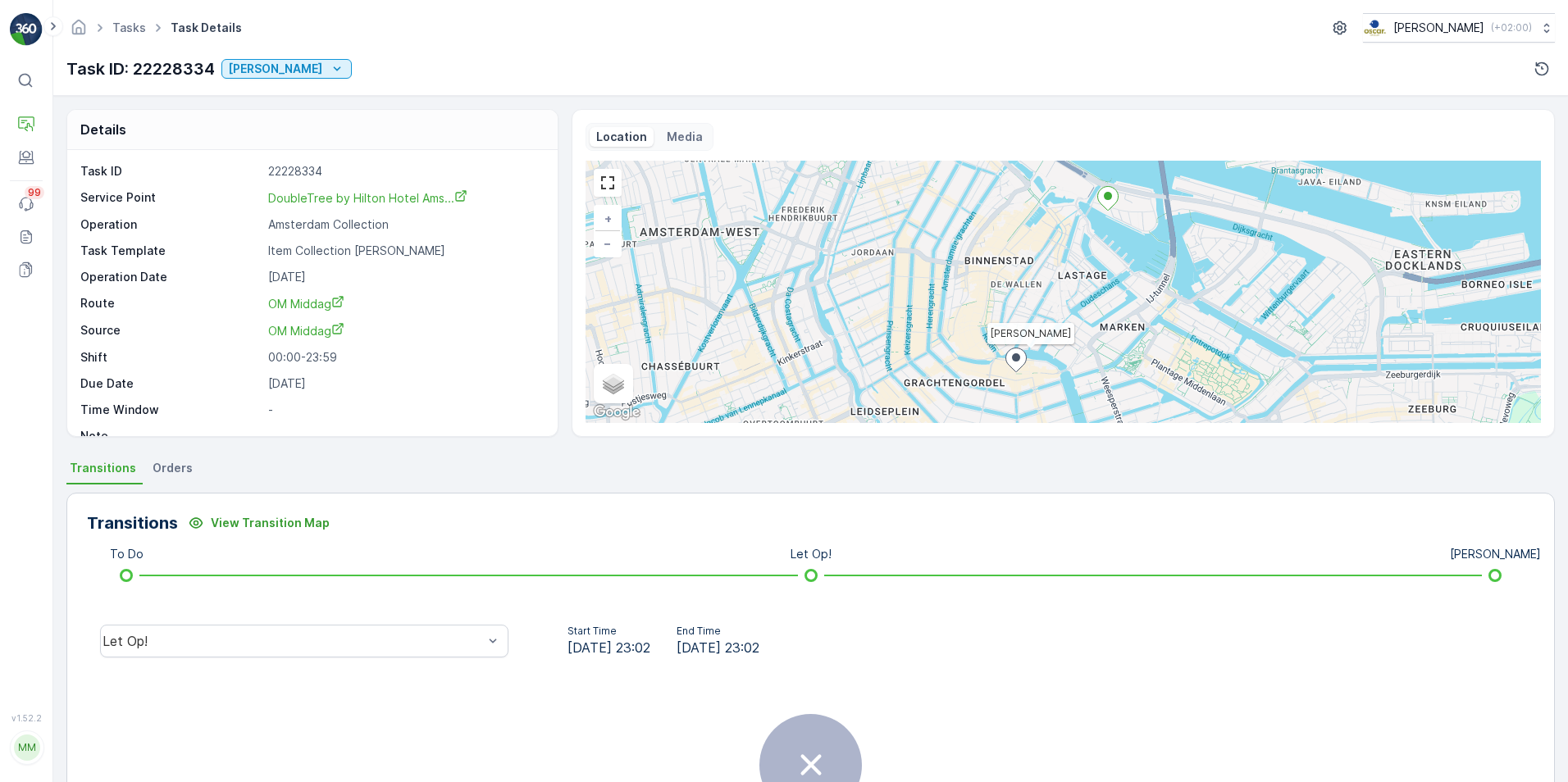
click at [669, 132] on p "Media" at bounding box center [685, 137] width 36 height 16
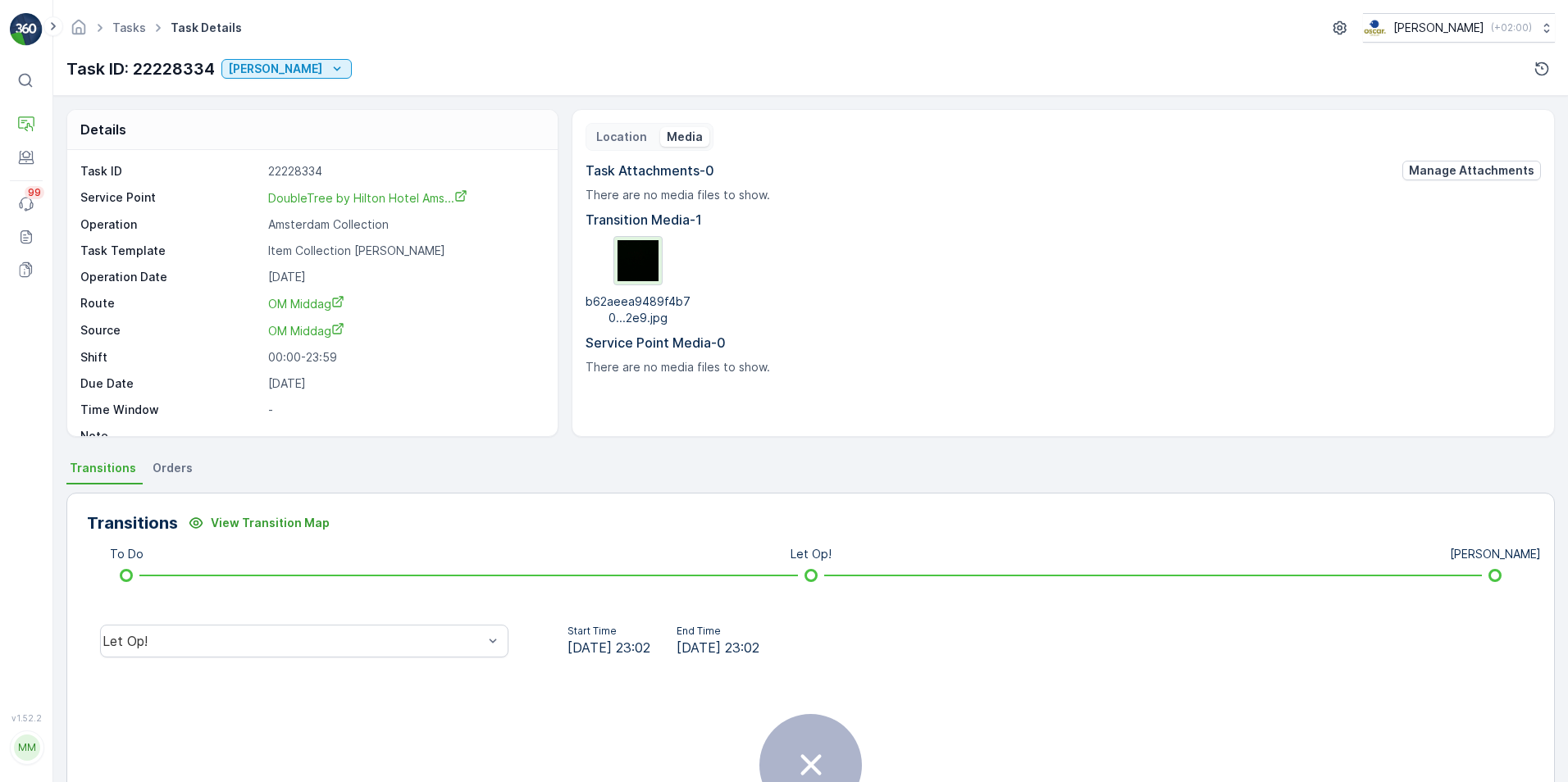
click at [628, 258] on img at bounding box center [638, 260] width 41 height 41
